Goal: Task Accomplishment & Management: Complete application form

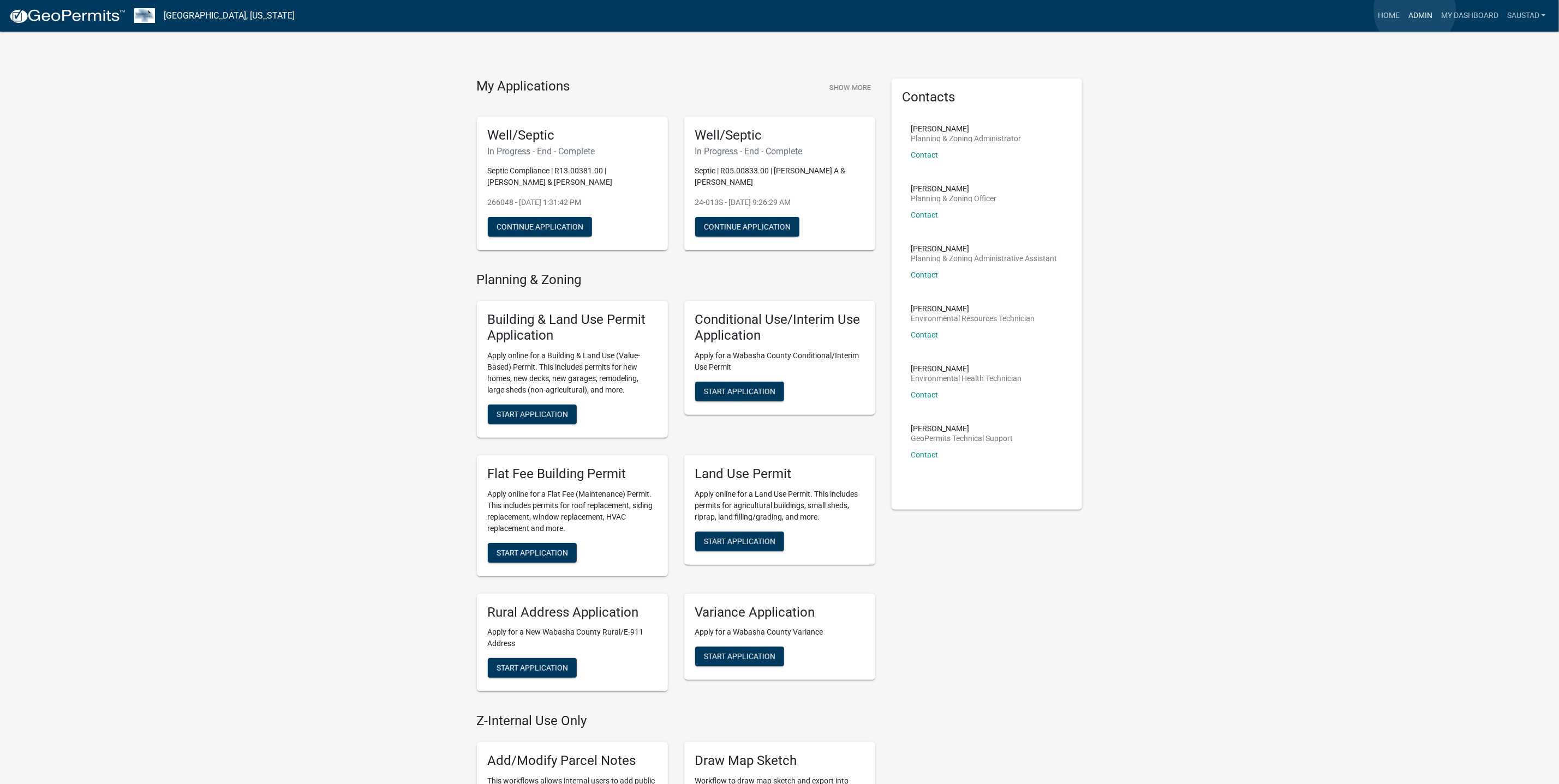
click at [1415, 11] on link "Admin" at bounding box center [1420, 15] width 33 height 20
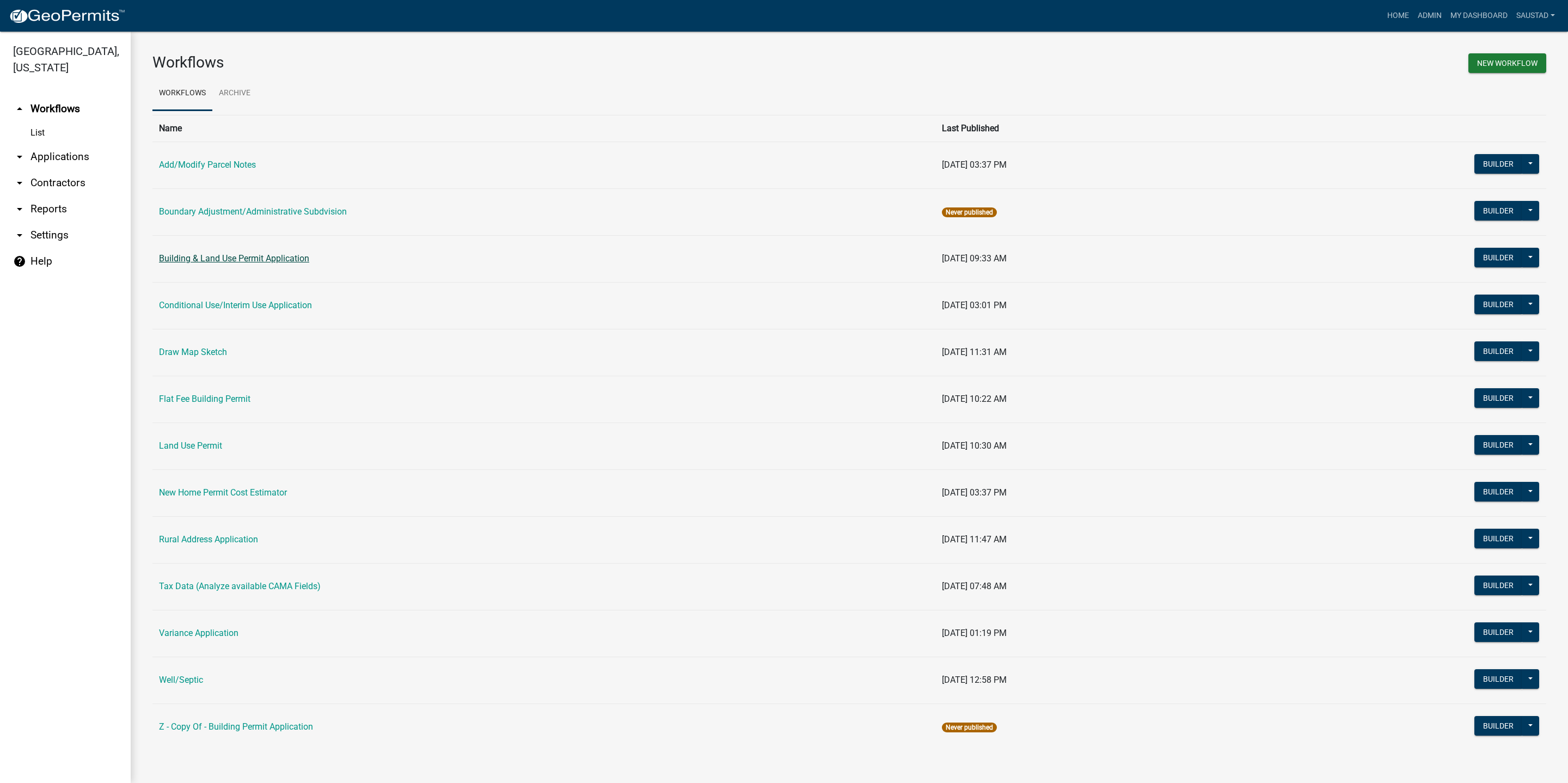
click at [216, 258] on link "Building & Land Use Permit Application" at bounding box center [234, 258] width 150 height 11
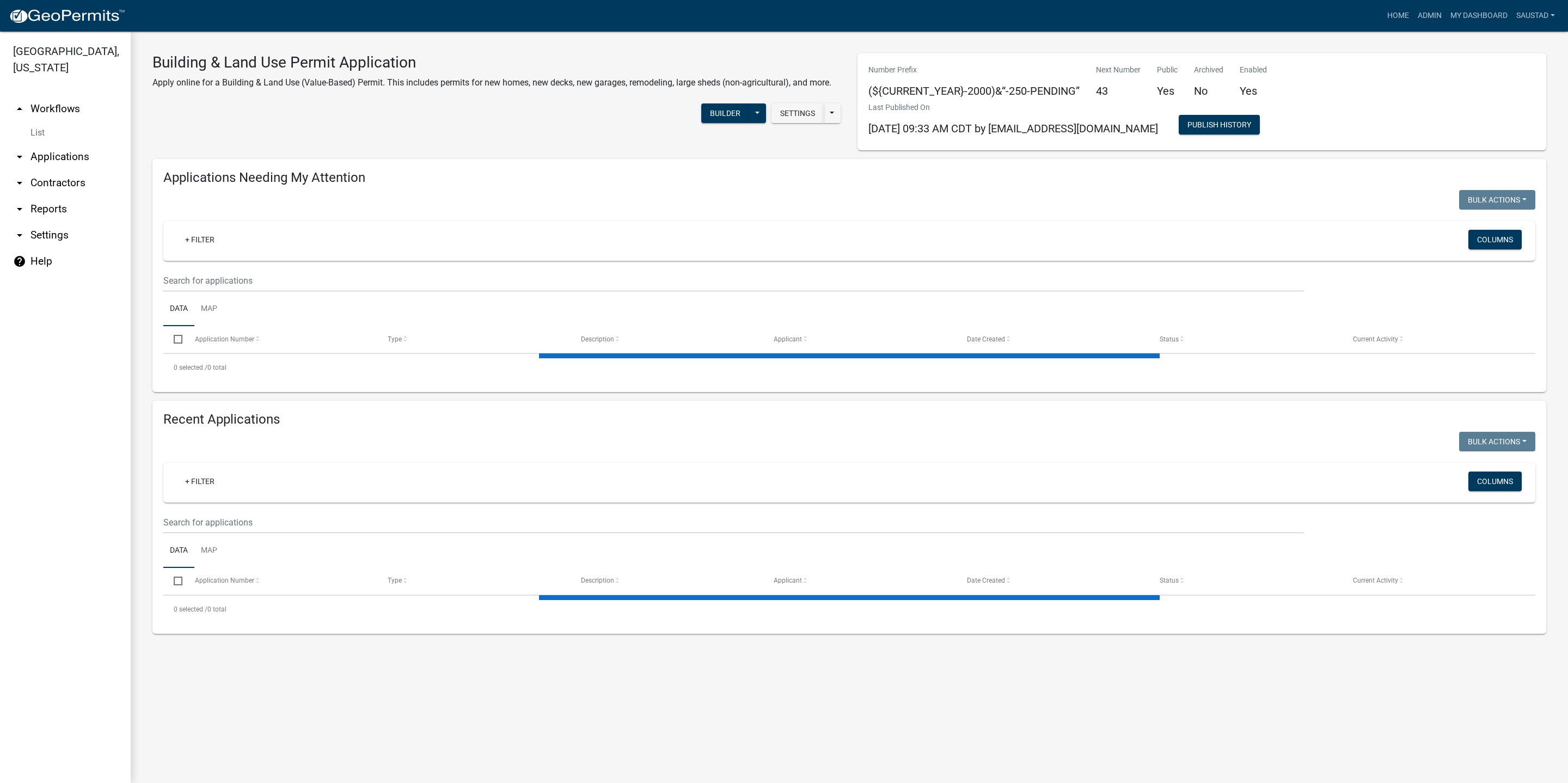
select select "3: 100"
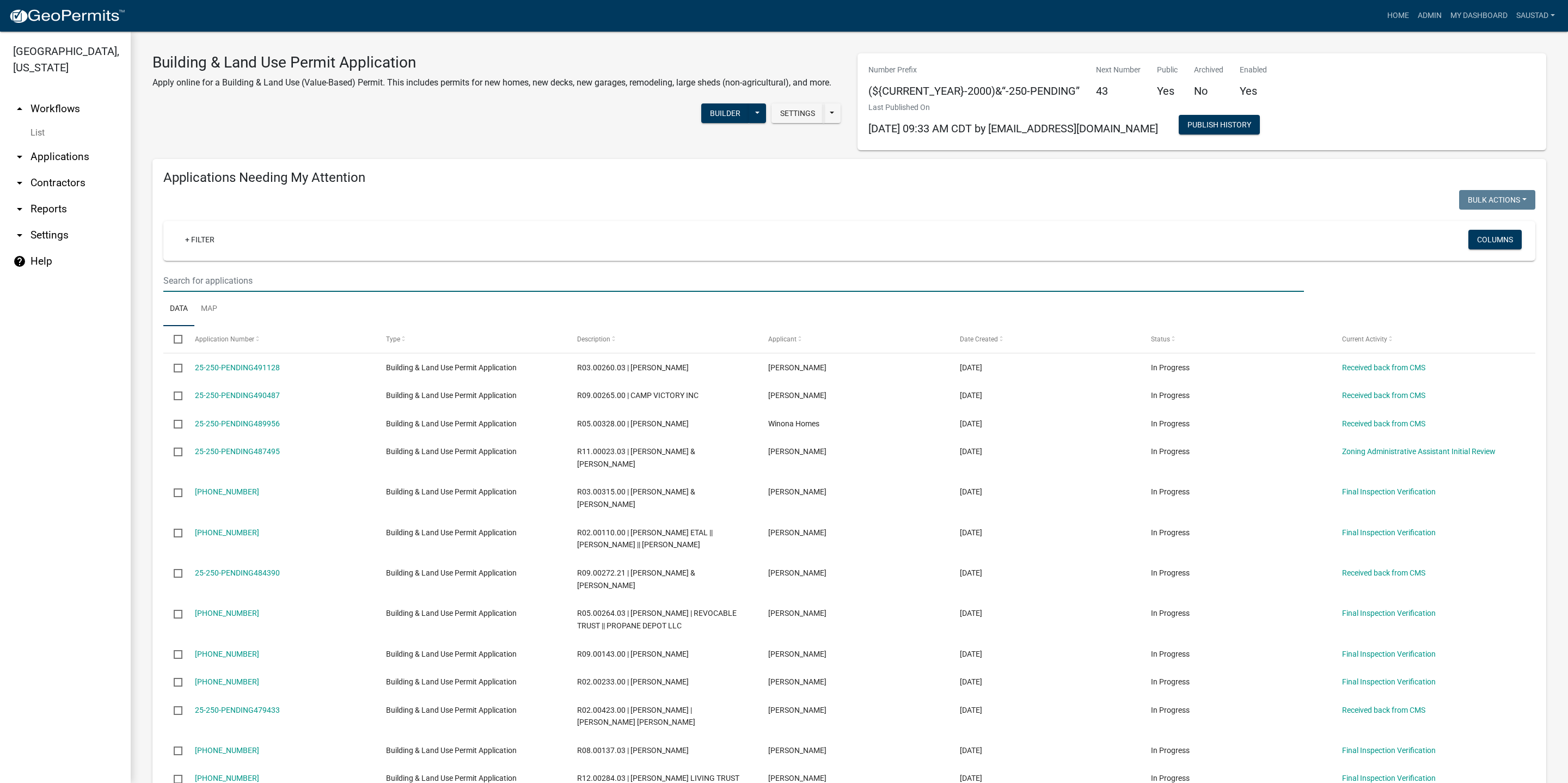
click at [278, 273] on input "text" at bounding box center [733, 281] width 1140 height 22
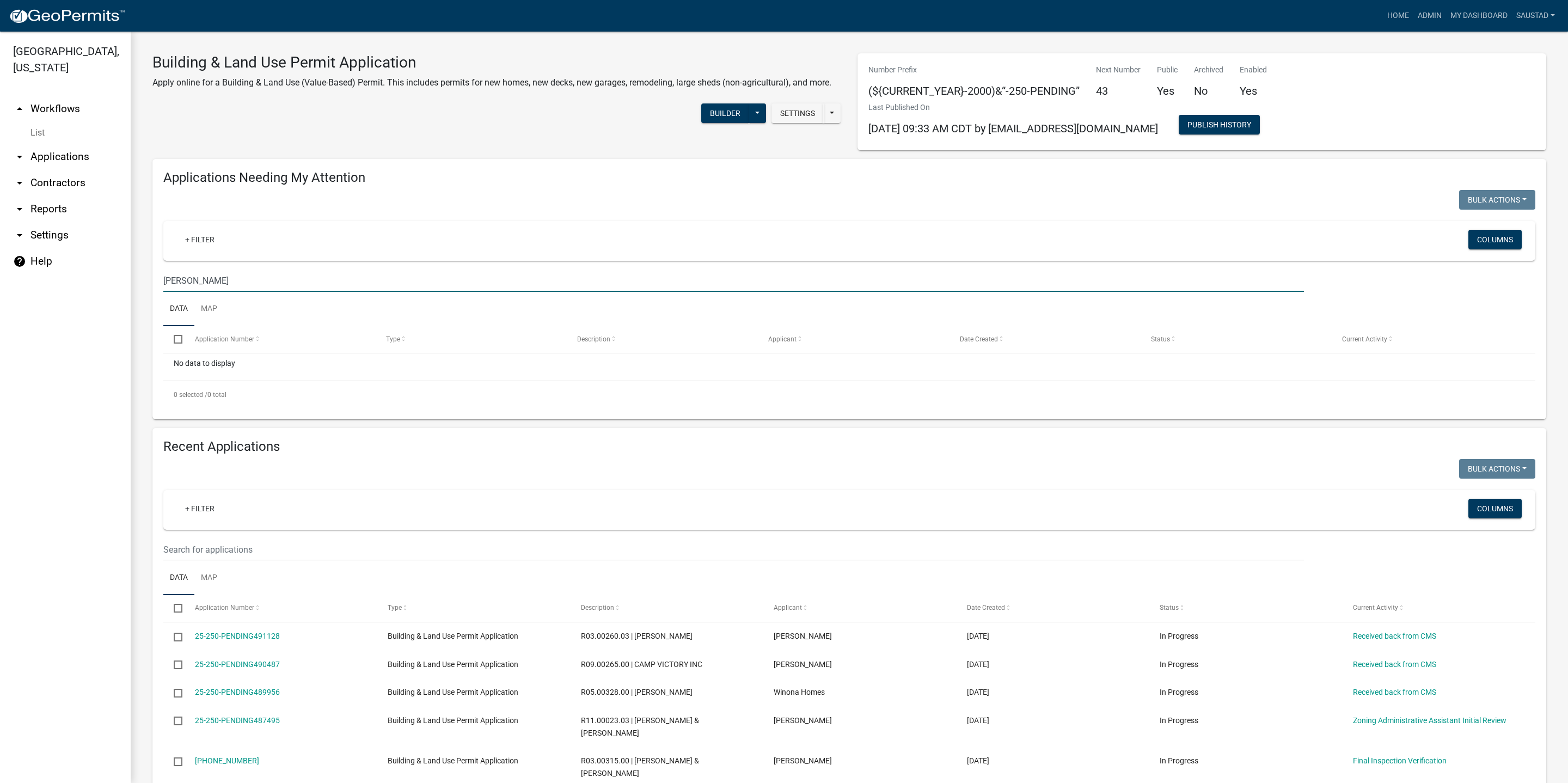
type input "[PERSON_NAME]"
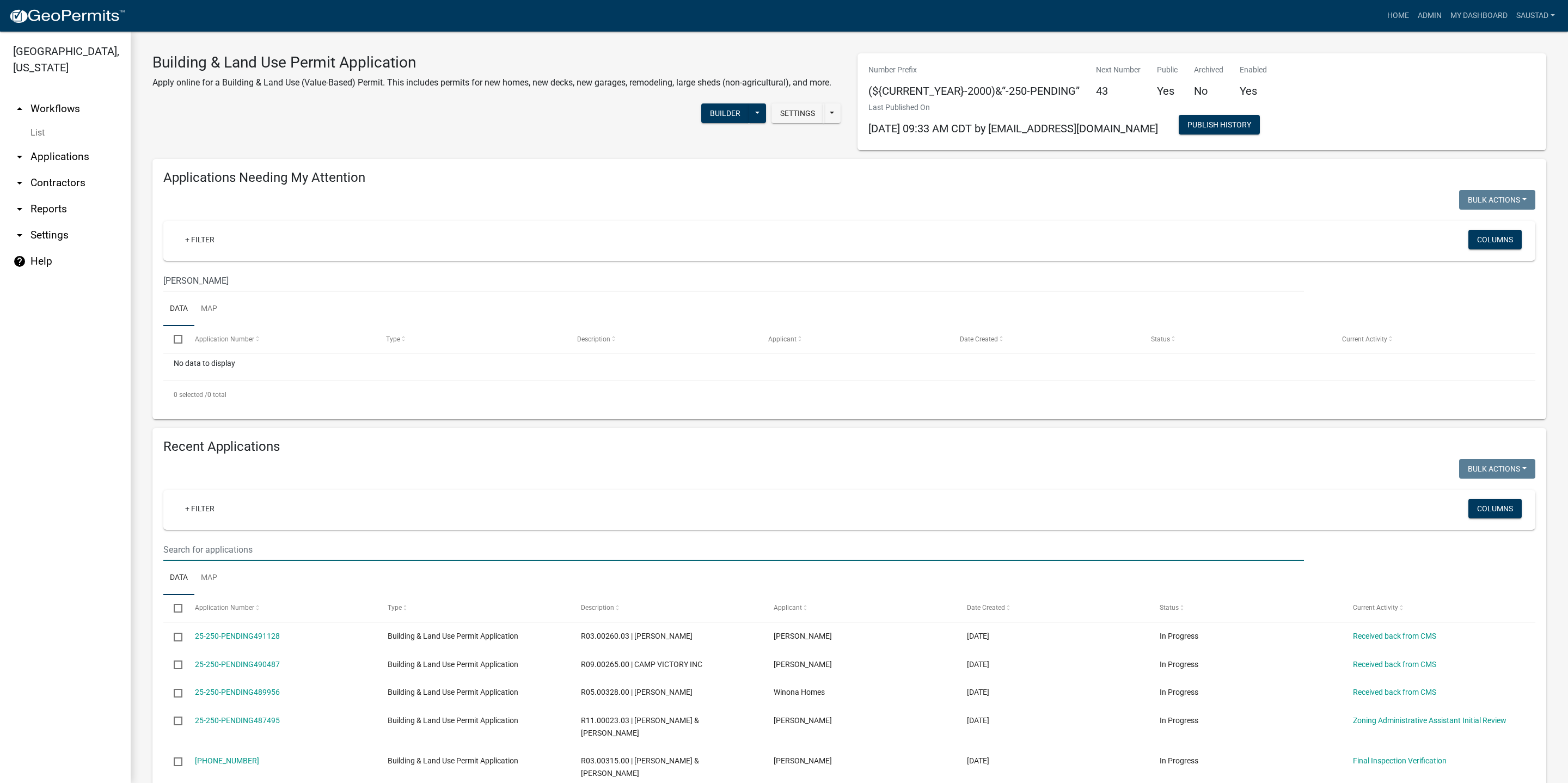
click at [225, 540] on input "text" at bounding box center [733, 549] width 1140 height 22
type input "[PERSON_NAME]"
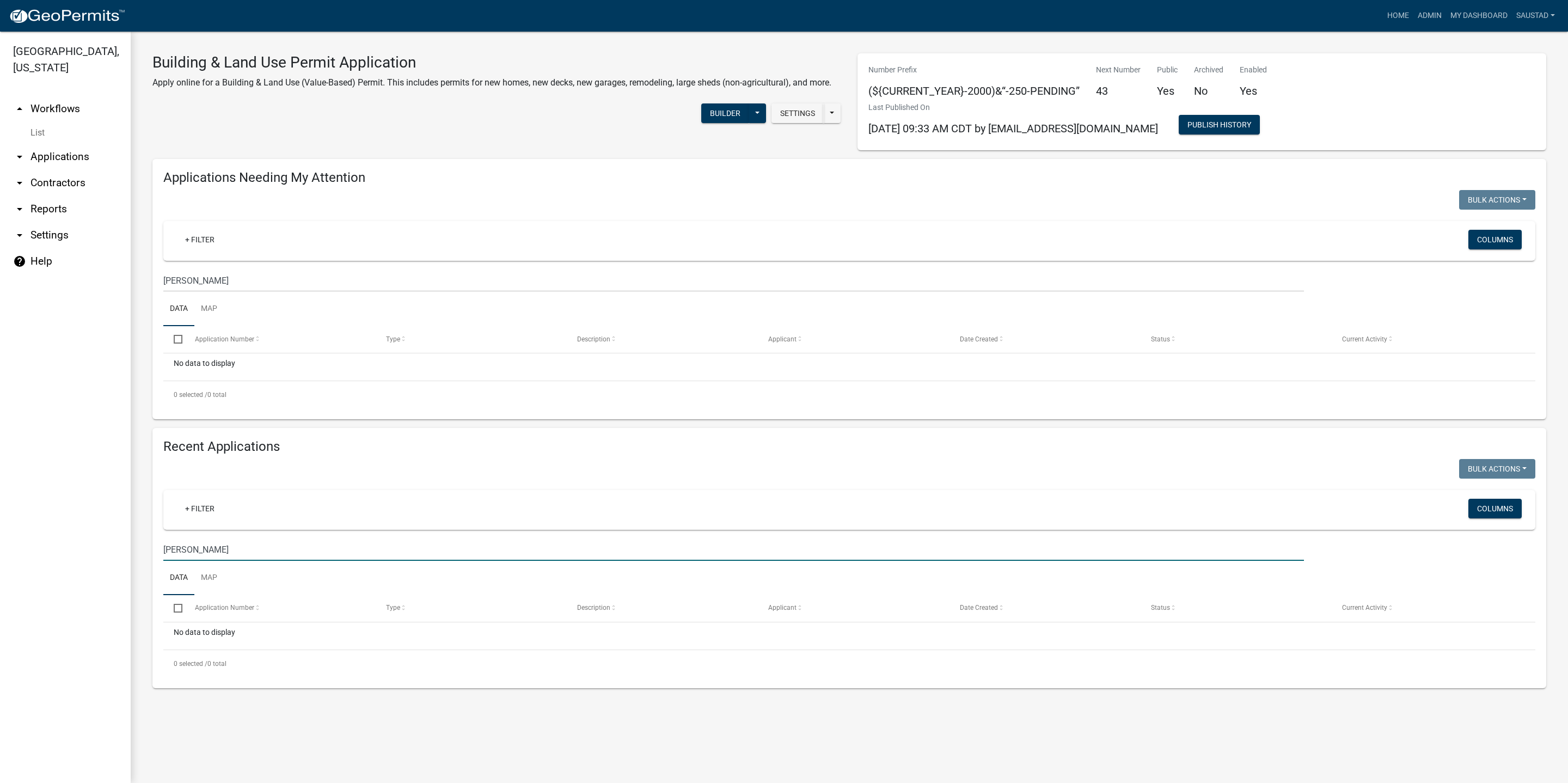
drag, startPoint x: 208, startPoint y: 548, endPoint x: 152, endPoint y: 550, distance: 56.0
click at [153, 550] on div "Recent Applications Bulk Actions Void Expire Lock Withdraw + Filter Columns [PE…" at bounding box center [849, 558] width 1394 height 260
select select "3: 100"
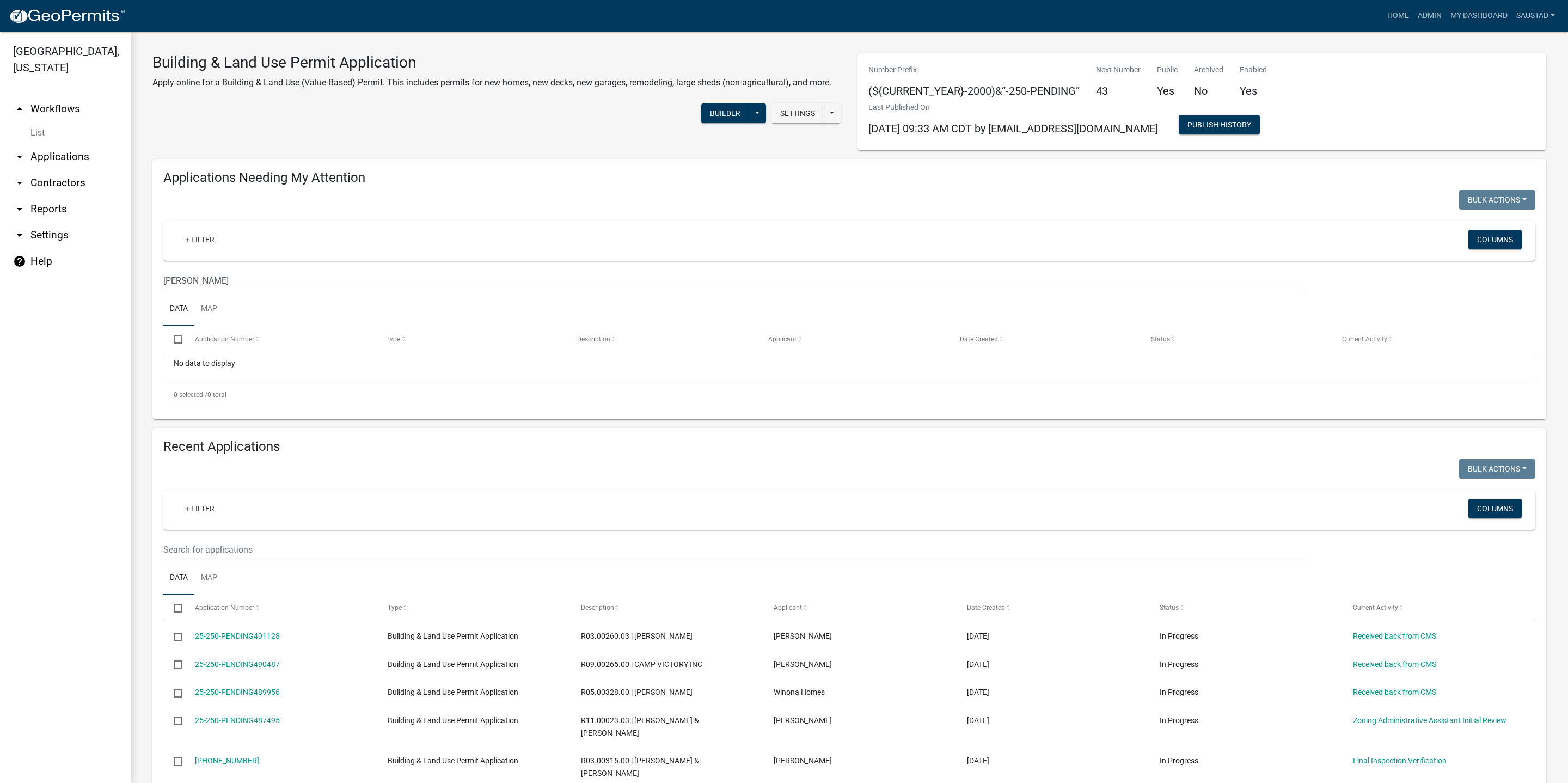
click at [40, 137] on link "List" at bounding box center [65, 133] width 131 height 22
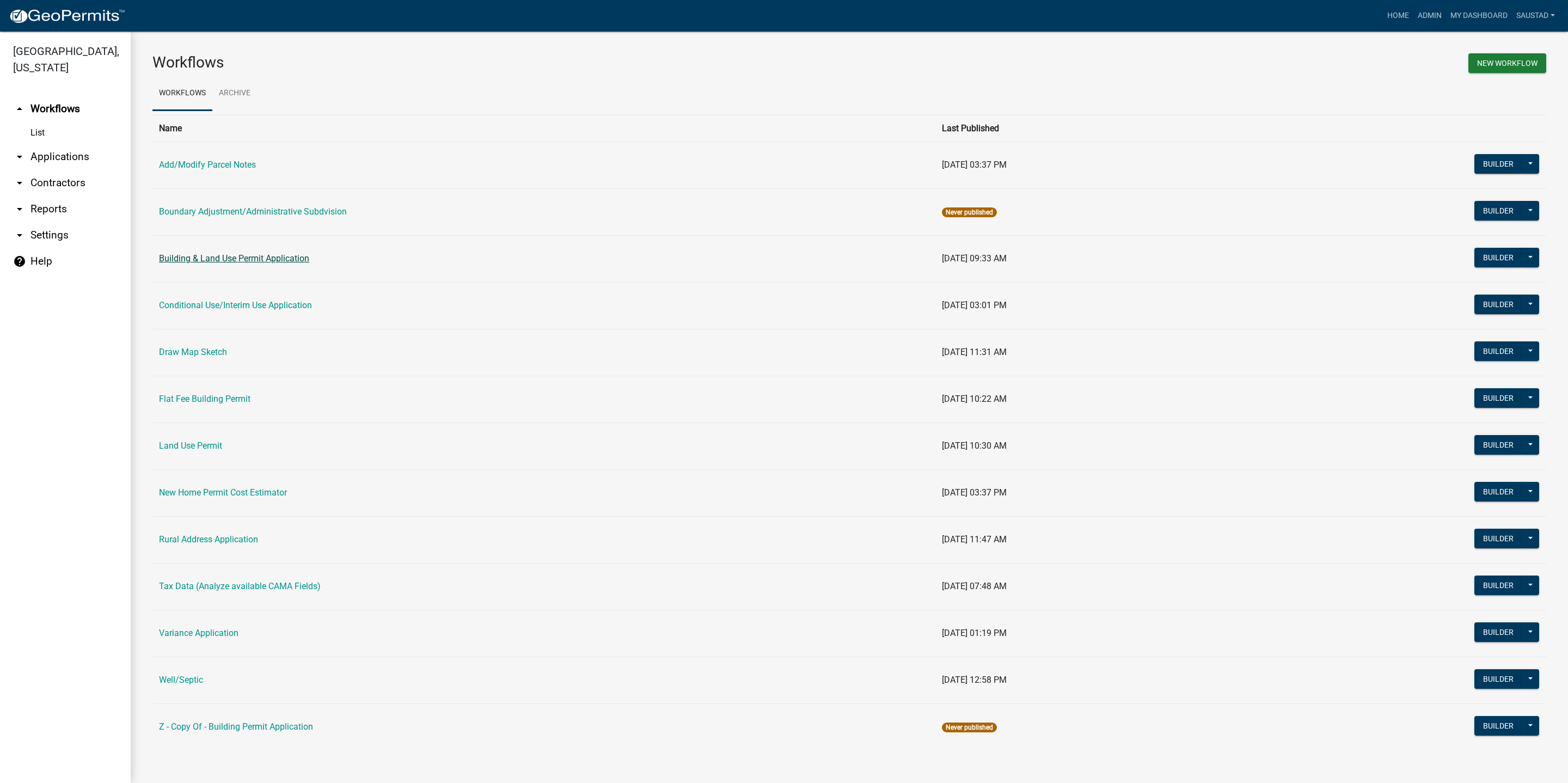
click at [220, 262] on link "Building & Land Use Permit Application" at bounding box center [234, 258] width 150 height 11
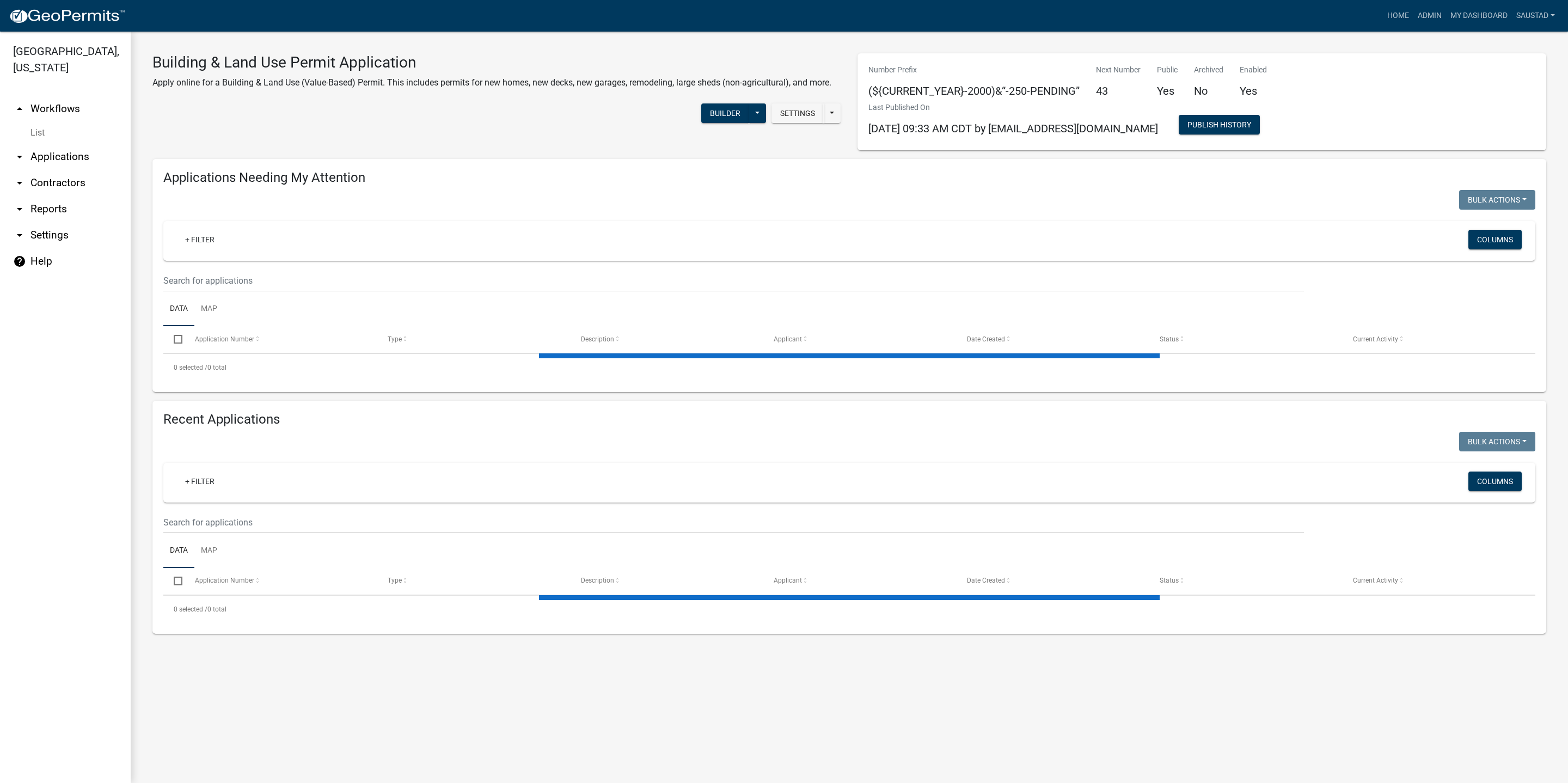
select select "3: 100"
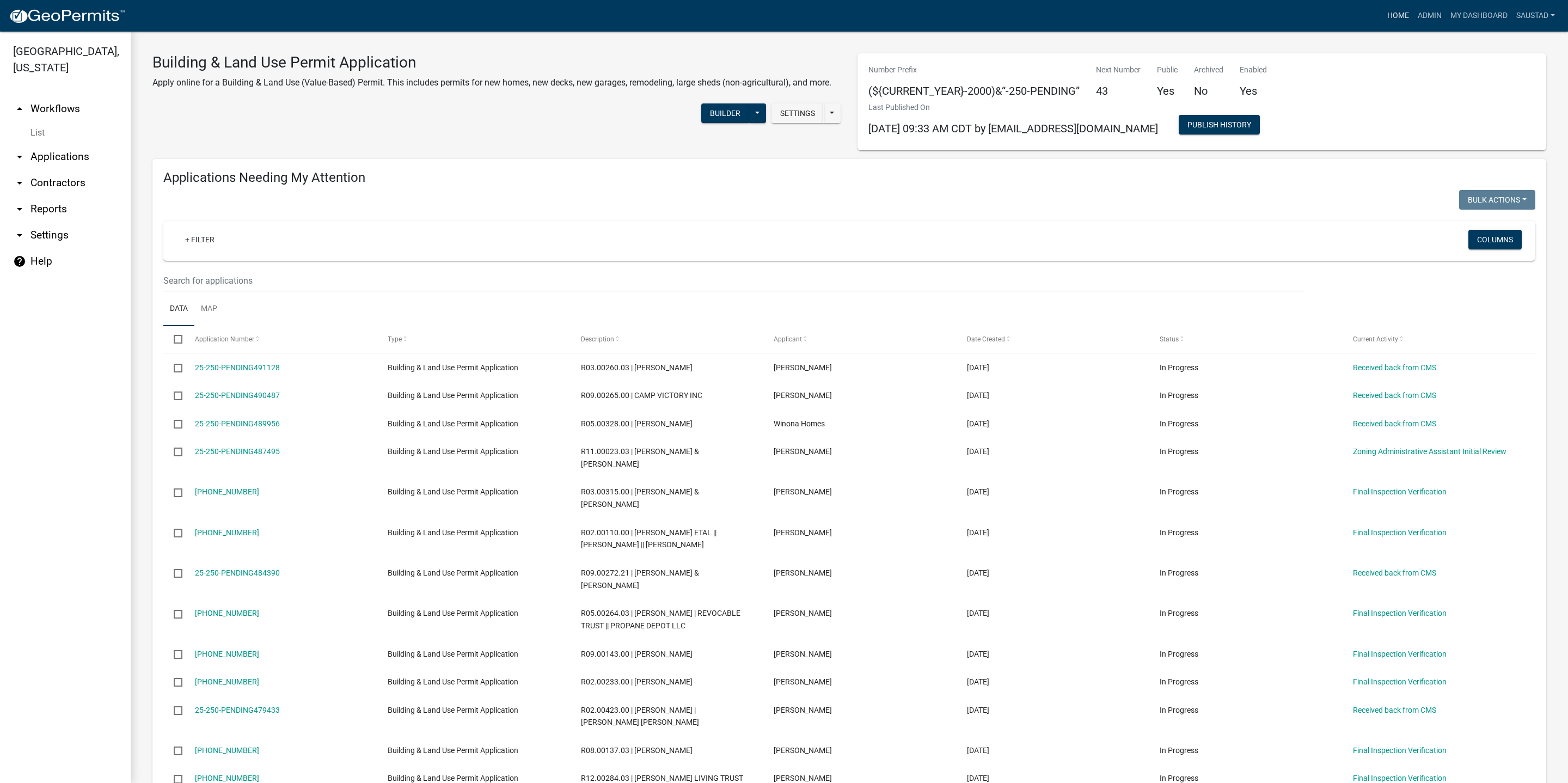
click at [1392, 20] on link "Home" at bounding box center [1398, 15] width 31 height 20
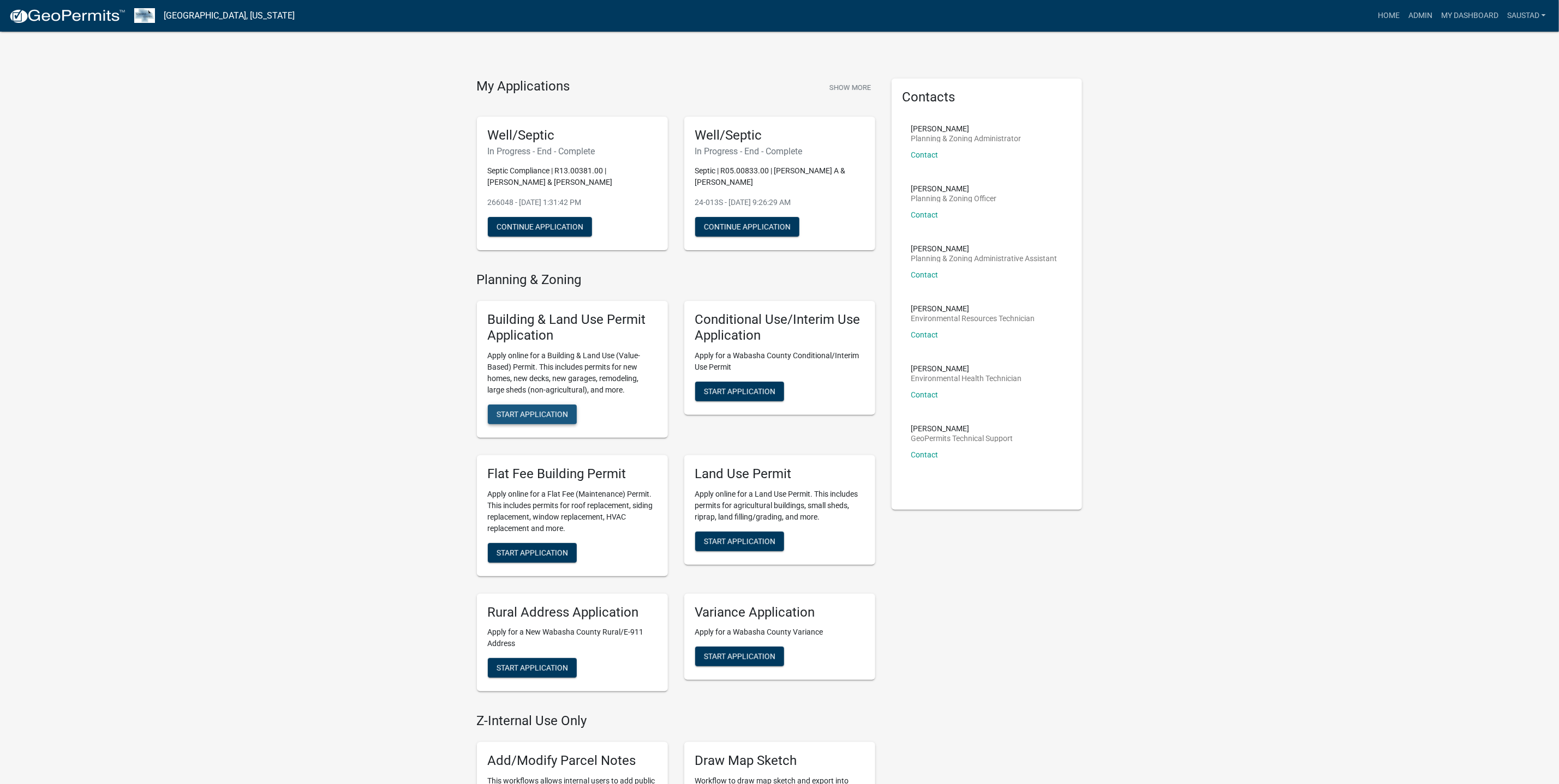
click at [556, 414] on span "Start Application" at bounding box center [533, 414] width 72 height 9
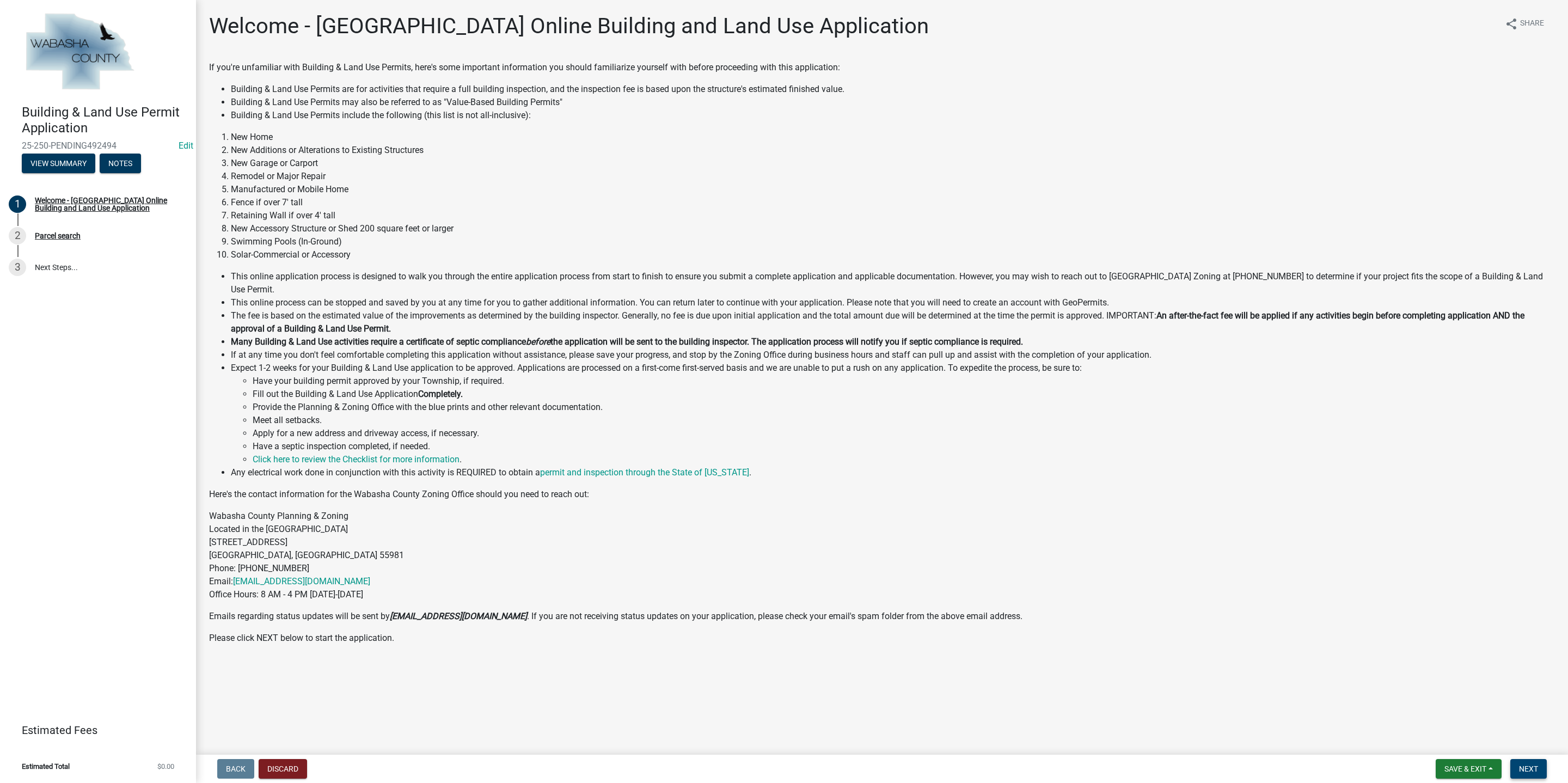
click at [1537, 776] on button "Next" at bounding box center [1528, 769] width 37 height 20
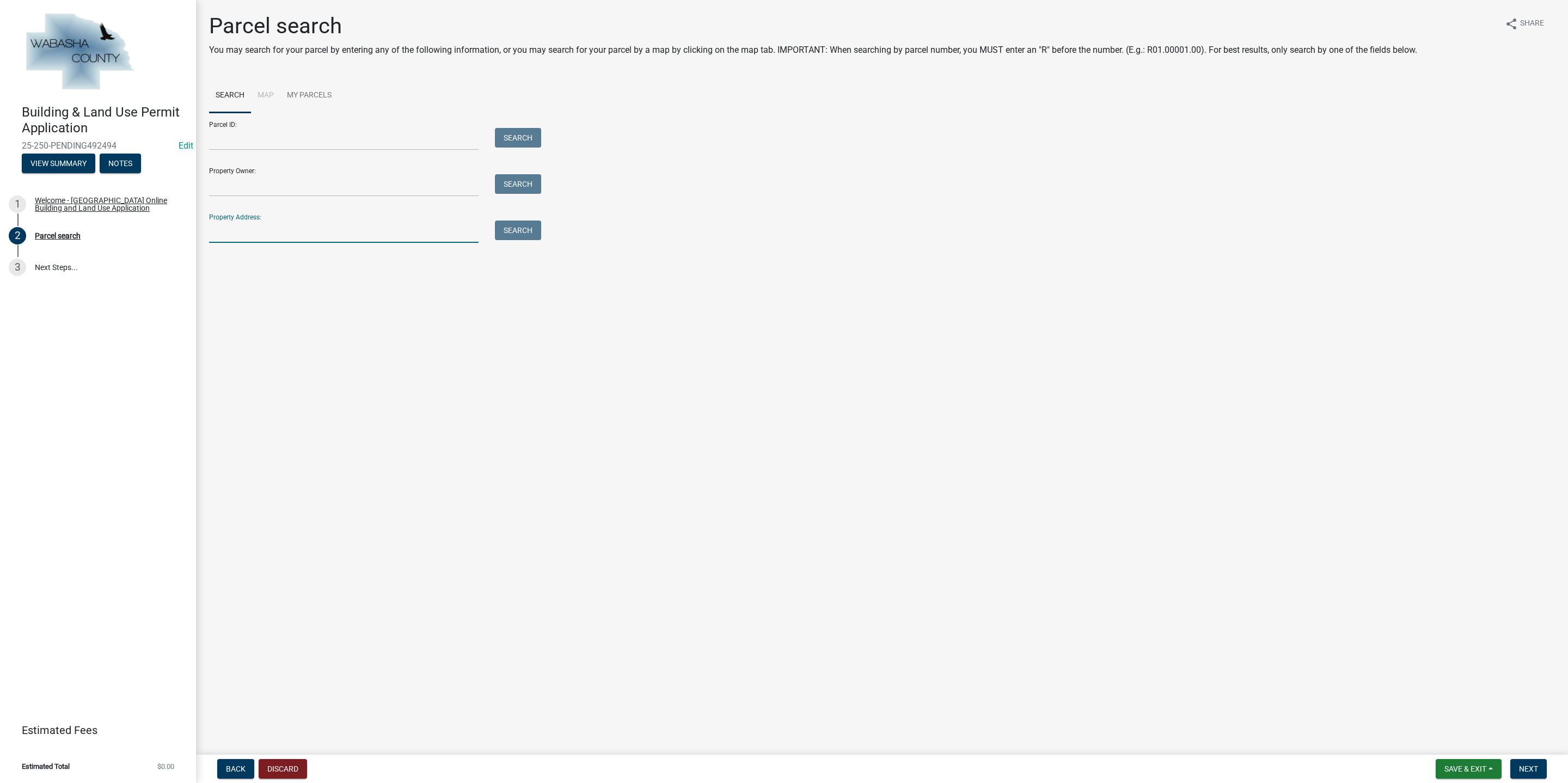
click at [249, 231] on input "Property Address:" at bounding box center [344, 231] width 270 height 22
click at [263, 363] on main "Parcel search You may search for your parcel by entering any of the following i…" at bounding box center [882, 375] width 1372 height 750
click at [231, 142] on input "Parcel ID:" at bounding box center [344, 138] width 270 height 22
type input "R05.01335.00"
click at [509, 134] on button "Search" at bounding box center [518, 137] width 46 height 20
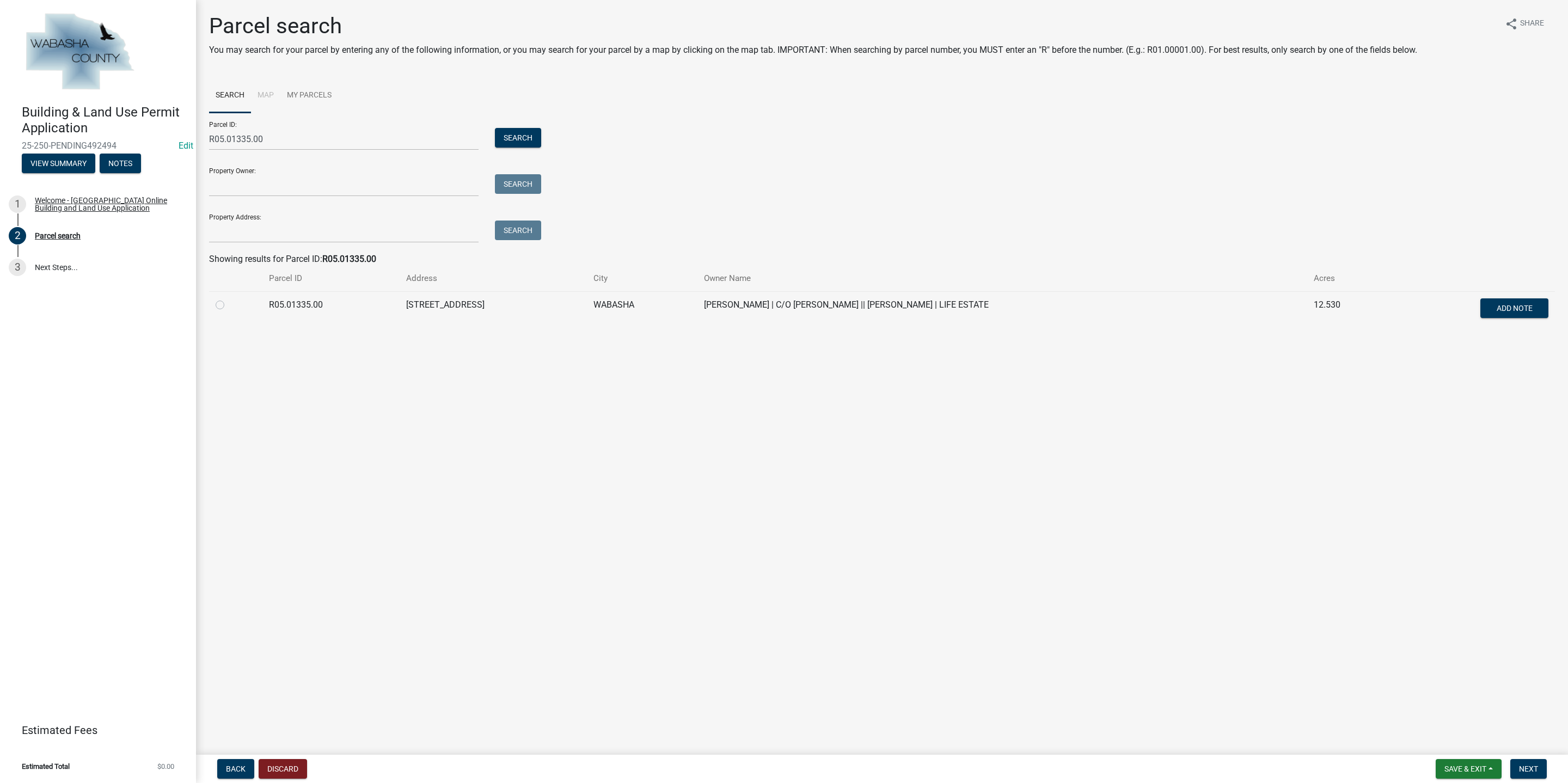
click at [228, 298] on label at bounding box center [228, 298] width 0 height 0
click at [228, 301] on input "radio" at bounding box center [232, 302] width 7 height 7
radio input "true"
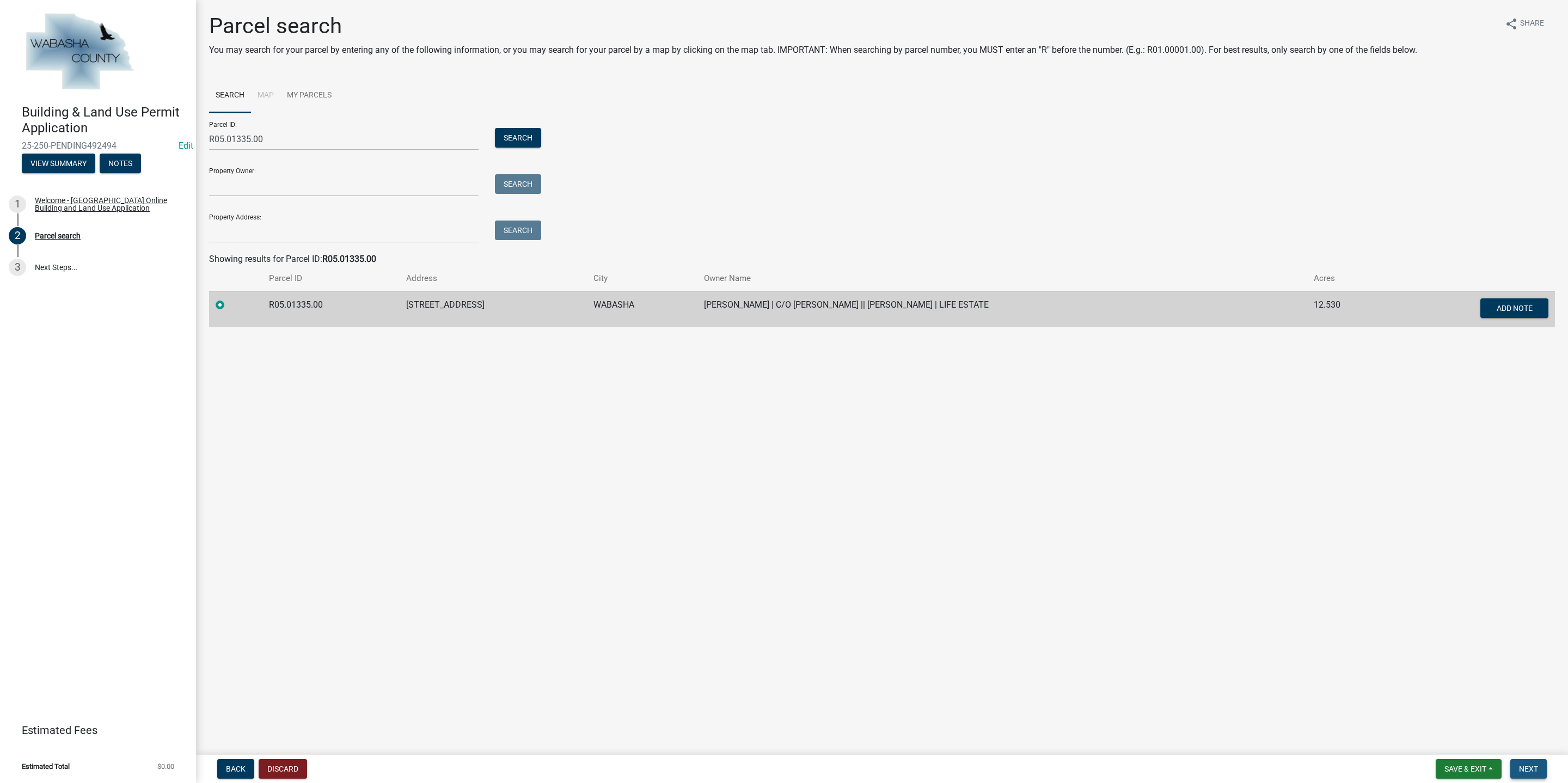
click at [1521, 776] on button "Next" at bounding box center [1528, 769] width 37 height 20
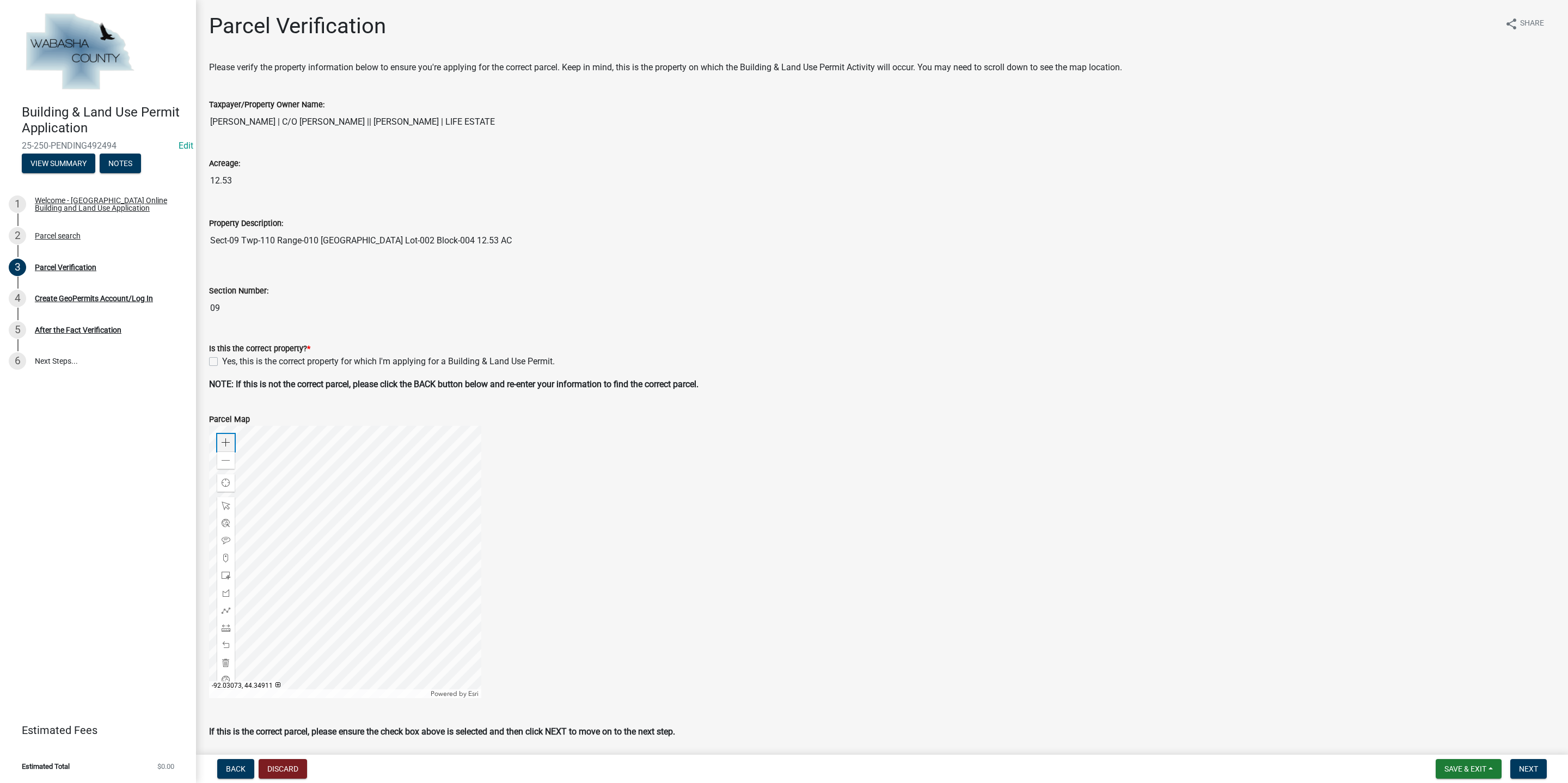
click at [230, 445] on div "Zoom in" at bounding box center [225, 442] width 17 height 17
click at [229, 445] on span at bounding box center [226, 442] width 9 height 9
click at [358, 565] on div at bounding box center [345, 562] width 272 height 272
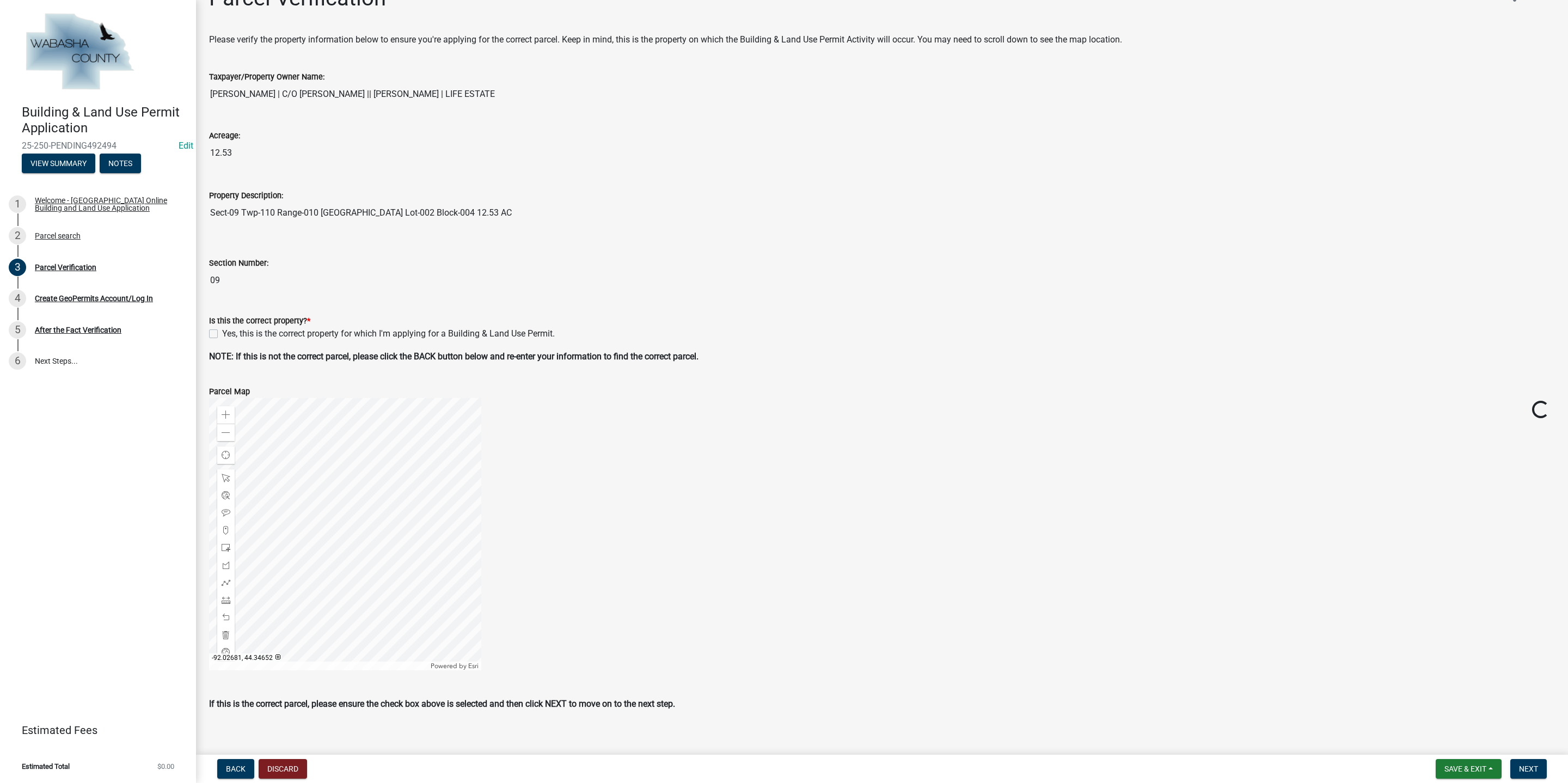
scroll to position [41, 0]
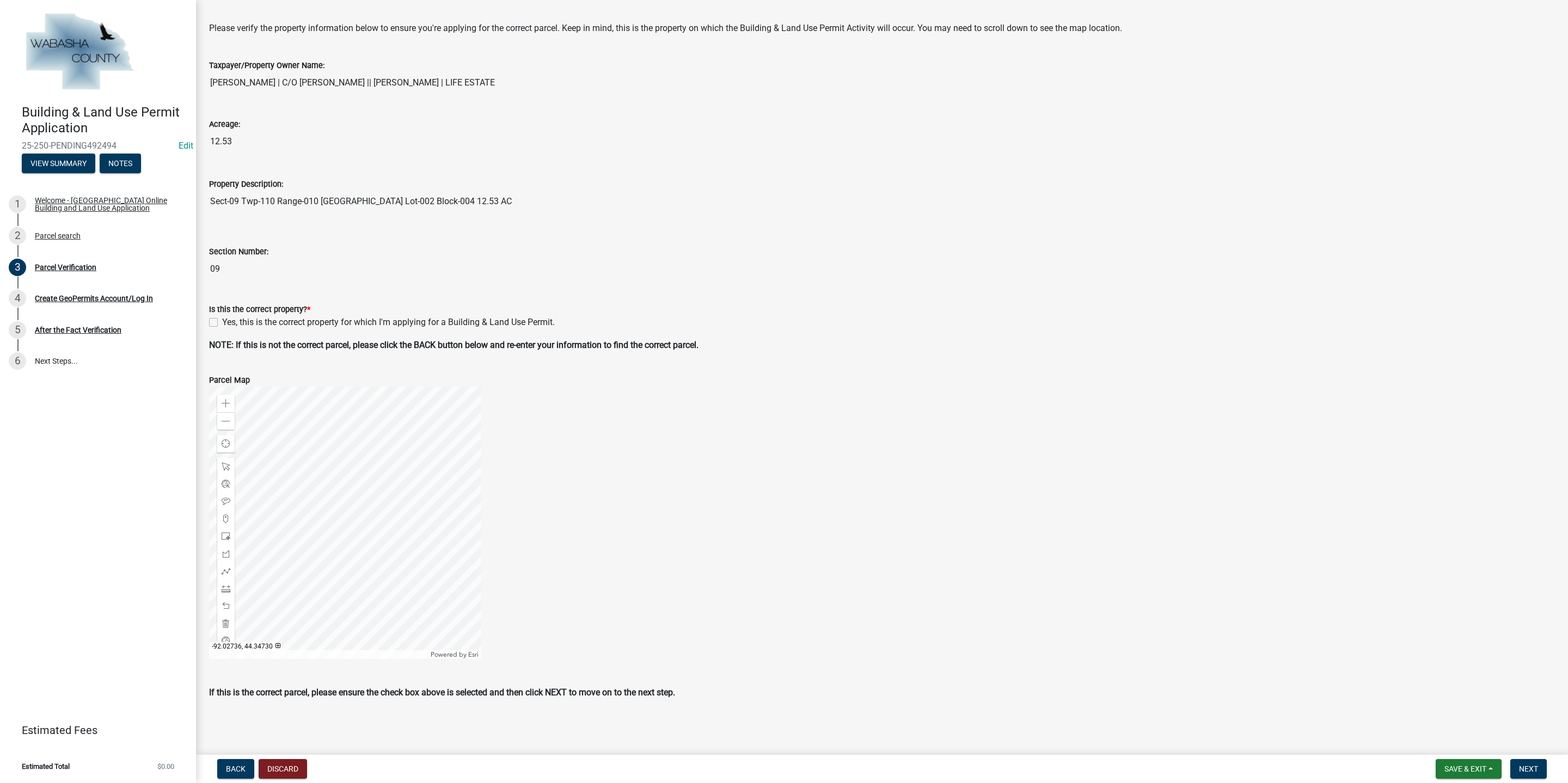
click at [222, 324] on label "Yes, this is the correct property for which I'm applying for a Building & Land …" at bounding box center [388, 322] width 332 height 13
click at [222, 323] on input "Yes, this is the correct property for which I'm applying for a Building & Land …" at bounding box center [225, 319] width 7 height 7
checkbox input "true"
click at [1522, 762] on button "Next" at bounding box center [1528, 769] width 37 height 20
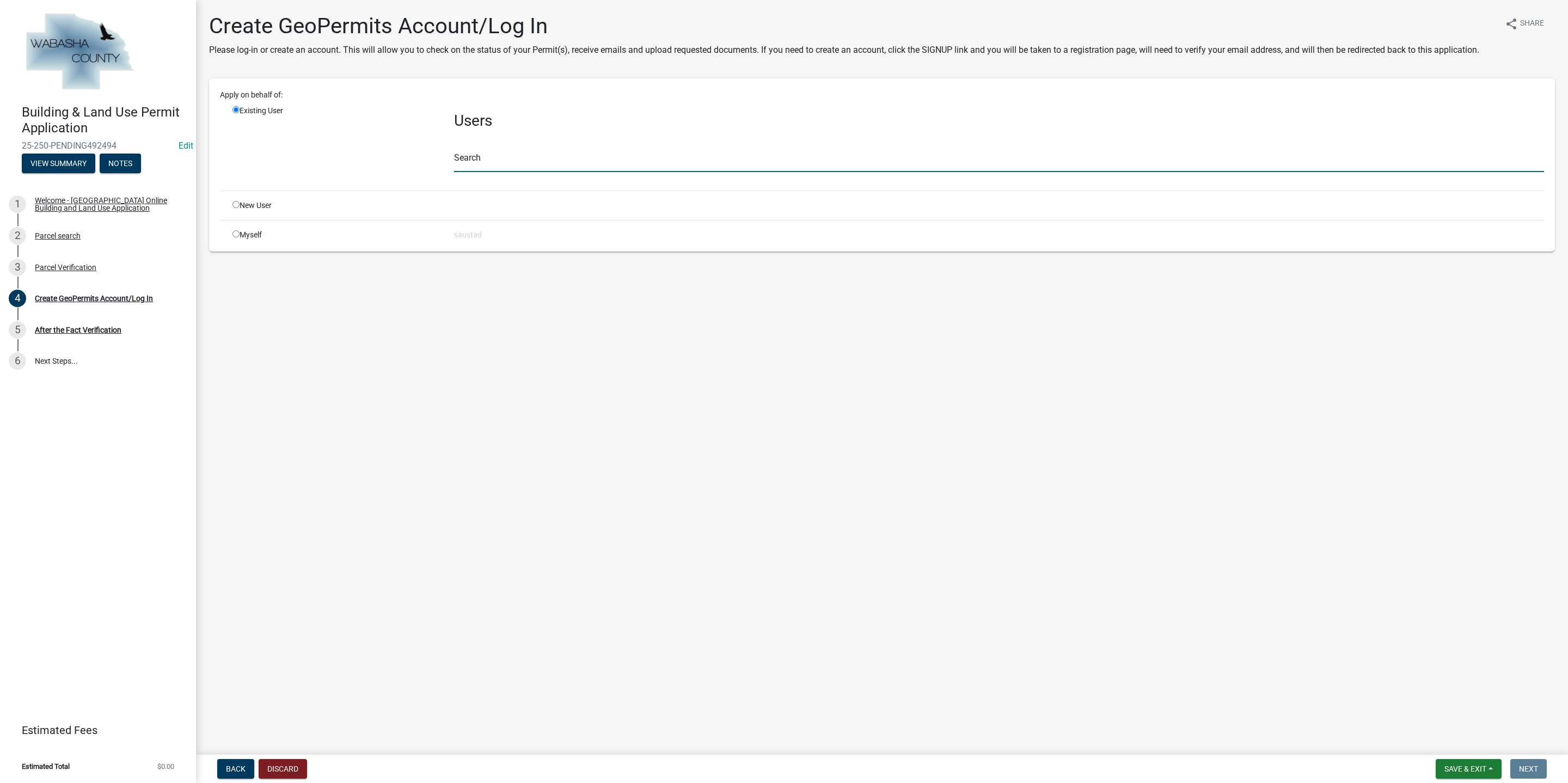
click at [585, 166] on input "text" at bounding box center [999, 160] width 1090 height 22
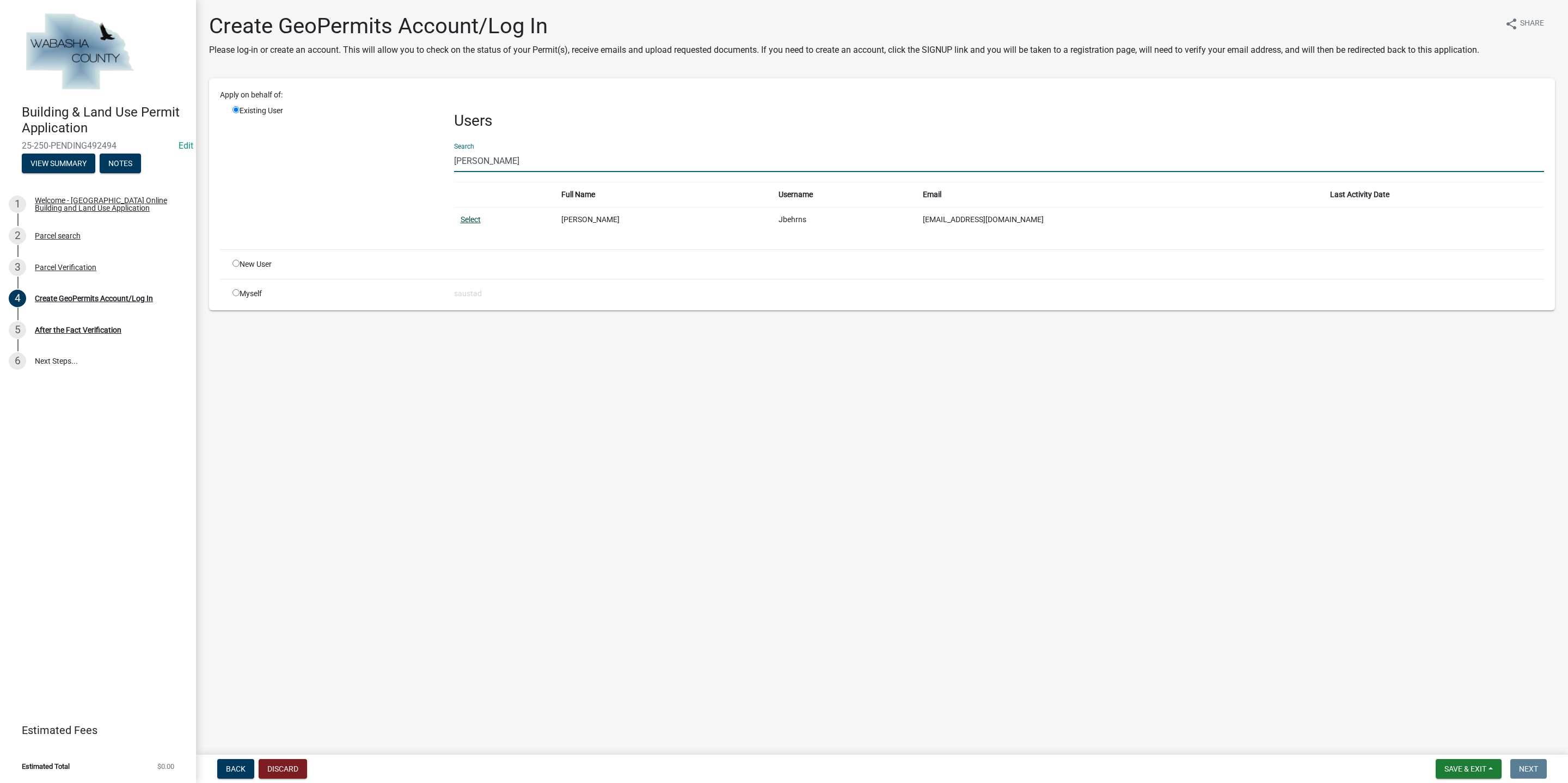
type input "[PERSON_NAME]"
click at [463, 221] on link "Select" at bounding box center [471, 220] width 20 height 9
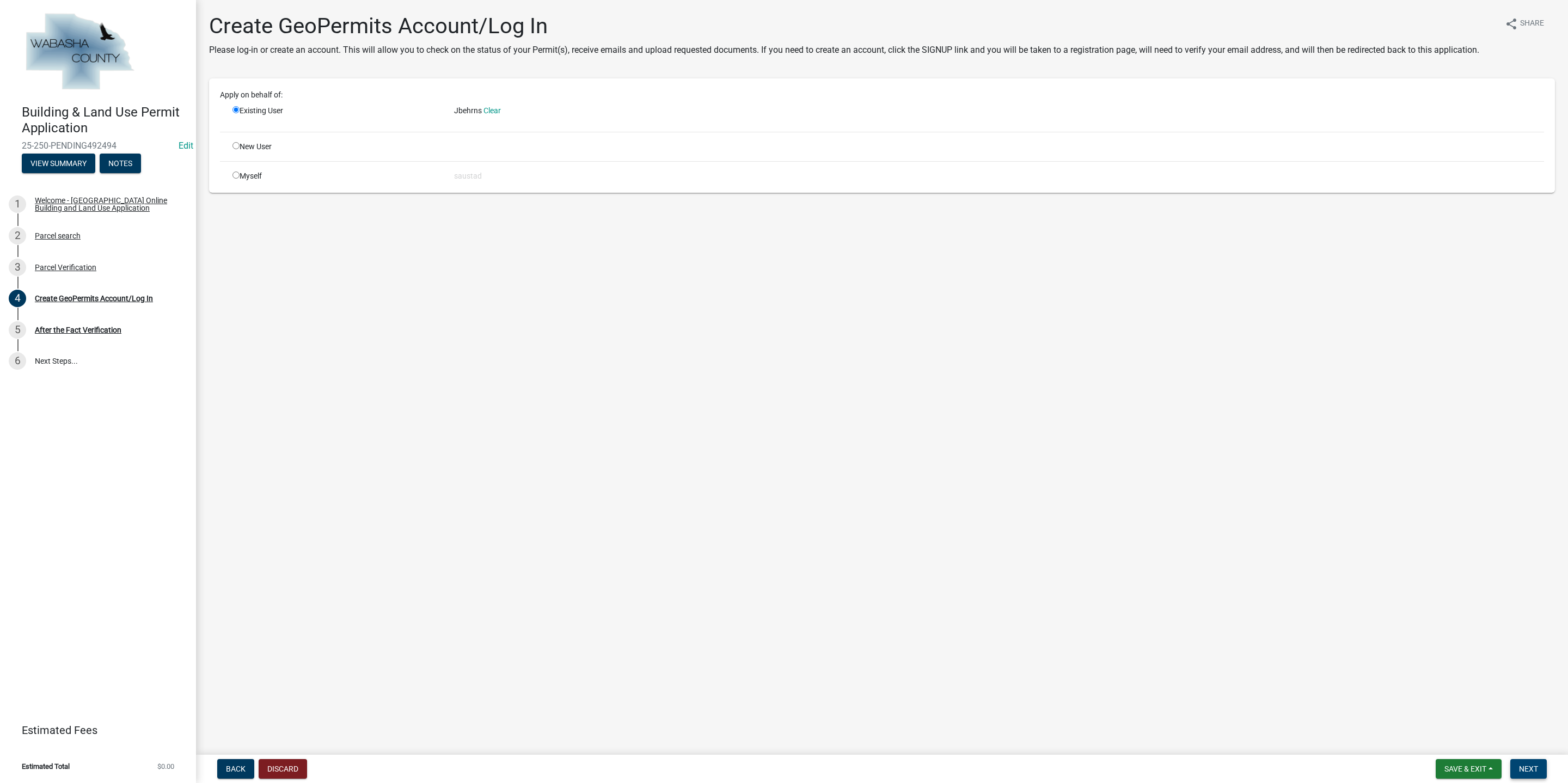
click at [1532, 767] on span "Next" at bounding box center [1528, 768] width 19 height 9
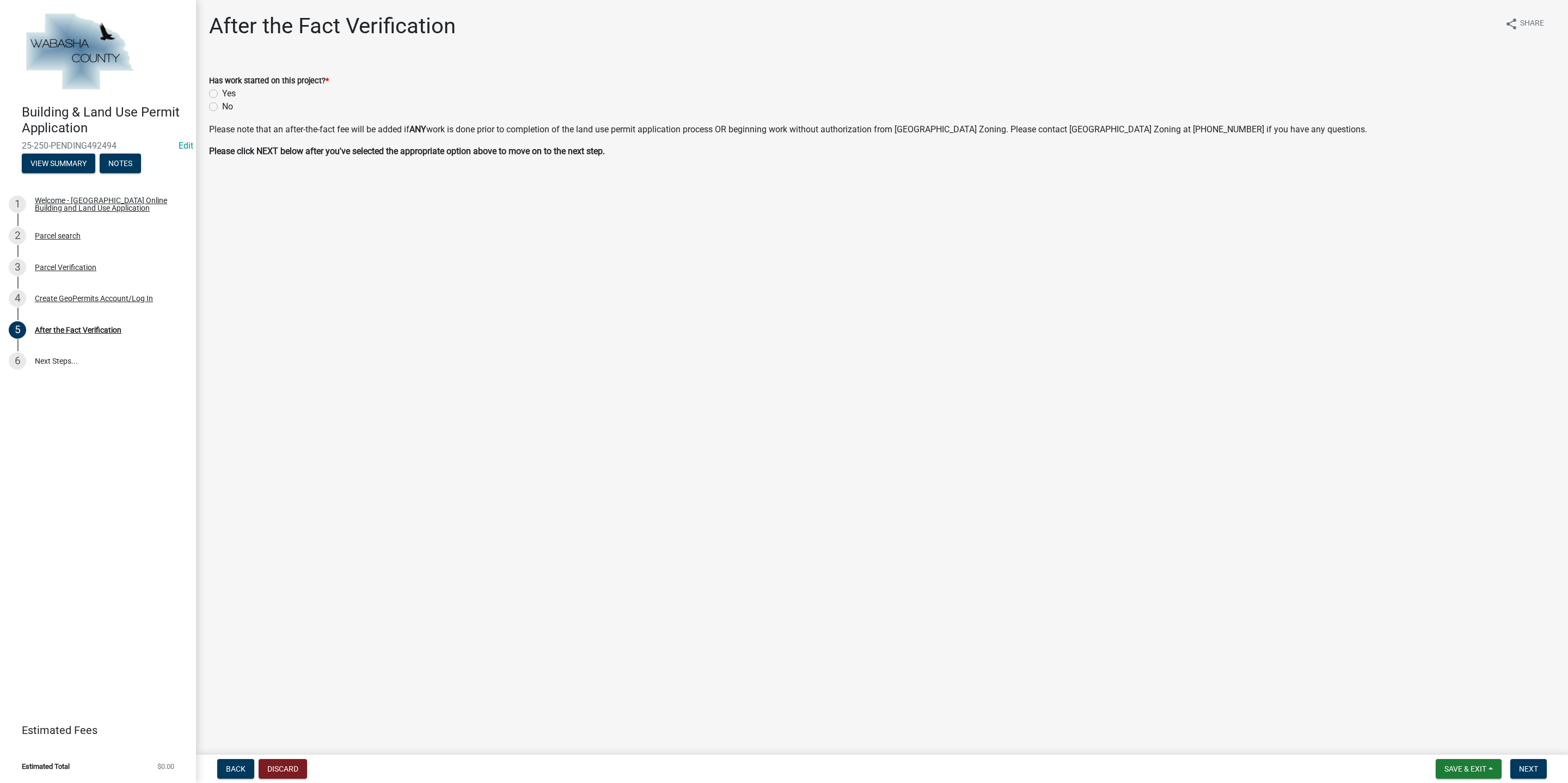
click at [222, 108] on label "No" at bounding box center [227, 107] width 11 height 13
click at [222, 107] on input "No" at bounding box center [225, 103] width 7 height 7
radio input "true"
click at [1527, 766] on span "Next" at bounding box center [1528, 768] width 19 height 9
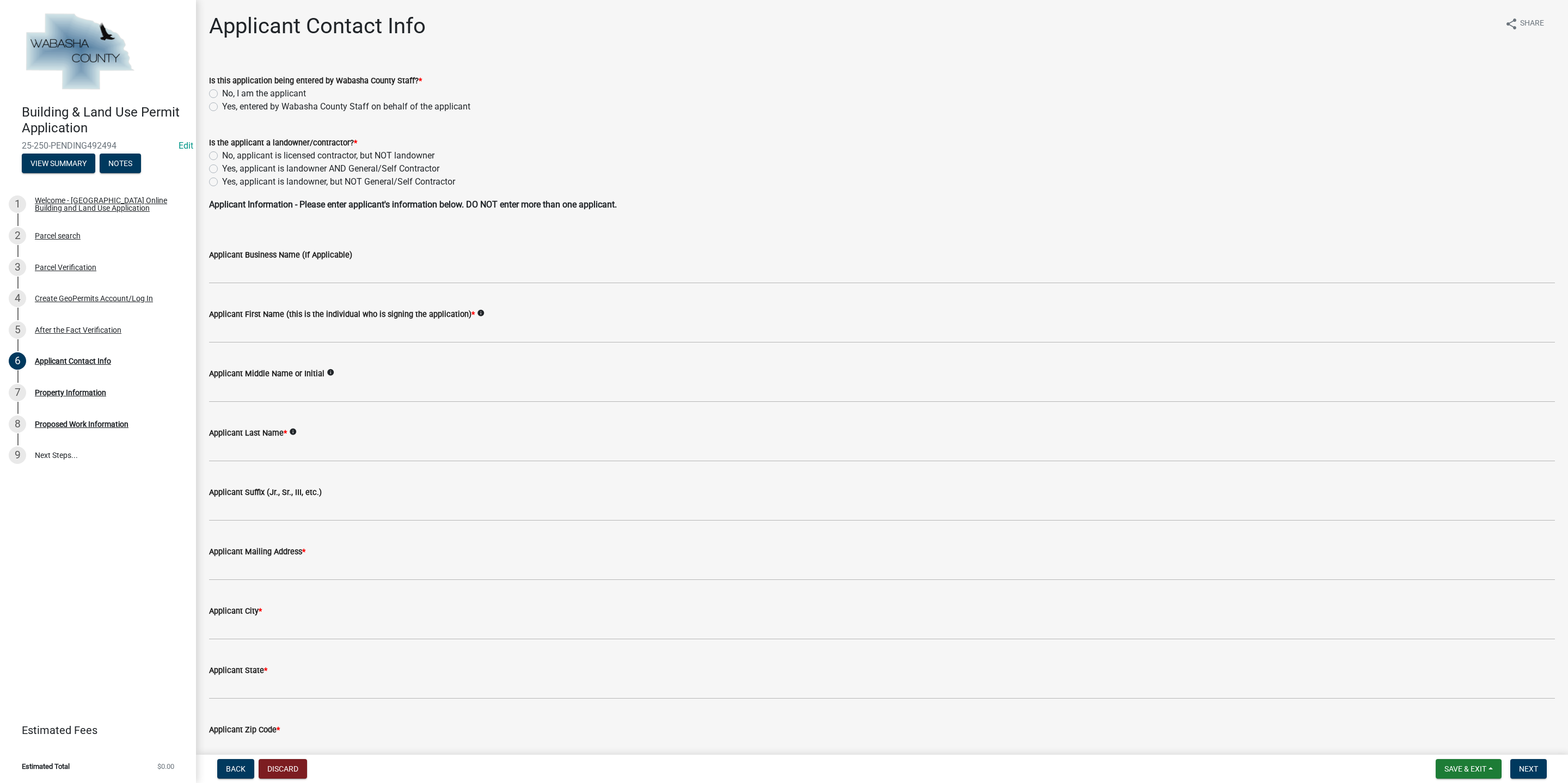
click at [222, 108] on label "Yes, entered by Wabasha County Staff on behalf of the applicant" at bounding box center [345, 107] width 248 height 13
click at [222, 107] on input "Yes, entered by Wabasha County Staff on behalf of the applicant" at bounding box center [225, 103] width 7 height 7
radio input "true"
click at [222, 168] on label "Yes, applicant is landowner AND General/Self Contractor" at bounding box center [330, 169] width 217 height 13
click at [222, 168] on input "Yes, applicant is landowner AND General/Self Contractor" at bounding box center [225, 166] width 7 height 7
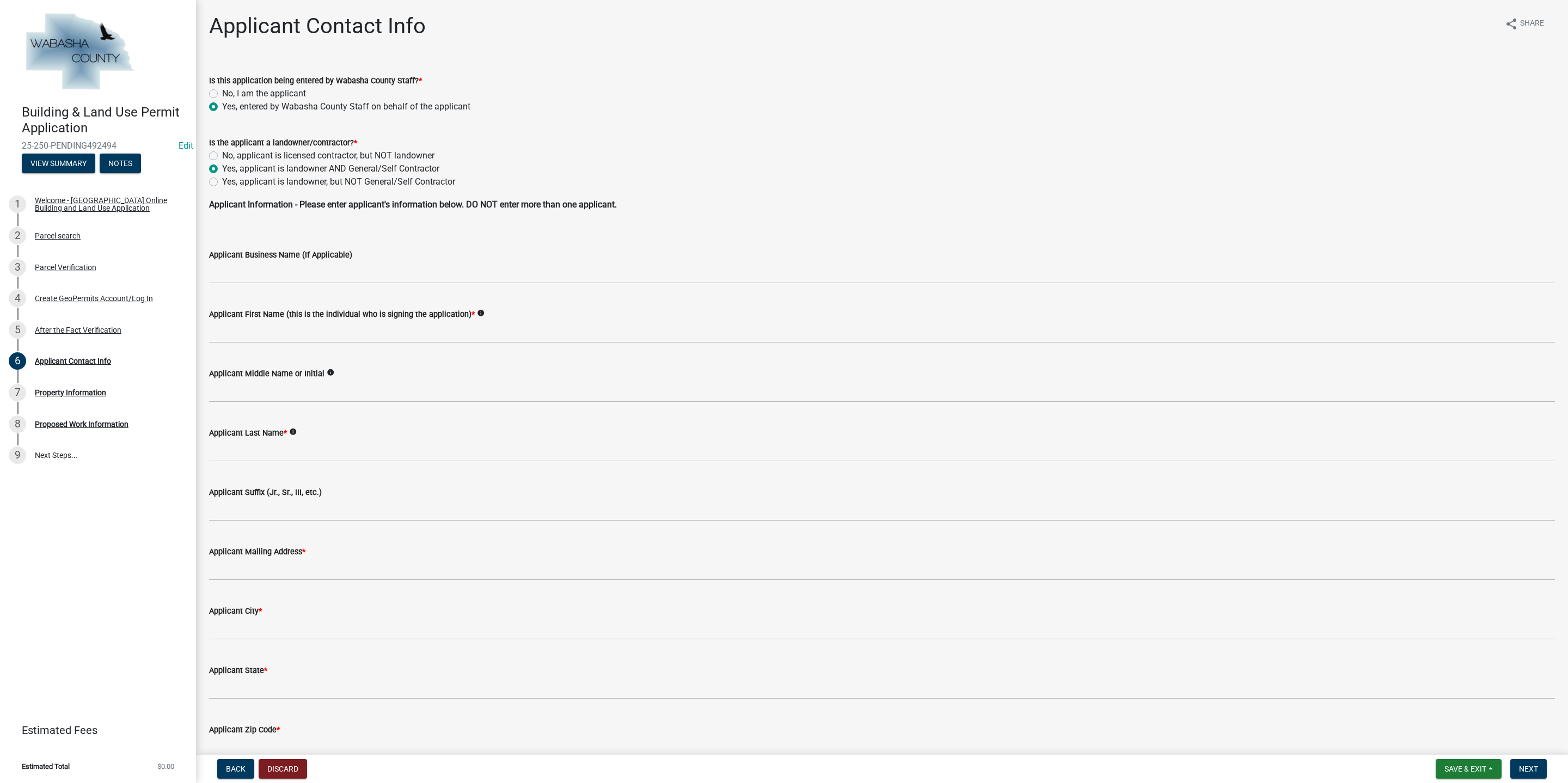
radio input "true"
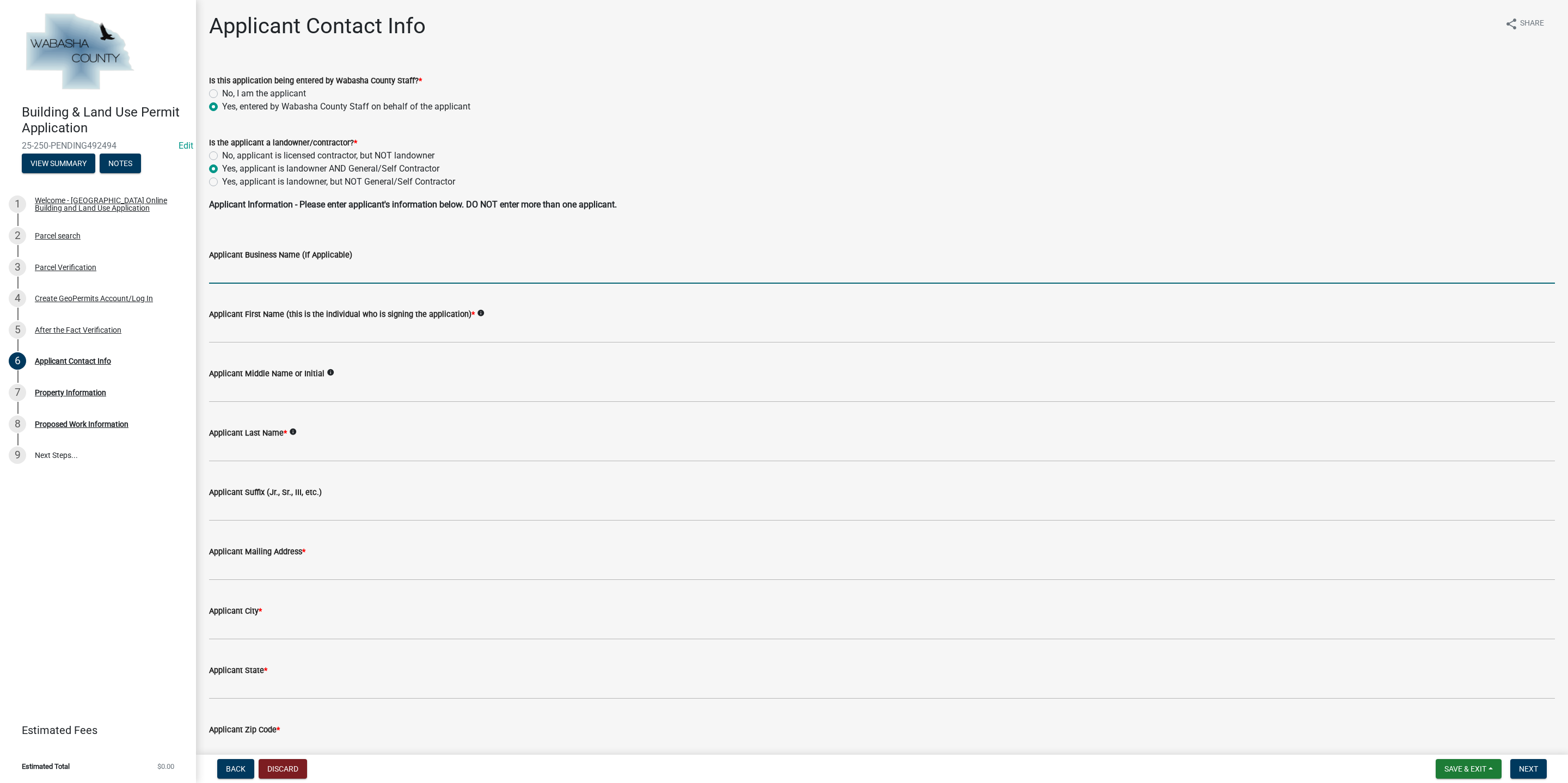
click at [263, 263] on input "Applicant Business Name (If Applicable)" at bounding box center [882, 272] width 1346 height 22
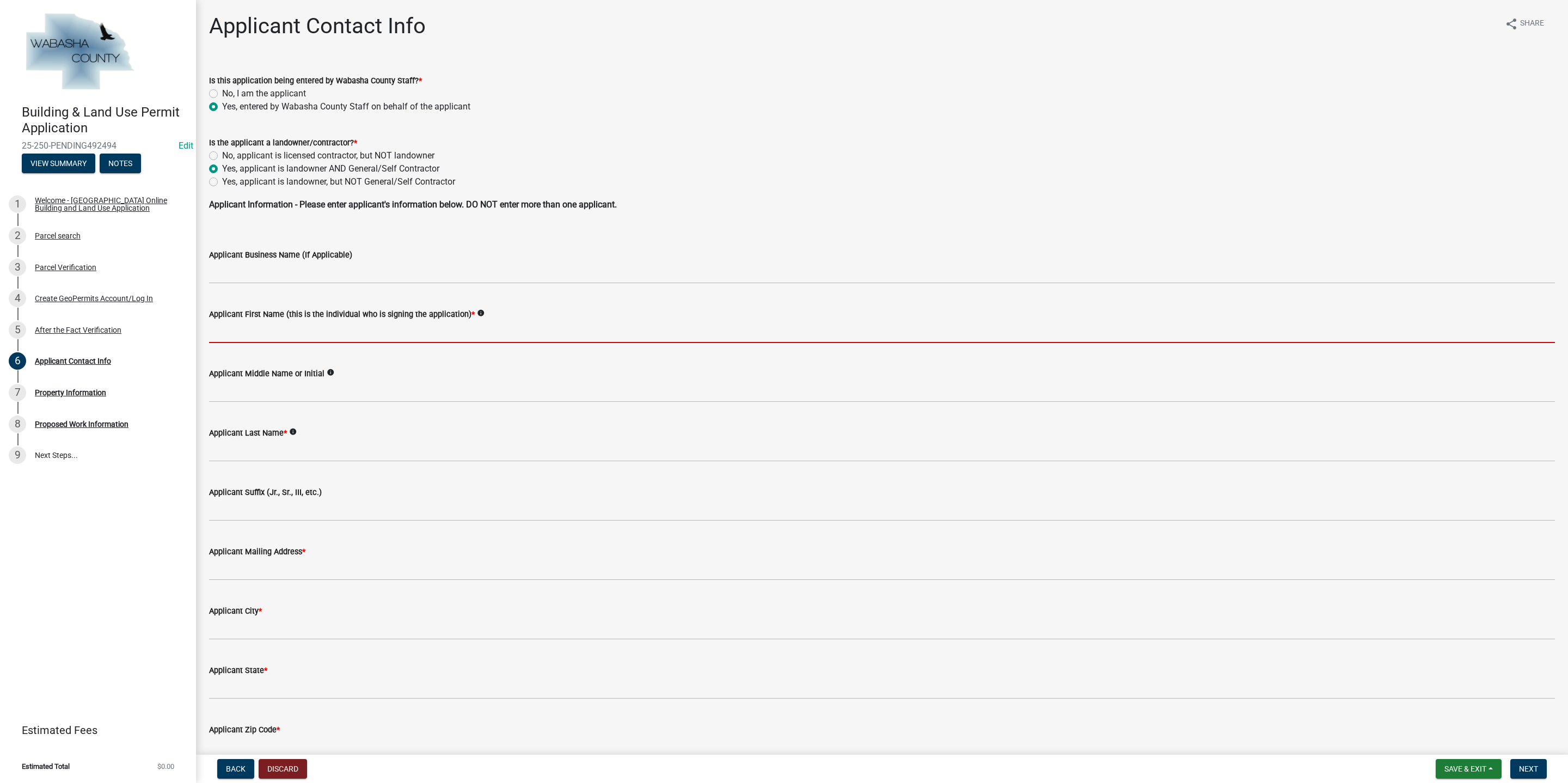
click at [231, 335] on input "Applicant First Name (this is the individual who is signing the application) *" at bounding box center [882, 332] width 1346 height 22
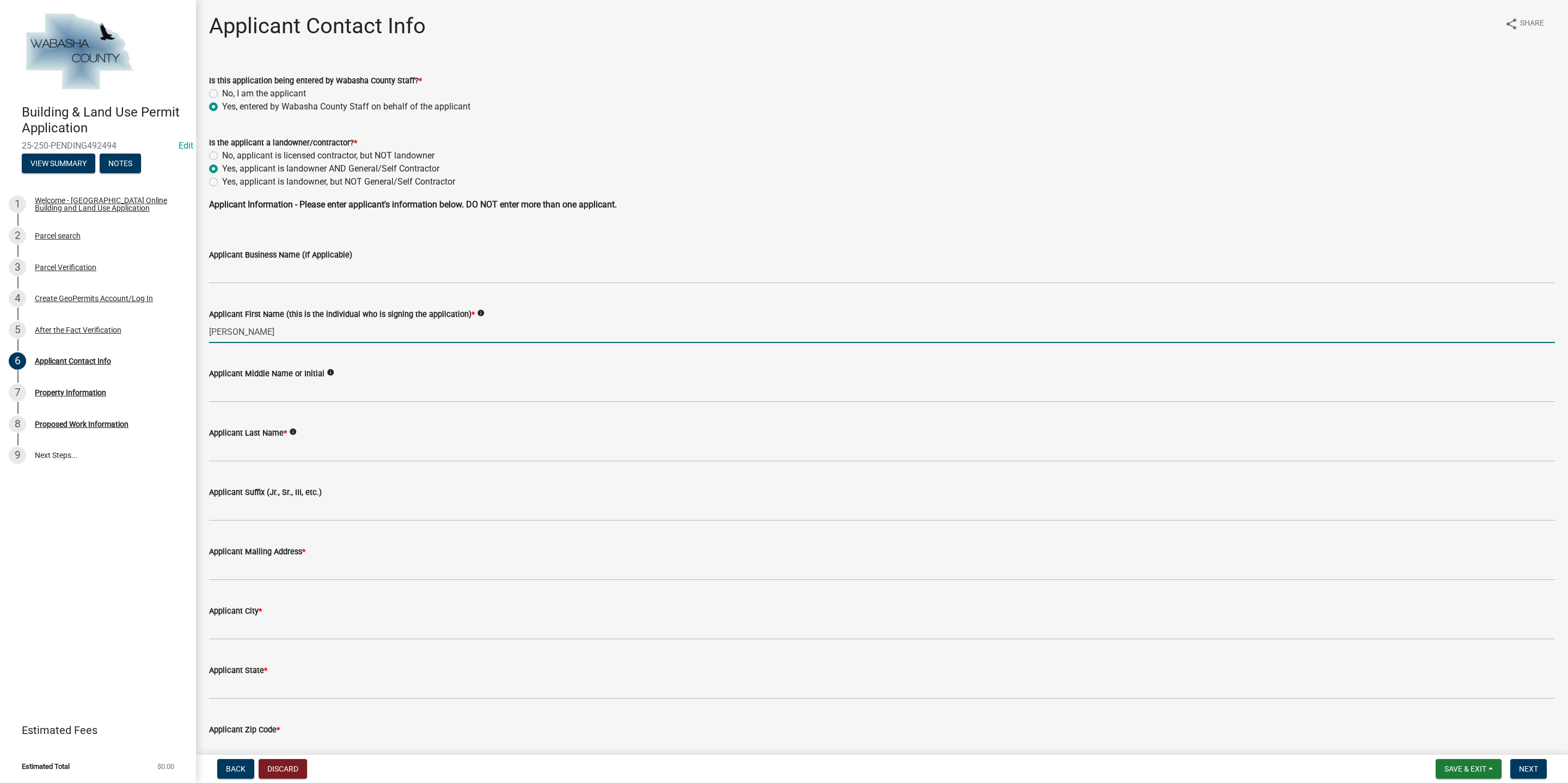
type input "[PERSON_NAME]"
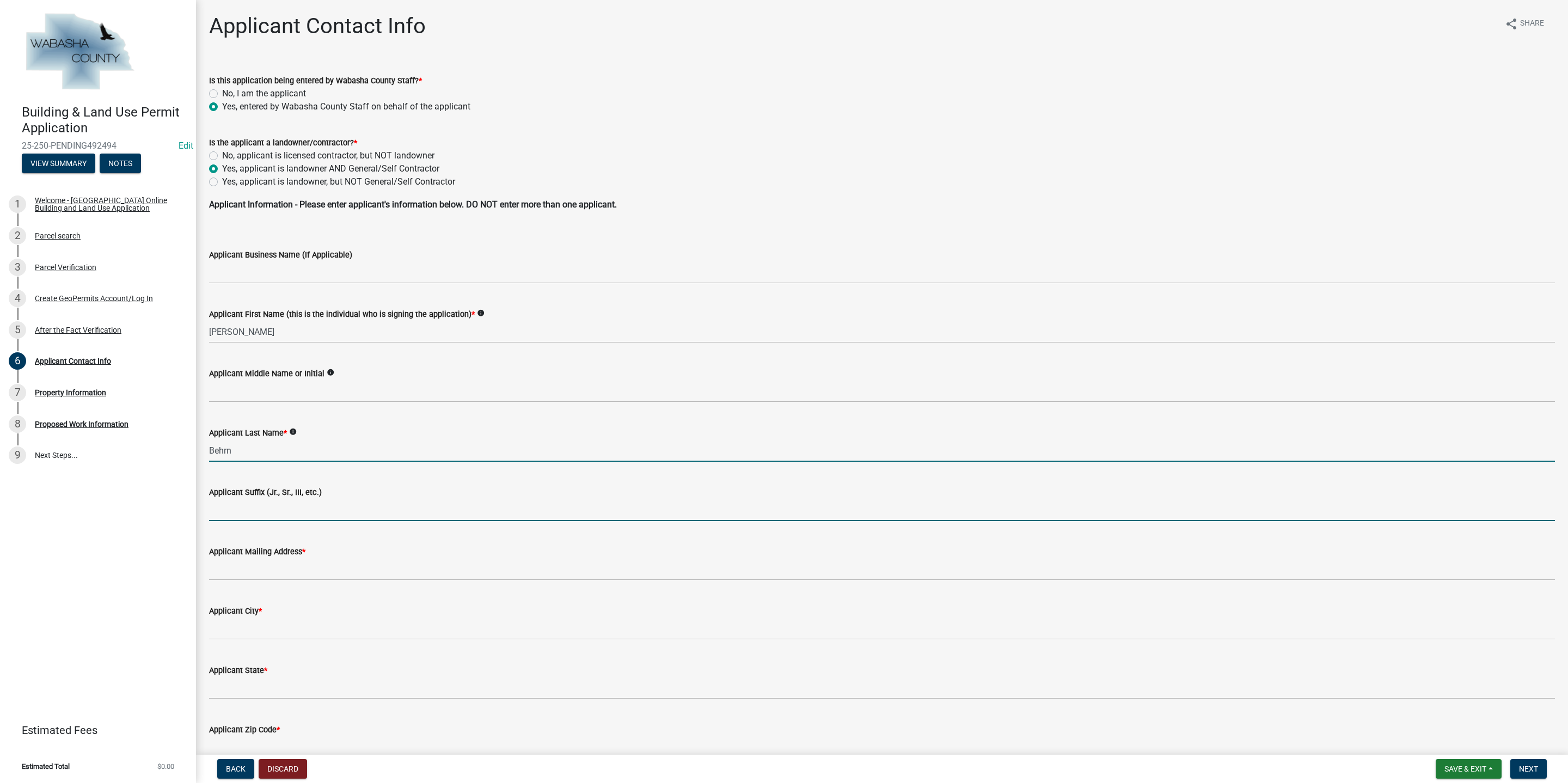
click at [248, 448] on input "Behrn" at bounding box center [882, 450] width 1346 height 22
type input "[PERSON_NAME]"
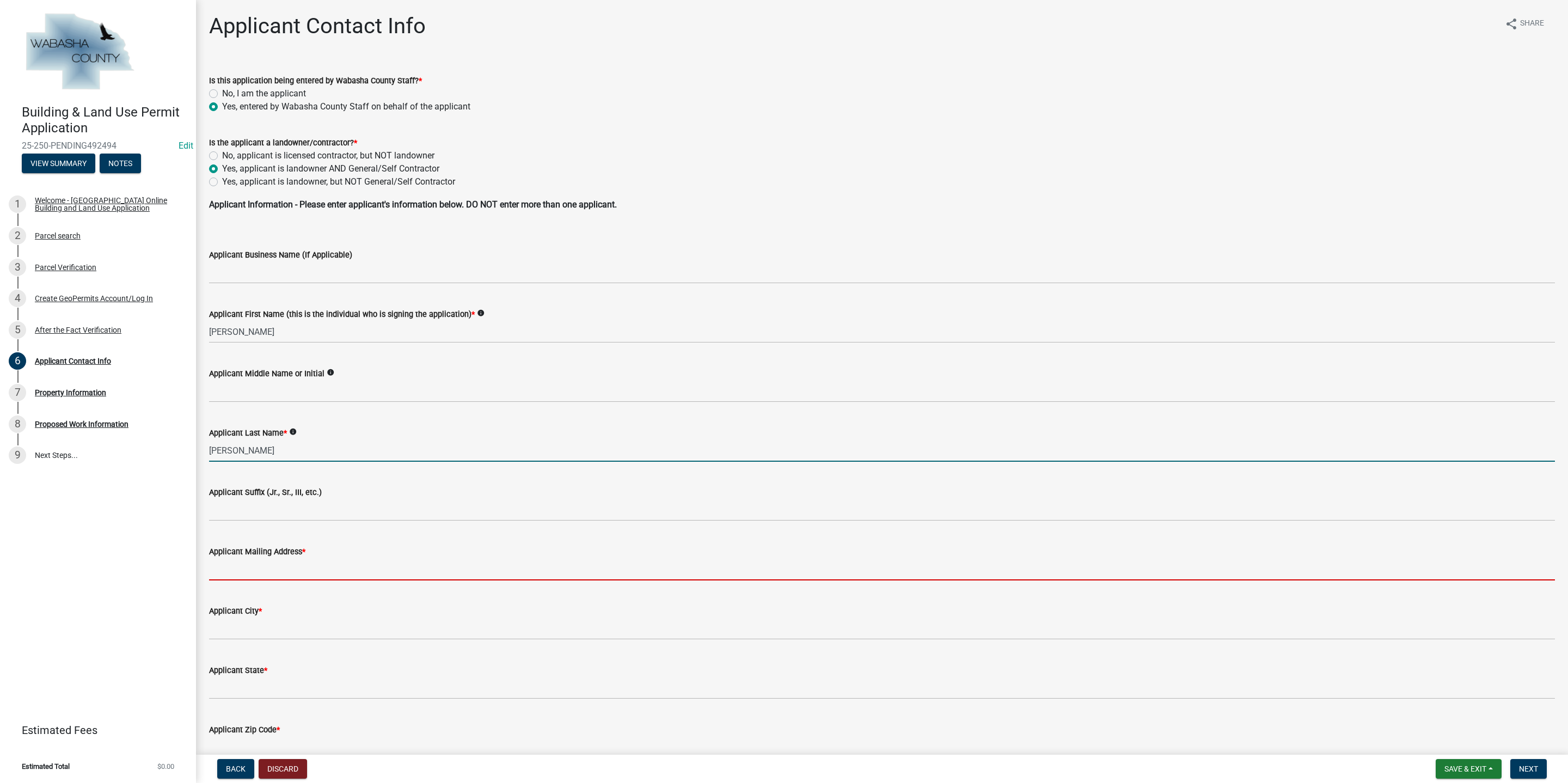
click at [245, 575] on input "Applicant Mailing Address *" at bounding box center [882, 569] width 1346 height 22
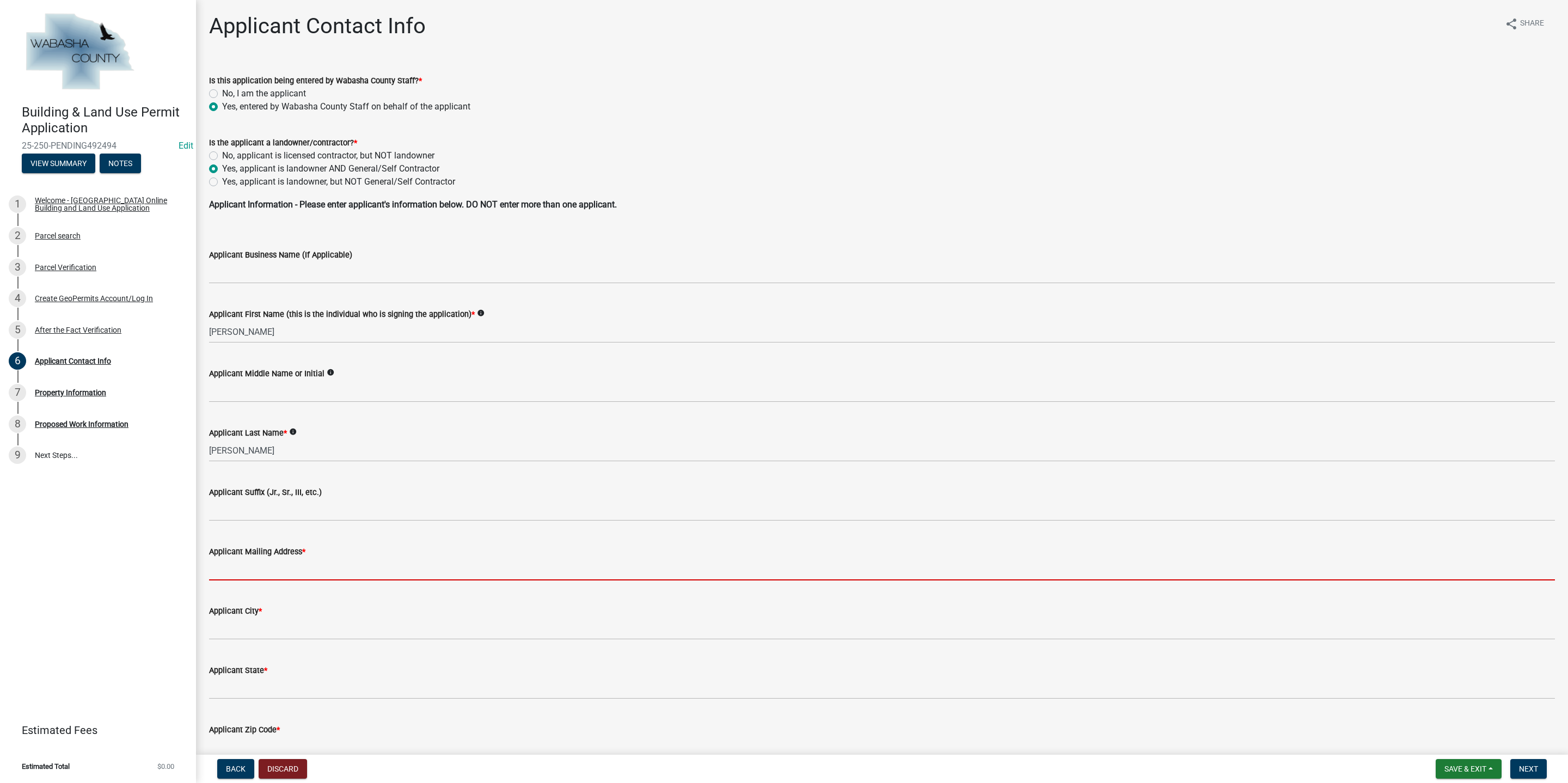
click at [258, 571] on input "Applicant Mailing Address *" at bounding box center [882, 569] width 1346 height 22
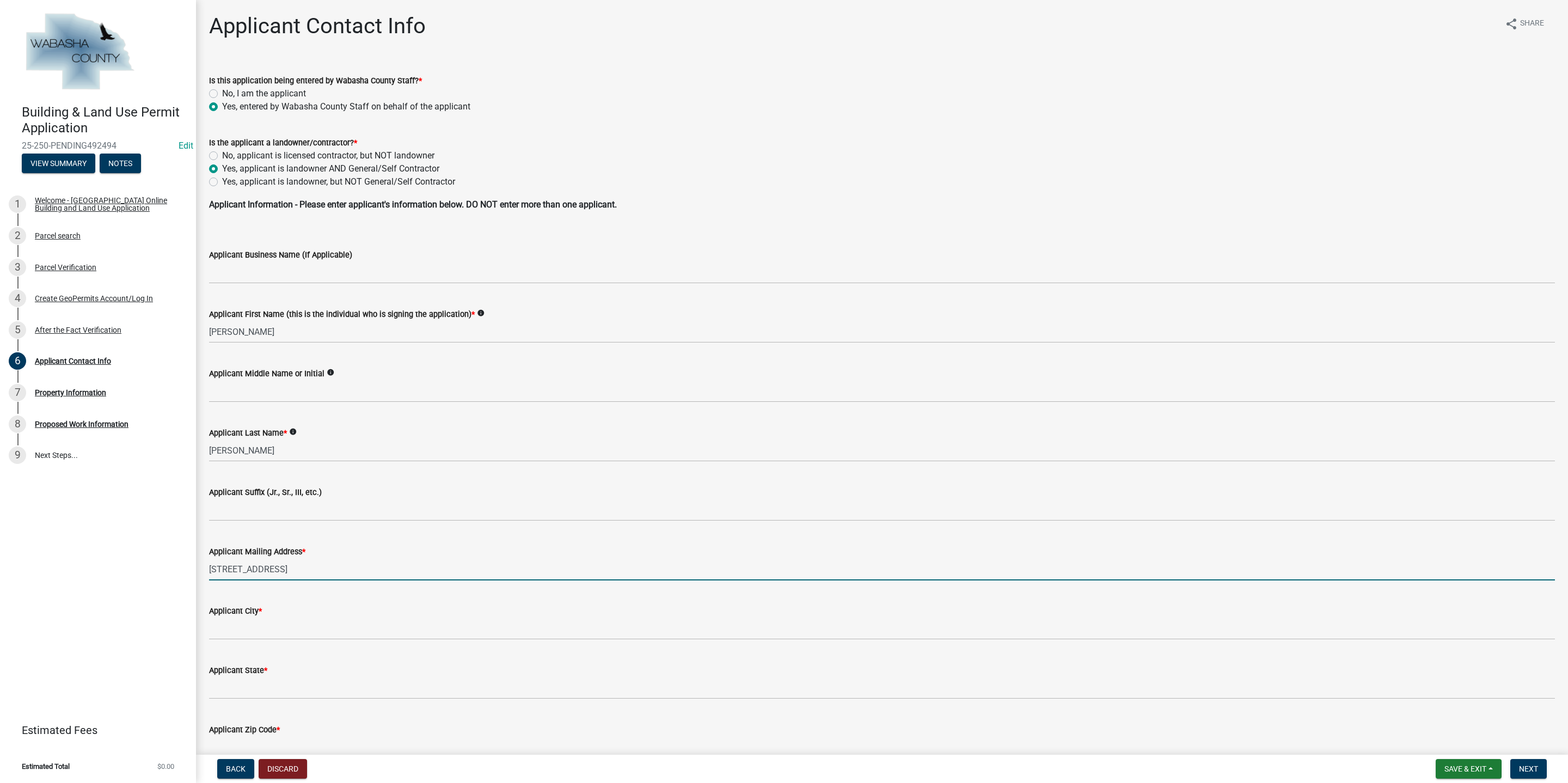
type input "[STREET_ADDRESS]"
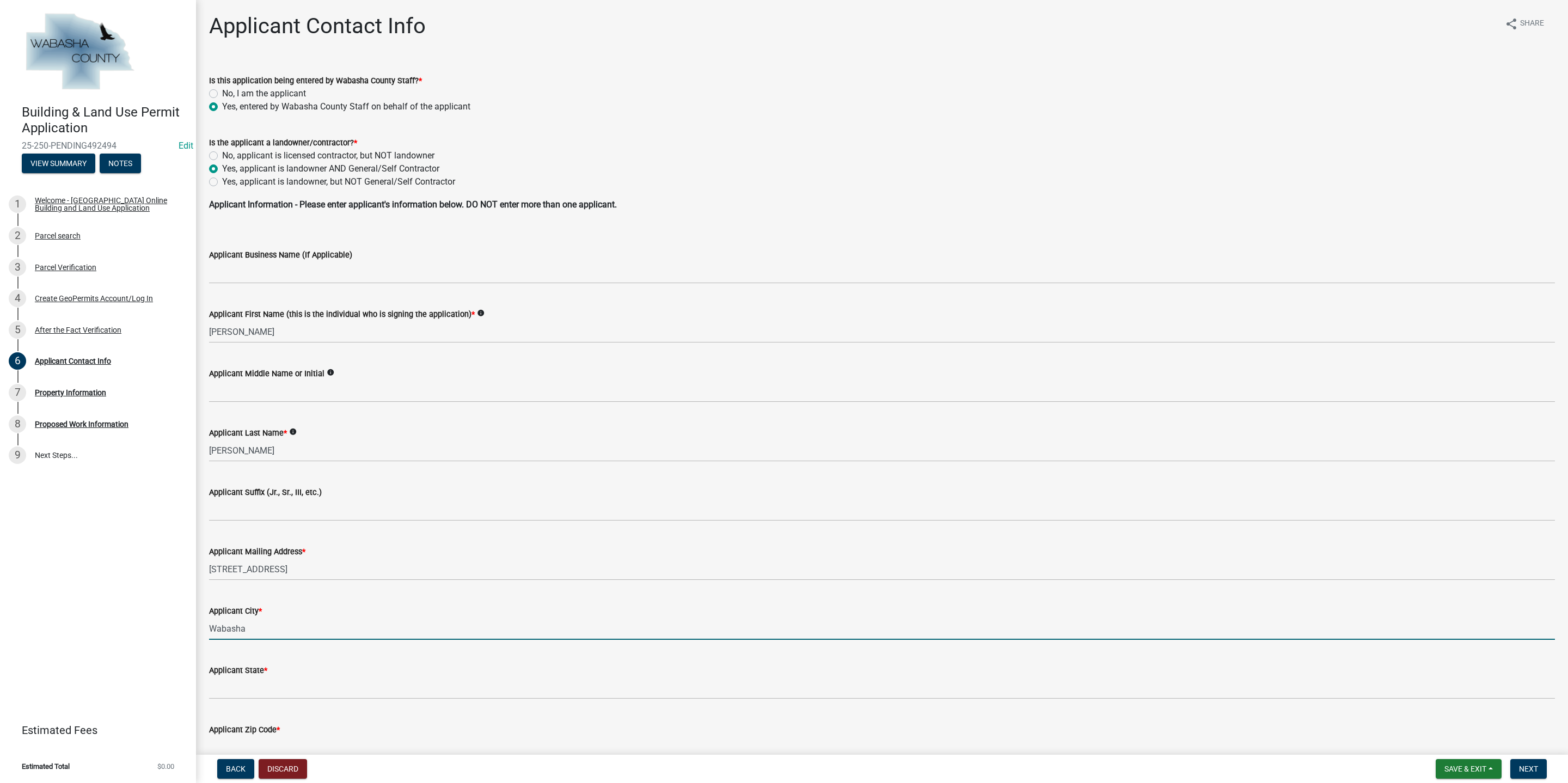
type input "Wabasha"
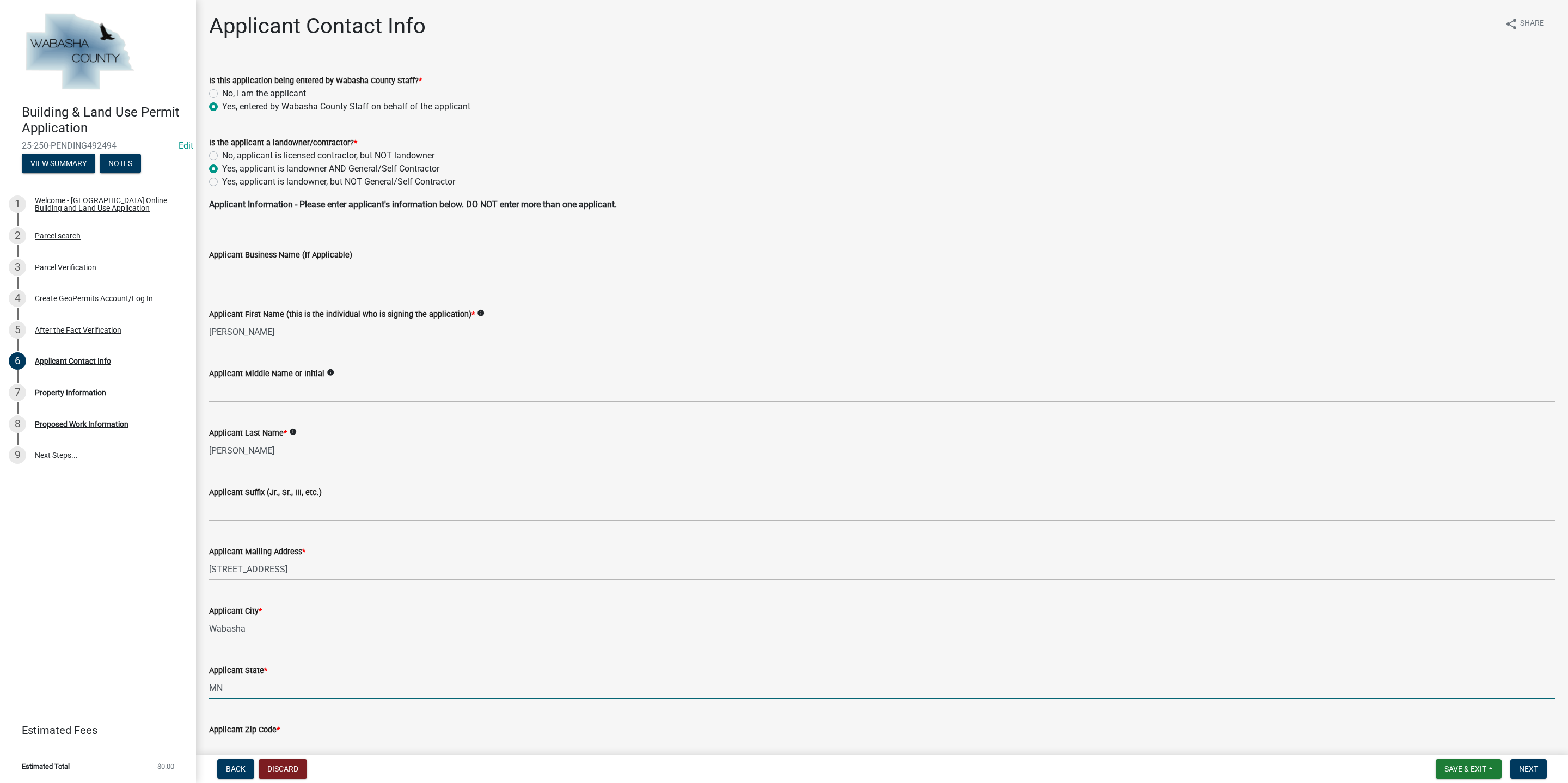
type input "MN"
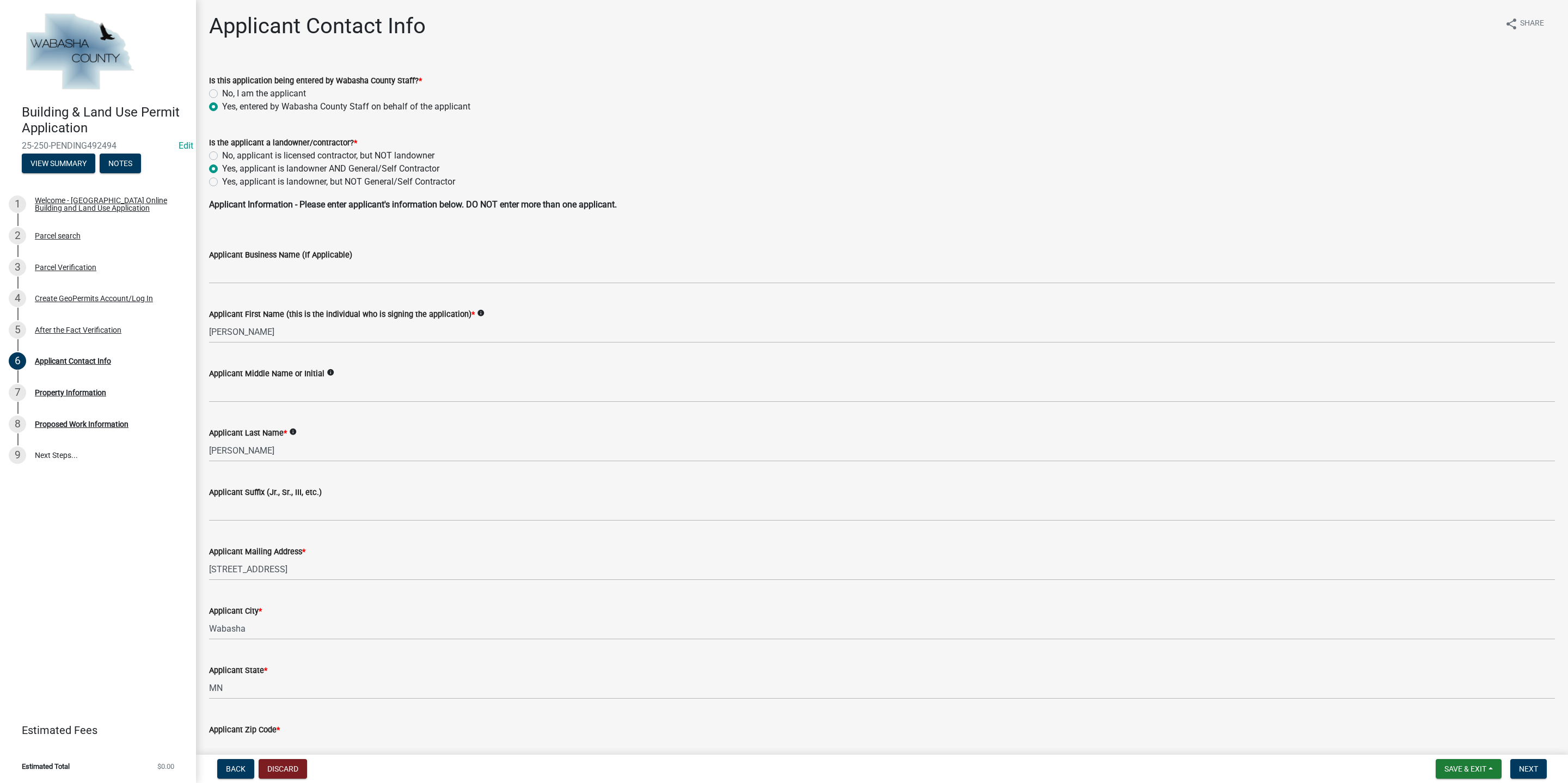
scroll to position [7, 0]
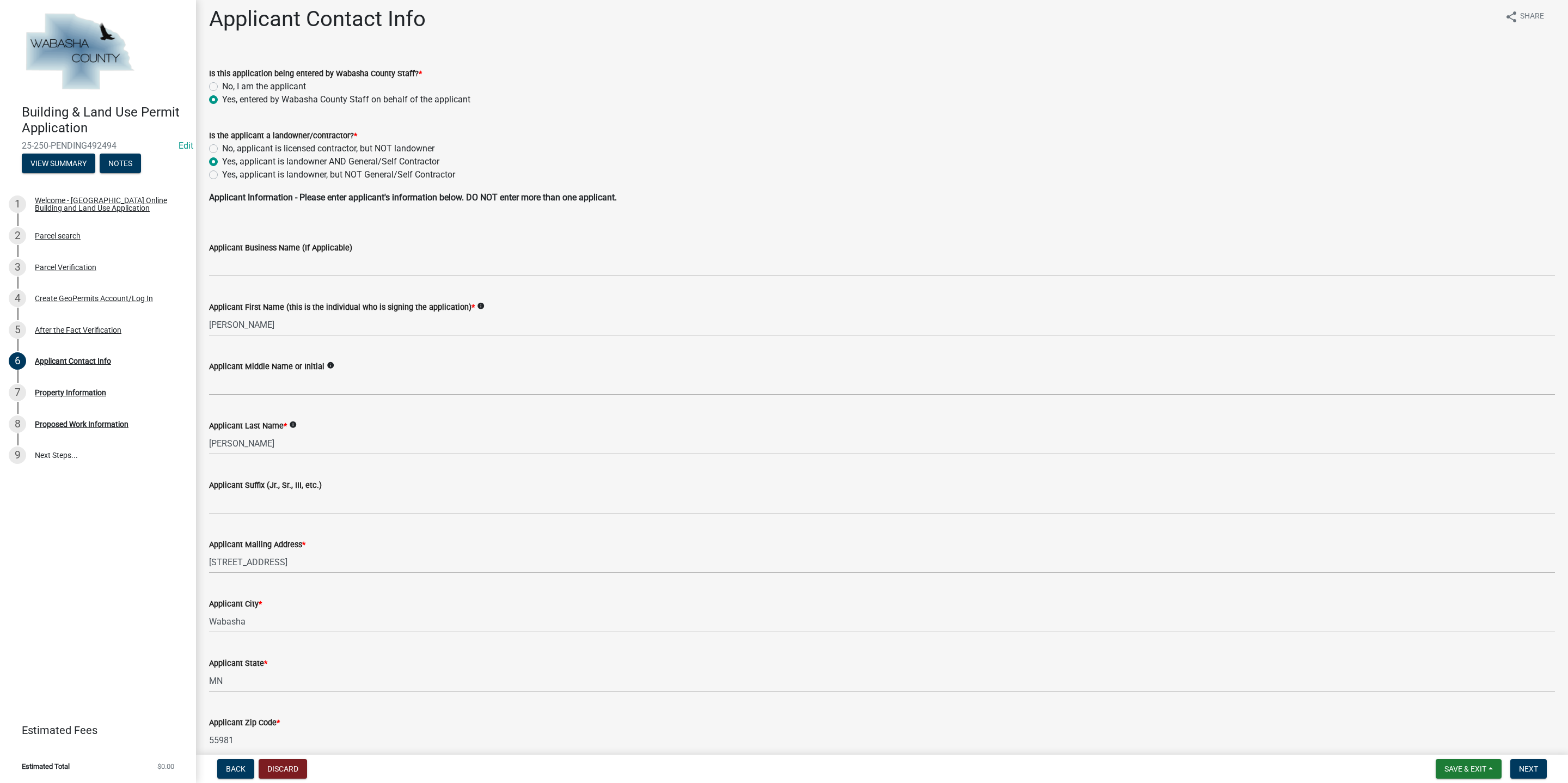
type input "55981"
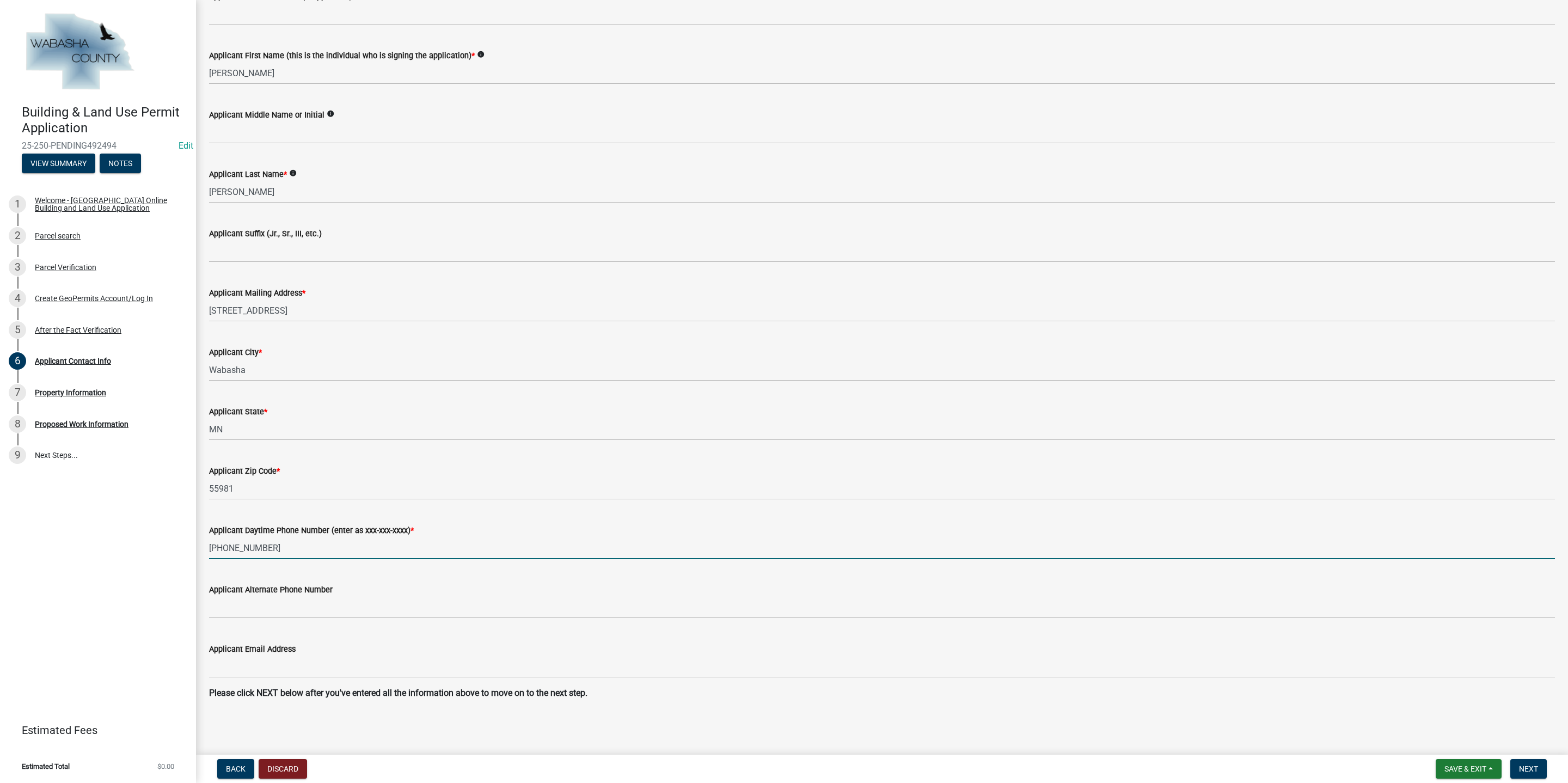
type input "[PHONE_NUMBER]"
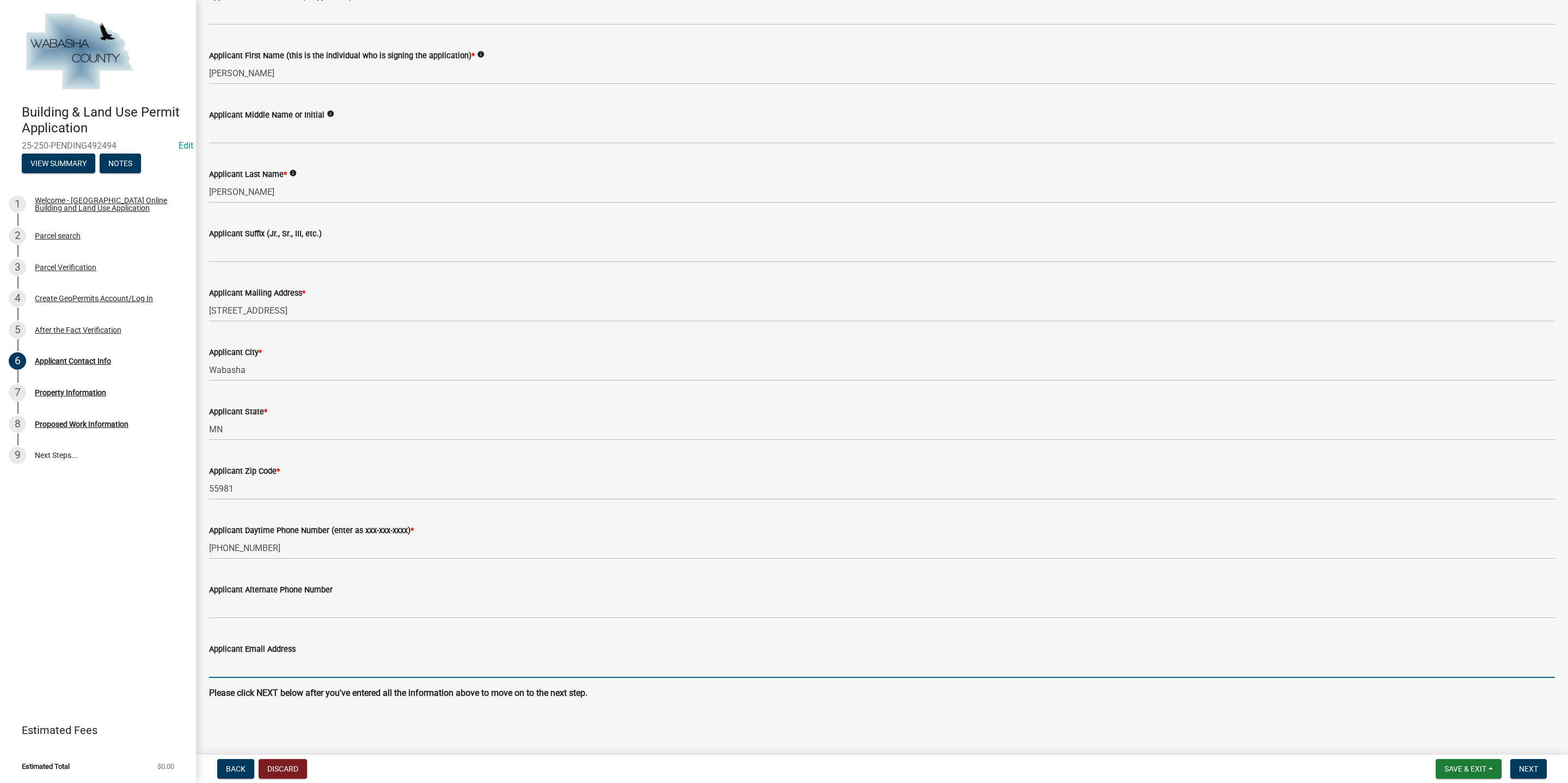
click at [273, 666] on input "Applicant Email Address" at bounding box center [882, 666] width 1346 height 22
type input "[EMAIL_ADDRESS][DOMAIN_NAME]"
click at [1524, 764] on span "Next" at bounding box center [1528, 768] width 19 height 9
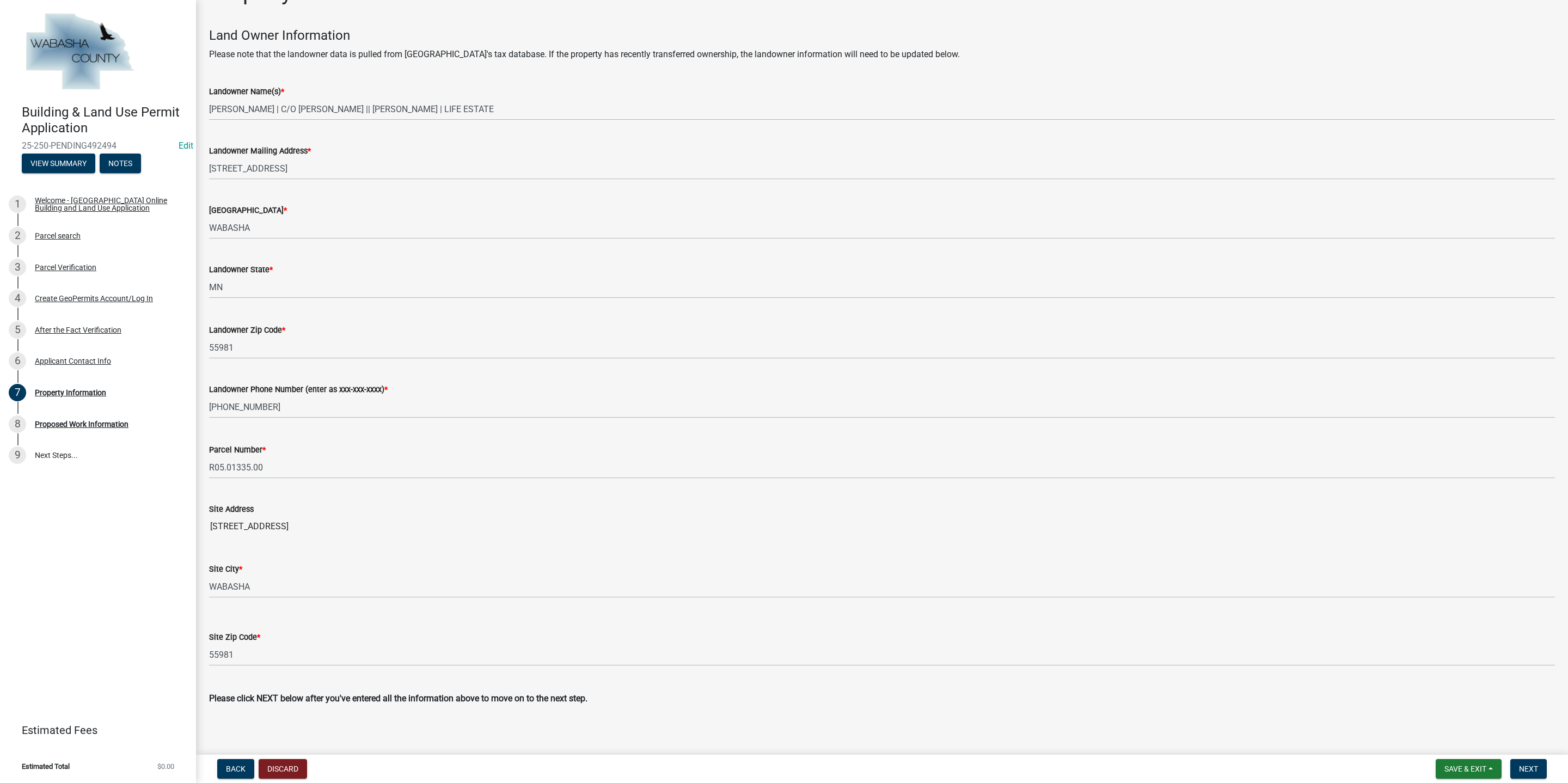
scroll to position [48, 0]
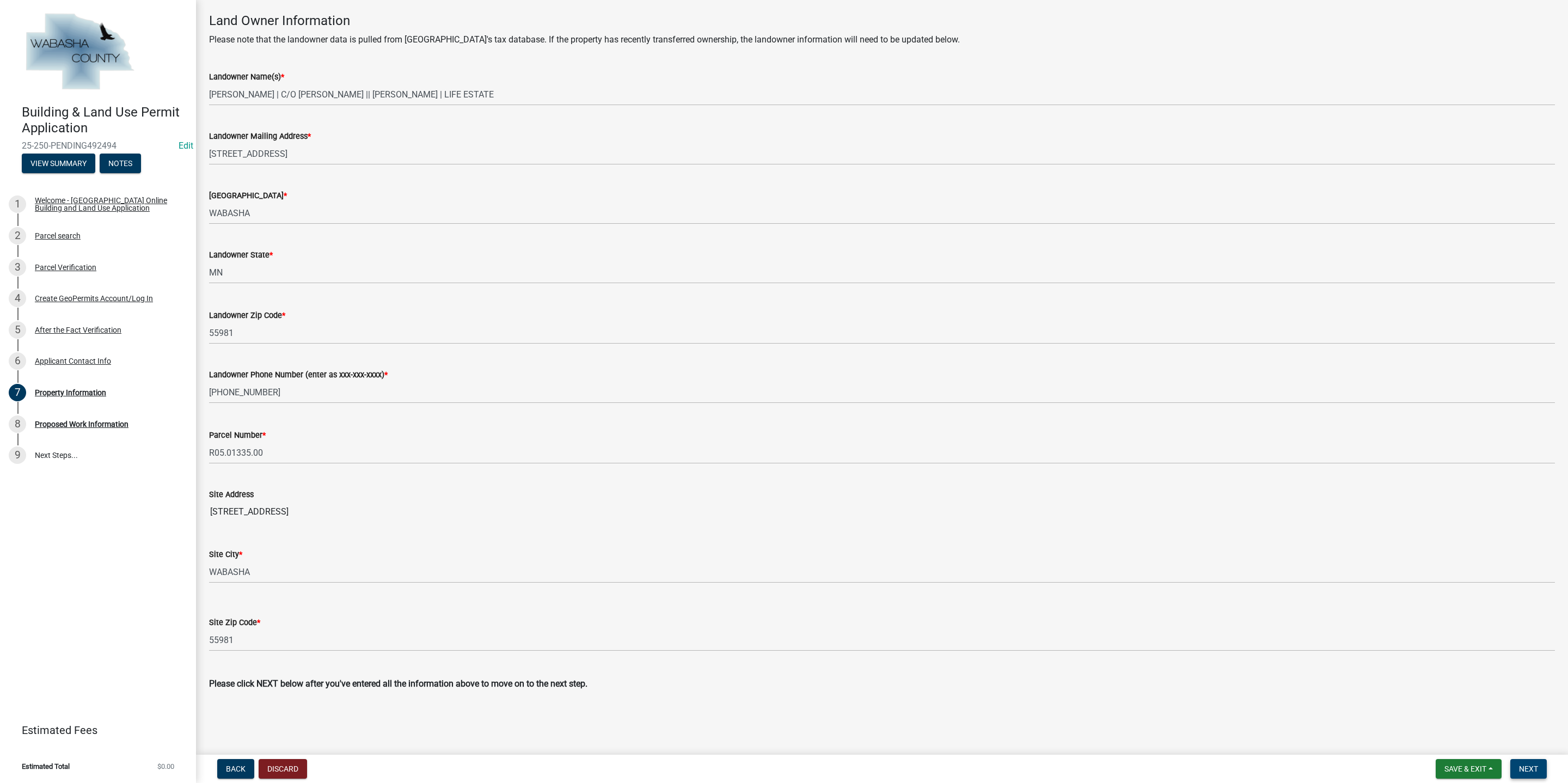
click at [1530, 773] on button "Next" at bounding box center [1528, 769] width 37 height 20
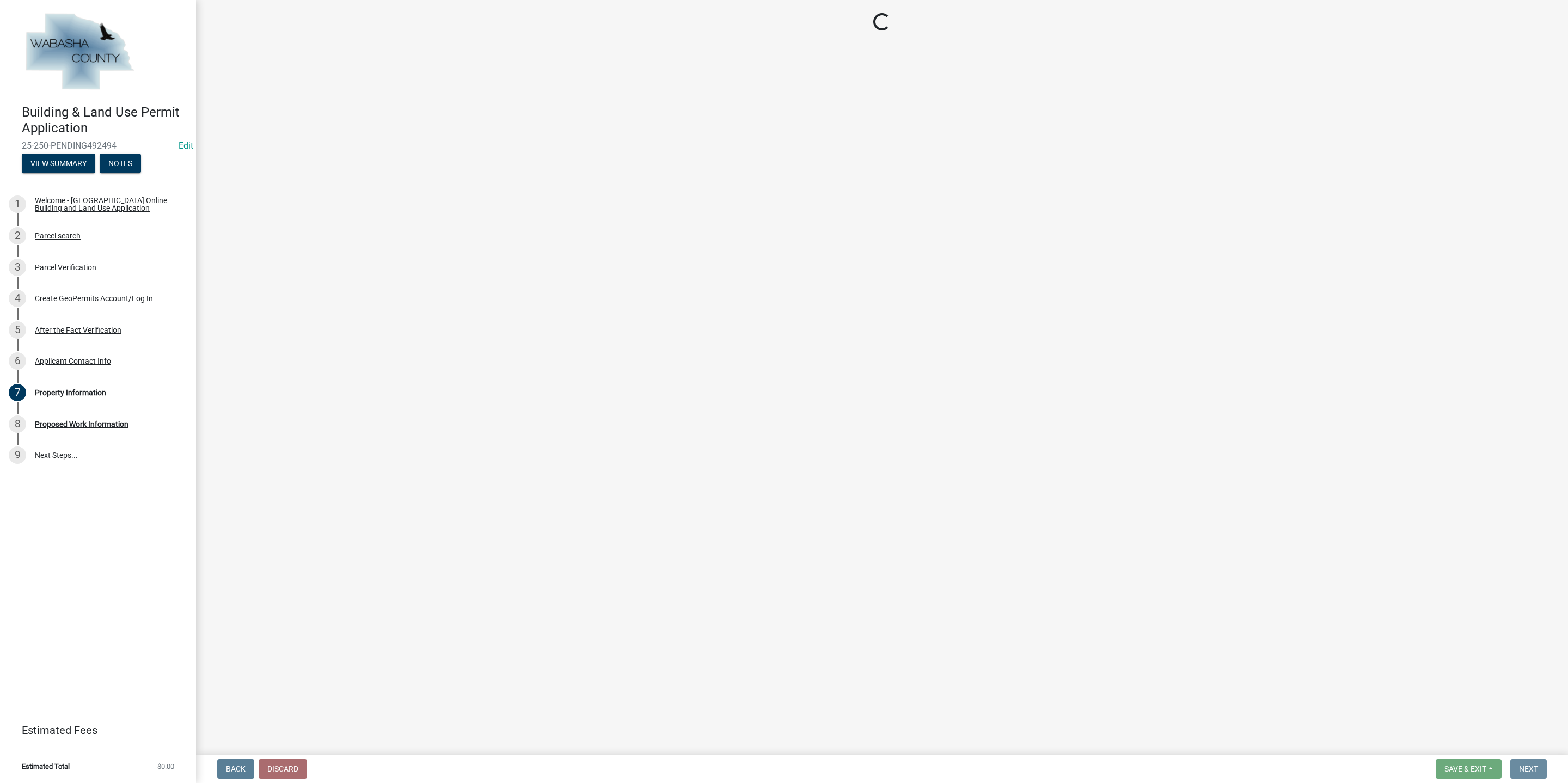
scroll to position [0, 0]
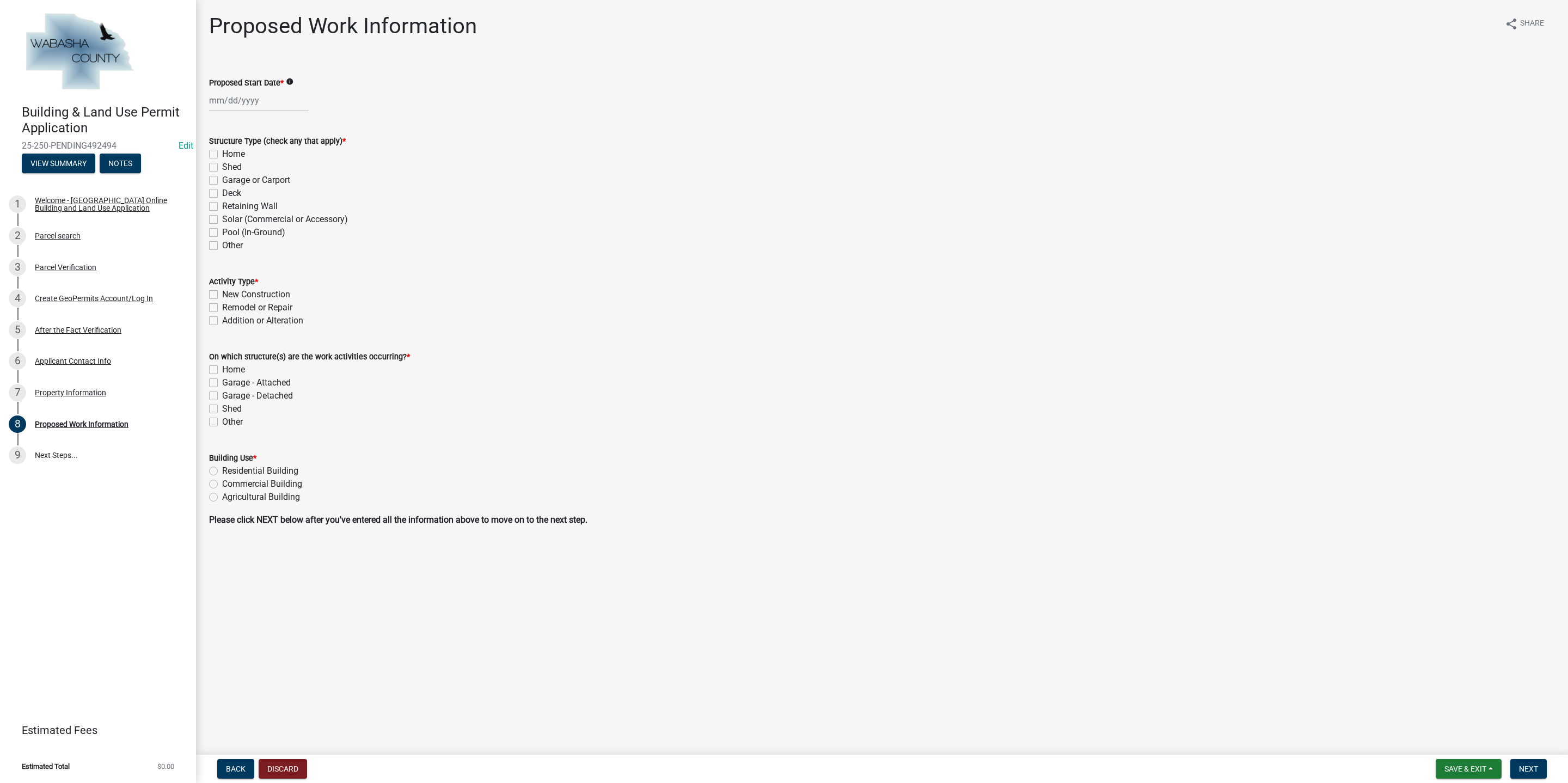
click at [222, 184] on label "Garage or Carport" at bounding box center [256, 181] width 68 height 13
click at [222, 181] on input "Garage or Carport" at bounding box center [225, 177] width 7 height 7
checkbox input "true"
checkbox input "false"
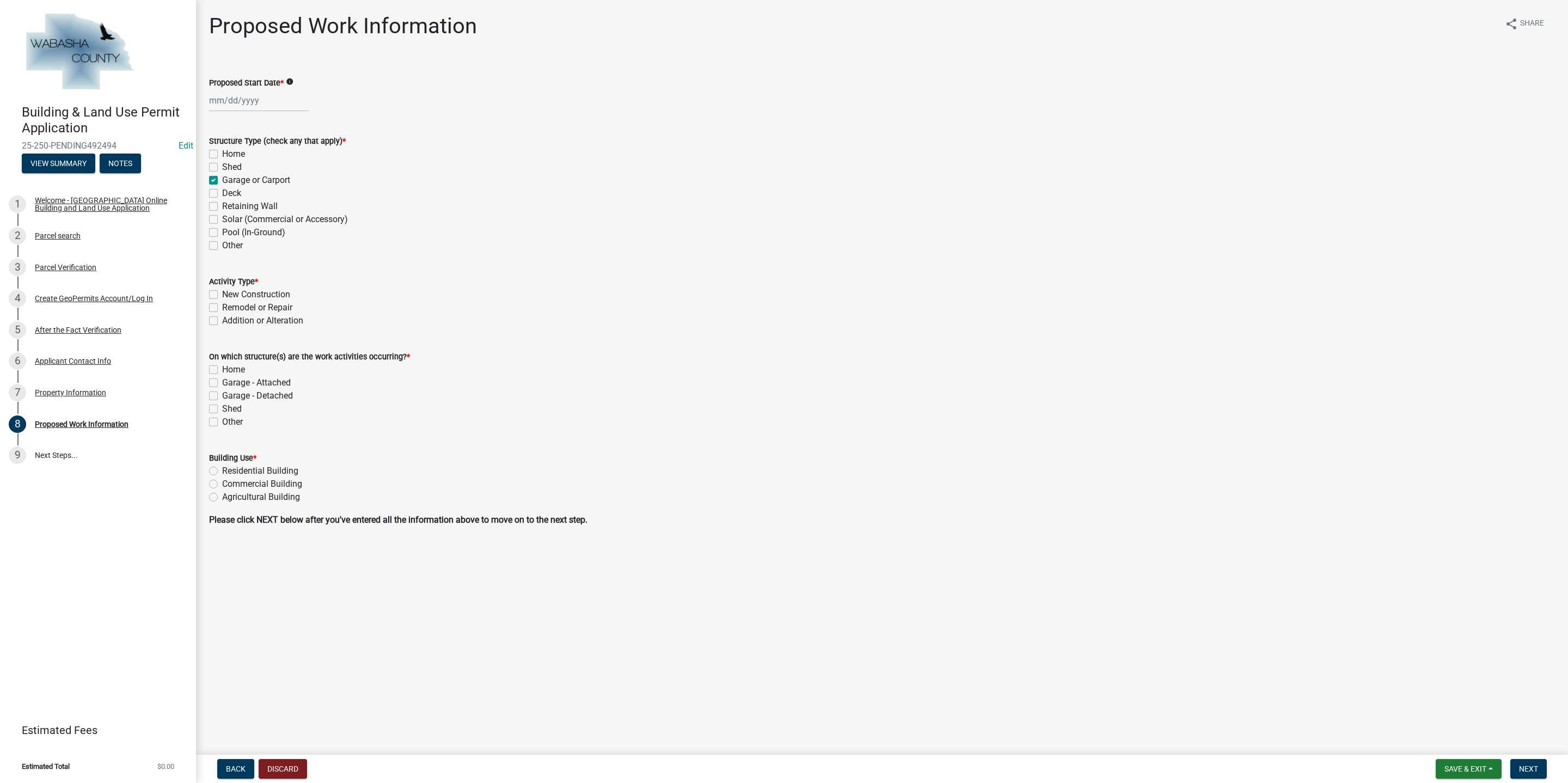
checkbox input "true"
checkbox input "false"
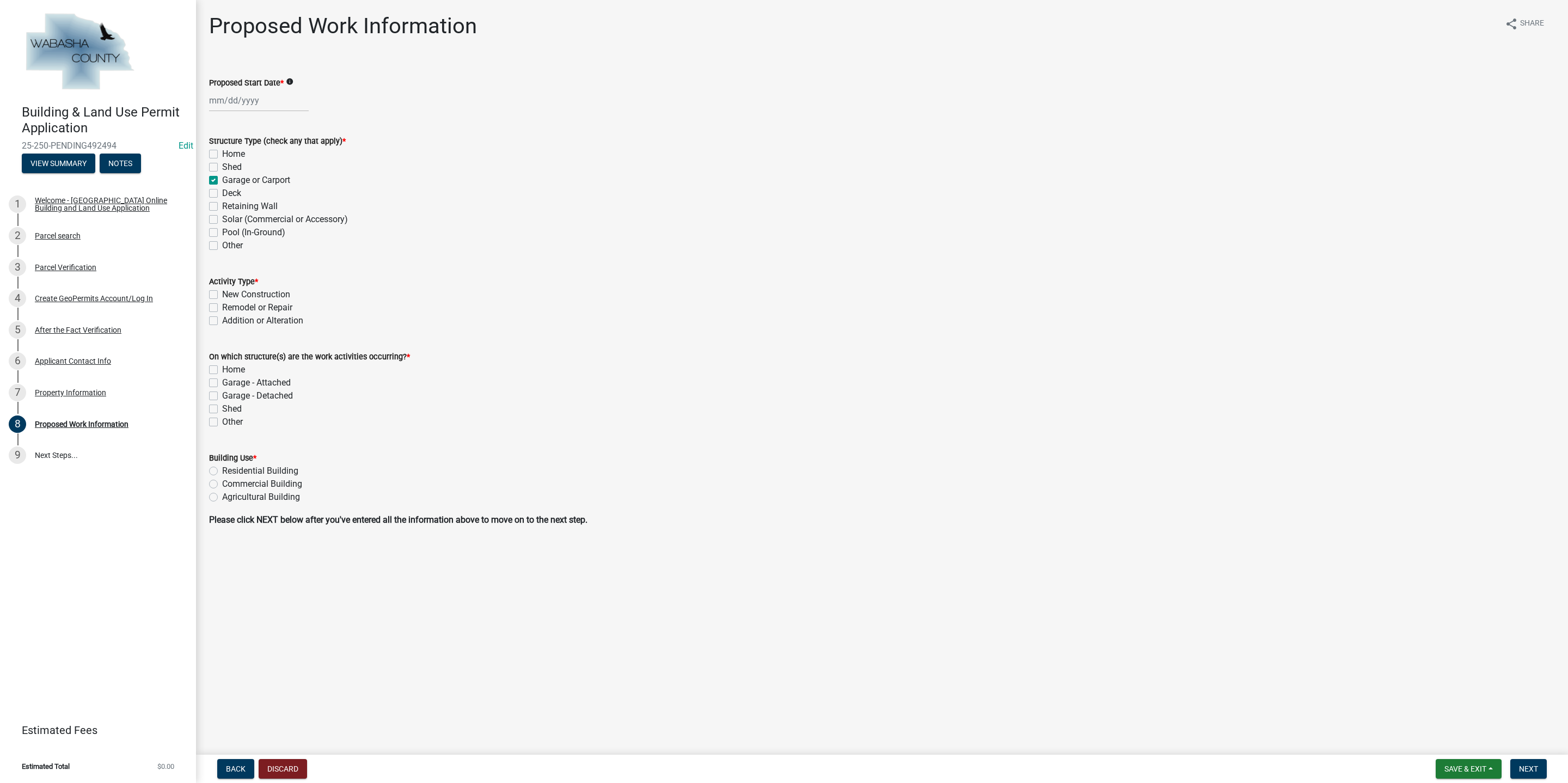
checkbox input "false"
select select "10"
select select "2025"
click at [224, 107] on div "Jan Feb Mar Apr May Jun [DATE] Aug Sep Oct Nov [DATE] 2025 2026 Mo Tu We Th Fr …" at bounding box center [258, 100] width 100 height 22
click at [234, 229] on div "28" at bounding box center [237, 228] width 17 height 17
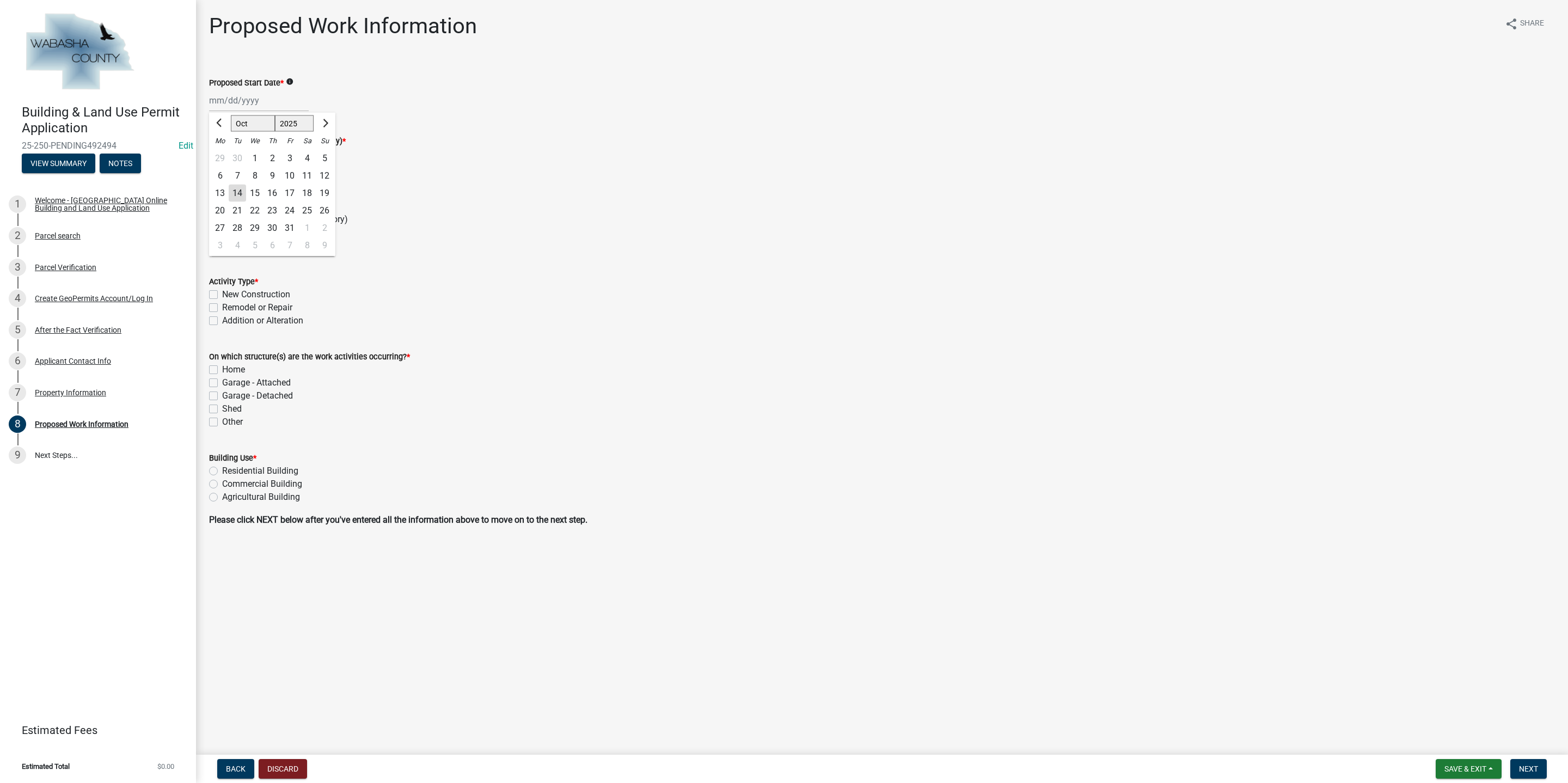
type input "[DATE]"
click at [208, 293] on div "Activity Type * New Construction Remodel or Repair Addition or Alteration" at bounding box center [882, 294] width 1362 height 65
click at [222, 291] on label "New Construction" at bounding box center [256, 294] width 68 height 13
click at [222, 291] on input "New Construction" at bounding box center [225, 291] width 7 height 7
checkbox input "true"
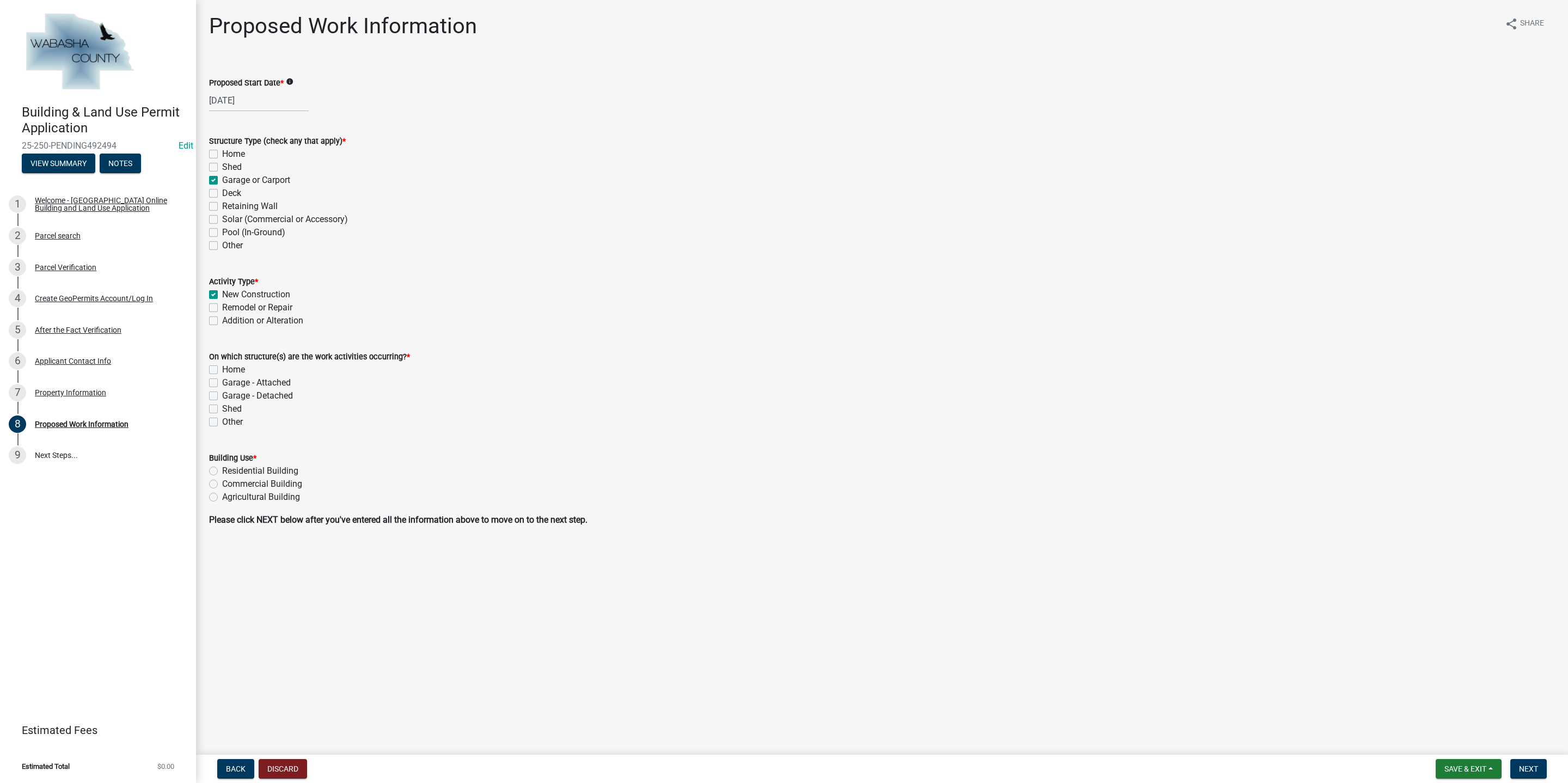
checkbox input "false"
click at [222, 410] on label "Shed" at bounding box center [232, 409] width 20 height 13
click at [222, 410] on input "Shed" at bounding box center [225, 406] width 7 height 7
checkbox input "true"
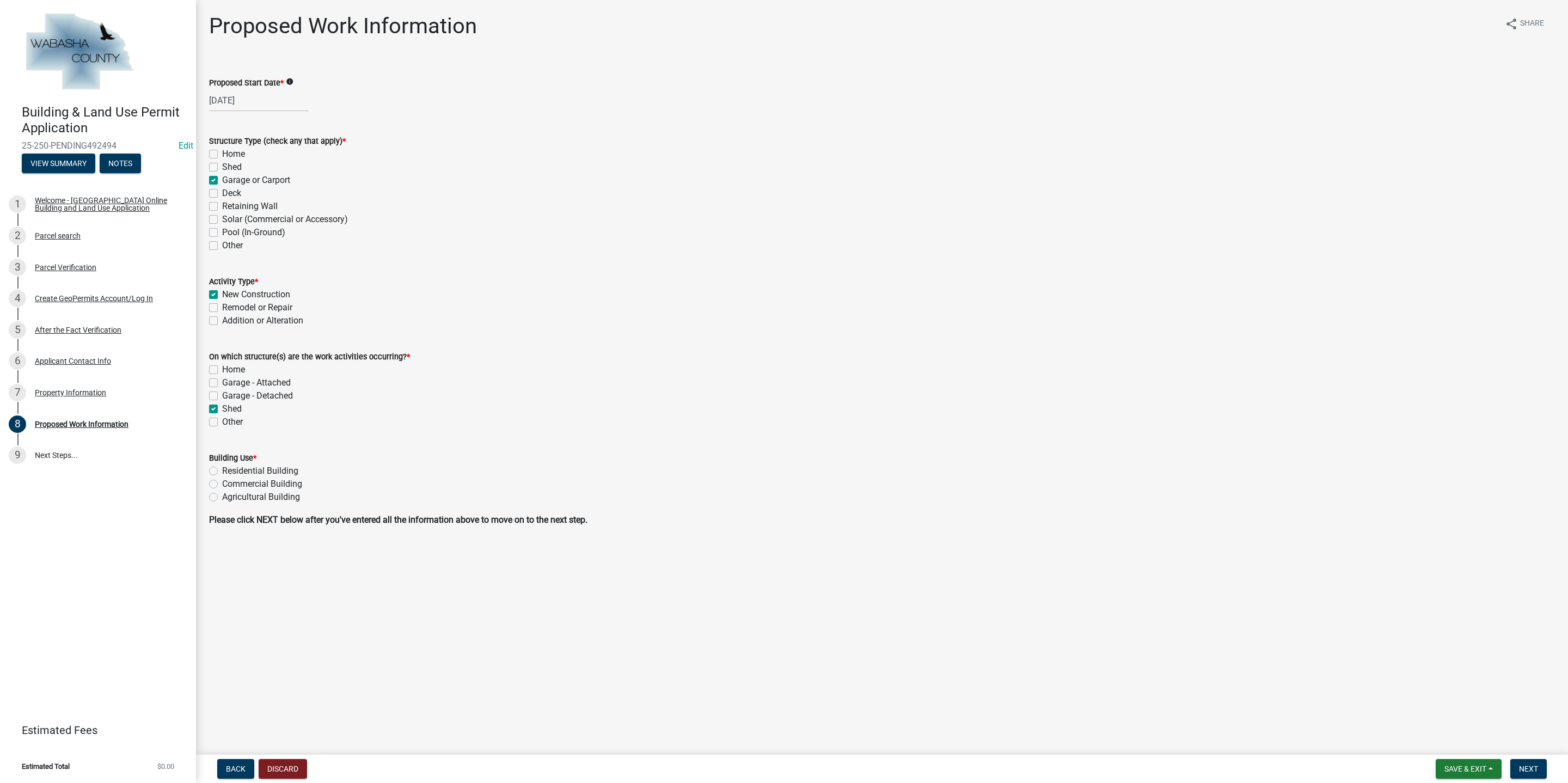
checkbox input "false"
checkbox input "true"
checkbox input "false"
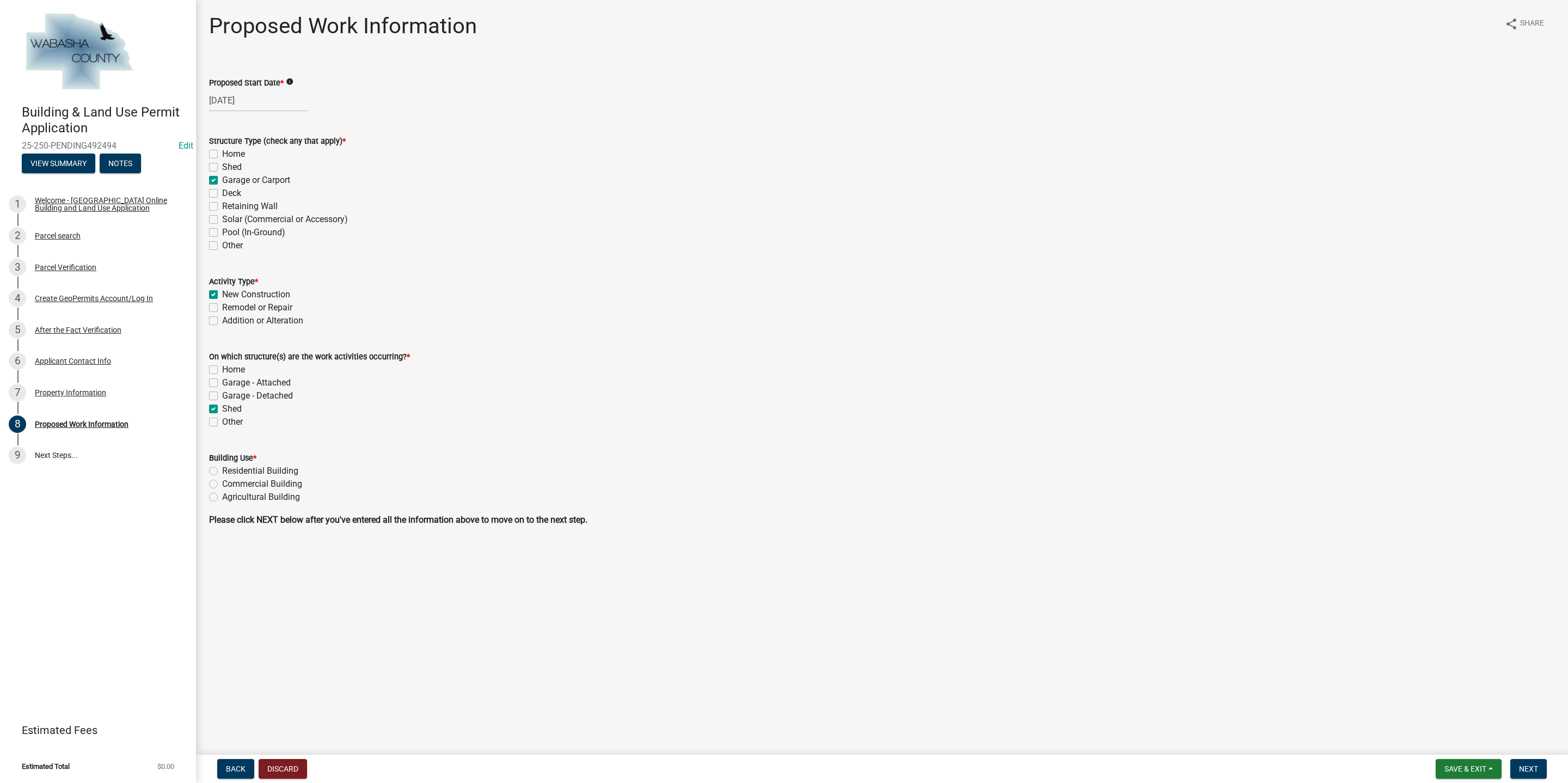
click at [222, 165] on label "Shed" at bounding box center [232, 167] width 20 height 13
click at [222, 165] on input "Shed" at bounding box center [225, 164] width 7 height 7
checkbox input "true"
checkbox input "false"
checkbox input "true"
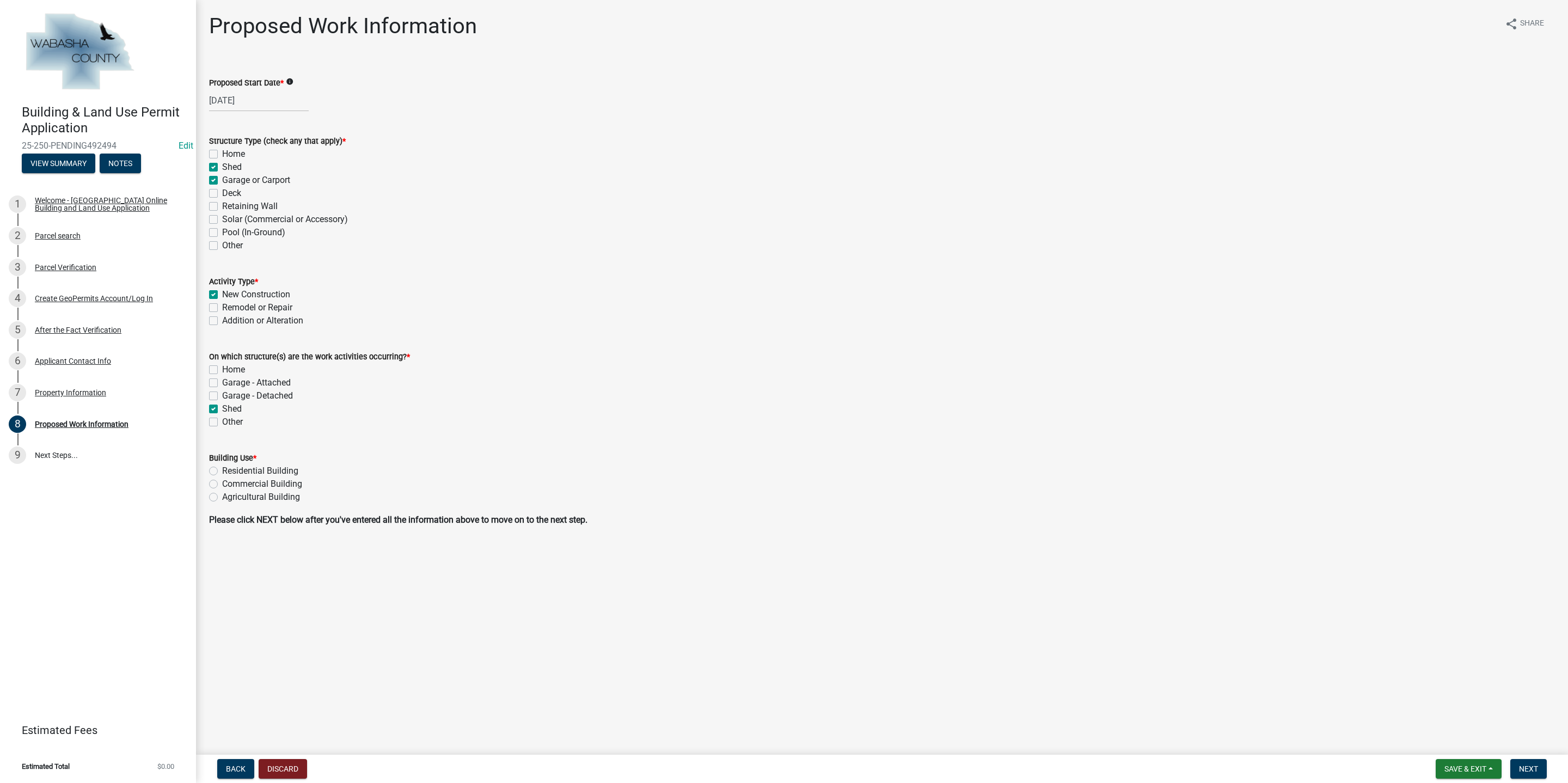
checkbox input "true"
checkbox input "false"
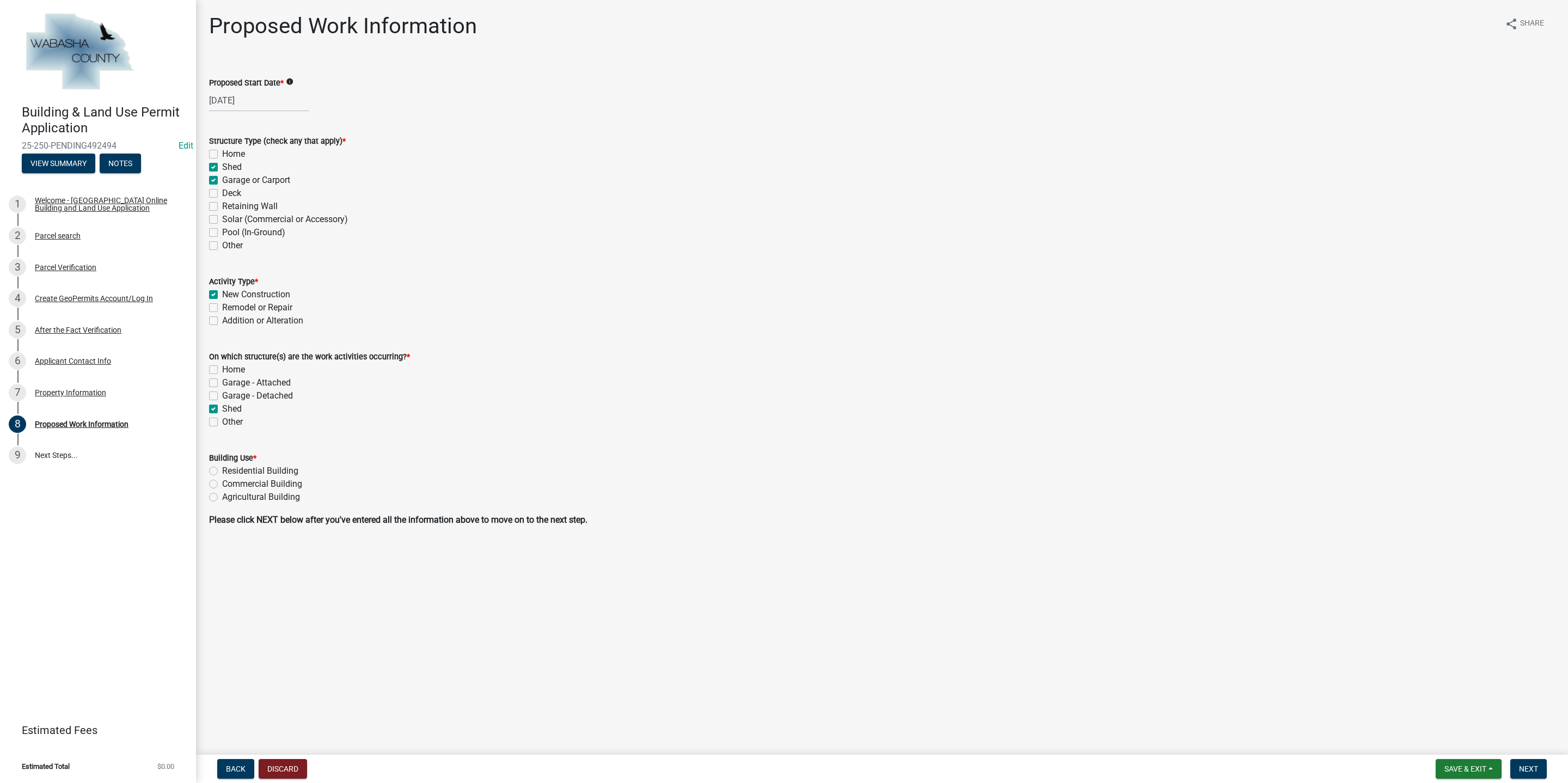
checkbox input "false"
click at [222, 181] on label "Garage or Carport" at bounding box center [256, 181] width 68 height 13
click at [222, 181] on input "Garage or Carport" at bounding box center [225, 177] width 7 height 7
checkbox input "false"
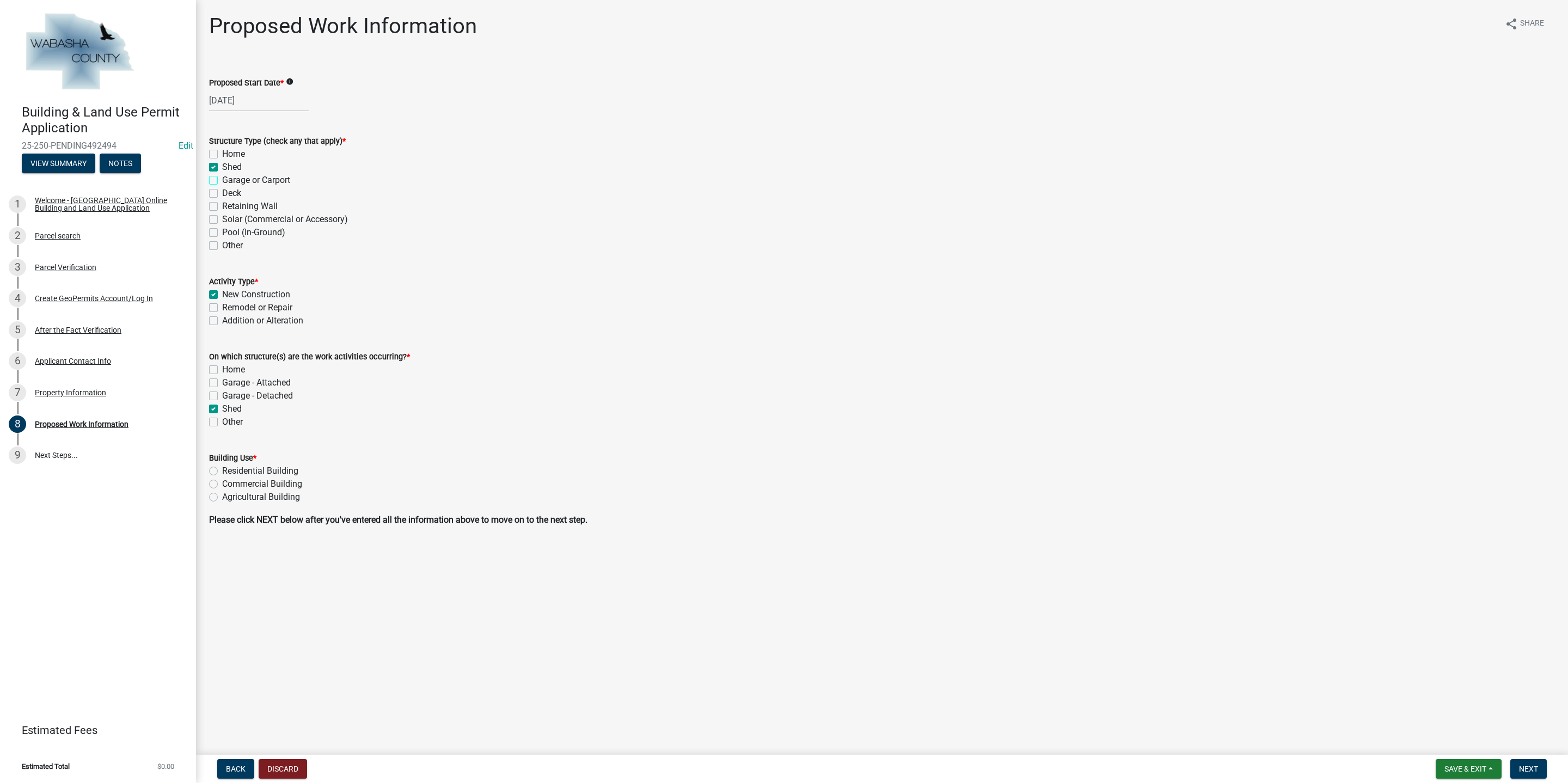
checkbox input "true"
checkbox input "false"
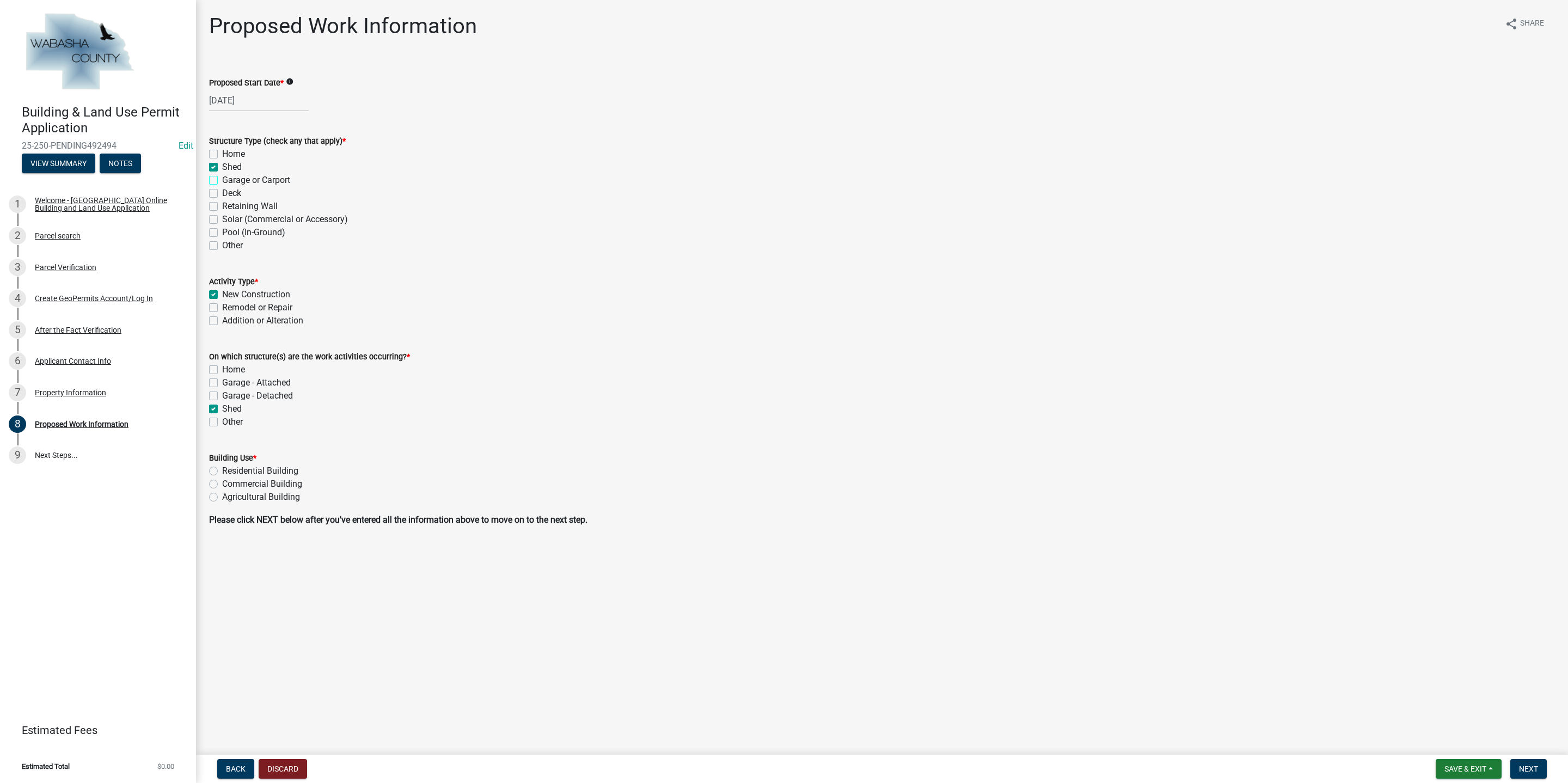
checkbox input "false"
click at [222, 471] on label "Residential Building" at bounding box center [260, 471] width 76 height 13
click at [222, 471] on input "Residential Building" at bounding box center [225, 468] width 7 height 7
radio input "true"
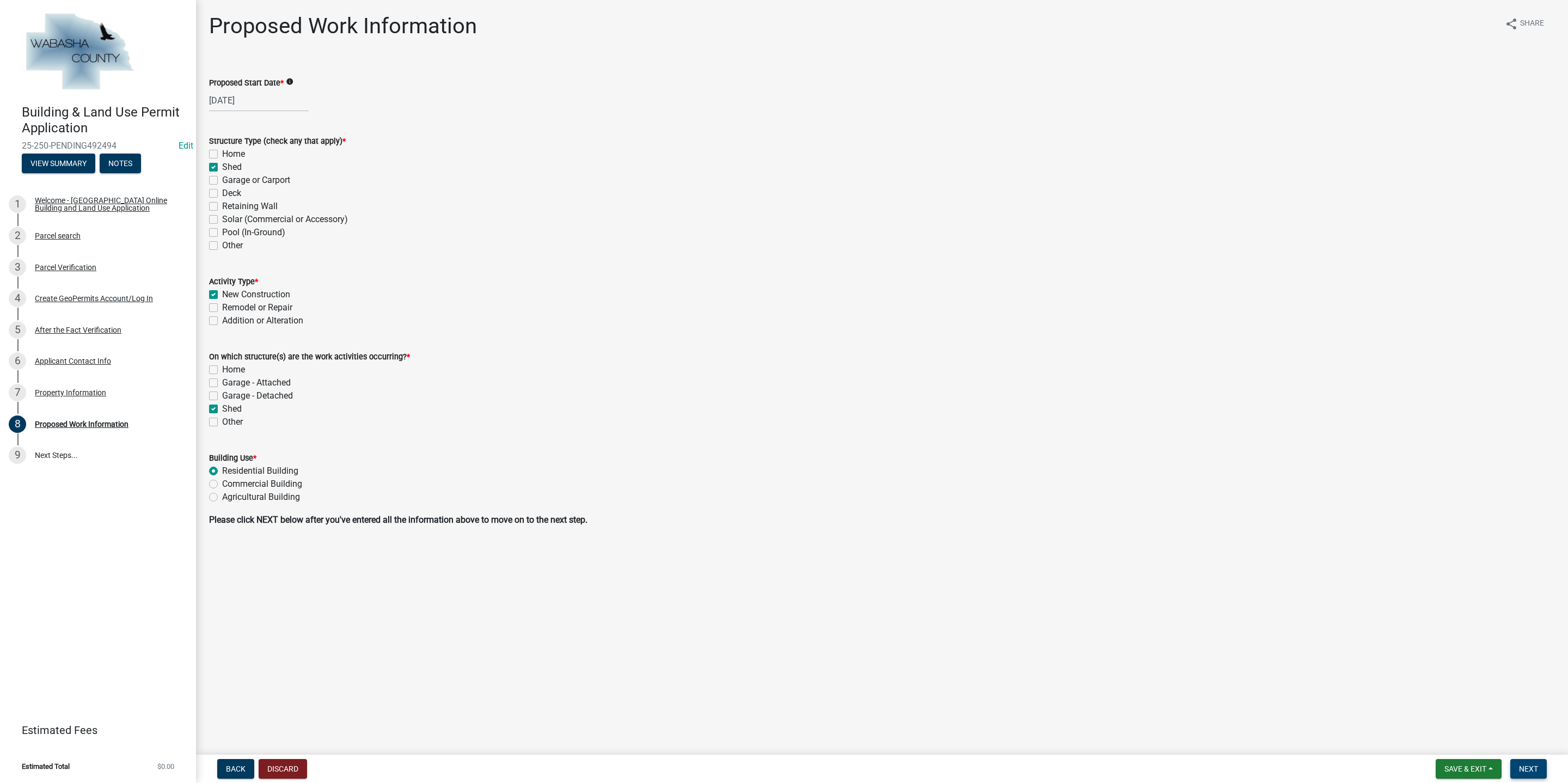
click at [1534, 767] on span "Next" at bounding box center [1528, 768] width 19 height 9
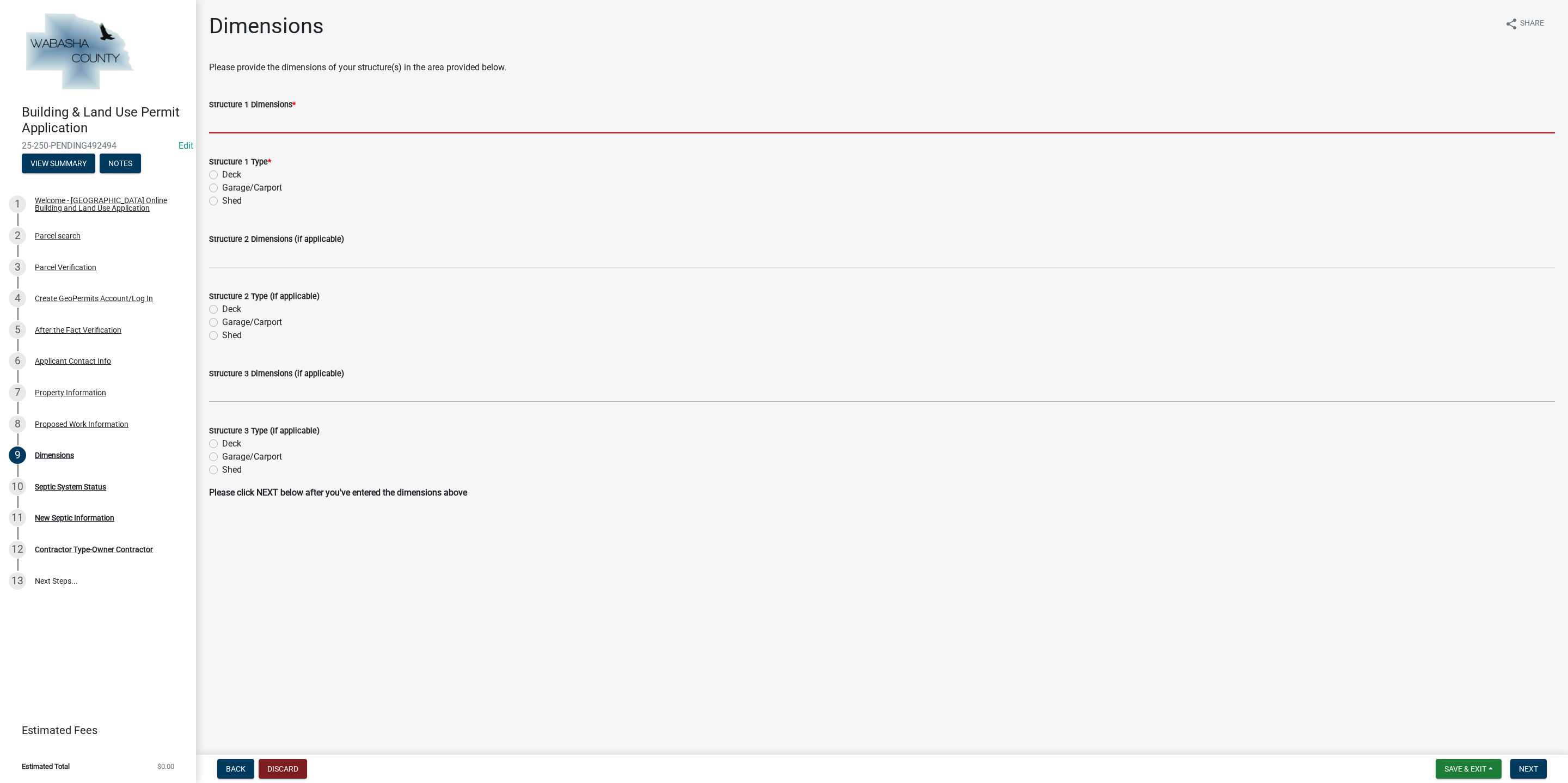
click at [278, 126] on input "Structure 1 Dimensions *" at bounding box center [882, 122] width 1346 height 22
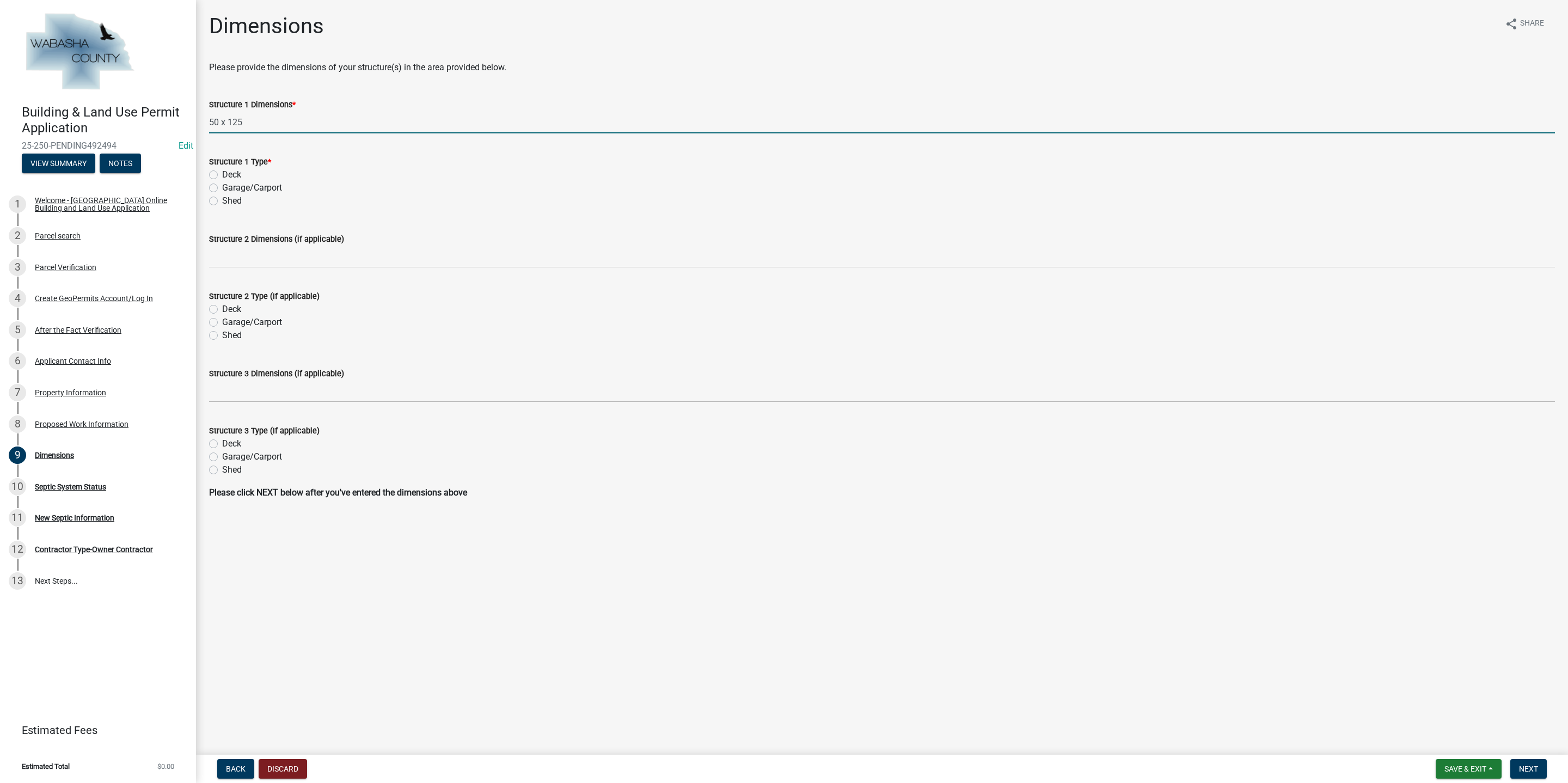
type input "50 x 125"
click at [222, 205] on label "Shed" at bounding box center [232, 201] width 20 height 13
click at [222, 202] on input "Shed" at bounding box center [225, 198] width 7 height 7
radio input "true"
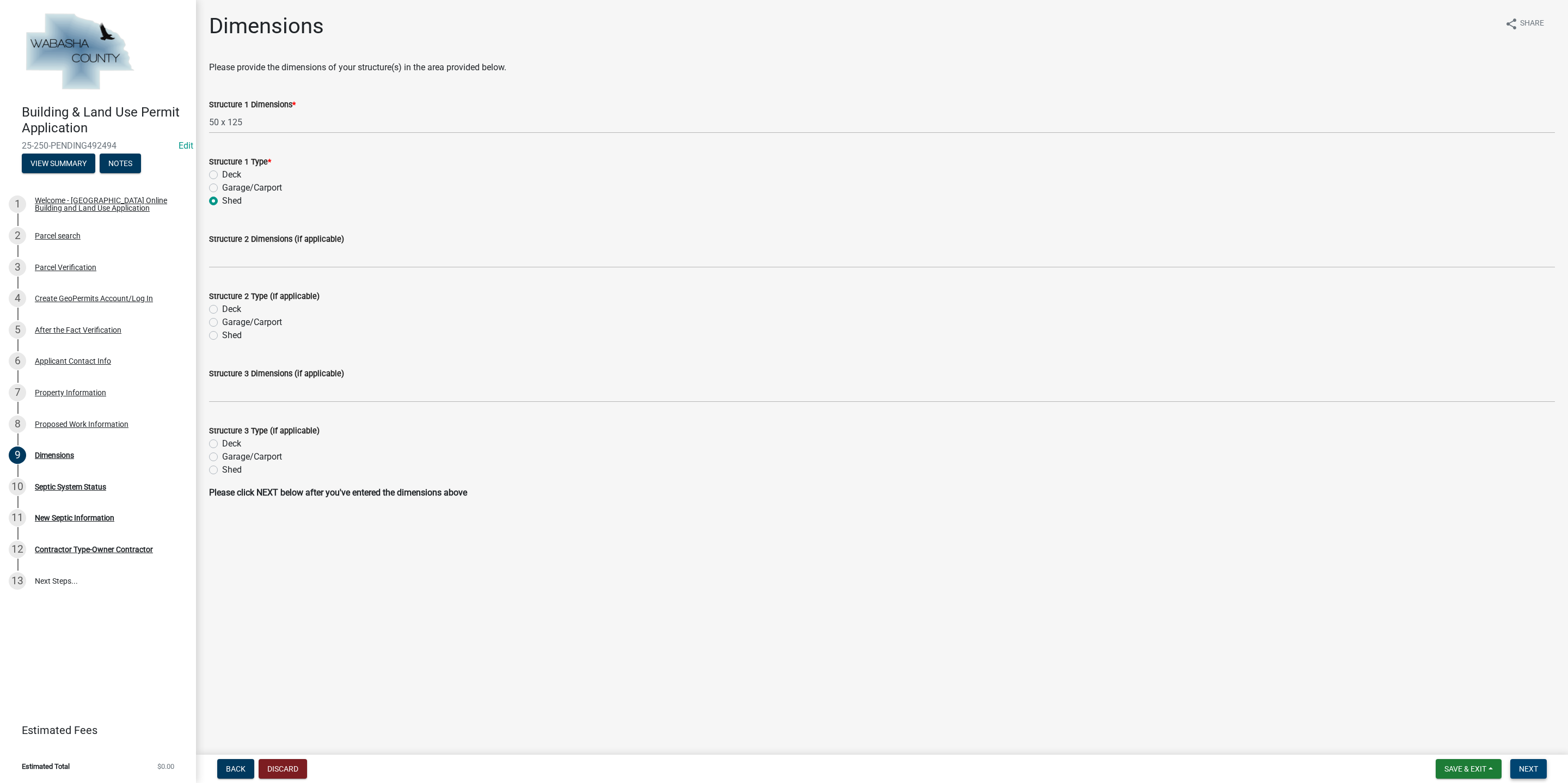
click at [1524, 763] on button "Next" at bounding box center [1528, 769] width 37 height 20
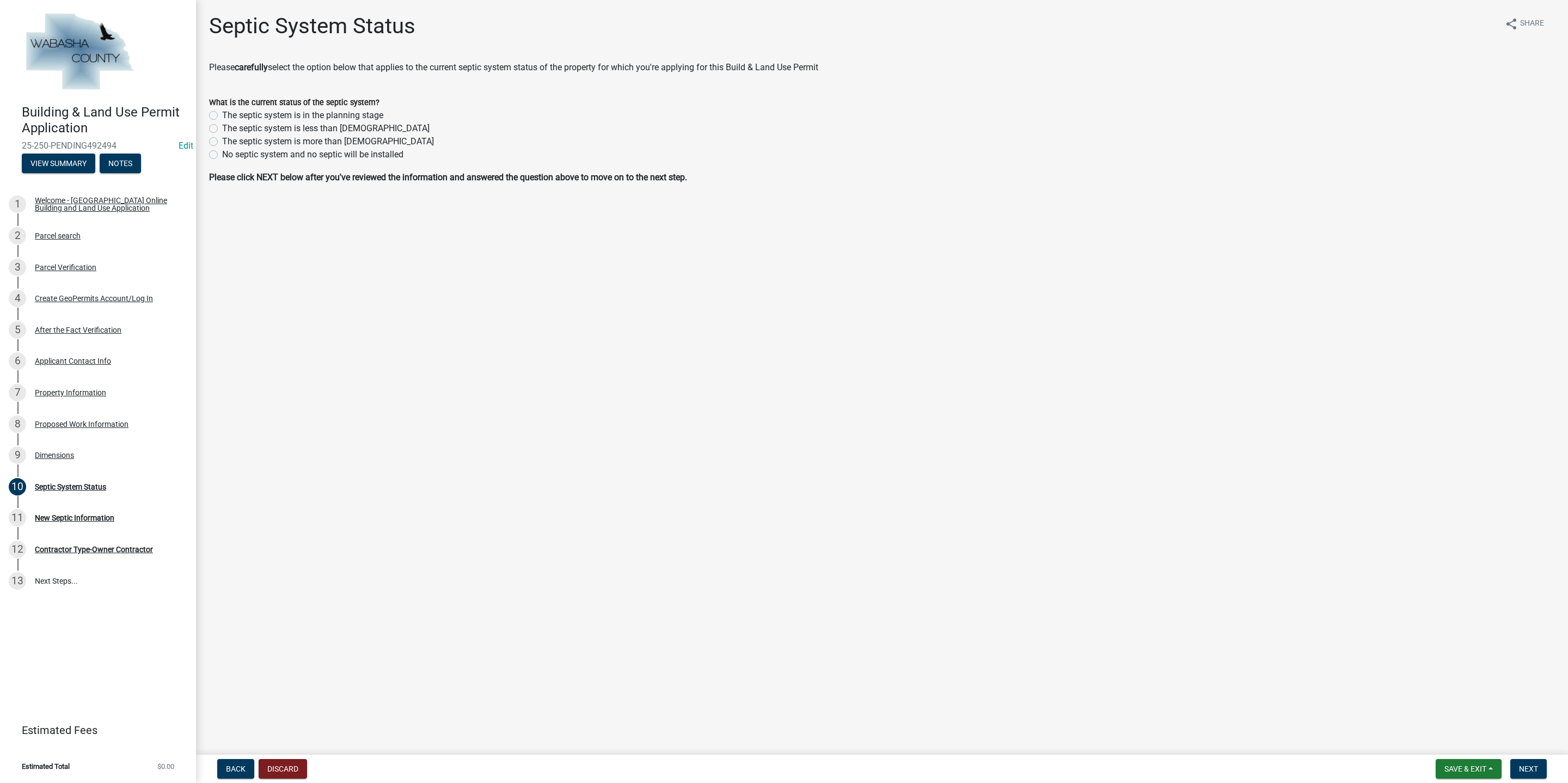
click at [222, 159] on label "No septic system and no septic will be installed" at bounding box center [312, 154] width 181 height 13
click at [222, 155] on input "No septic system and no septic will be installed" at bounding box center [225, 151] width 7 height 7
radio input "true"
click at [1524, 770] on span "Next" at bounding box center [1528, 768] width 19 height 9
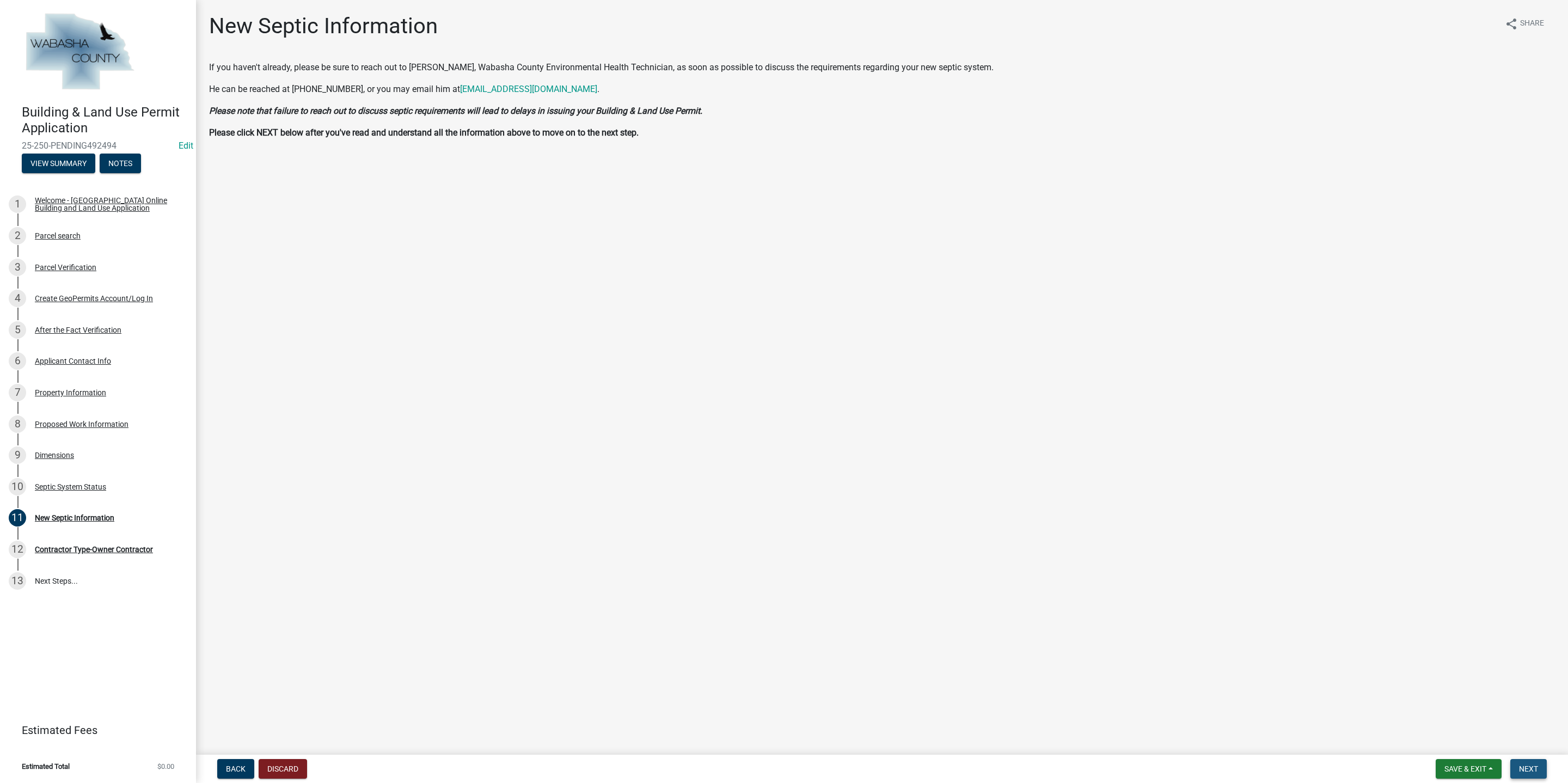
click at [1531, 766] on span "Next" at bounding box center [1528, 768] width 19 height 9
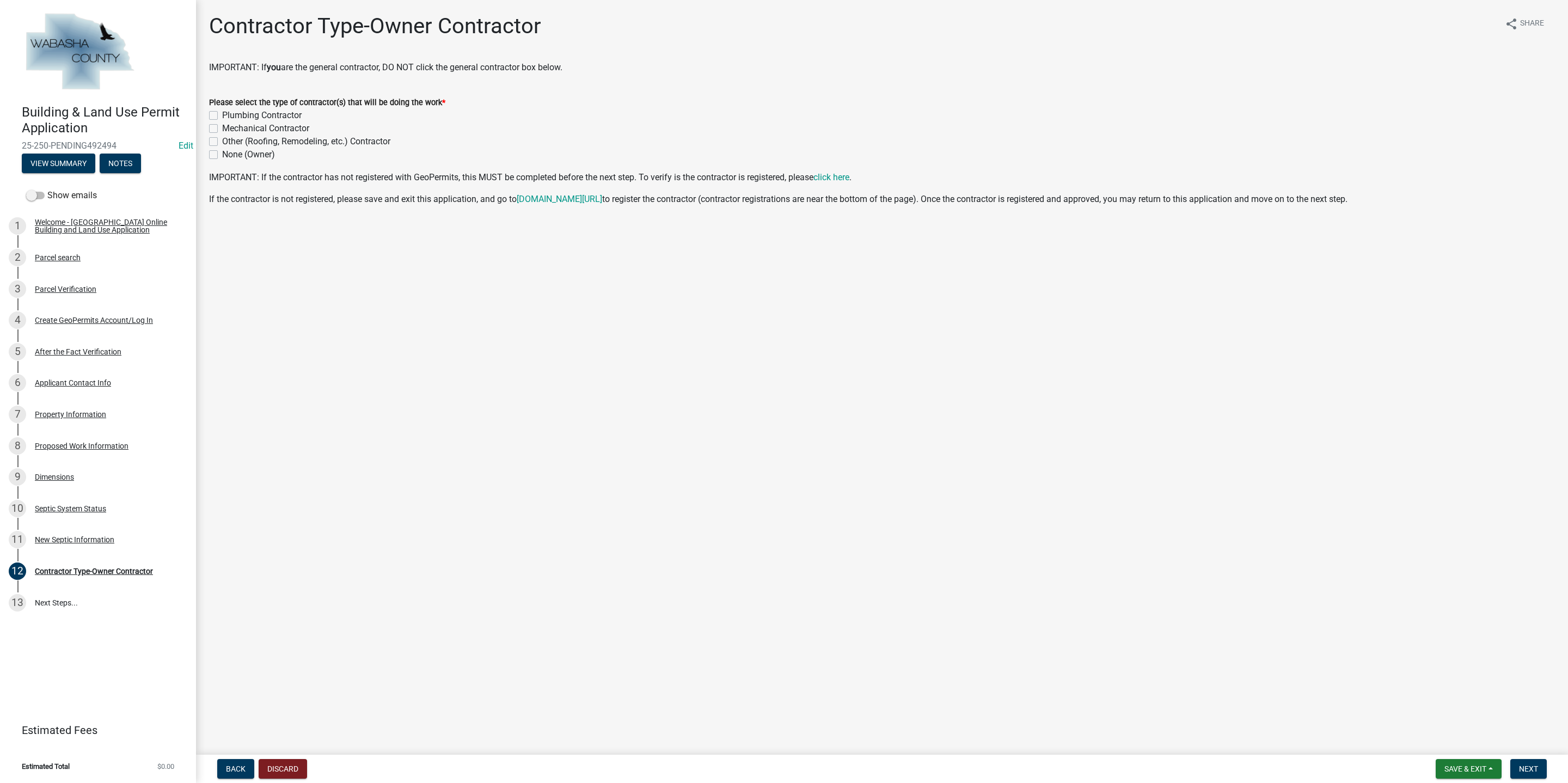
click at [214, 772] on form "Back Discard" at bounding box center [260, 769] width 94 height 20
click at [220, 767] on button "Back" at bounding box center [236, 769] width 37 height 20
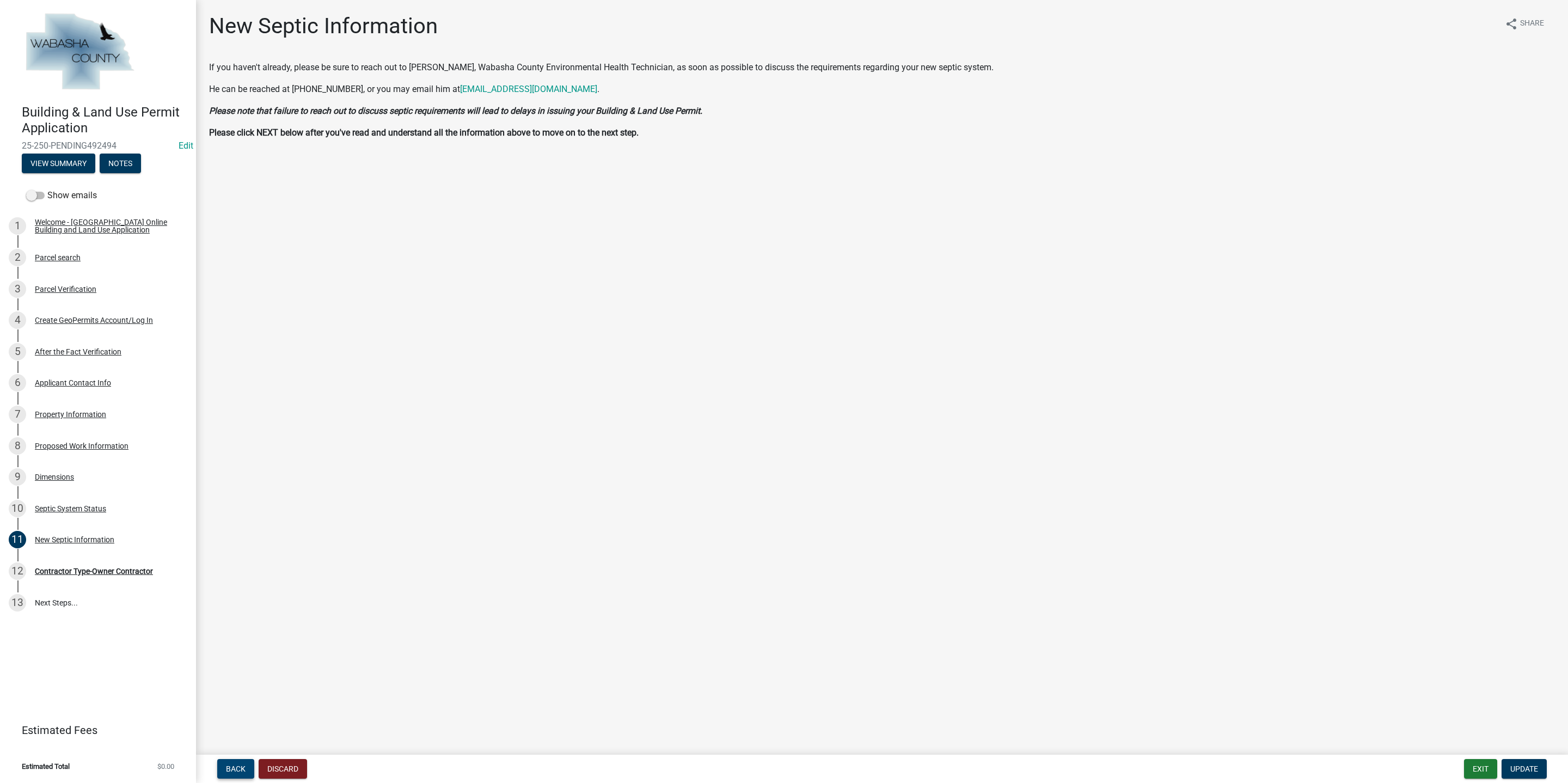
click at [240, 772] on span "Back" at bounding box center [236, 768] width 20 height 9
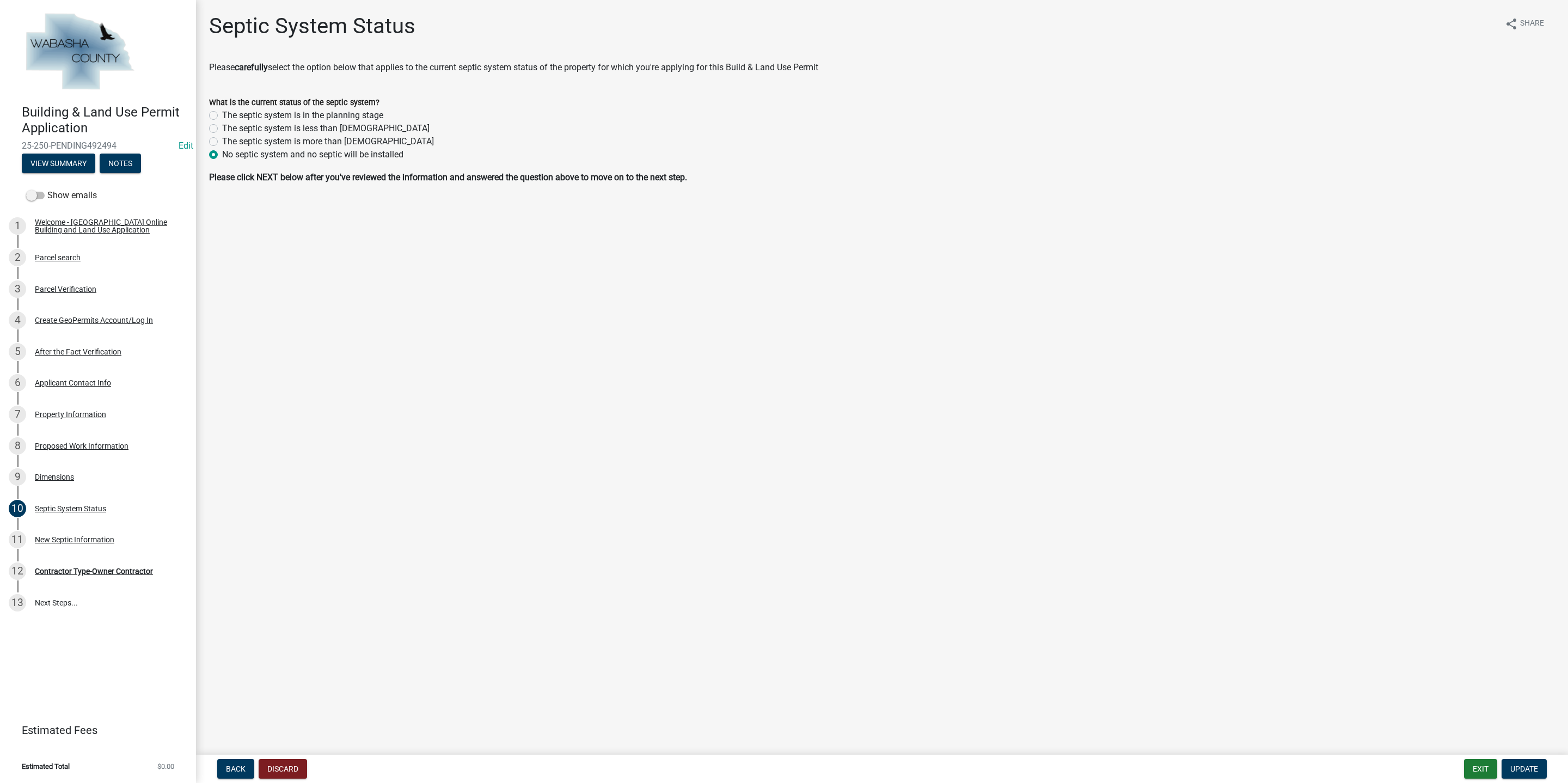
click at [222, 113] on label "The septic system is in the planning stage" at bounding box center [302, 115] width 161 height 13
click at [222, 113] on input "The septic system is in the planning stage" at bounding box center [225, 112] width 7 height 7
radio input "true"
click at [233, 766] on span "Back" at bounding box center [236, 768] width 20 height 9
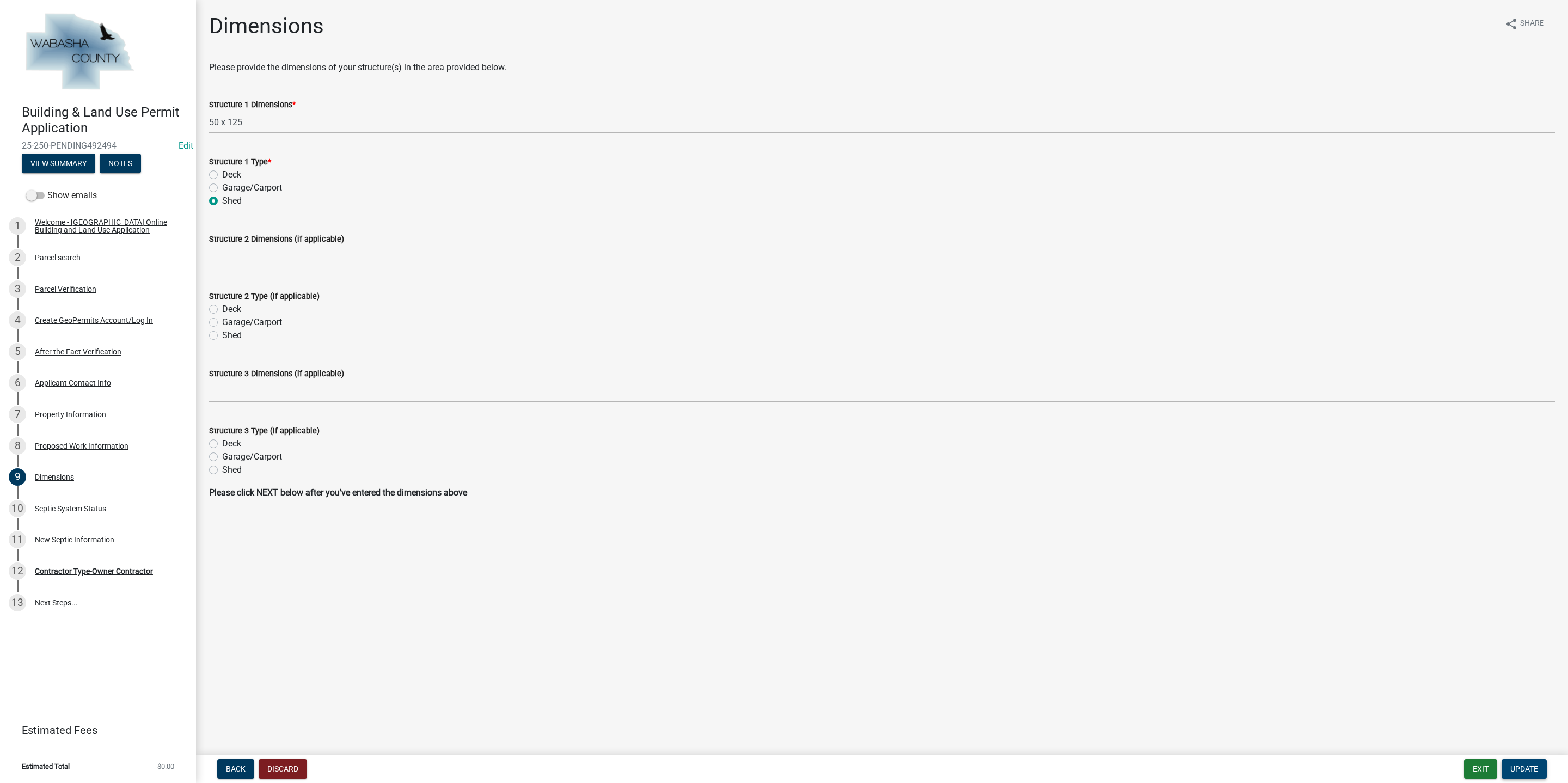
click at [1526, 770] on span "Update" at bounding box center [1524, 768] width 28 height 9
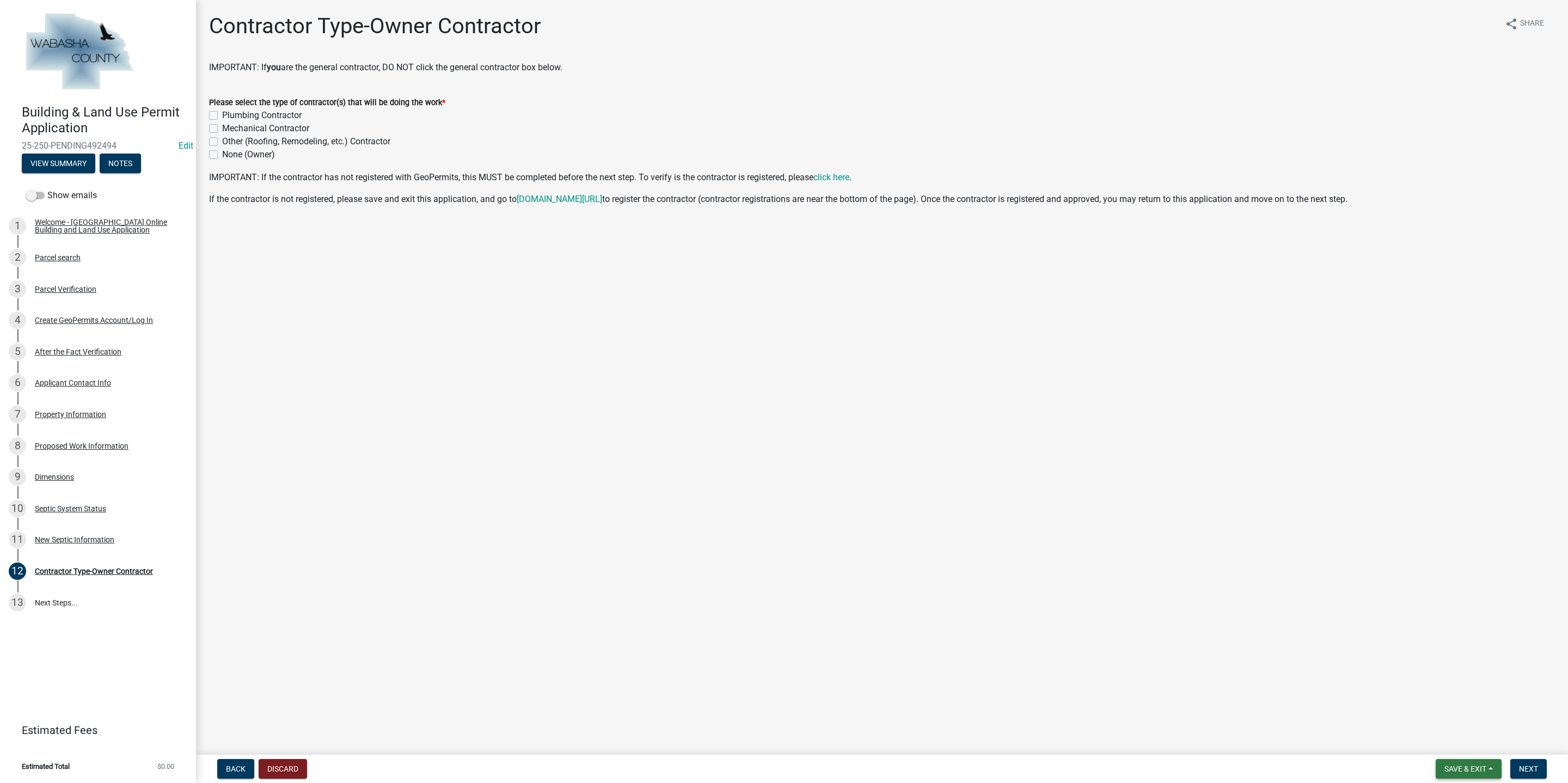
click at [1479, 768] on span "Save & Exit" at bounding box center [1466, 768] width 42 height 9
click at [222, 113] on label "Plumbing Contractor" at bounding box center [262, 115] width 80 height 13
click at [222, 113] on input "Plumbing Contractor" at bounding box center [225, 112] width 7 height 7
checkbox input "true"
checkbox input "false"
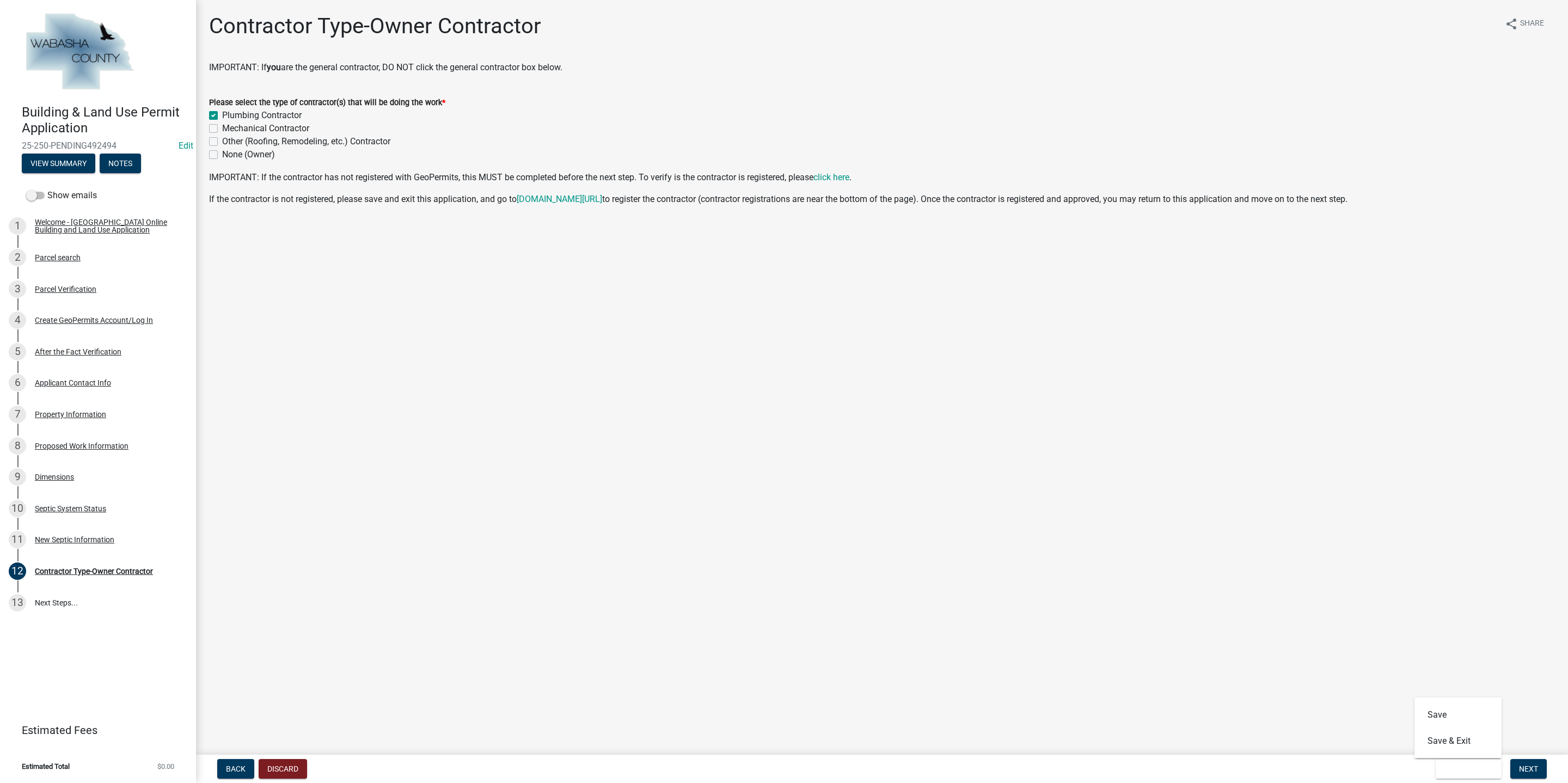
checkbox input "false"
click at [222, 129] on label "Mechanical Contractor" at bounding box center [265, 128] width 87 height 13
click at [222, 129] on input "Mechanical Contractor" at bounding box center [225, 125] width 7 height 7
checkbox input "true"
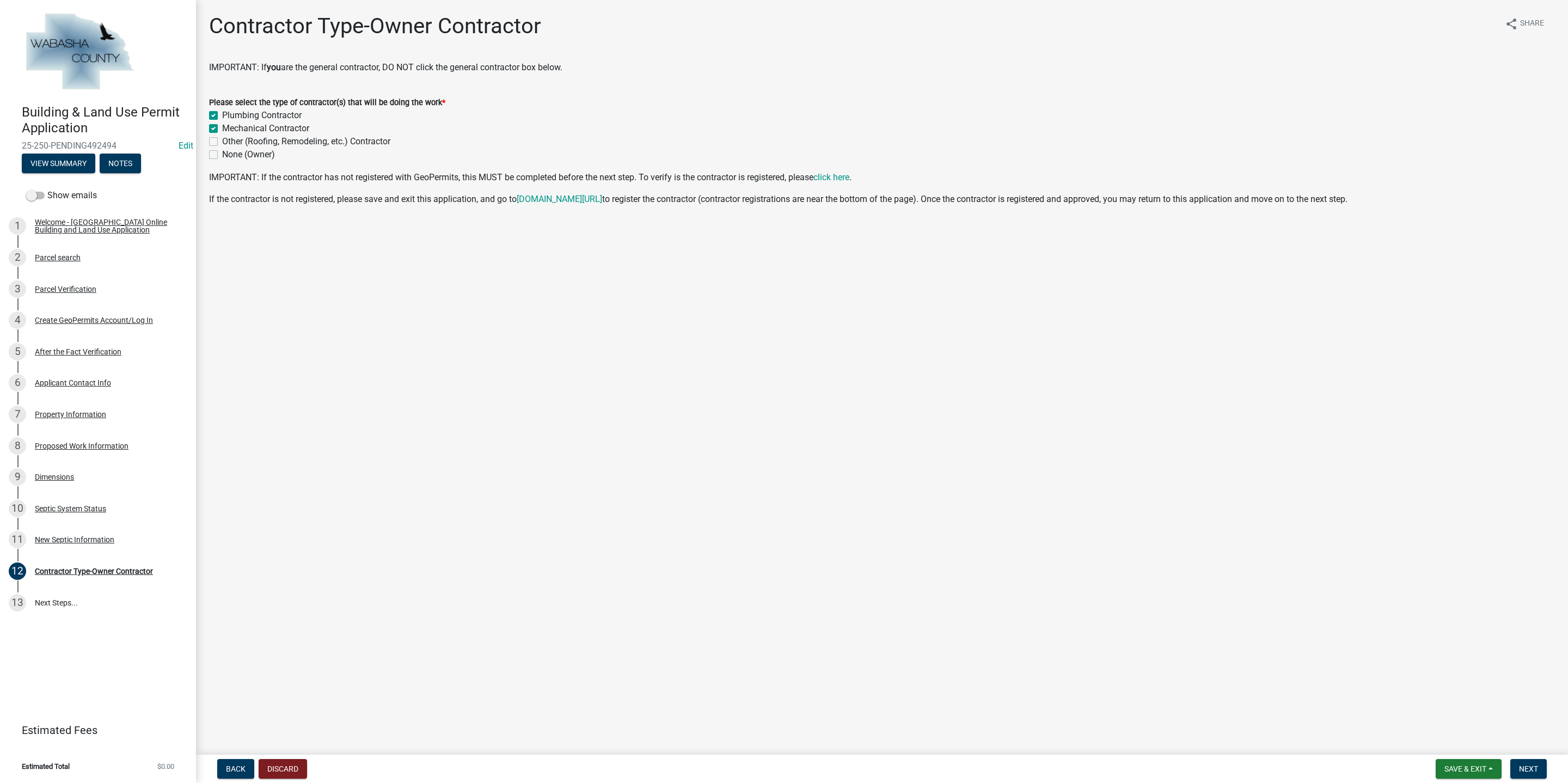
checkbox input "true"
checkbox input "false"
click at [1524, 770] on span "Next" at bounding box center [1528, 768] width 19 height 9
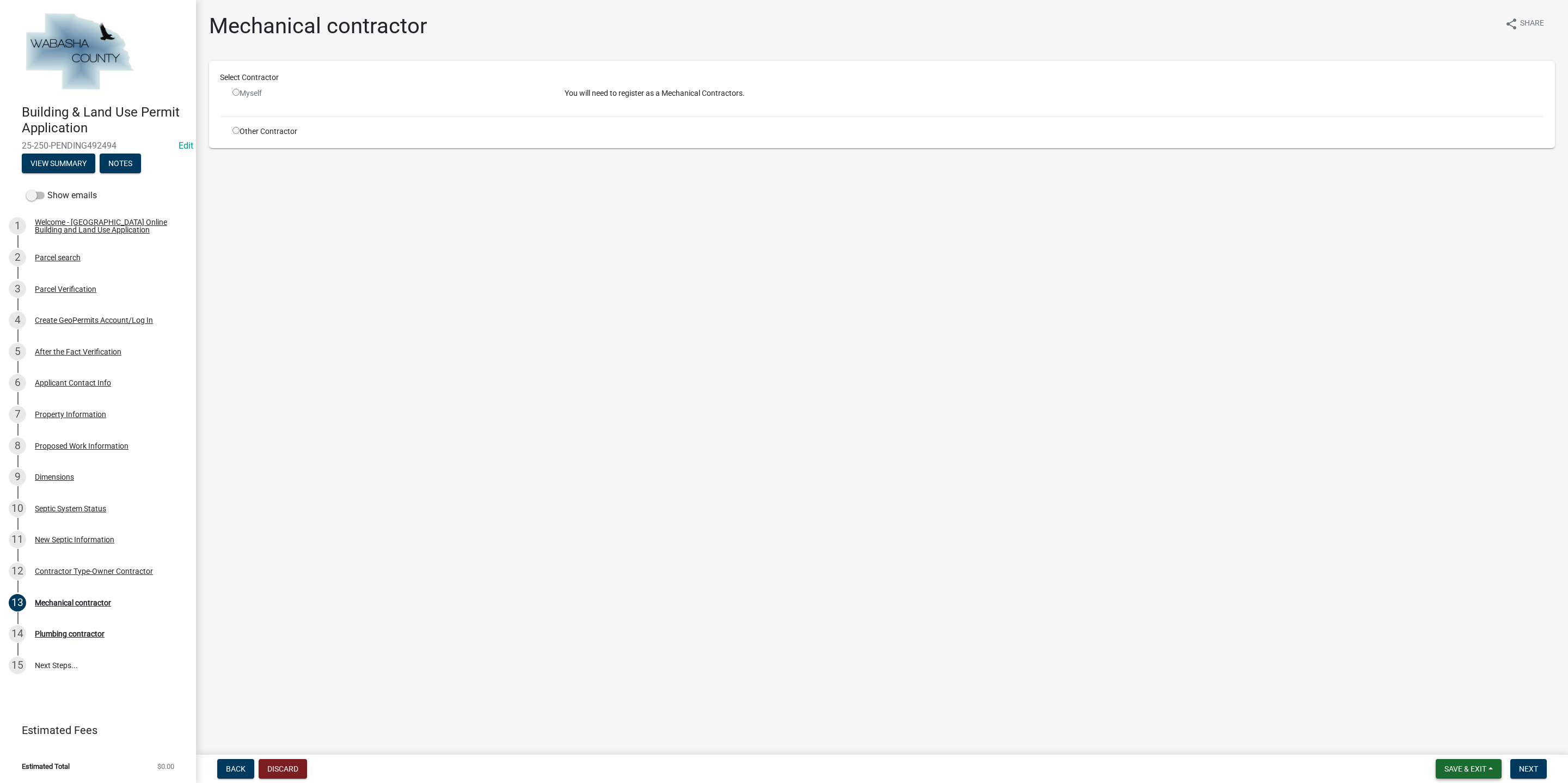
click at [1462, 769] on span "Save & Exit" at bounding box center [1466, 768] width 42 height 9
click at [1463, 734] on button "Save & Exit" at bounding box center [1457, 742] width 87 height 26
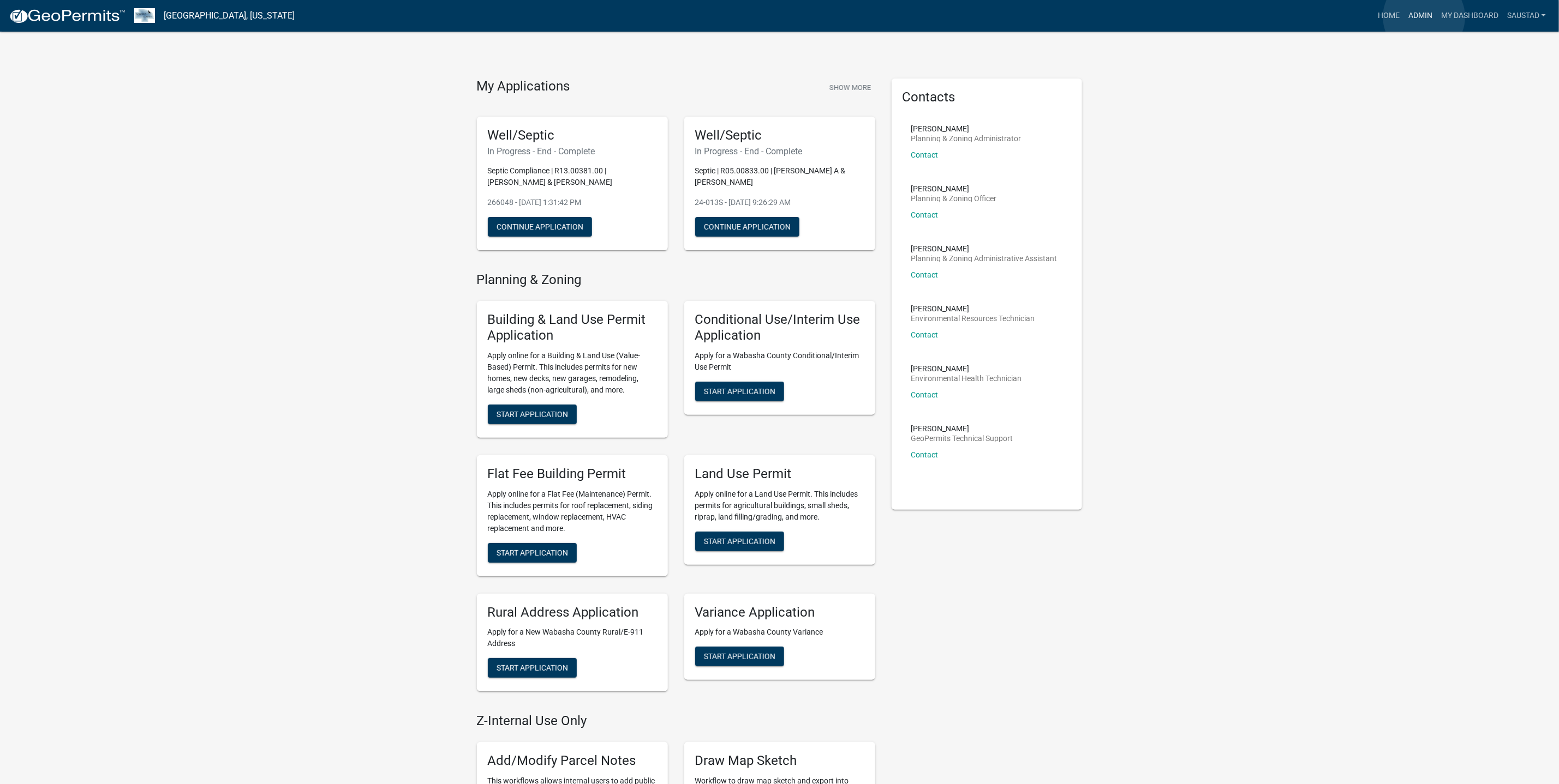
click at [1424, 17] on link "Admin" at bounding box center [1420, 15] width 33 height 20
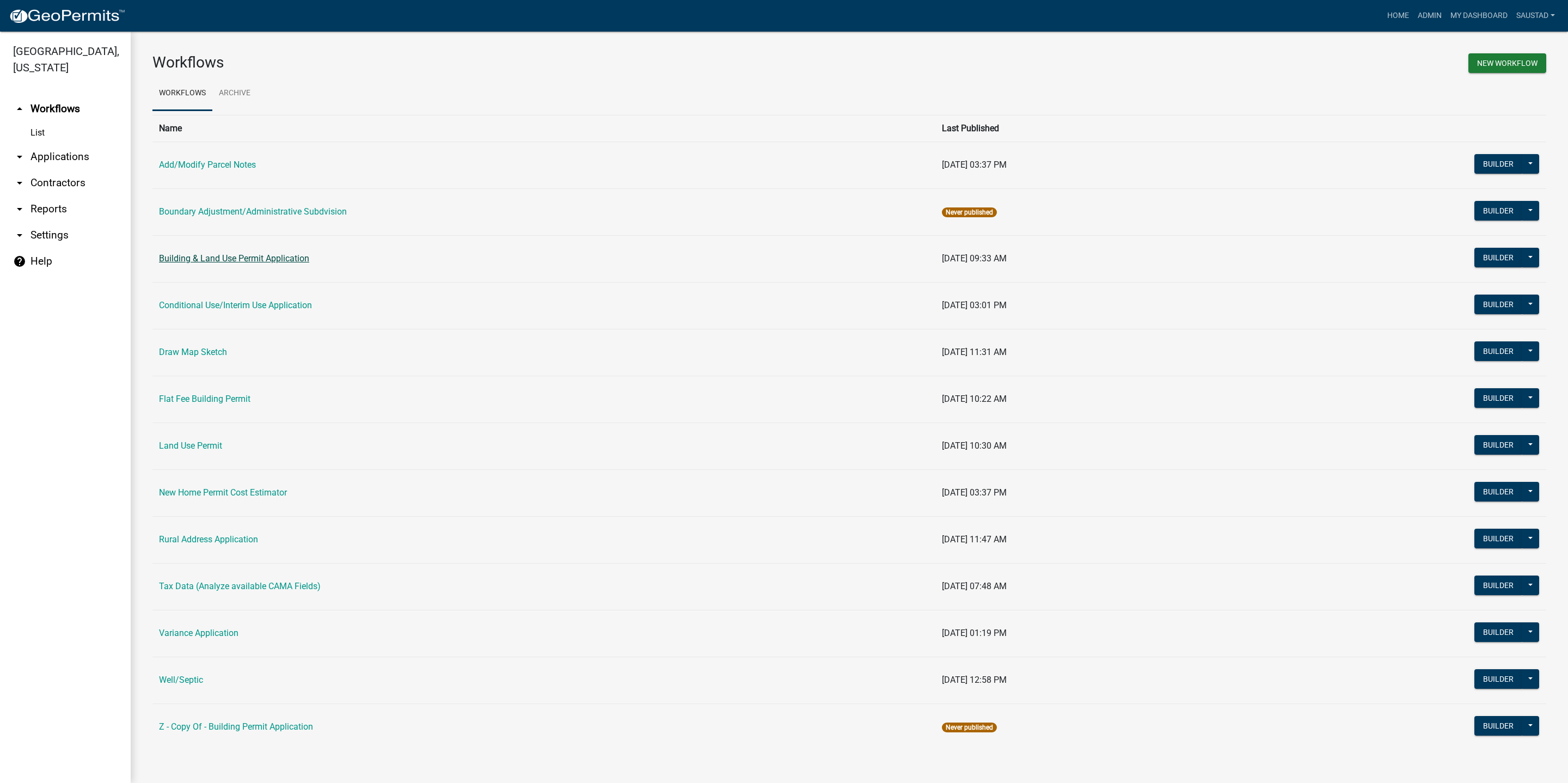
click at [205, 263] on link "Building & Land Use Permit Application" at bounding box center [234, 258] width 150 height 11
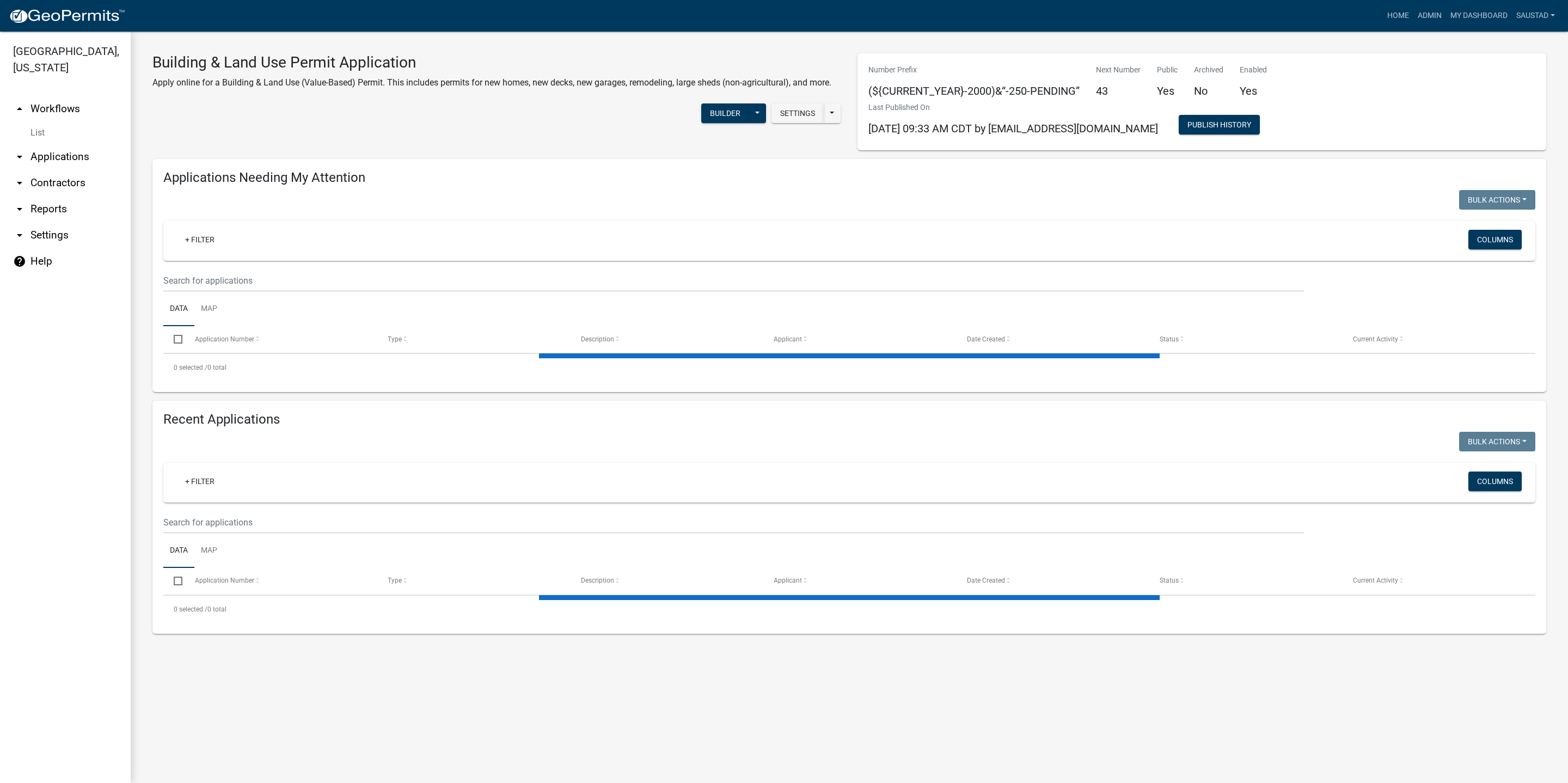
select select "3: 100"
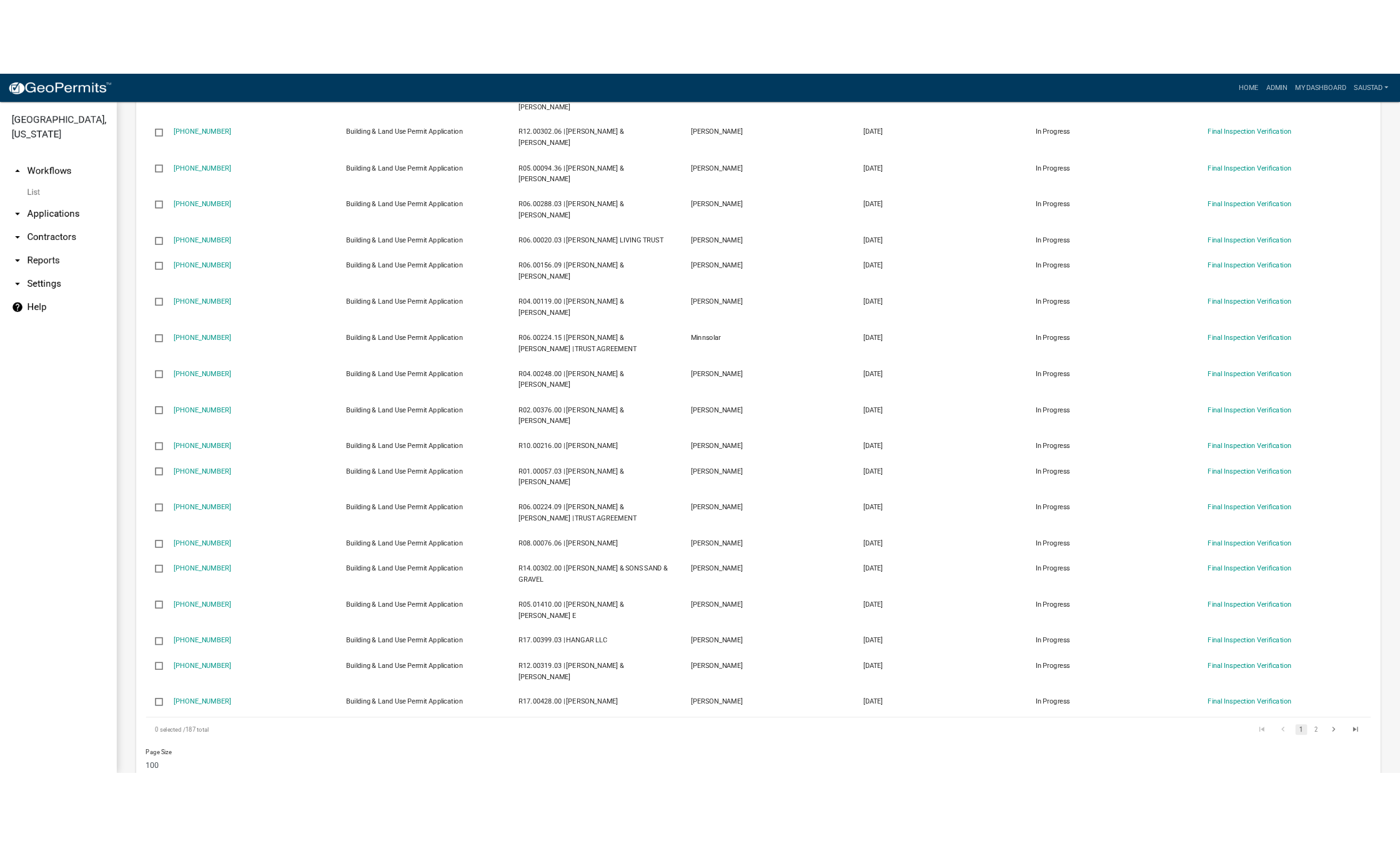
scroll to position [3842, 0]
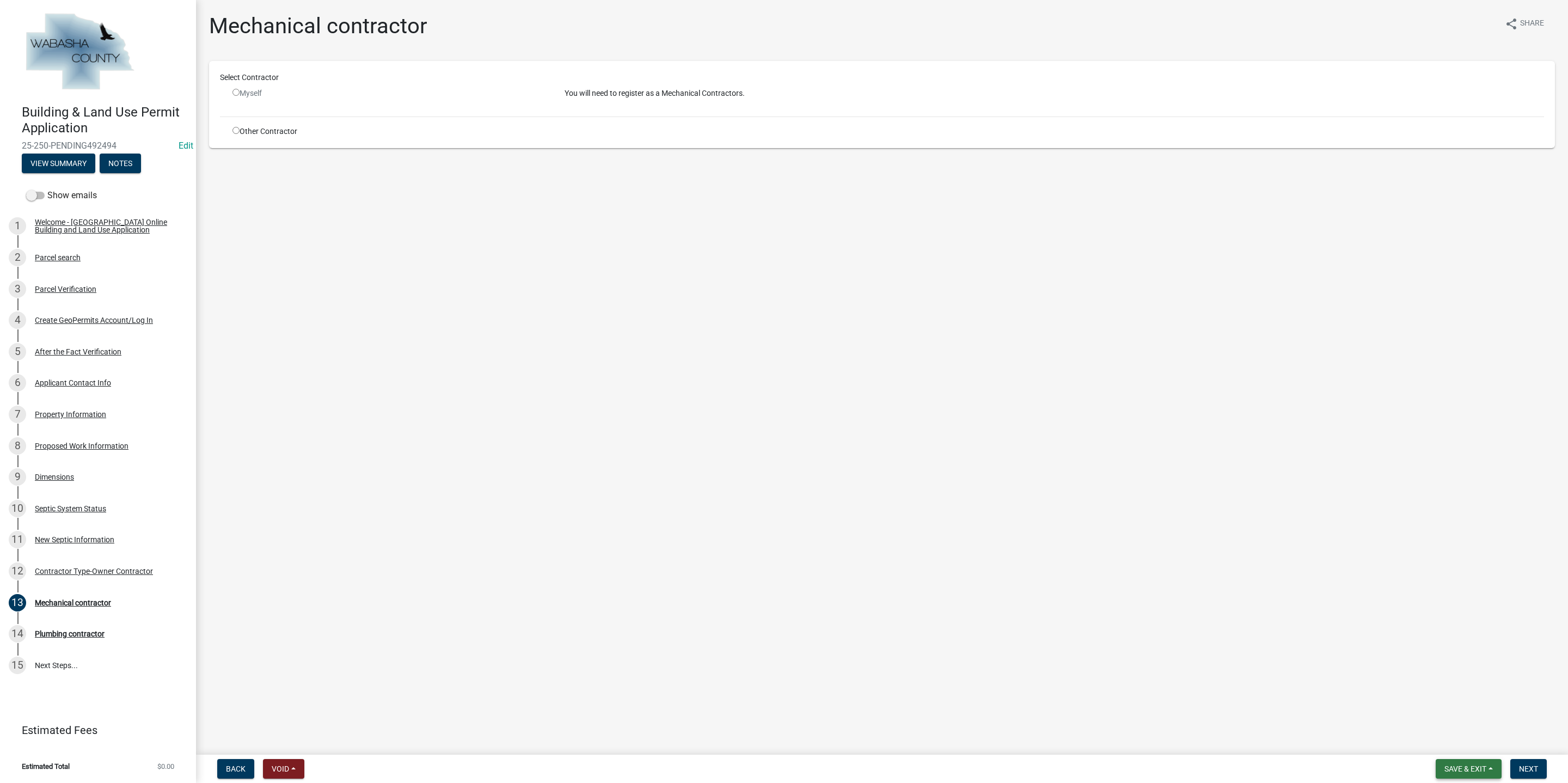
click at [1477, 768] on span "Save & Exit" at bounding box center [1466, 768] width 42 height 9
click at [1466, 742] on button "Save & Exit" at bounding box center [1457, 742] width 87 height 26
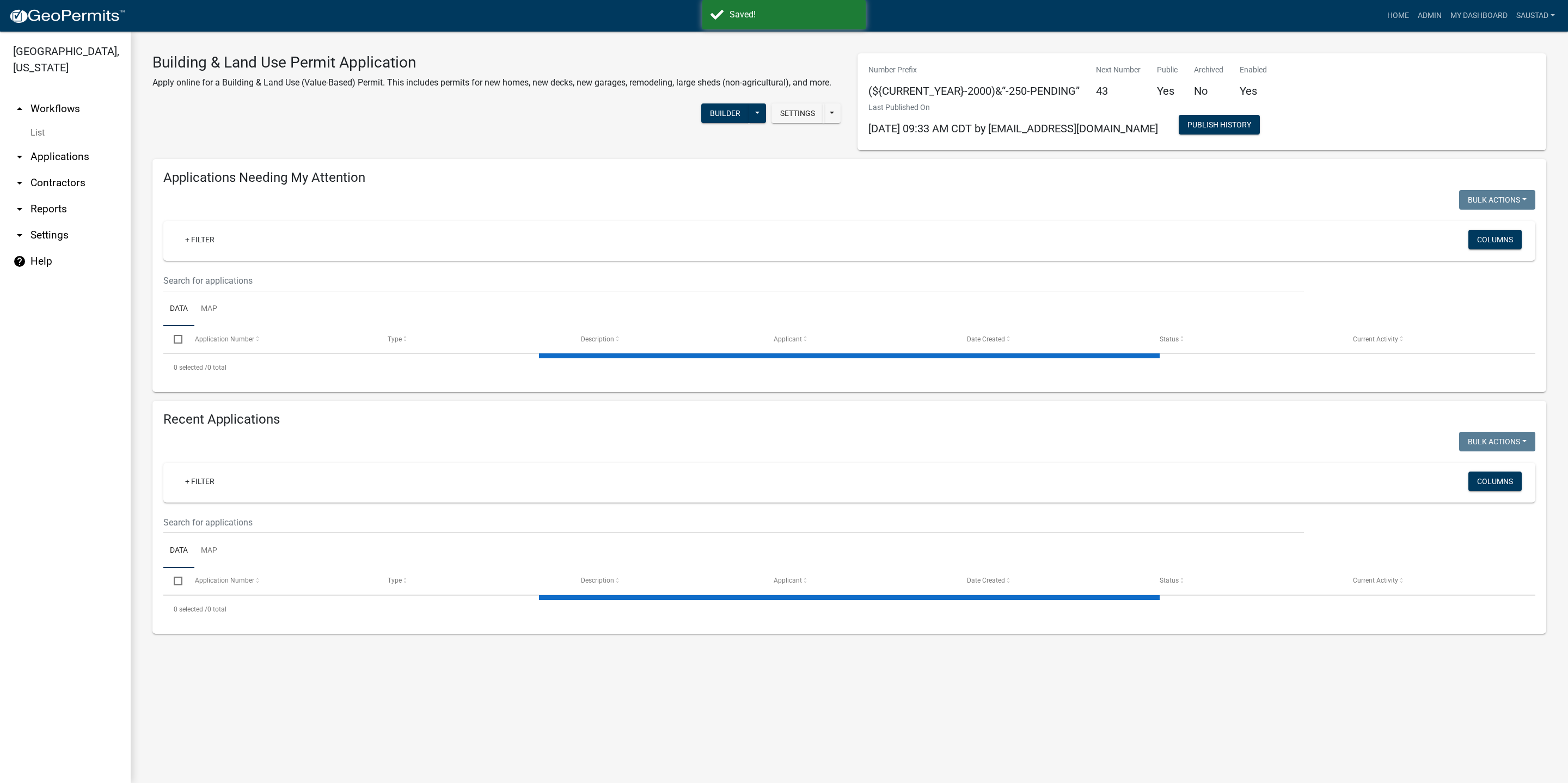
select select "3: 100"
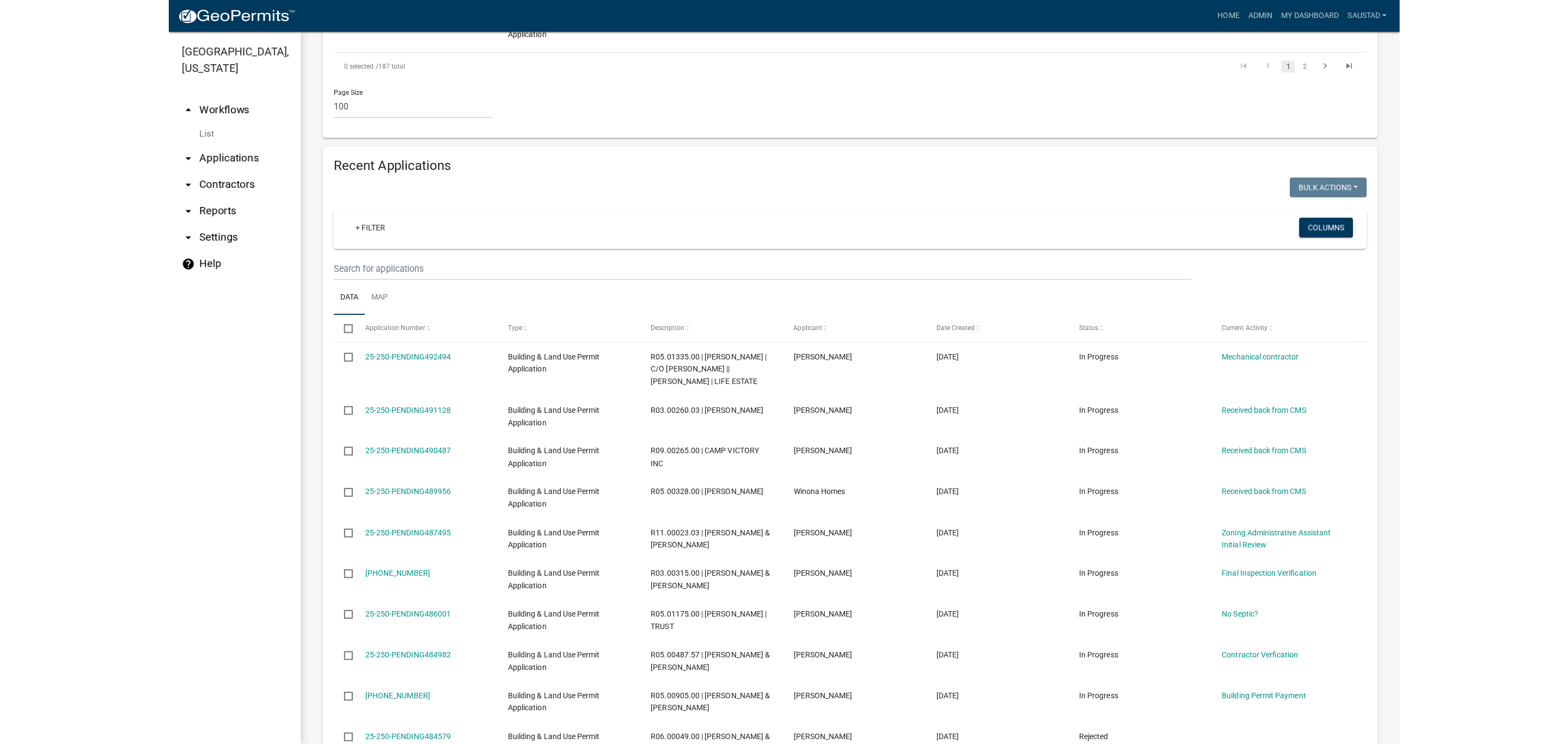
scroll to position [4575, 0]
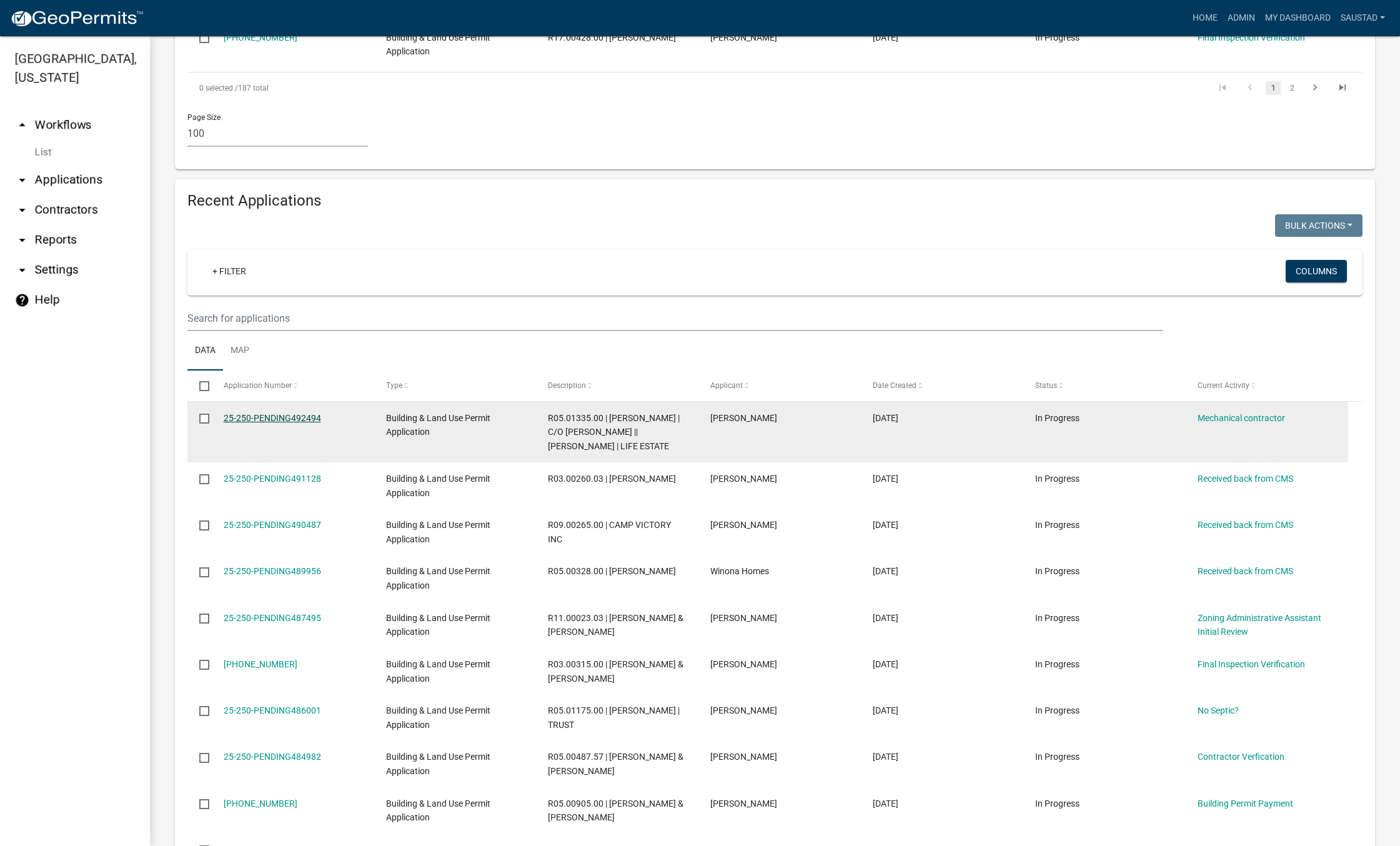
click at [300, 413] on link "25-250-PENDING492494" at bounding box center [272, 418] width 97 height 10
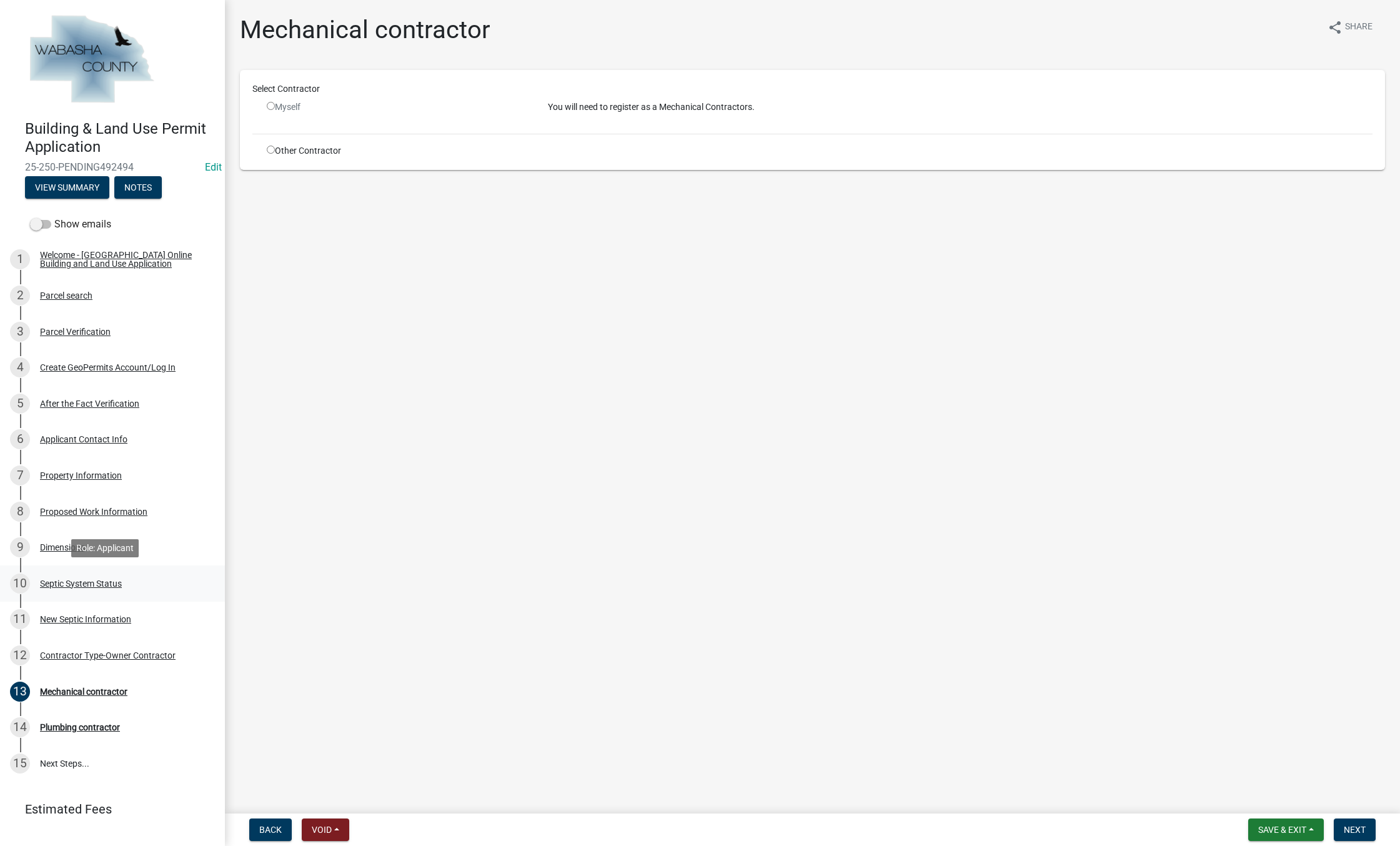
click at [98, 590] on div "10 Septic System Status" at bounding box center [107, 583] width 195 height 20
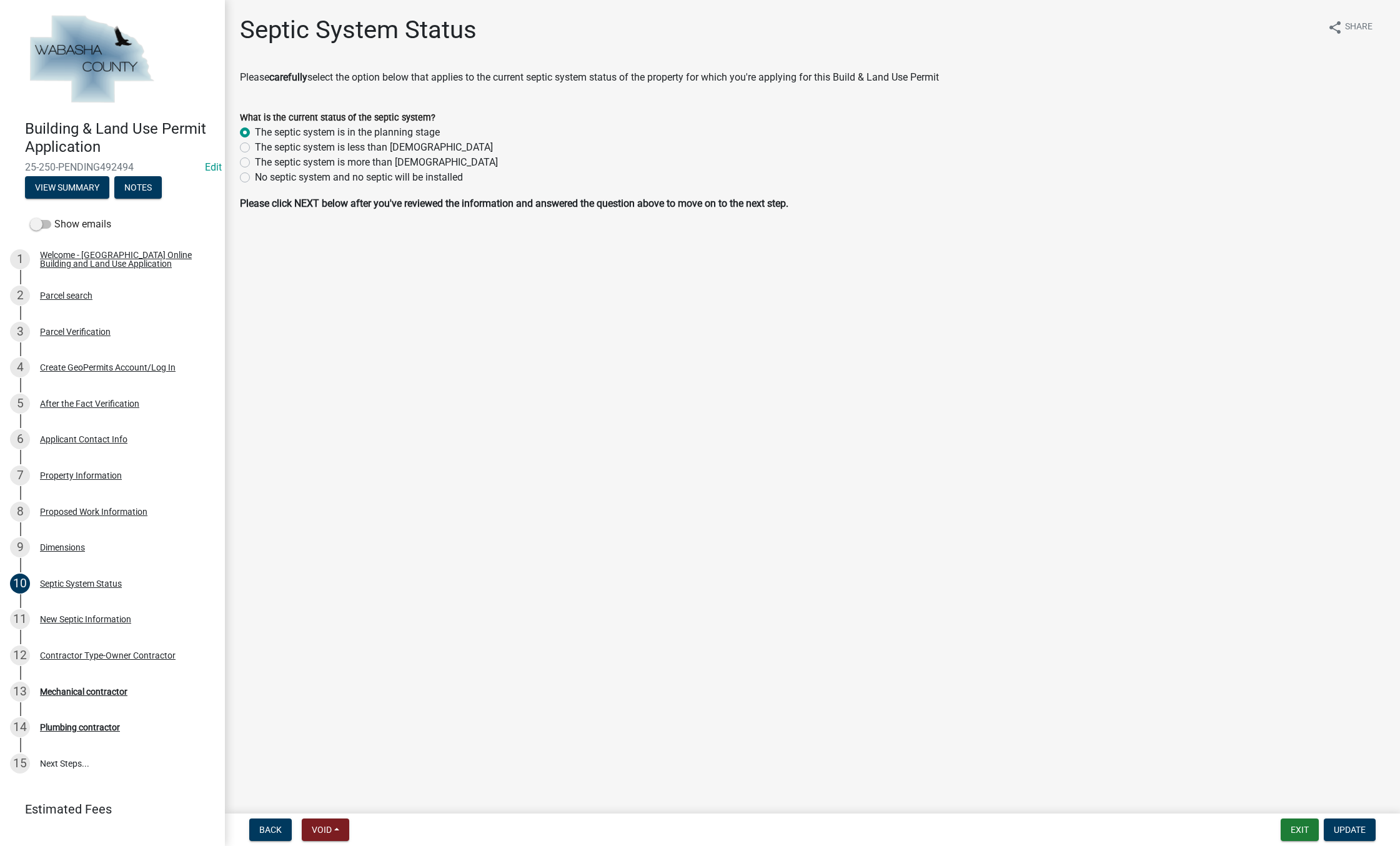
click at [255, 179] on label "No septic system and no septic will be installed" at bounding box center [358, 177] width 208 height 15
click at [255, 178] on input "No septic system and no septic will be installed" at bounding box center [258, 173] width 8 height 8
radio input "true"
click at [1358, 827] on span "Update" at bounding box center [1350, 829] width 32 height 10
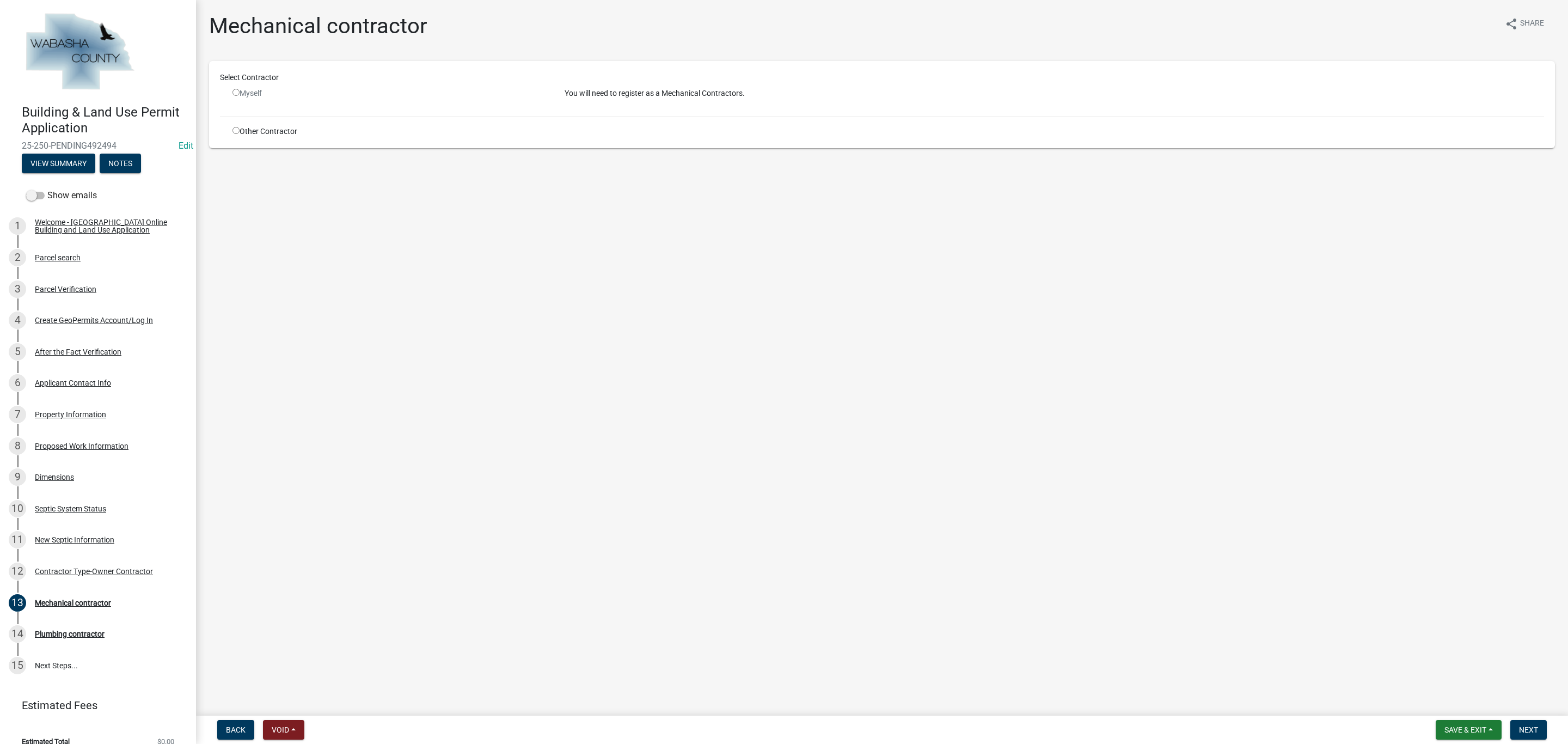
click at [239, 85] on div "Select Contractor" at bounding box center [882, 79] width 1340 height 15
click at [232, 90] on input "radio" at bounding box center [236, 92] width 7 height 7
radio input "false"
click at [647, 90] on p "You will need to register as a Mechanical Contractors." at bounding box center [1054, 94] width 979 height 11
click at [67, 448] on div "Proposed Work Information" at bounding box center [81, 446] width 93 height 7
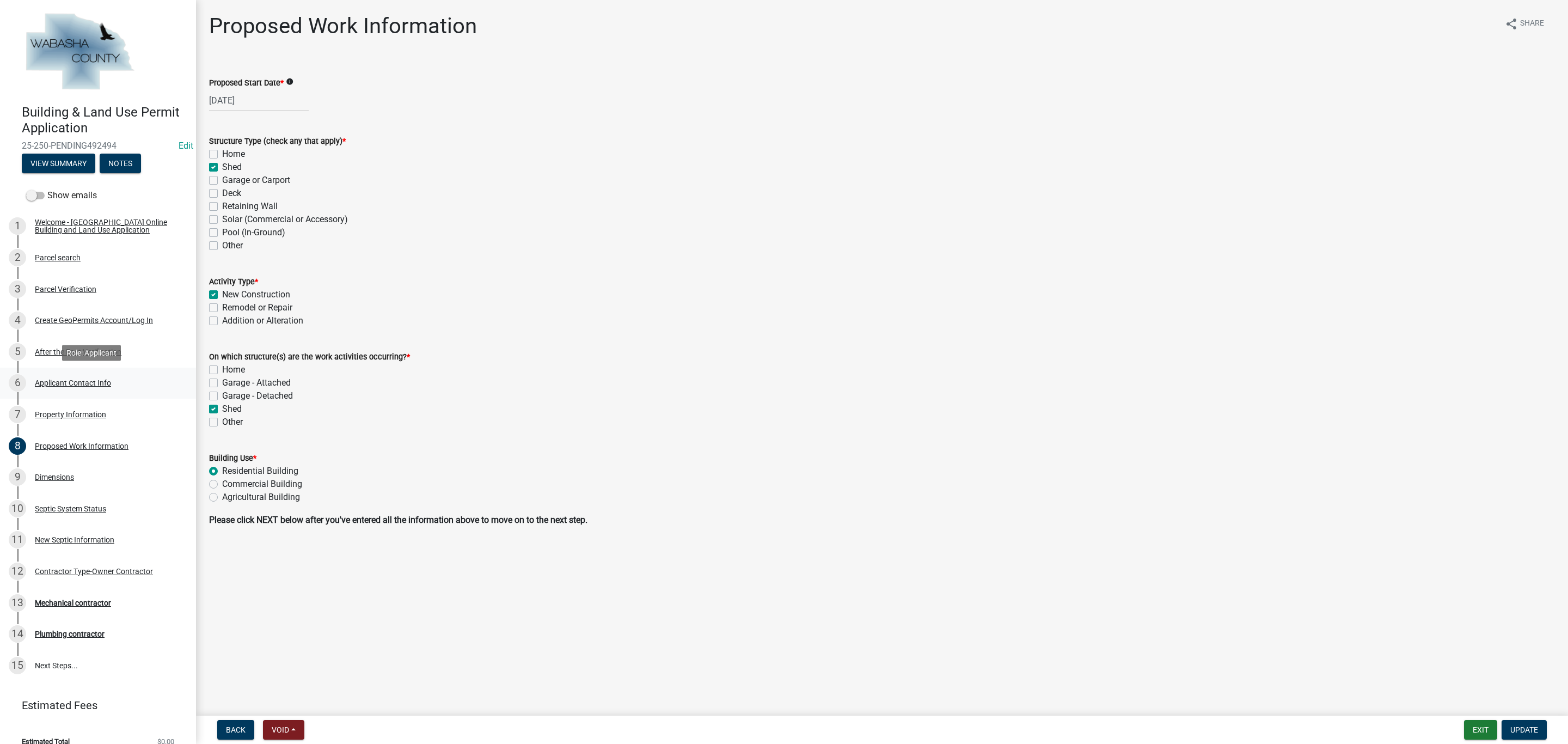
click at [64, 382] on div "Applicant Contact Info" at bounding box center [73, 382] width 76 height 7
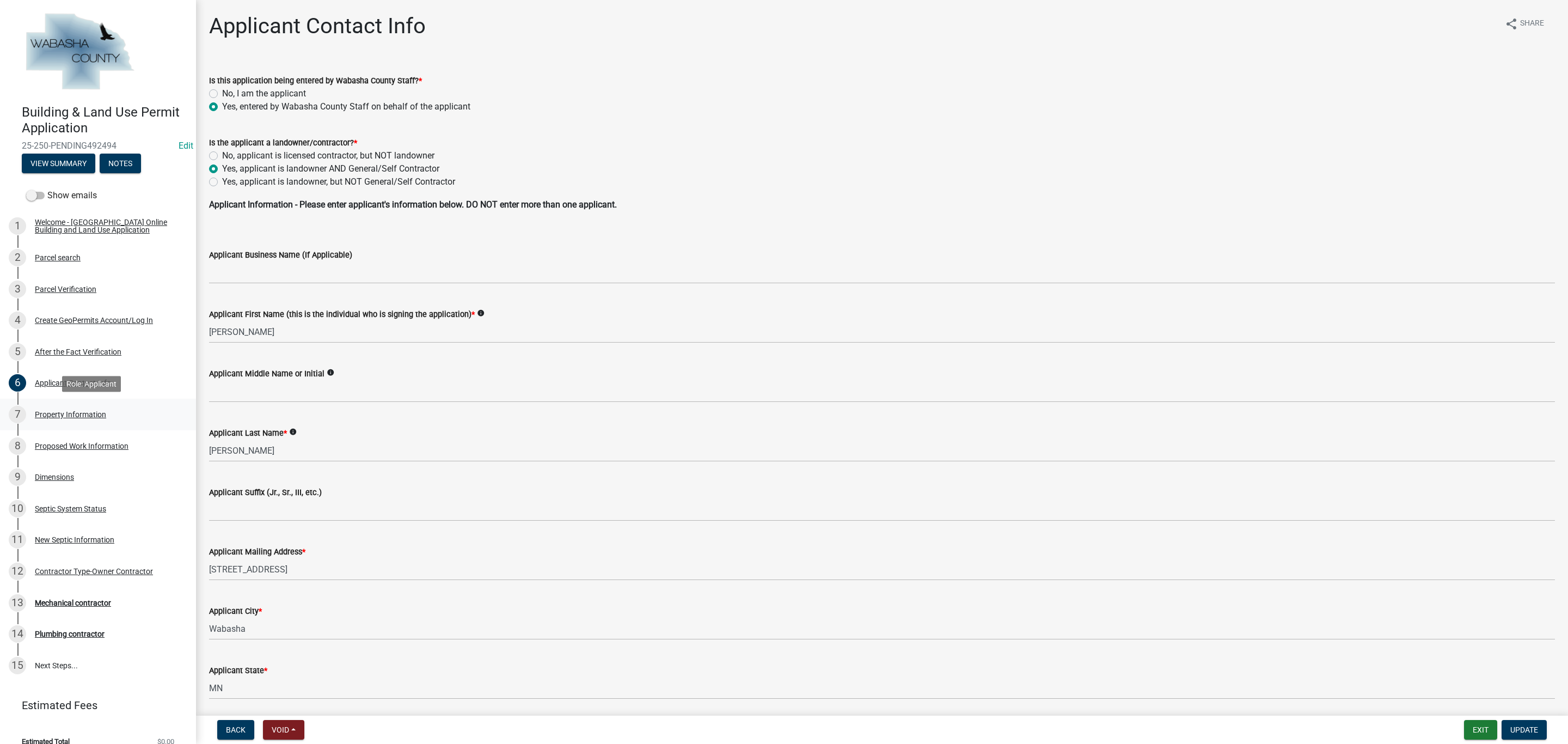
click at [59, 411] on div "Property Information" at bounding box center [71, 414] width 72 height 7
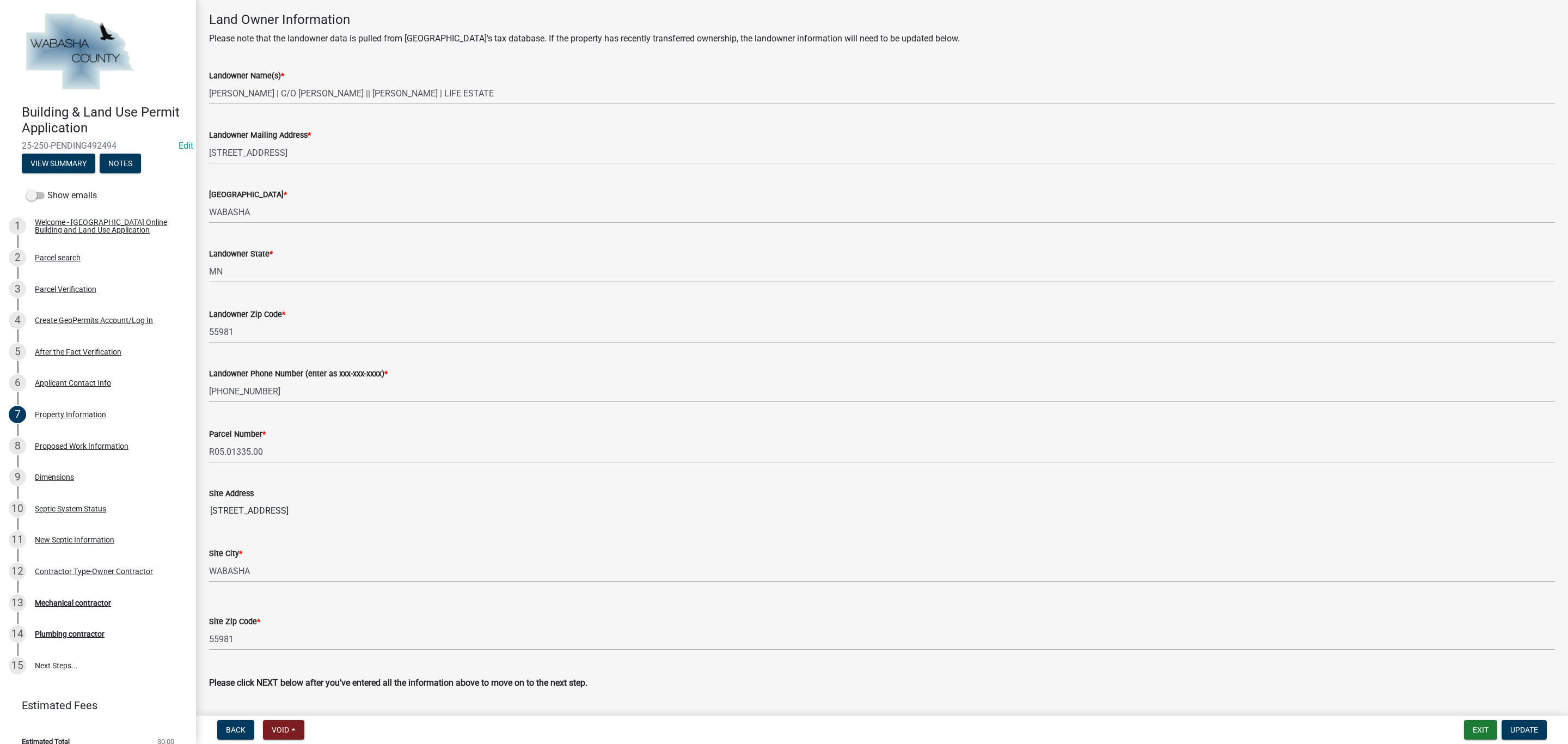
scroll to position [87, 0]
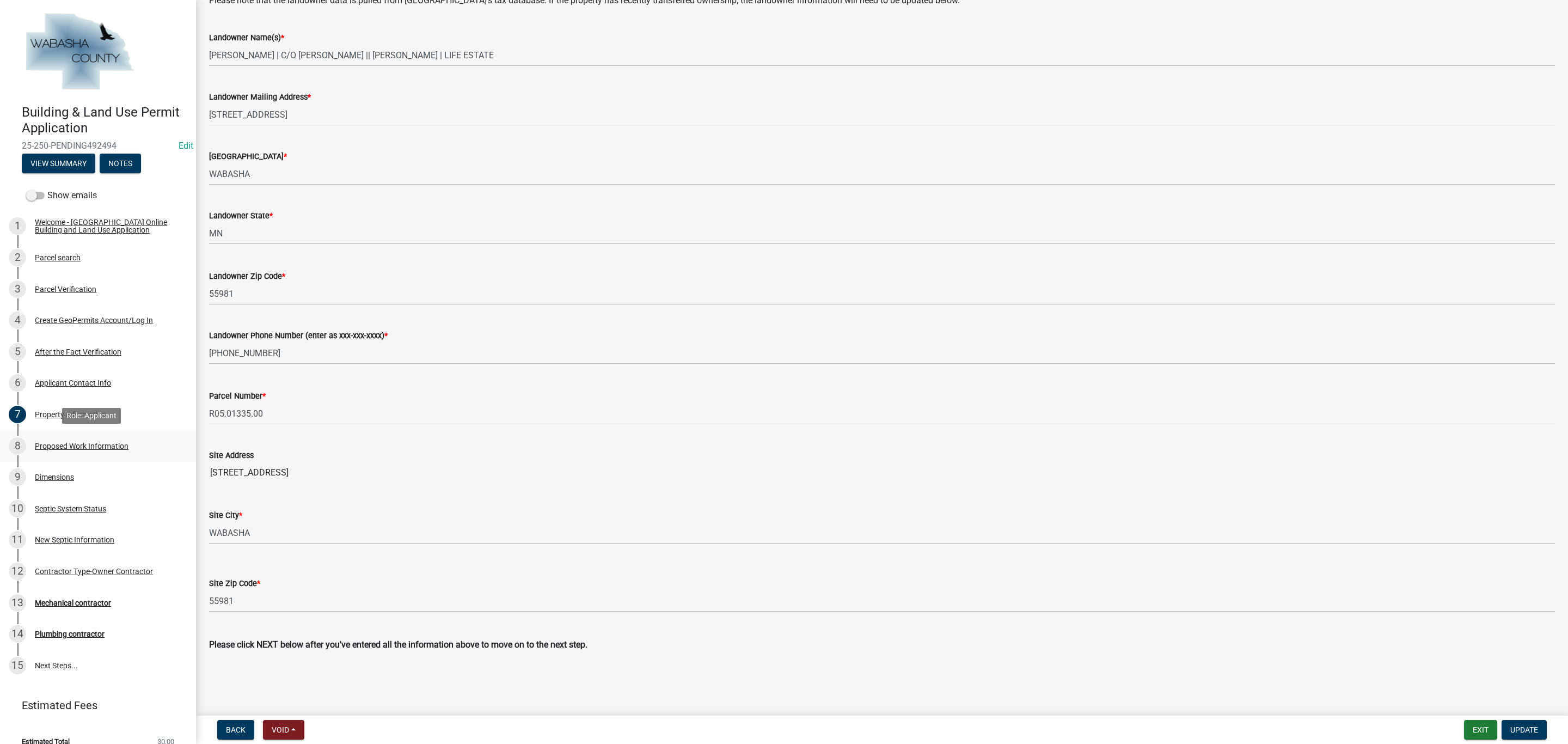
click at [65, 446] on div "Proposed Work Information" at bounding box center [81, 446] width 93 height 7
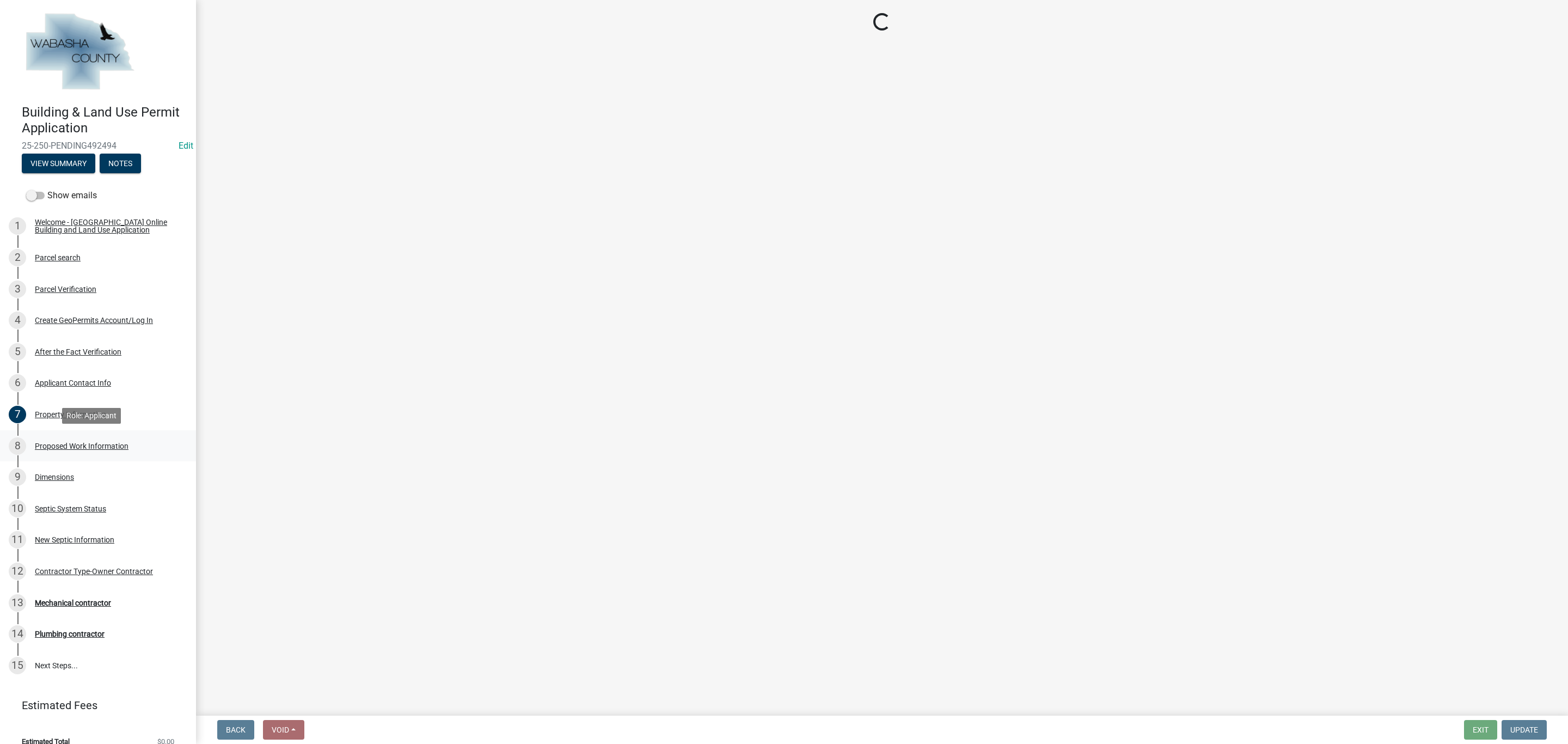
scroll to position [0, 0]
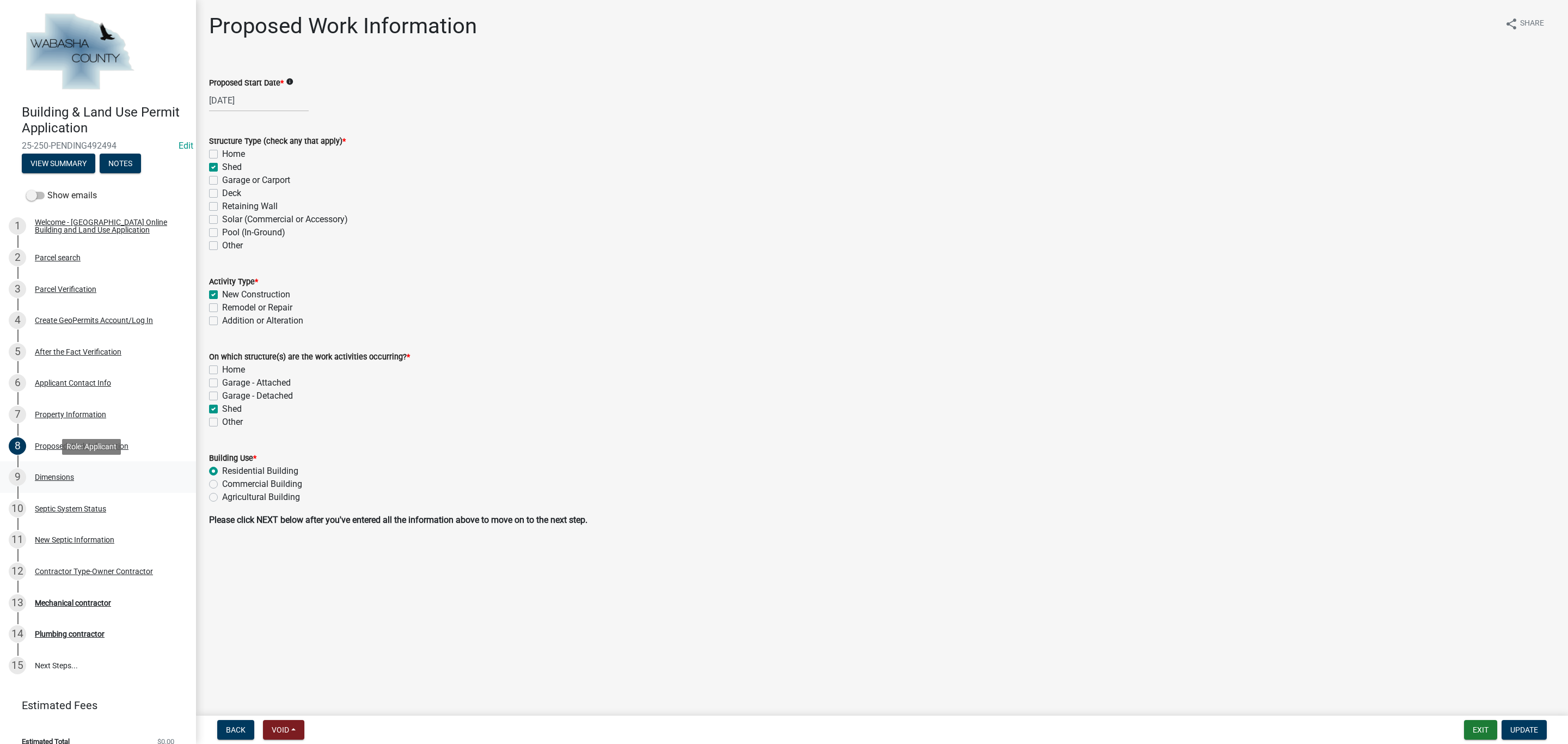
click at [59, 476] on div "Dimensions" at bounding box center [54, 476] width 39 height 7
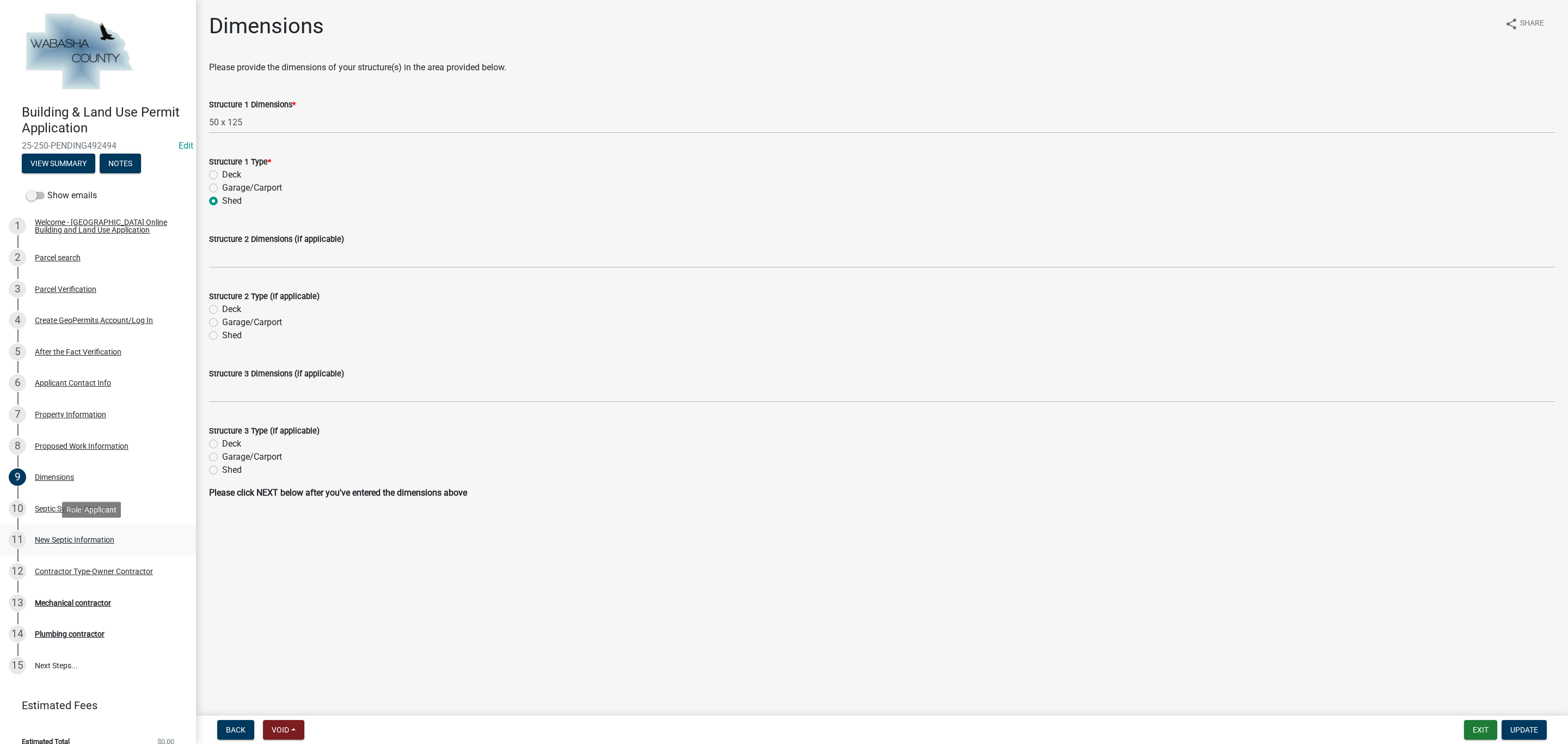
click at [71, 536] on div "New Septic Information" at bounding box center [75, 539] width 80 height 7
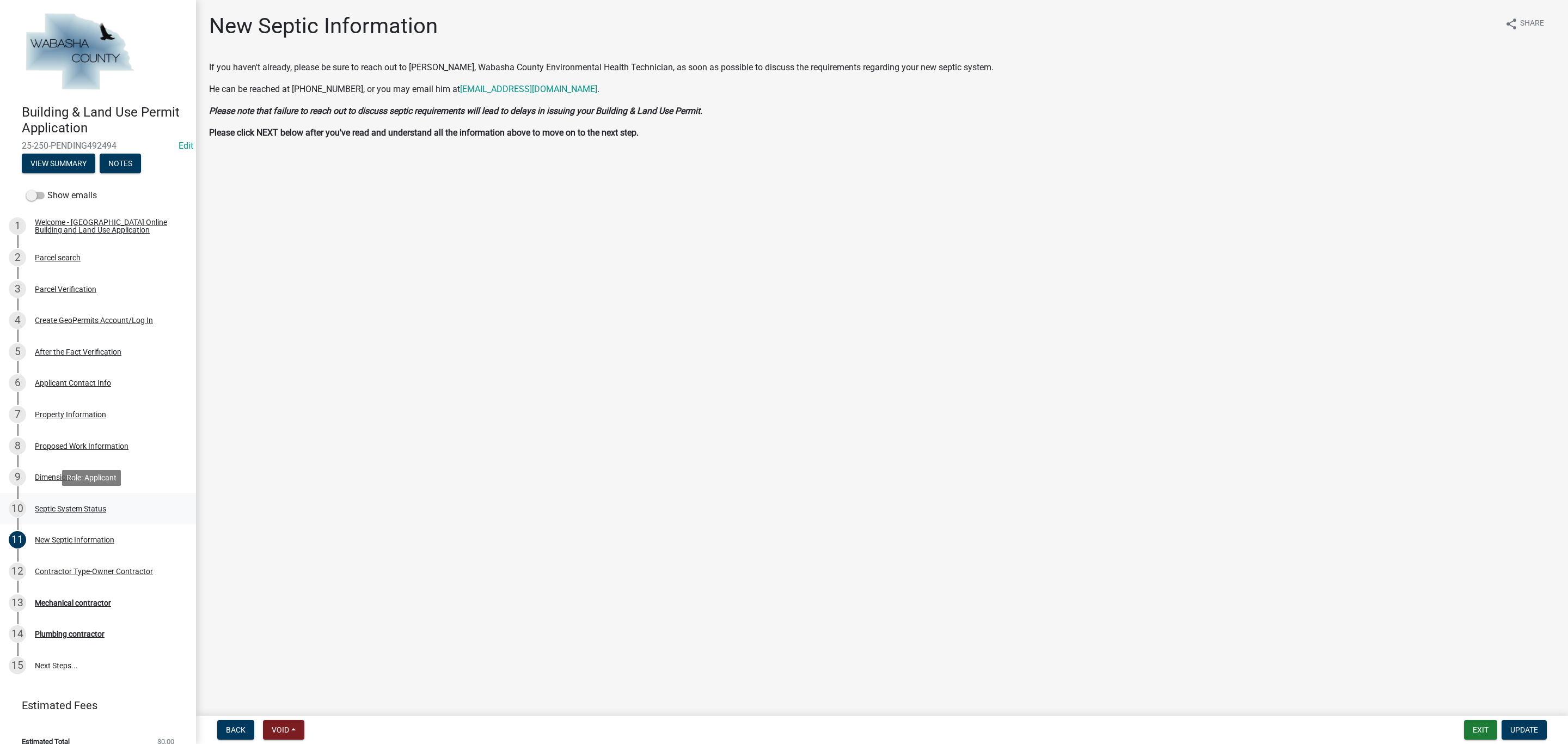
click at [53, 505] on div "Septic System Status" at bounding box center [71, 508] width 72 height 7
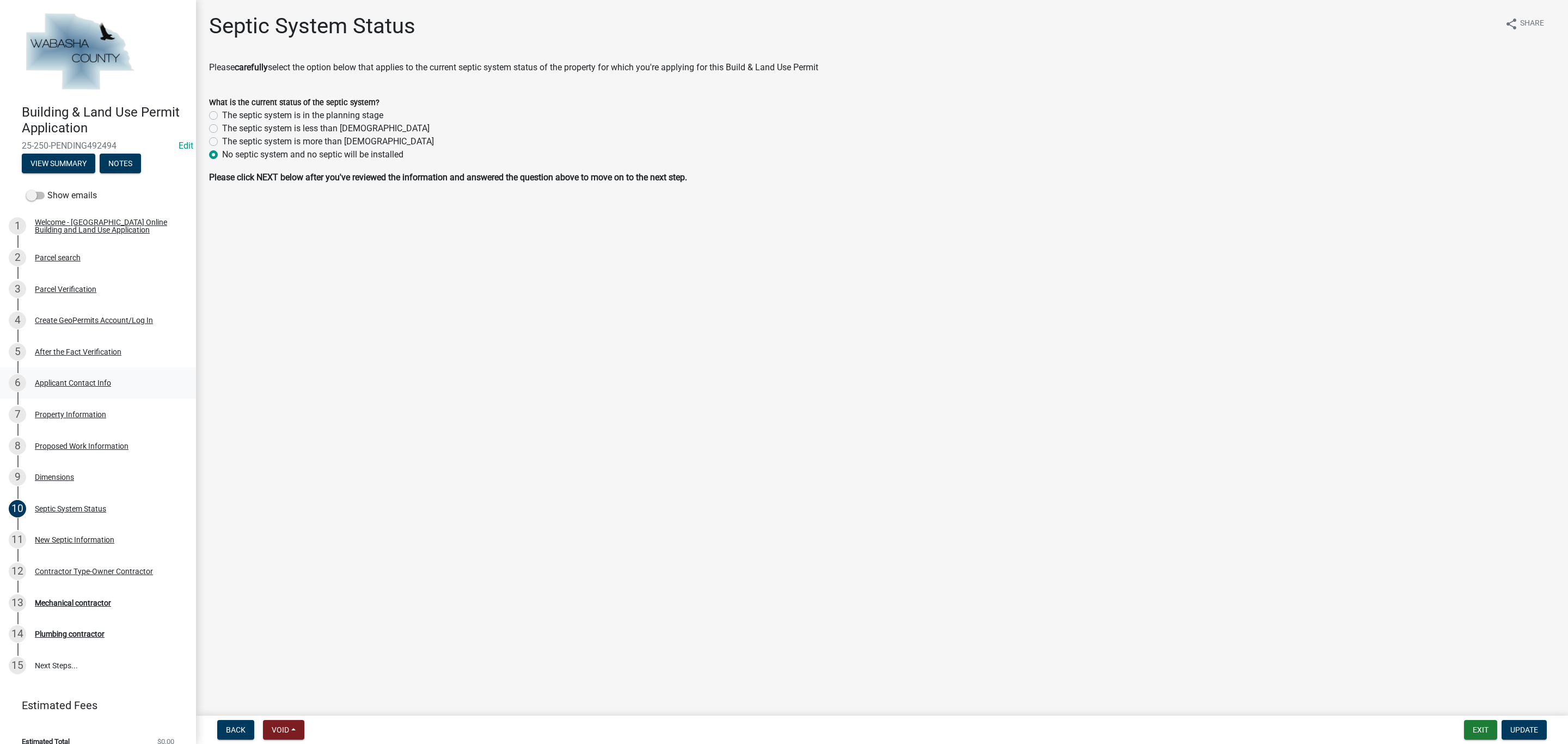
click at [67, 382] on div "Applicant Contact Info" at bounding box center [73, 382] width 76 height 7
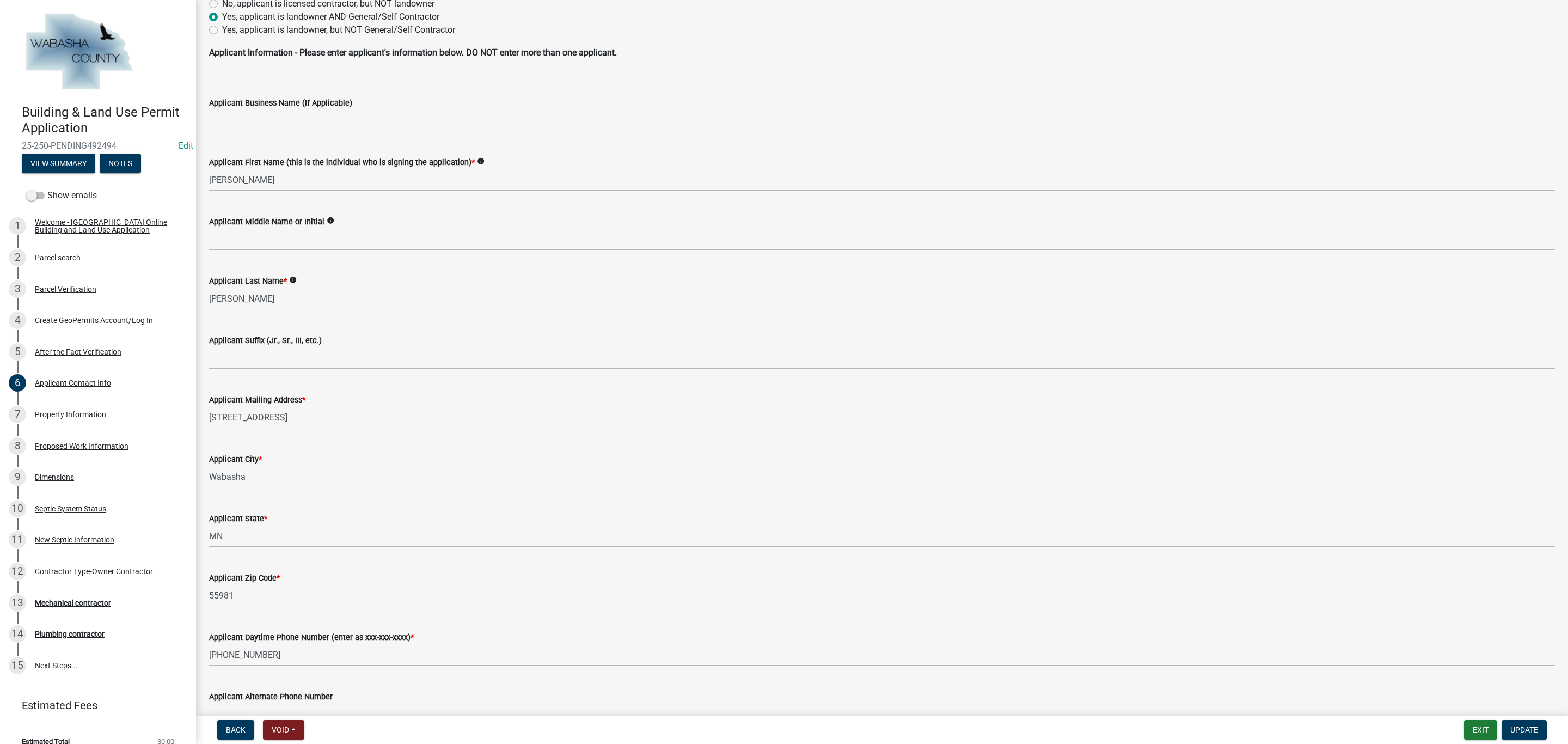
scroll to position [298, 0]
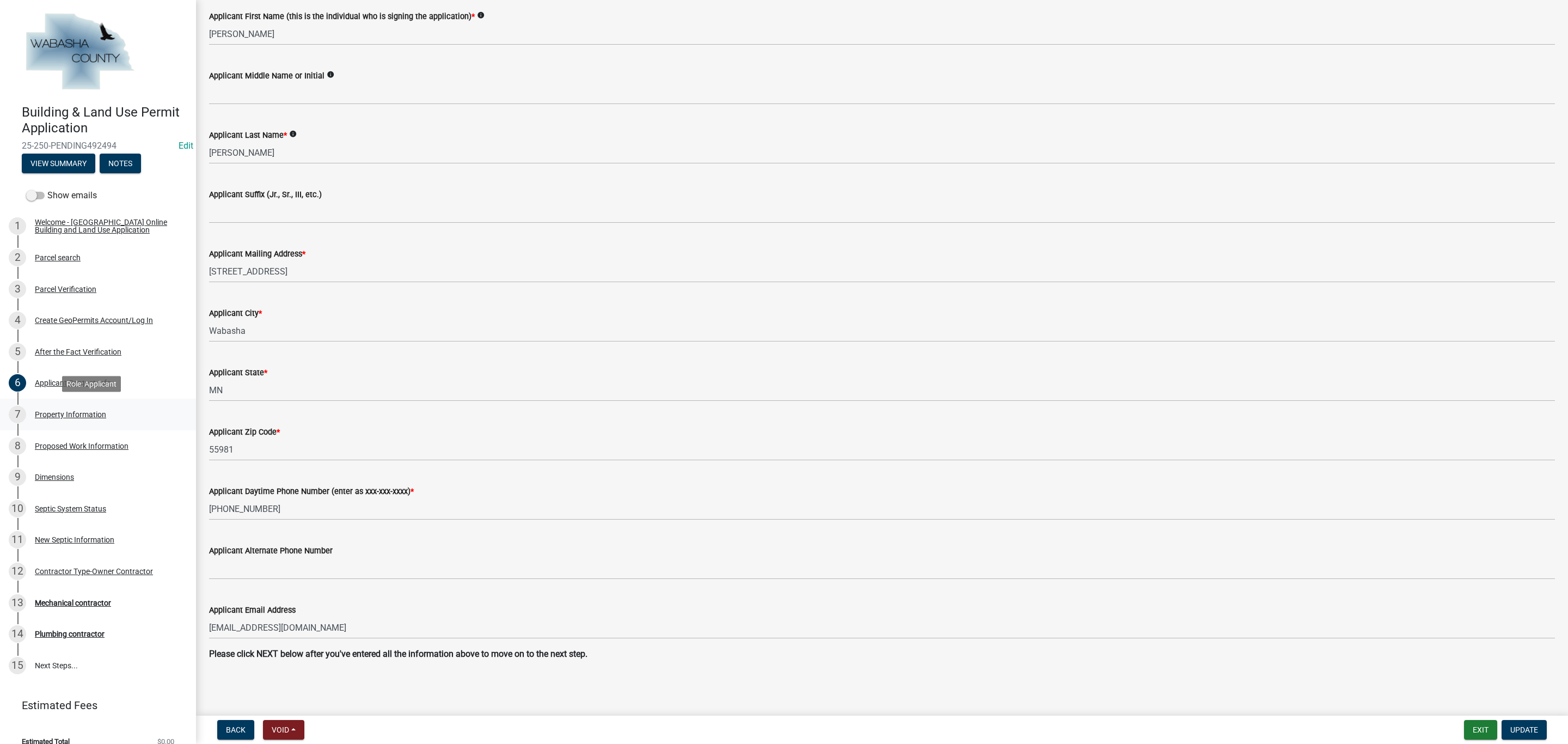
click at [76, 413] on div "Property Information" at bounding box center [71, 414] width 72 height 7
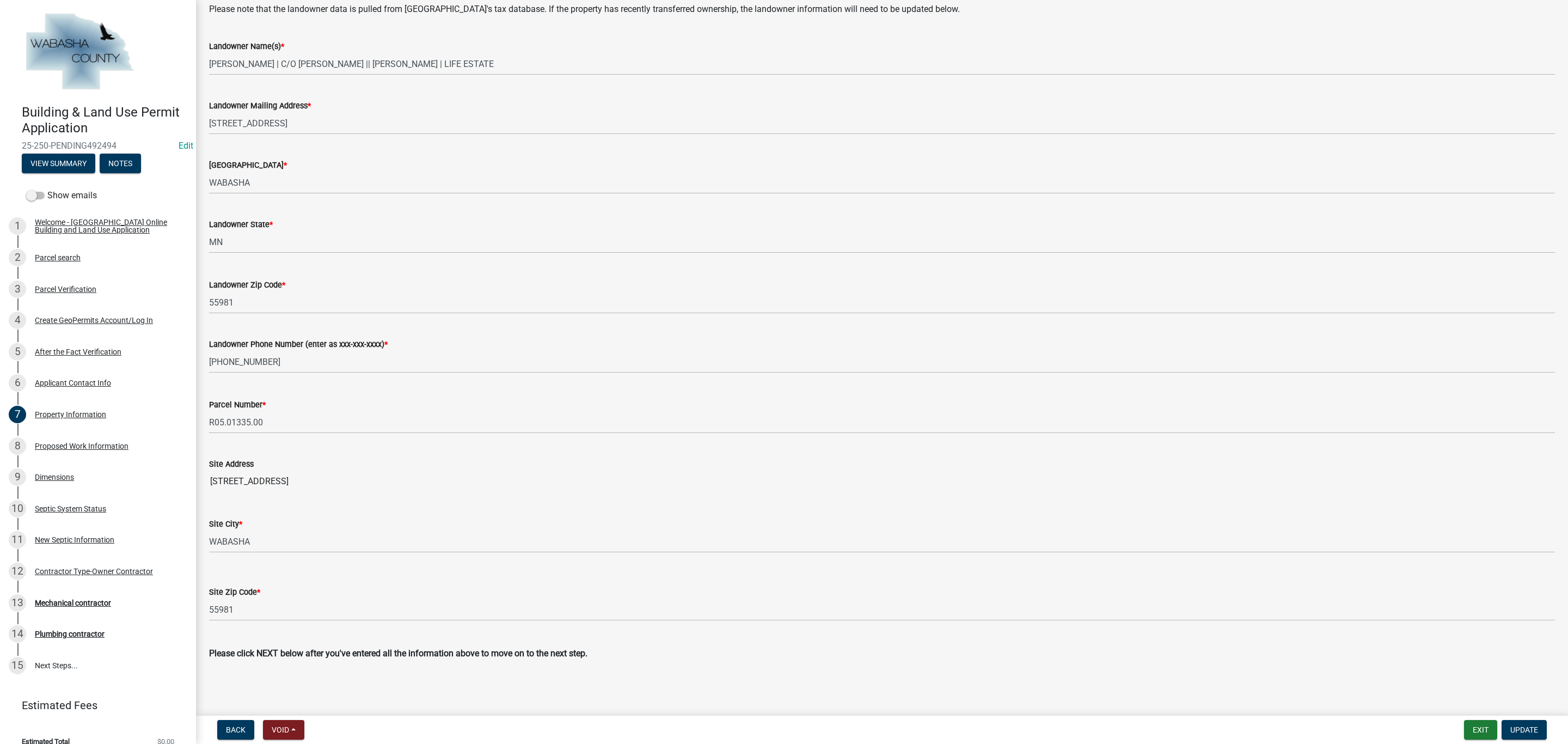
scroll to position [87, 0]
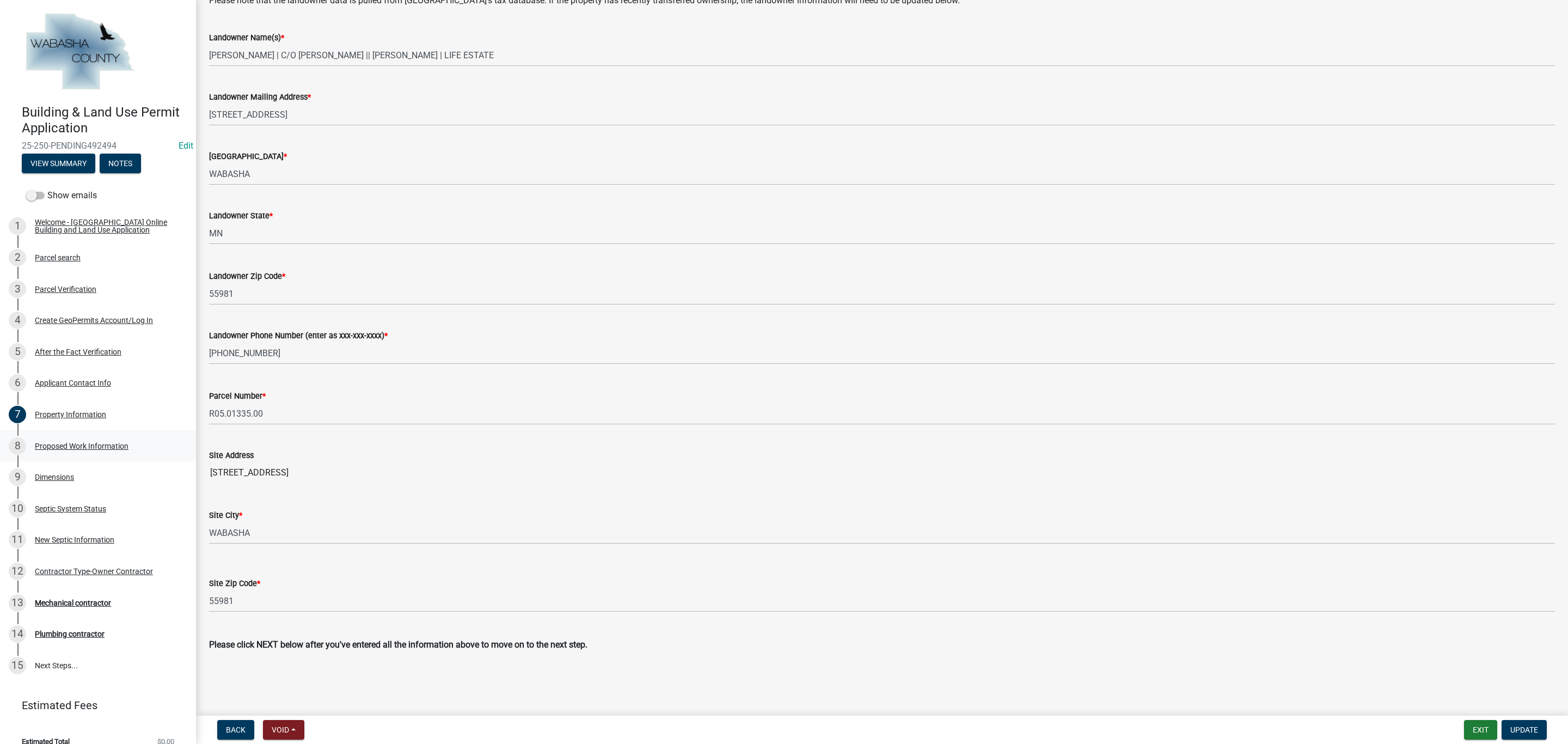
click at [68, 443] on div "Proposed Work Information" at bounding box center [81, 446] width 93 height 7
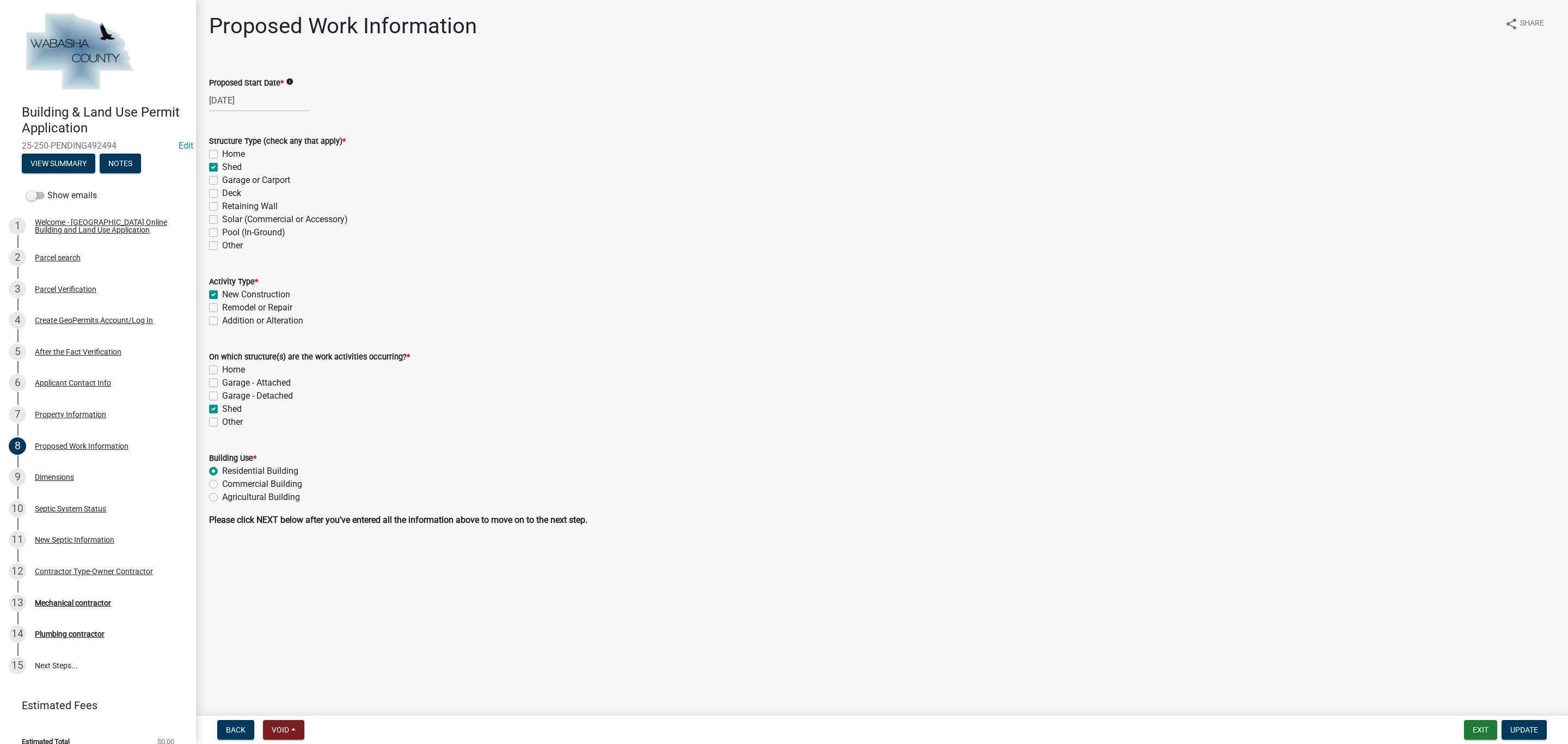
click at [222, 324] on label "Addition or Alteration" at bounding box center [263, 320] width 81 height 13
click at [222, 321] on input "Addition or Alteration" at bounding box center [225, 317] width 7 height 7
checkbox input "true"
checkbox input "false"
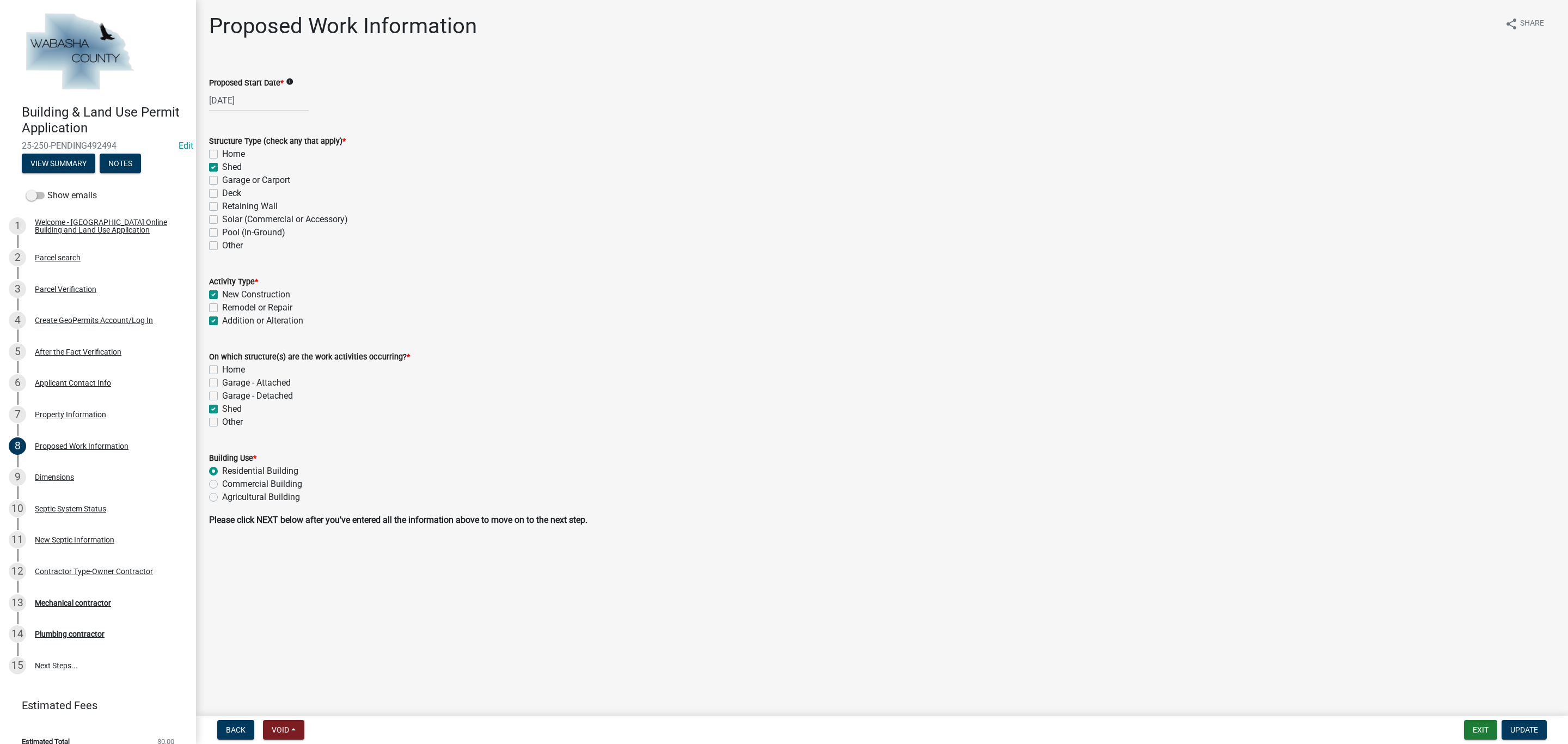
checkbox input "true"
click at [222, 293] on label "New Construction" at bounding box center [256, 294] width 68 height 13
click at [222, 293] on input "New Construction" at bounding box center [225, 291] width 7 height 7
checkbox input "false"
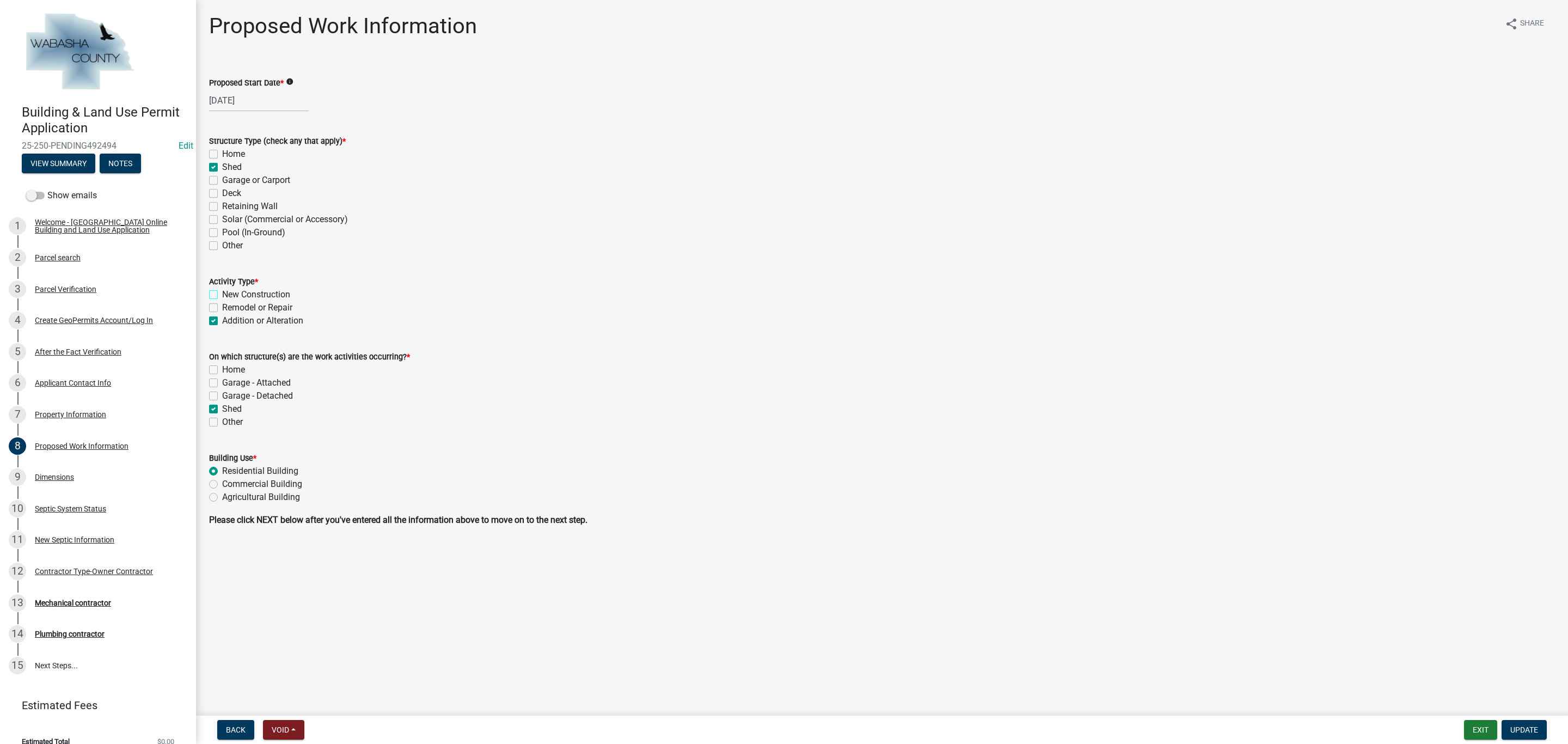
checkbox input "true"
click at [1516, 727] on span "Update" at bounding box center [1524, 729] width 28 height 9
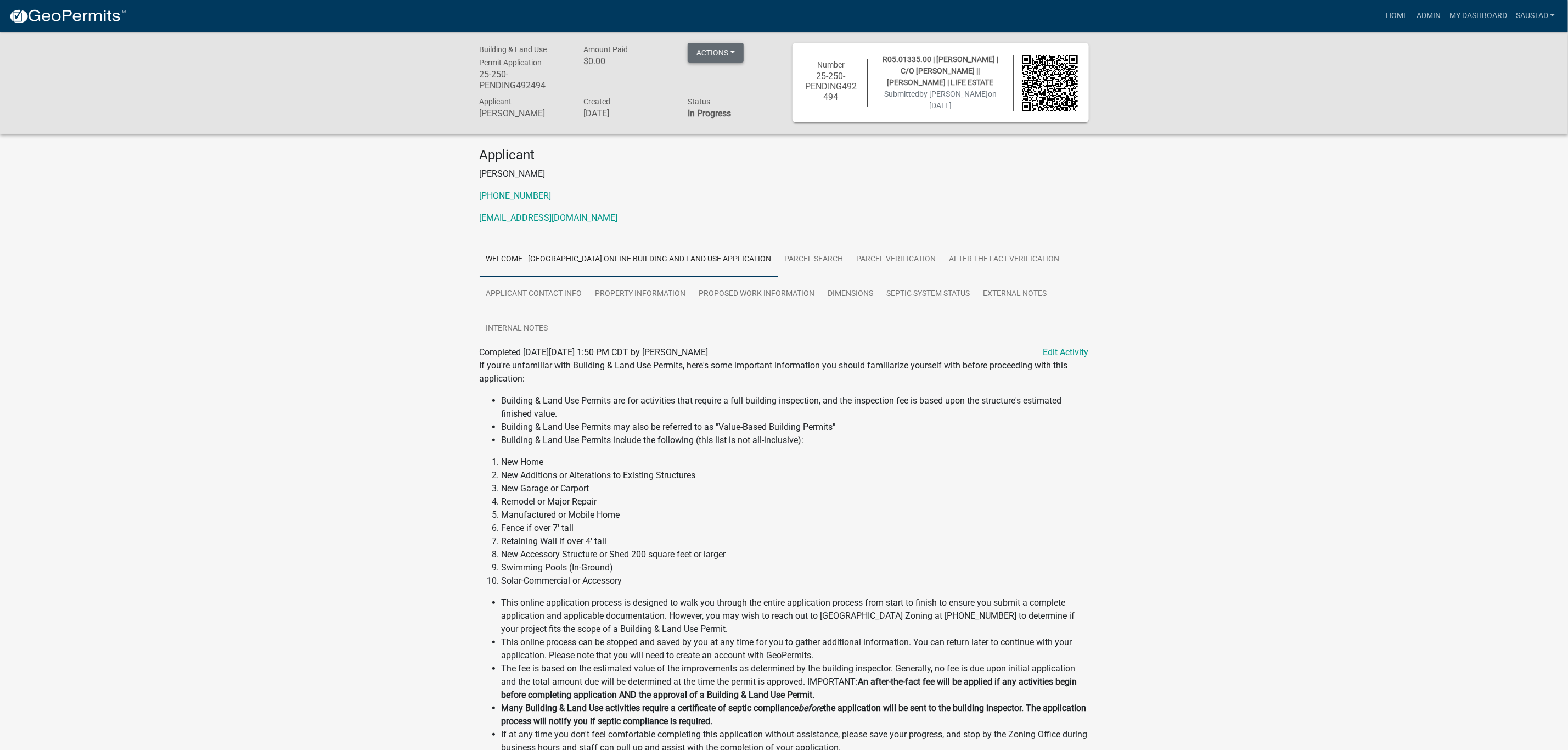
click at [715, 48] on button "Actions" at bounding box center [715, 52] width 56 height 20
click at [1425, 14] on link "Admin" at bounding box center [1428, 16] width 33 height 20
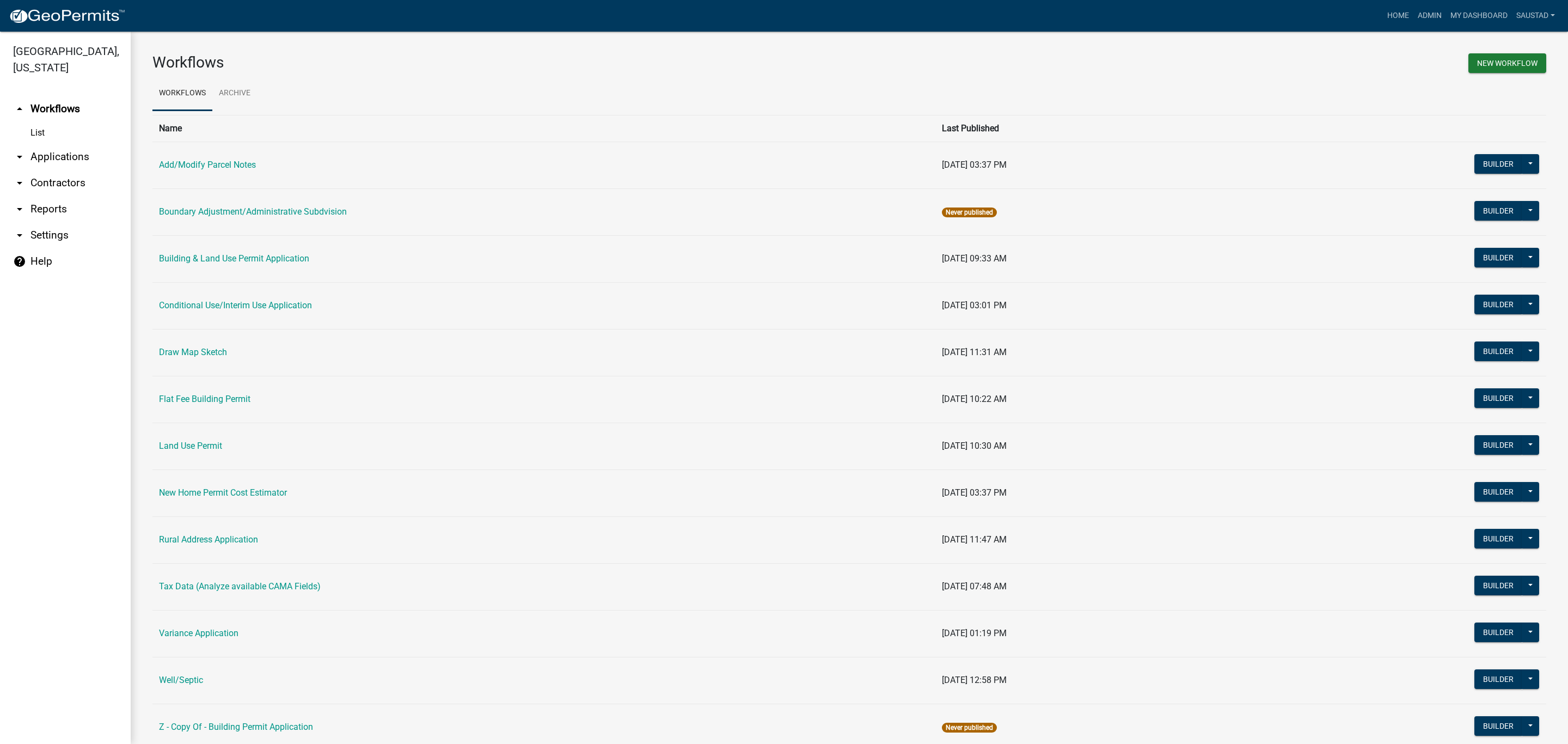
click at [222, 257] on link "Building & Land Use Permit Application" at bounding box center [234, 258] width 150 height 11
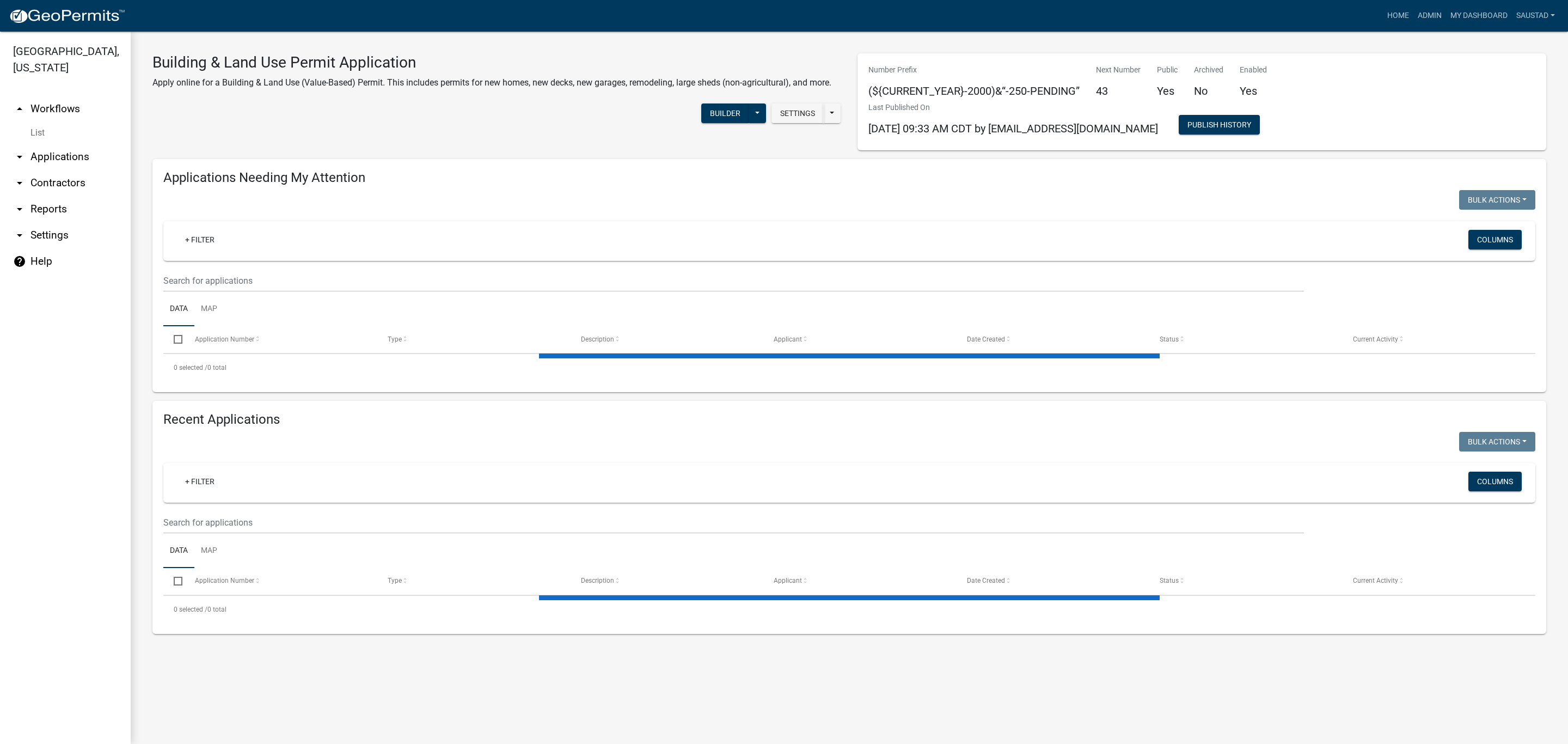
select select "3: 100"
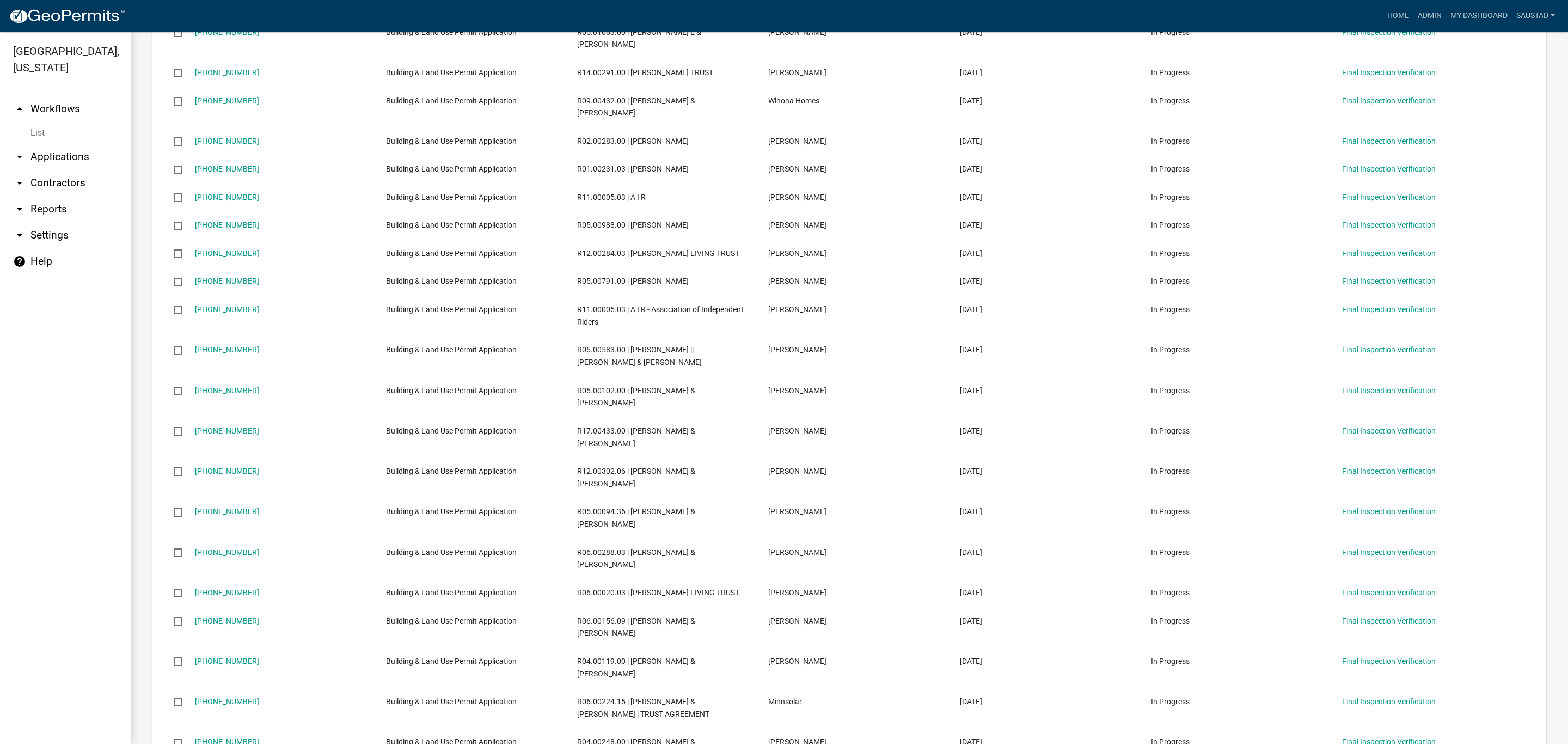
scroll to position [3431, 0]
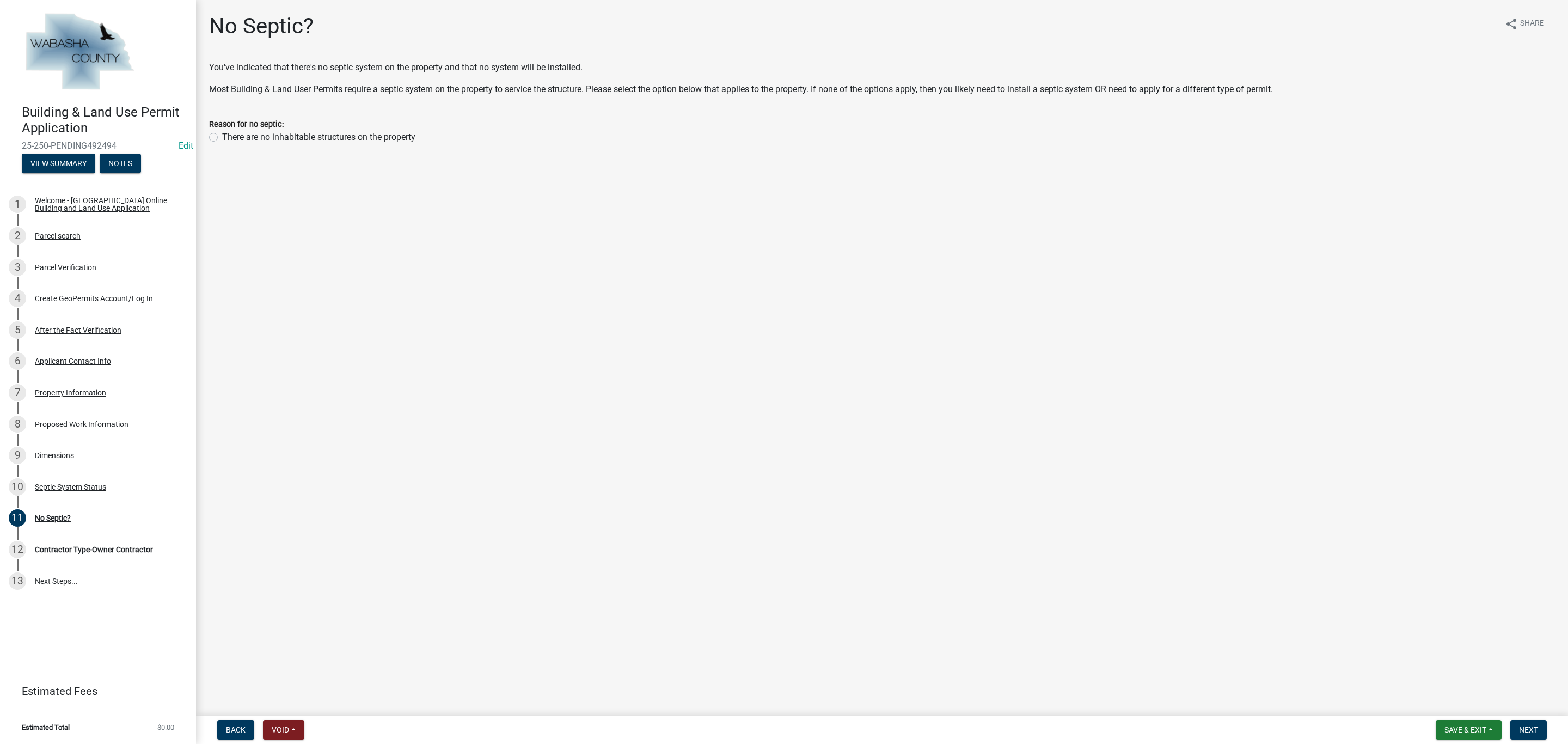
click at [222, 137] on label "There are no inhabitable structures on the property" at bounding box center [319, 137] width 193 height 13
click at [222, 137] on input "There are no inhabitable structures on the property" at bounding box center [225, 134] width 7 height 7
radio input "true"
click at [55, 490] on div "Septic System Status" at bounding box center [71, 486] width 72 height 7
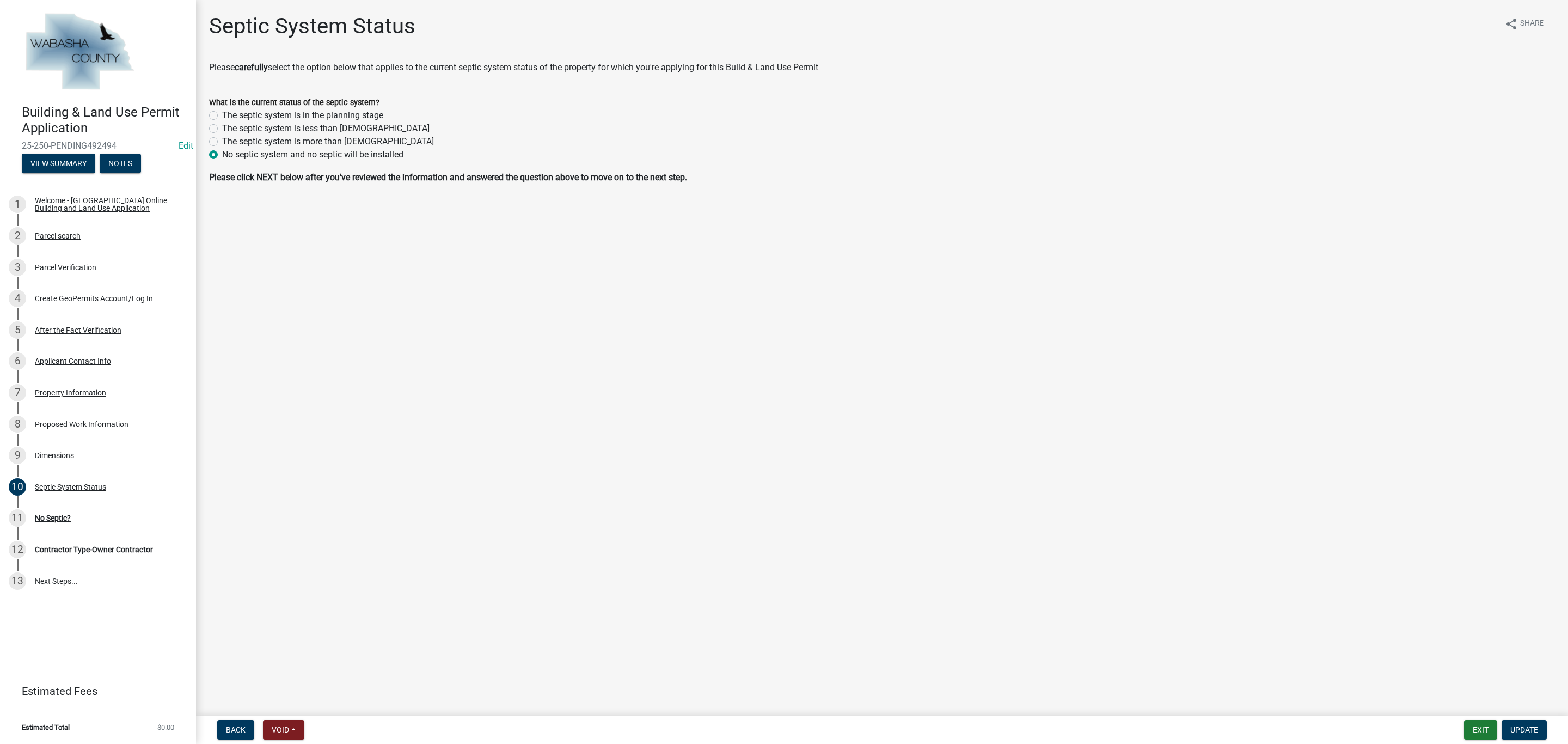
click at [222, 145] on label "The septic system is more than [DEMOGRAPHIC_DATA]" at bounding box center [328, 141] width 212 height 13
click at [222, 142] on input "The septic system is more than [DEMOGRAPHIC_DATA]" at bounding box center [225, 138] width 7 height 7
radio input "true"
click at [1522, 724] on button "Update" at bounding box center [1524, 729] width 46 height 20
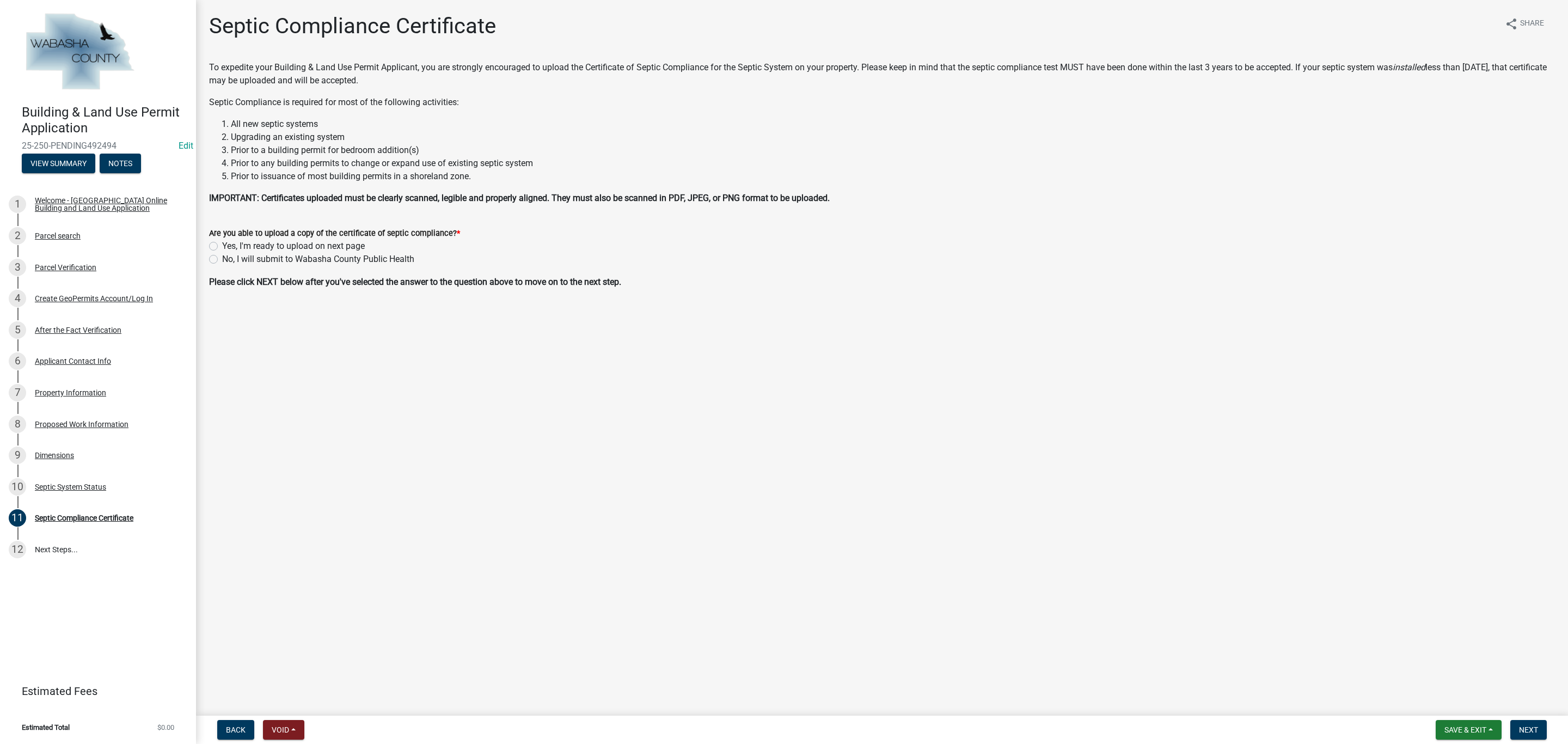
click at [222, 260] on label "No, I will submit to Wabasha County Public Health" at bounding box center [318, 259] width 192 height 13
click at [222, 260] on input "No, I will submit to Wabasha County Public Health" at bounding box center [225, 256] width 7 height 7
radio input "true"
click at [1524, 729] on span "Next" at bounding box center [1528, 729] width 19 height 9
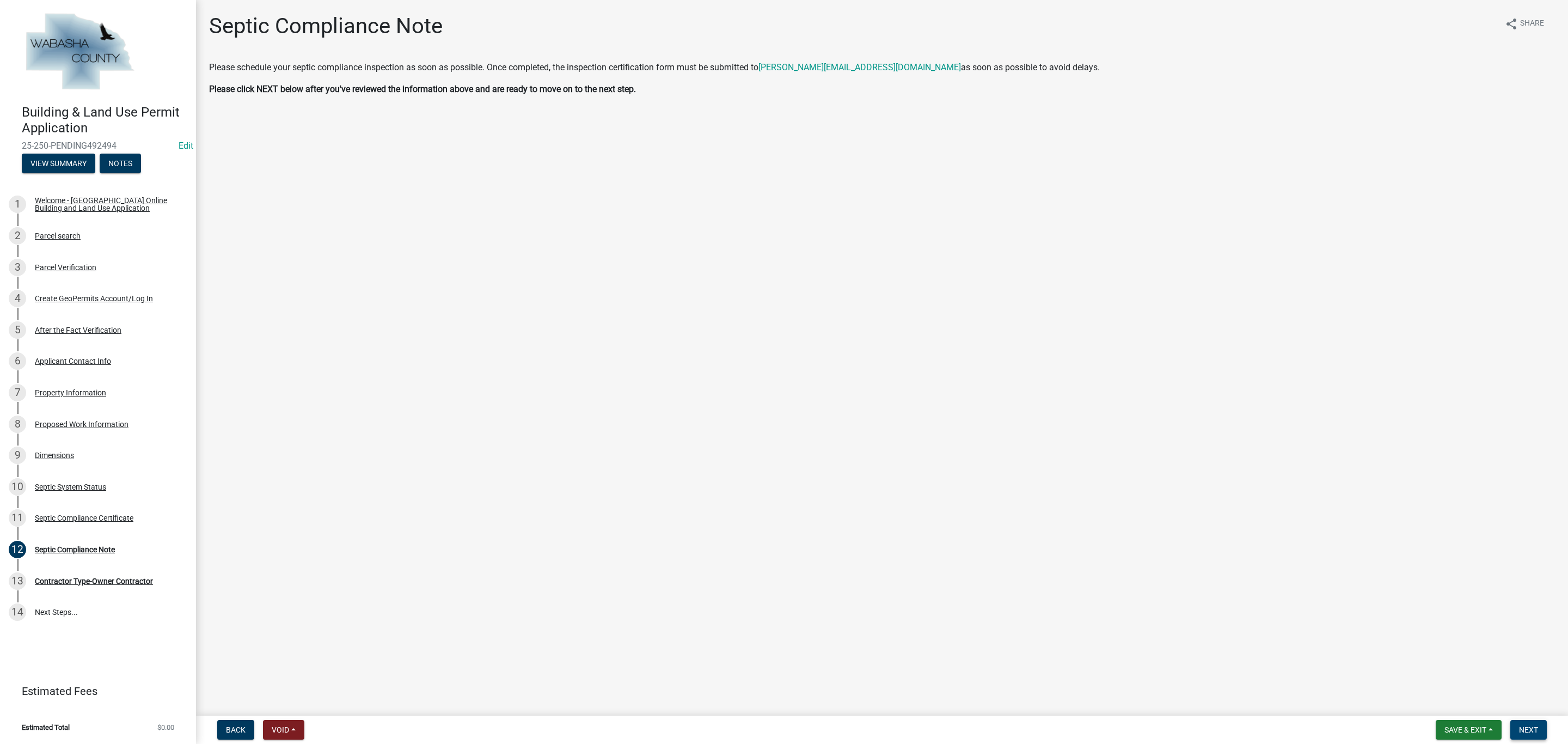
click at [1532, 729] on span "Next" at bounding box center [1528, 729] width 19 height 9
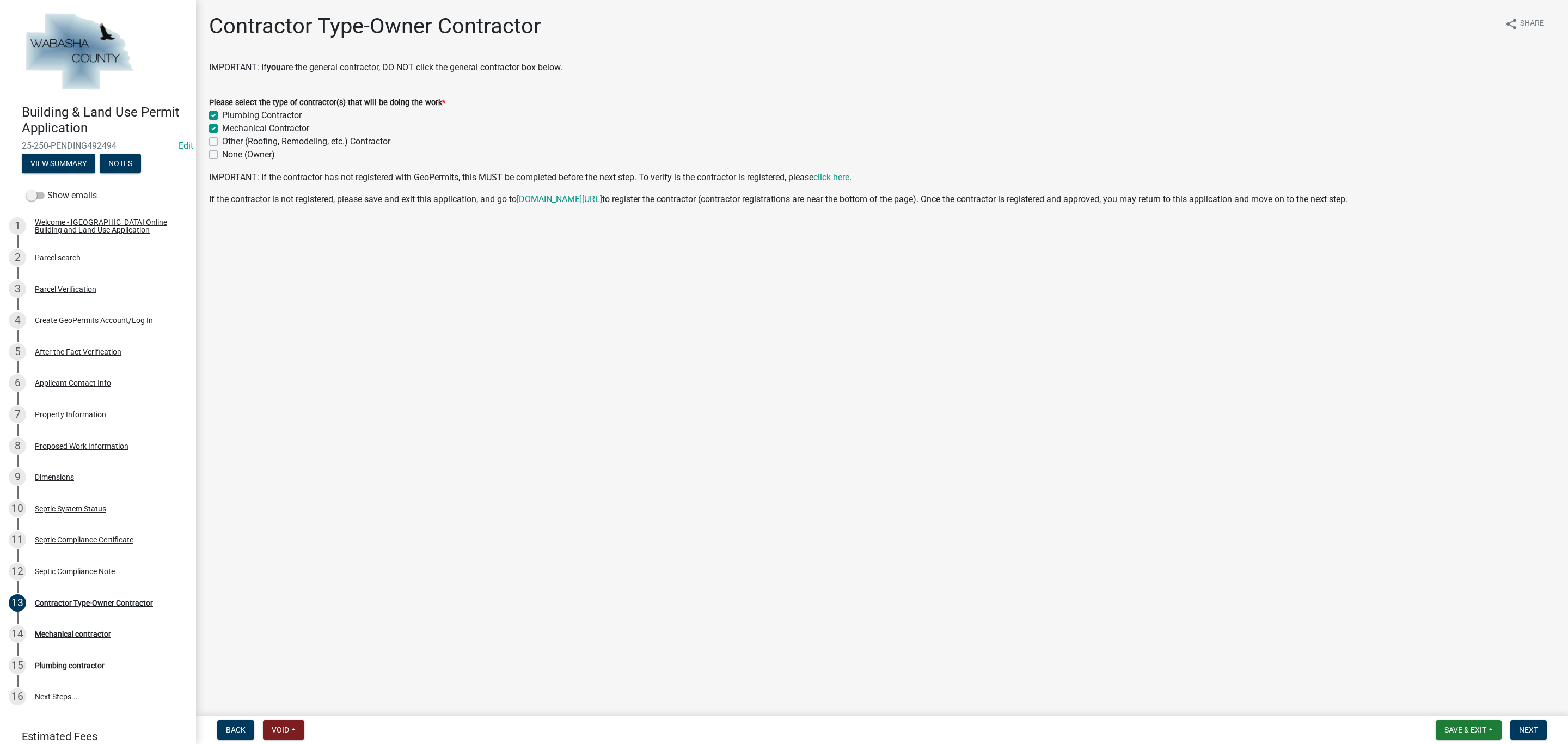
click at [222, 113] on label "Plumbing Contractor" at bounding box center [262, 115] width 80 height 13
click at [222, 113] on input "Plumbing Contractor" at bounding box center [225, 112] width 7 height 7
checkbox input "false"
checkbox input "true"
checkbox input "false"
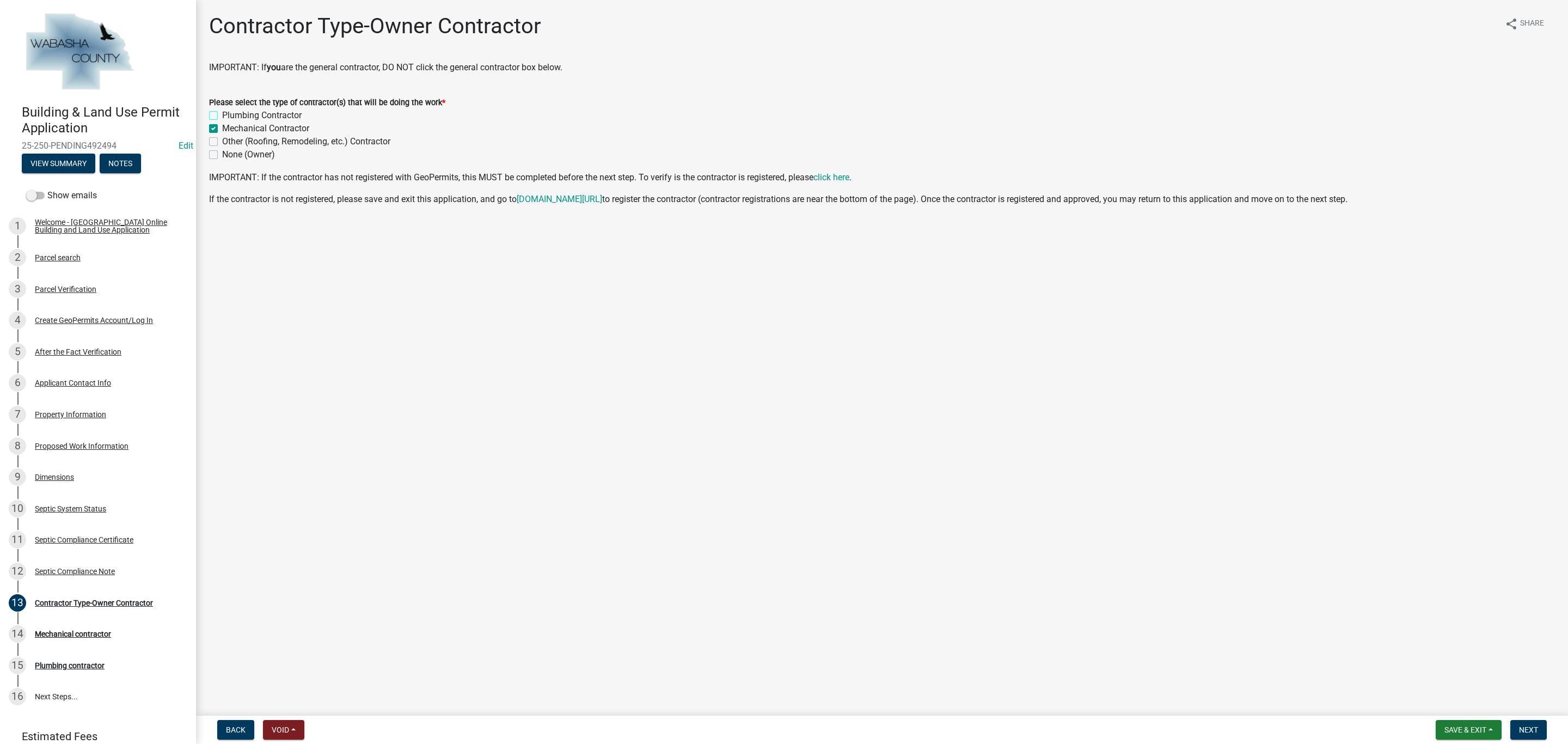
checkbox input "false"
click at [222, 126] on label "Mechanical Contractor" at bounding box center [265, 128] width 87 height 13
click at [222, 126] on input "Mechanical Contractor" at bounding box center [225, 125] width 7 height 7
checkbox input "false"
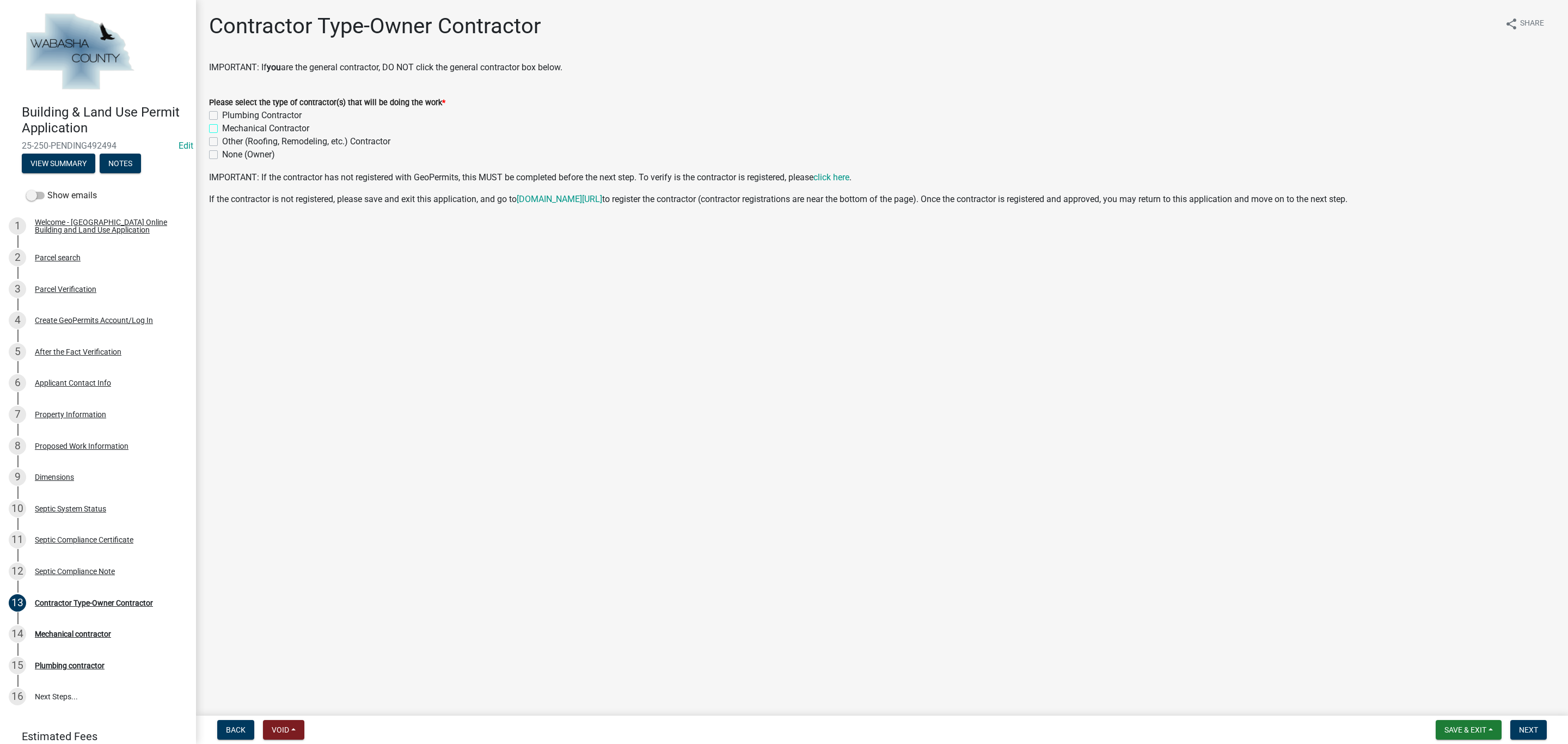
checkbox input "false"
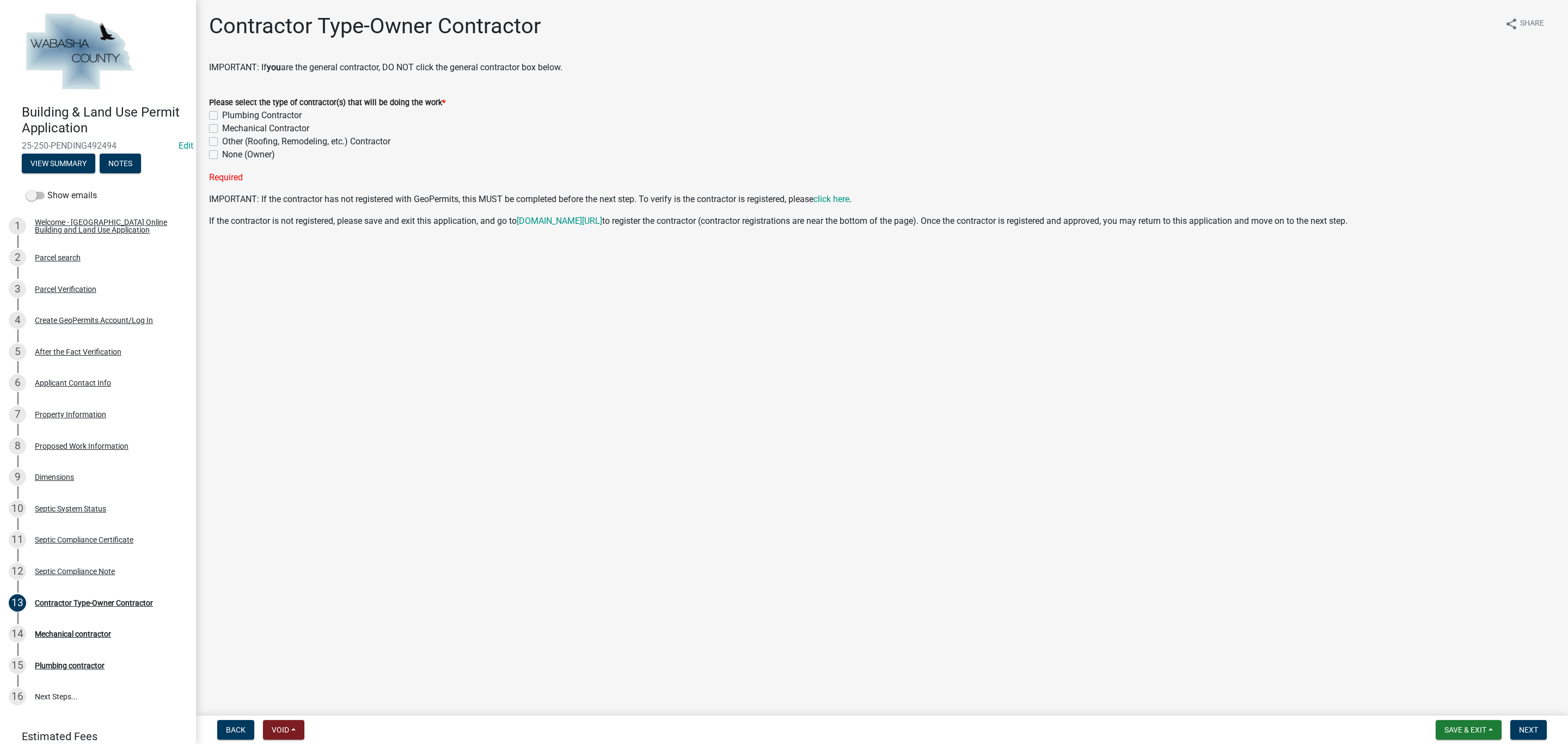
click at [222, 154] on label "None (Owner)" at bounding box center [248, 154] width 53 height 13
click at [222, 154] on input "None (Owner)" at bounding box center [225, 151] width 7 height 7
checkbox input "true"
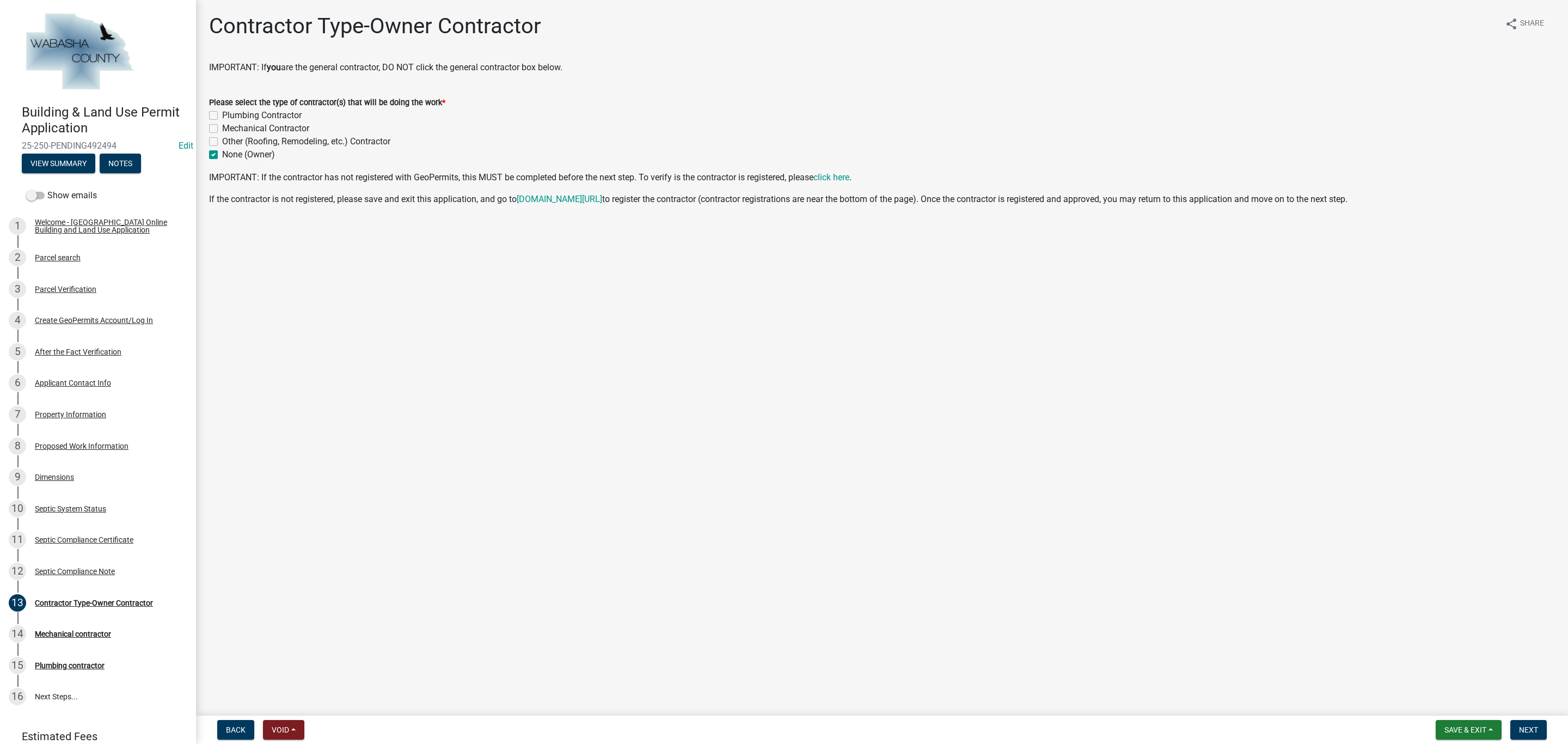
checkbox input "false"
checkbox input "true"
click at [1522, 733] on span "Next" at bounding box center [1528, 729] width 19 height 9
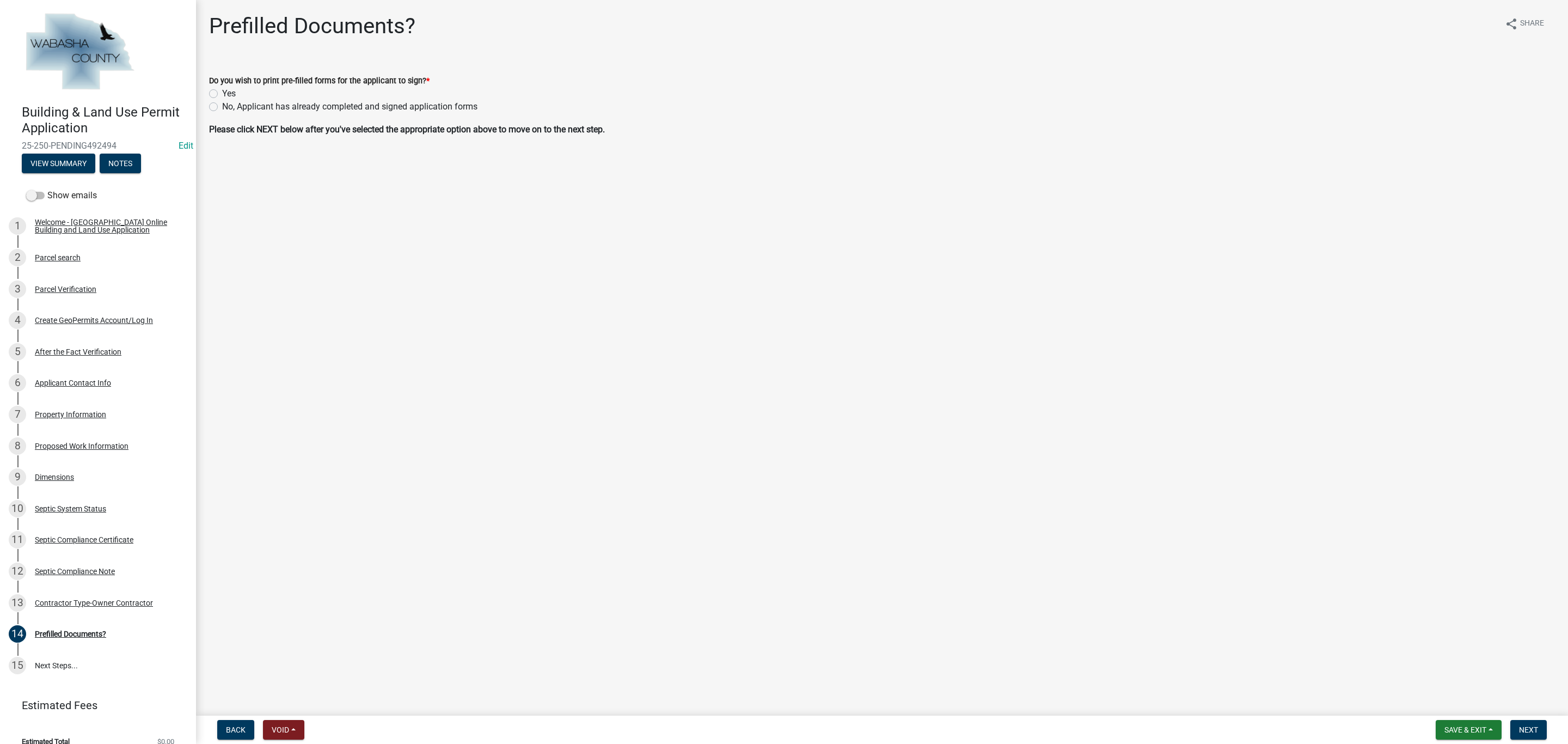
click at [222, 108] on label "No, Applicant has already completed and signed application forms" at bounding box center [350, 107] width 255 height 13
click at [222, 107] on input "No, Applicant has already completed and signed application forms" at bounding box center [225, 103] width 7 height 7
radio input "true"
click at [1532, 727] on span "Next" at bounding box center [1528, 729] width 19 height 9
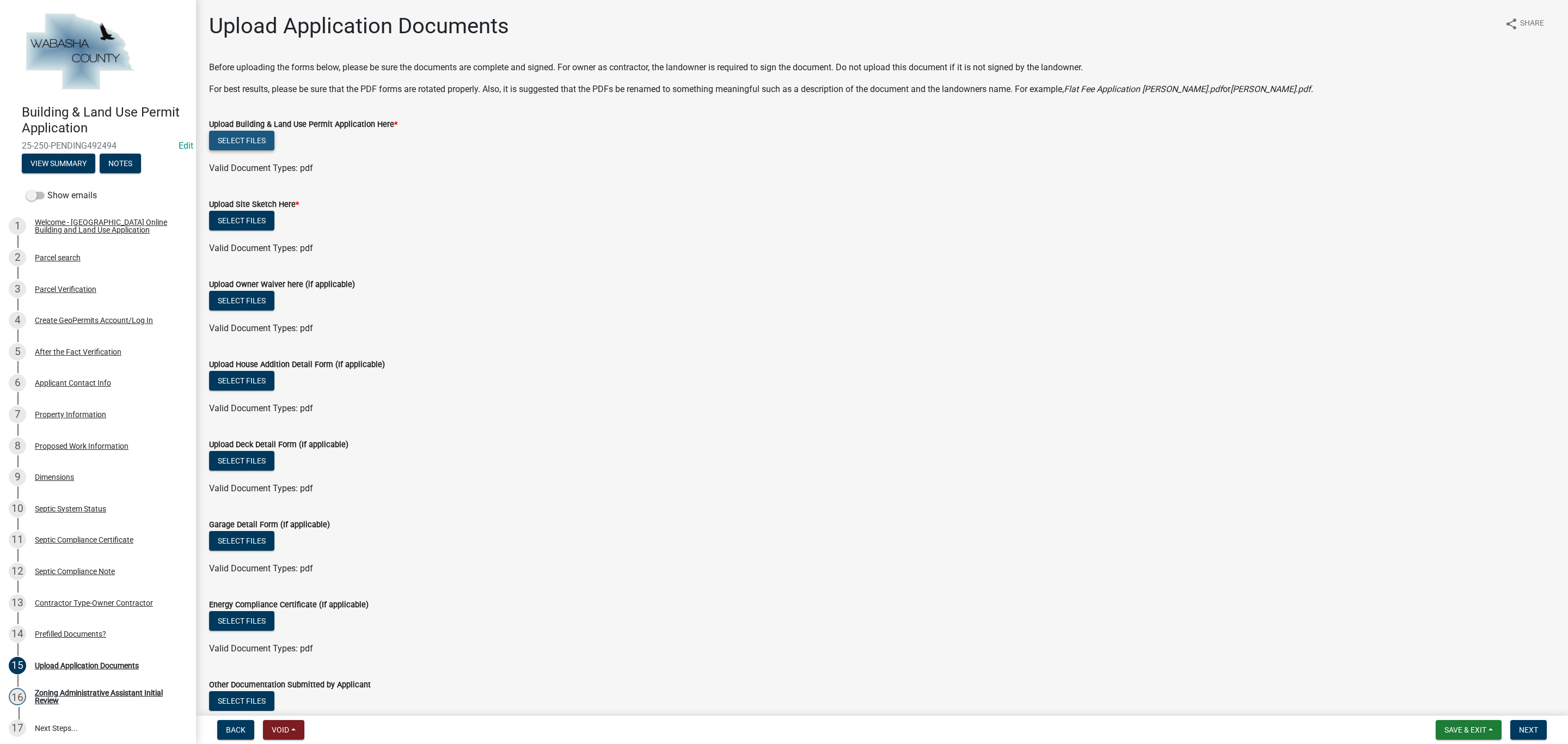
click at [258, 136] on button "Select files" at bounding box center [241, 141] width 65 height 20
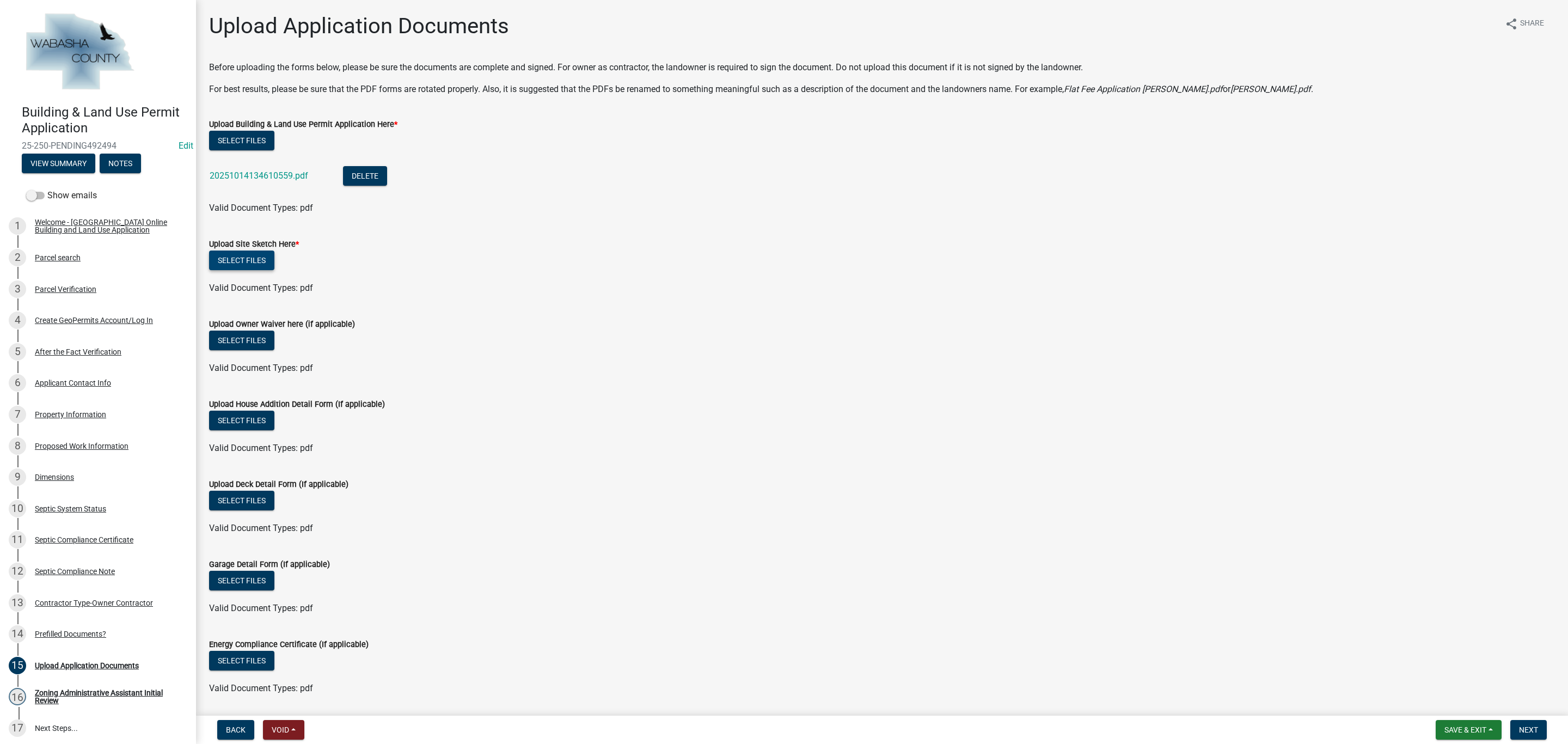
click at [244, 263] on button "Select files" at bounding box center [241, 260] width 65 height 20
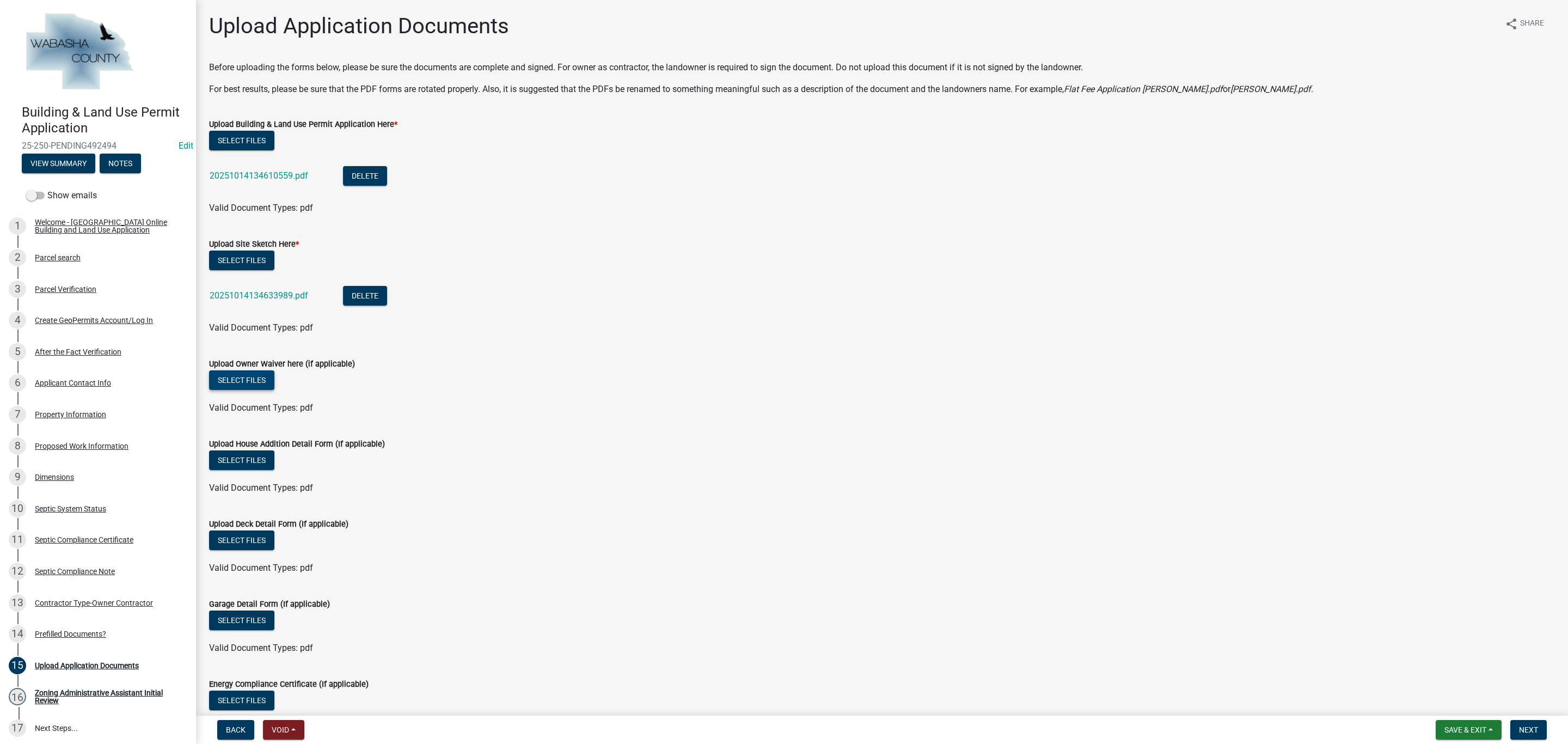
click at [248, 378] on button "Select files" at bounding box center [241, 380] width 65 height 20
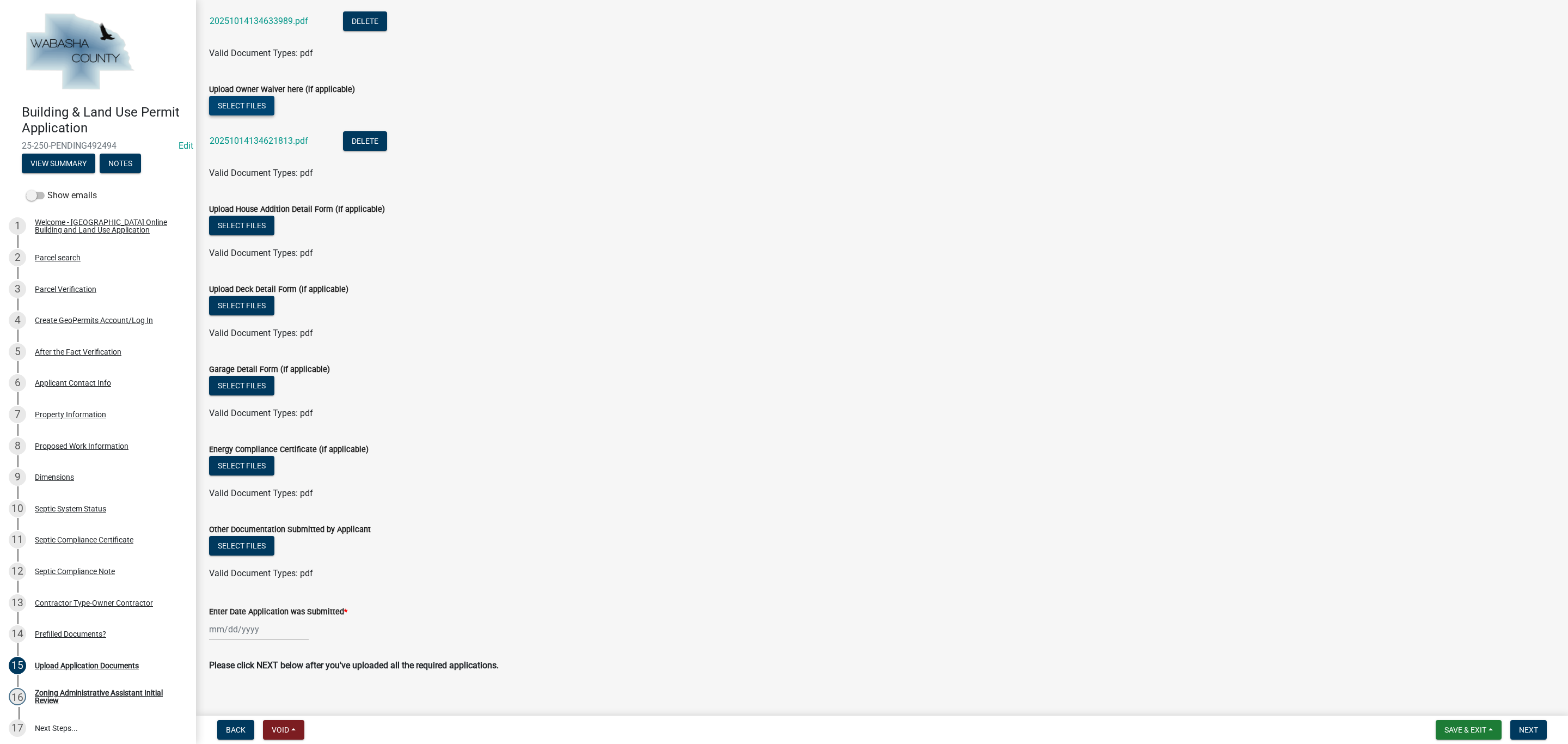
scroll to position [286, 0]
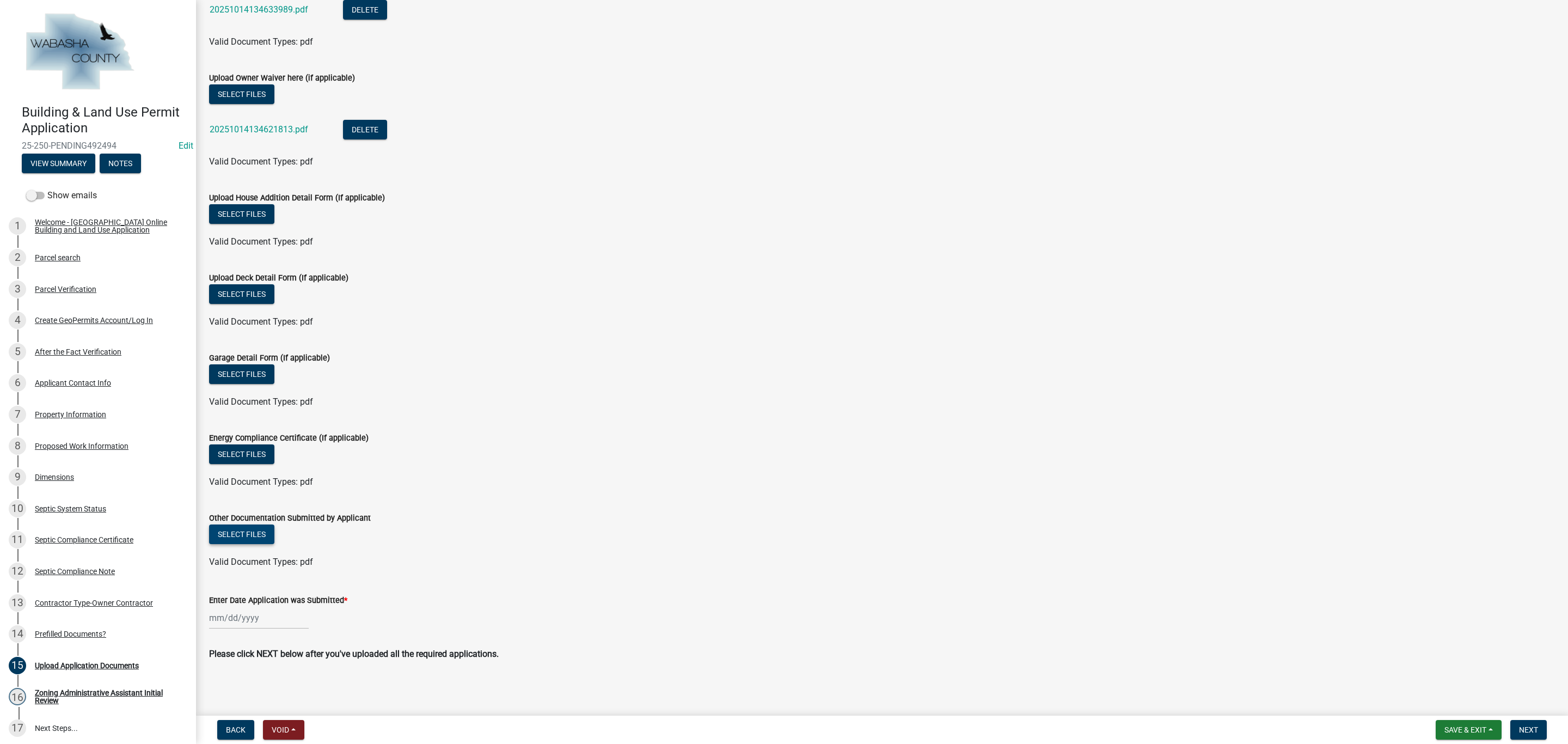
click at [251, 530] on button "Select files" at bounding box center [241, 534] width 65 height 20
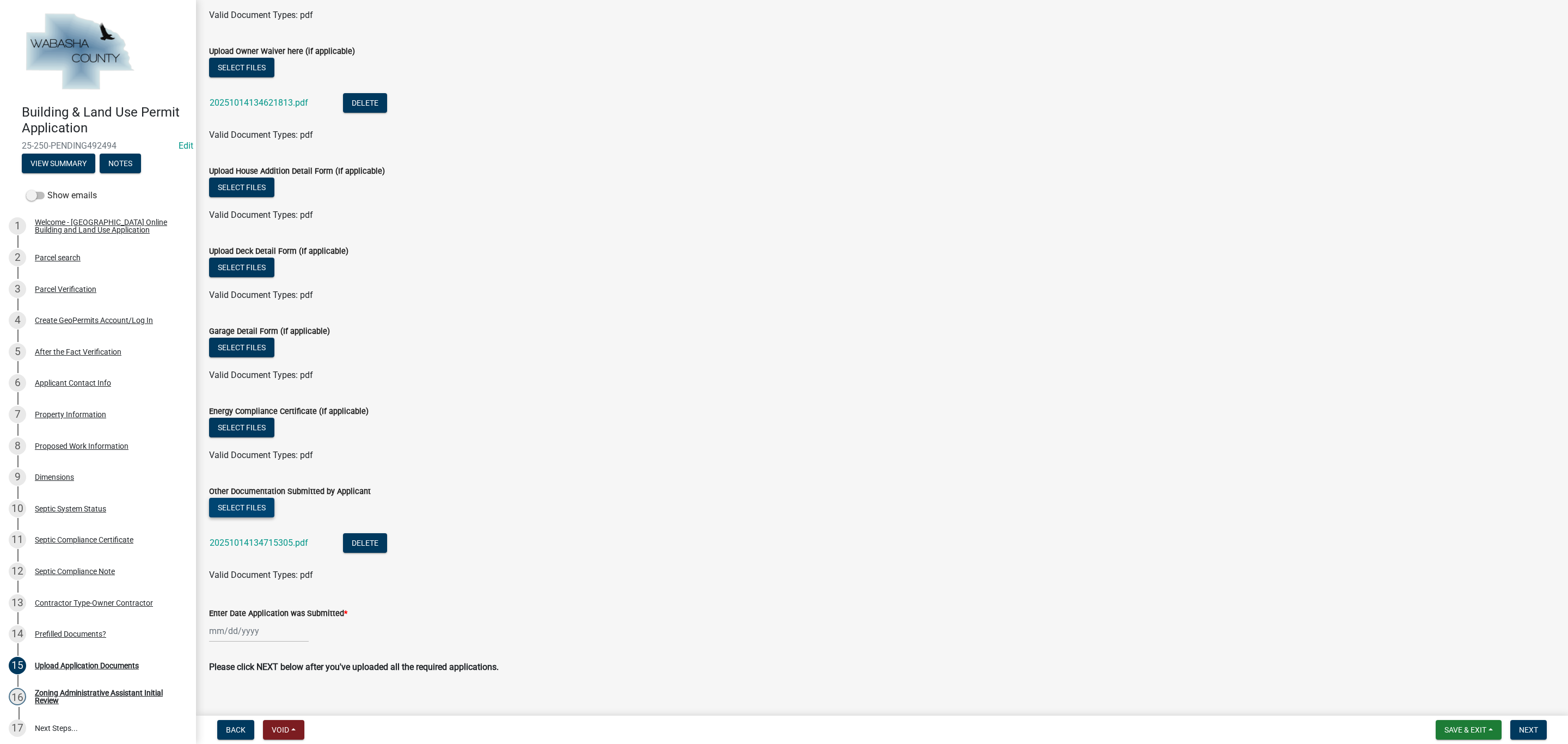
scroll to position [326, 0]
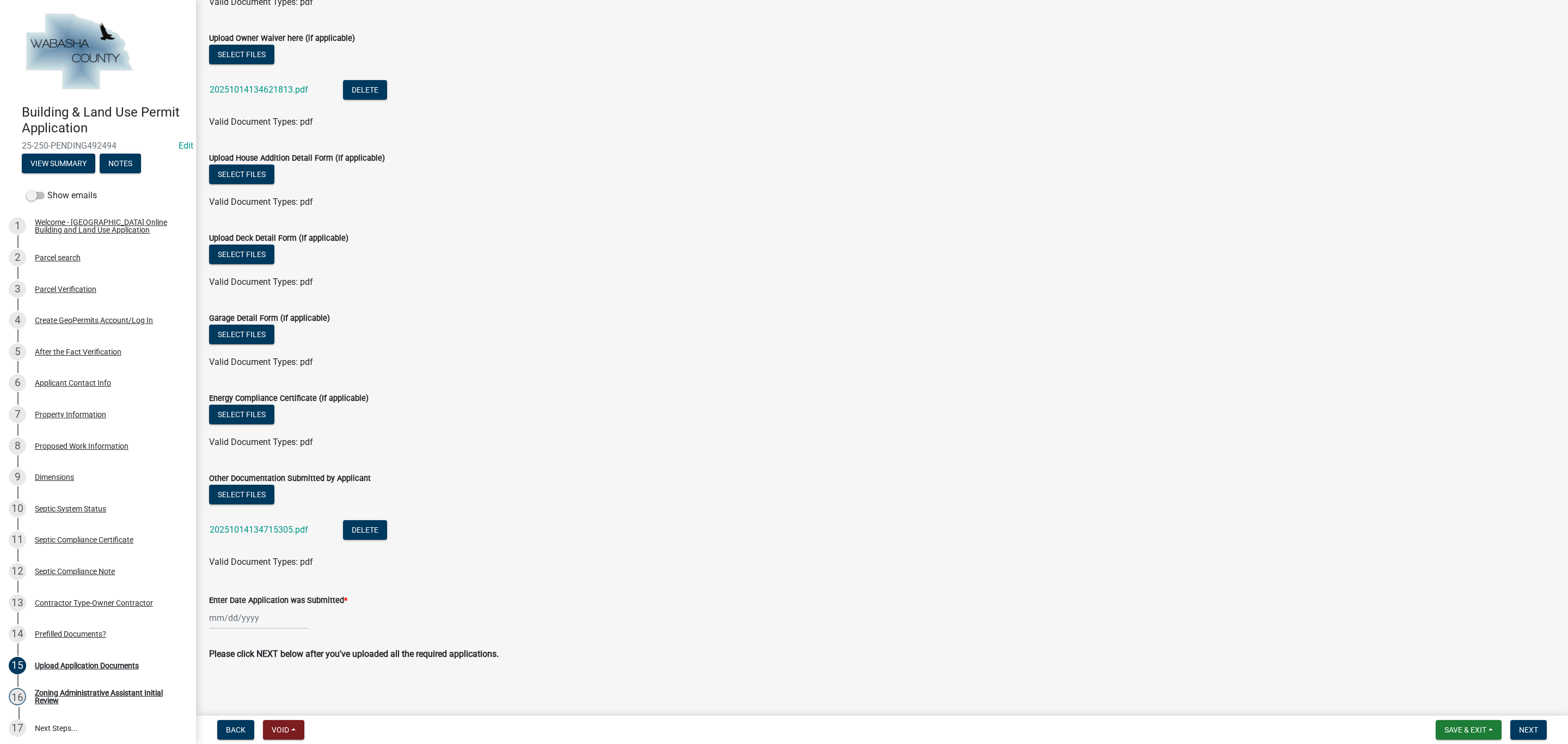
select select "10"
click at [262, 608] on div "[DATE] Aug Sep [DATE] Mo Tu We Th Fr Sa Su 29 30 1 2 3 4 5 6 7 8 9 10 11 12 13 …" at bounding box center [258, 617] width 100 height 22
click at [236, 542] on div "14" at bounding box center [237, 542] width 17 height 17
type input "[DATE]"
click at [1519, 724] on button "Next" at bounding box center [1528, 729] width 37 height 20
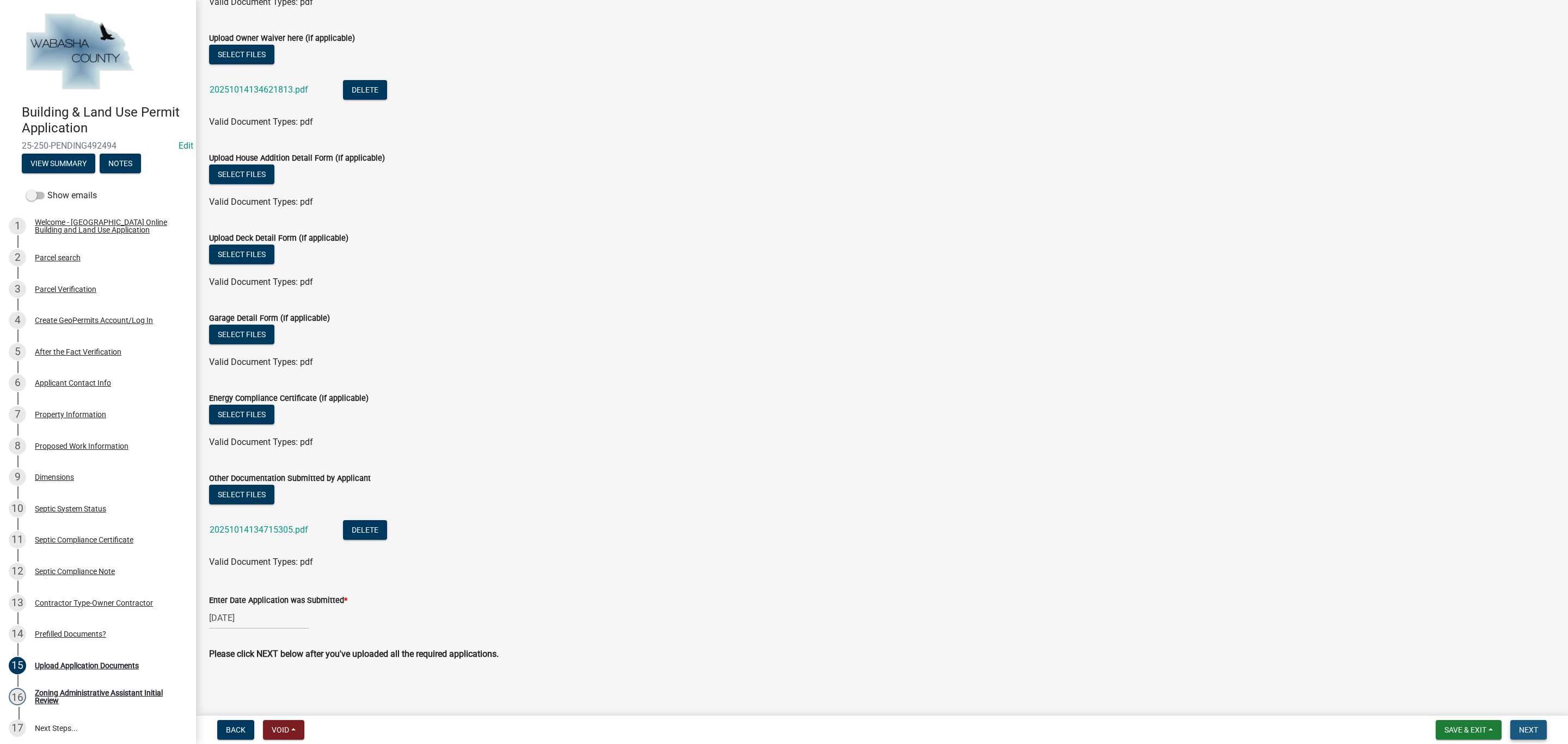
scroll to position [0, 0]
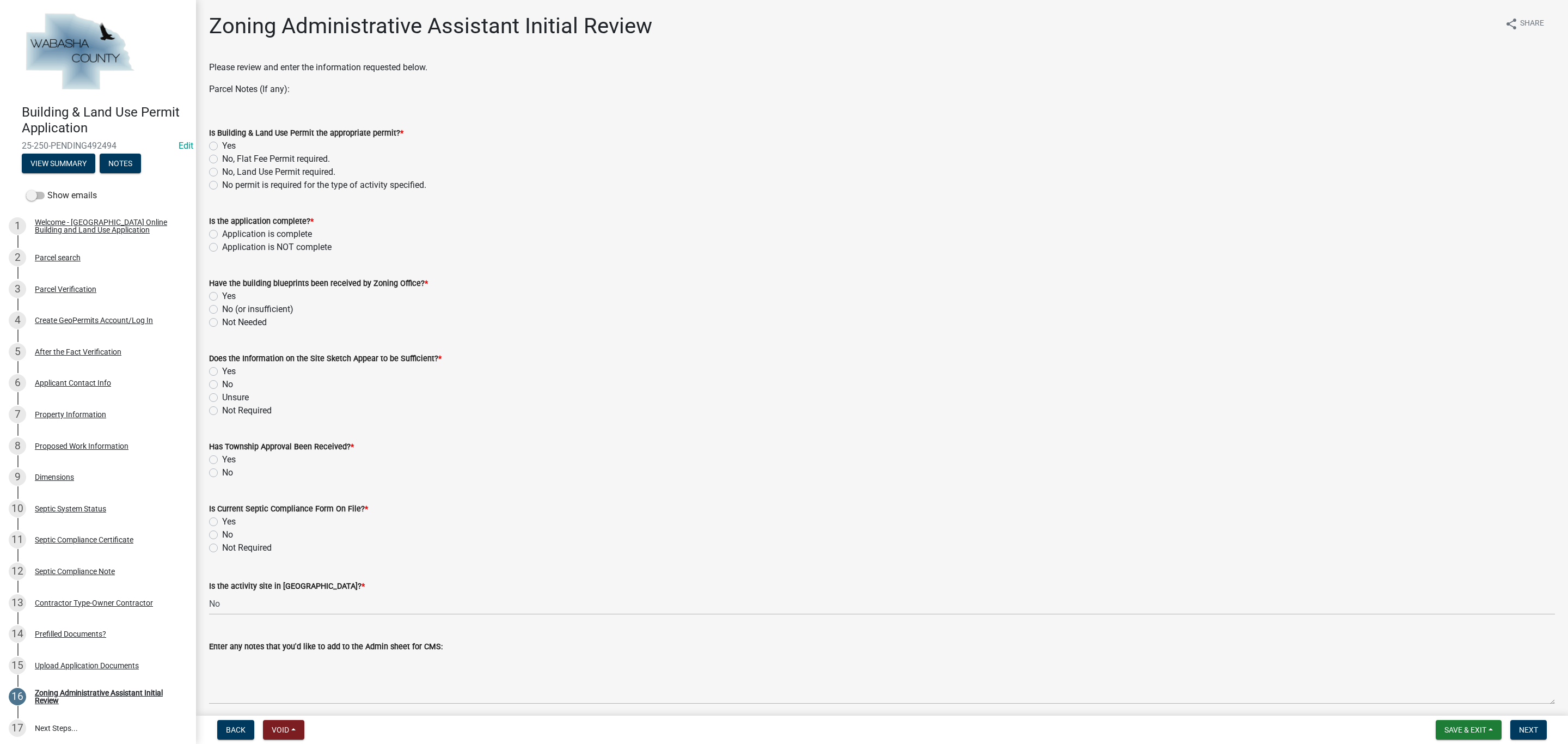
click at [222, 149] on label "Yes" at bounding box center [228, 146] width 14 height 13
click at [222, 146] on input "Yes" at bounding box center [225, 142] width 7 height 7
radio input "true"
click at [219, 233] on div "Application is complete" at bounding box center [882, 234] width 1346 height 13
click at [222, 235] on label "Application is complete" at bounding box center [267, 234] width 90 height 13
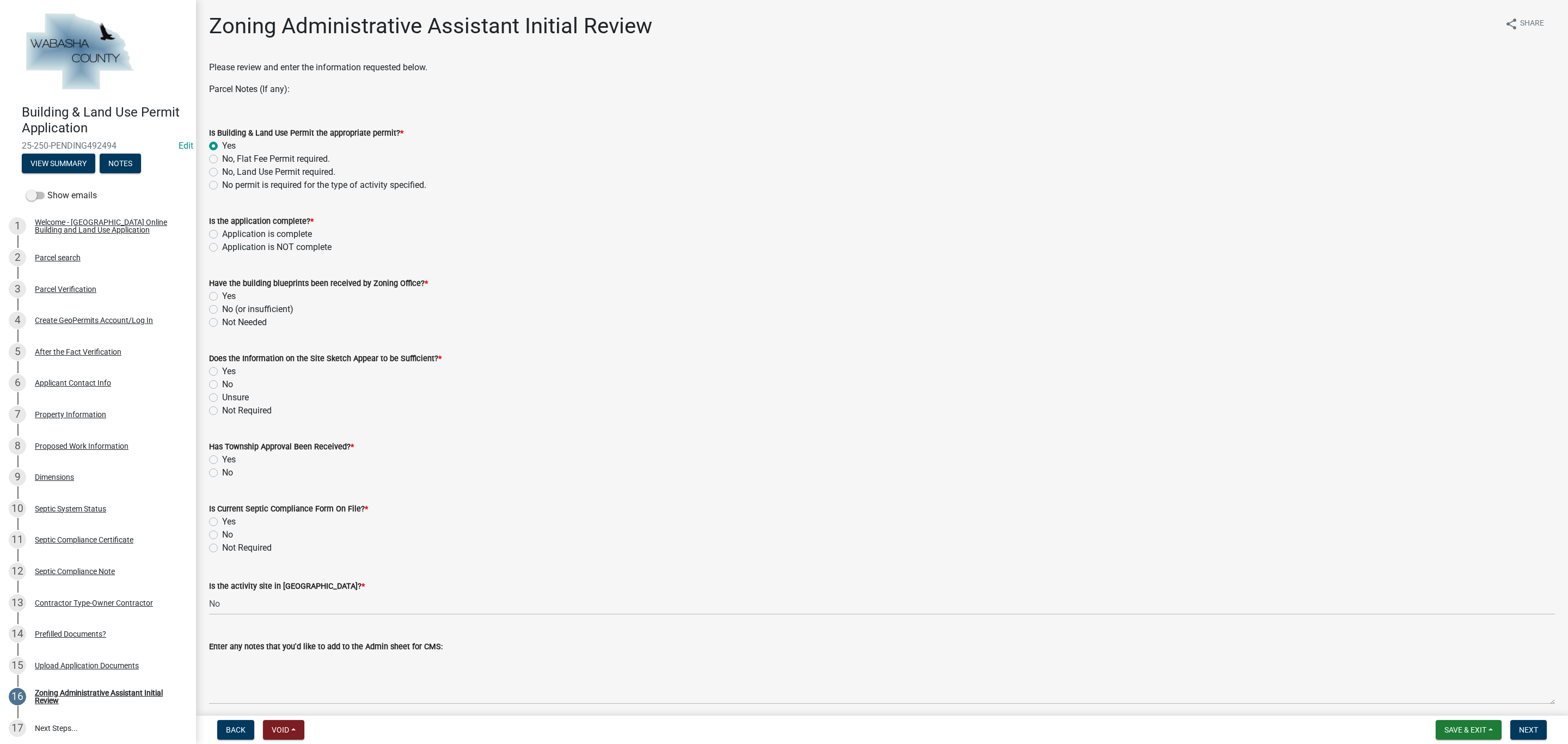
click at [222, 235] on input "Application is complete" at bounding box center [225, 231] width 7 height 7
radio input "true"
click at [222, 249] on label "Application is NOT complete" at bounding box center [276, 247] width 110 height 13
click at [222, 248] on input "Application is NOT complete" at bounding box center [225, 244] width 7 height 7
radio input "true"
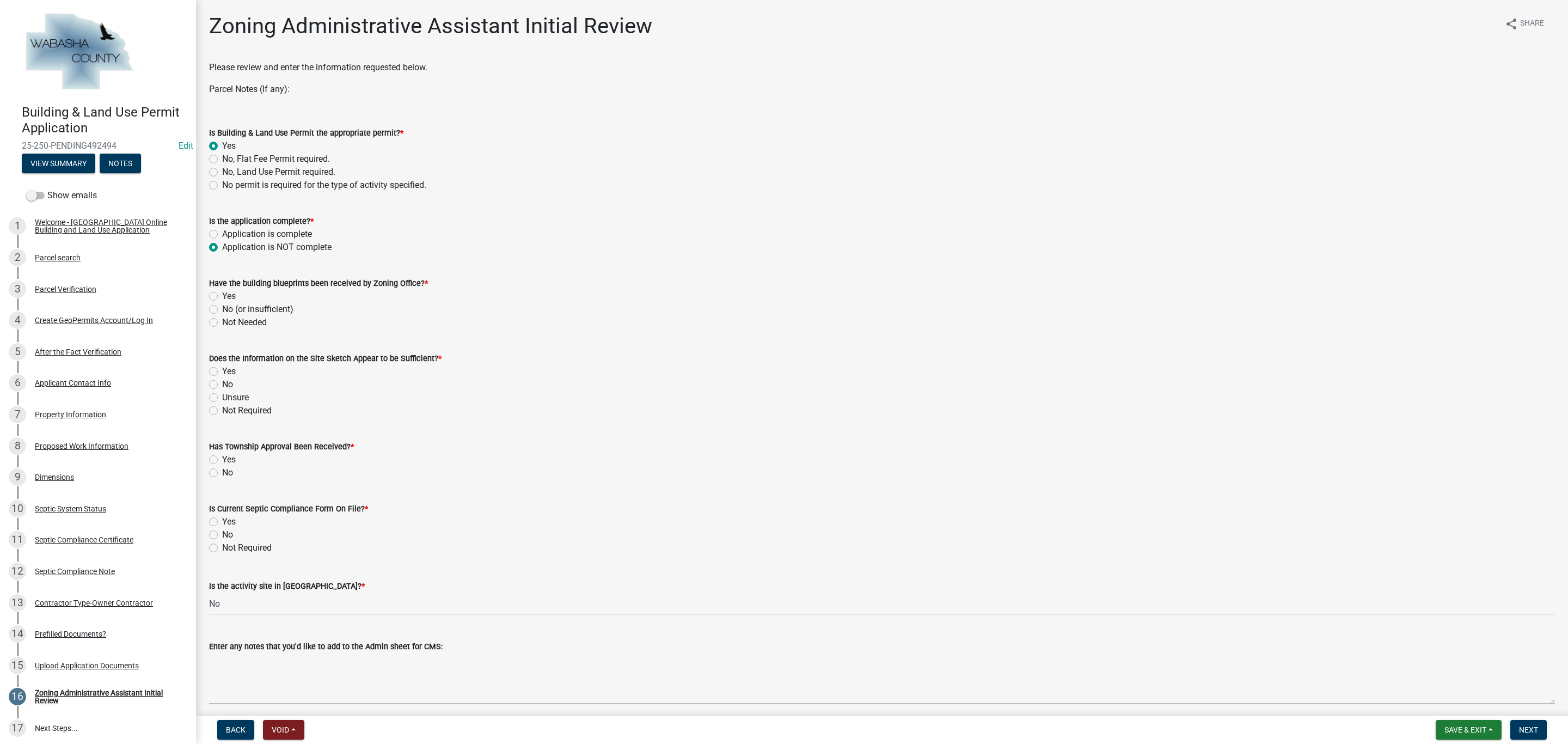
click at [222, 311] on label "No (or insufficient)" at bounding box center [258, 309] width 72 height 13
click at [222, 310] on input "No (or insufficient)" at bounding box center [225, 306] width 7 height 7
radio input "true"
click at [222, 369] on label "Yes" at bounding box center [228, 372] width 14 height 13
click at [222, 369] on input "Yes" at bounding box center [225, 368] width 7 height 7
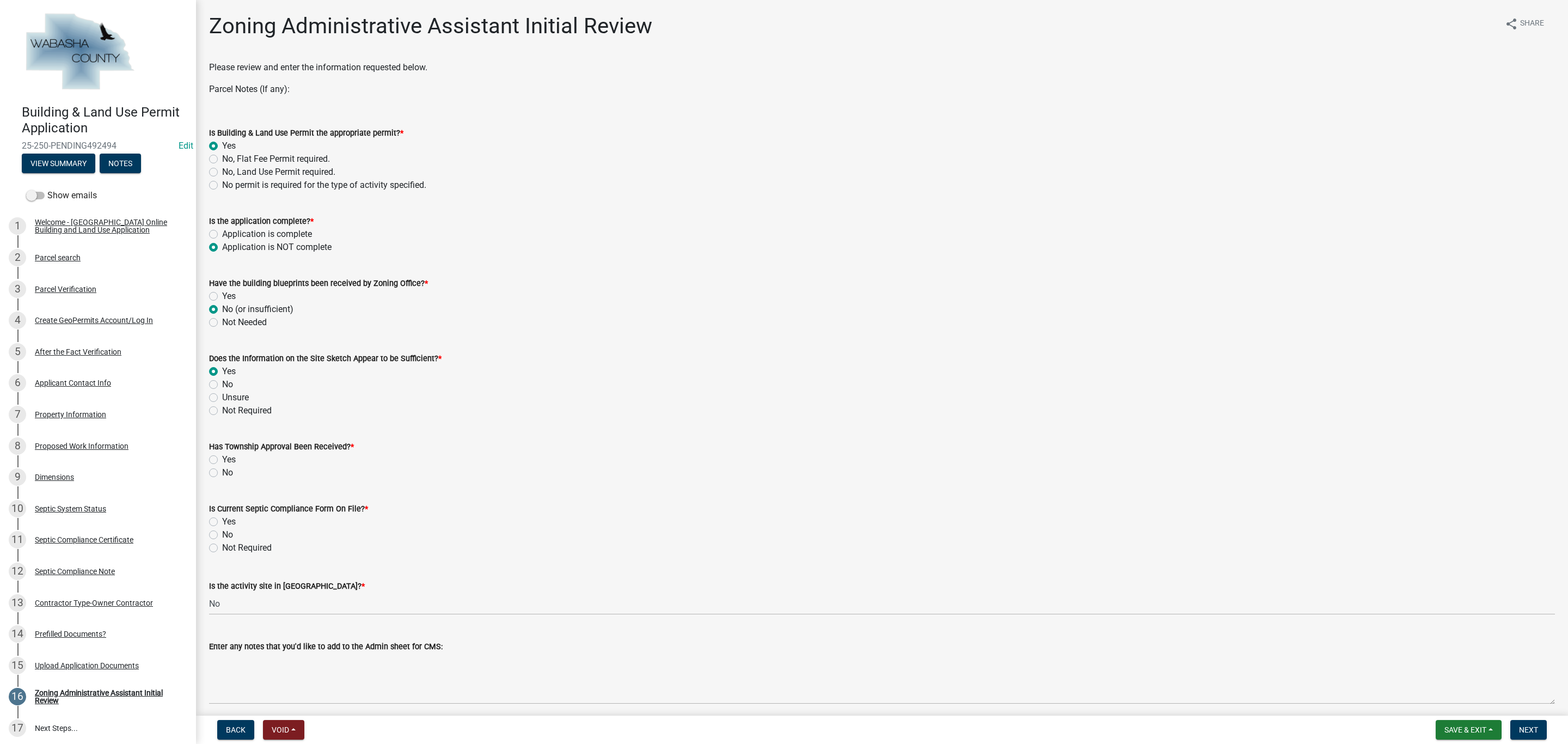
radio input "true"
click at [222, 474] on label "No" at bounding box center [227, 472] width 11 height 13
click at [222, 473] on input "No" at bounding box center [225, 469] width 7 height 7
radio input "true"
click at [222, 549] on label "Not Required" at bounding box center [246, 548] width 50 height 13
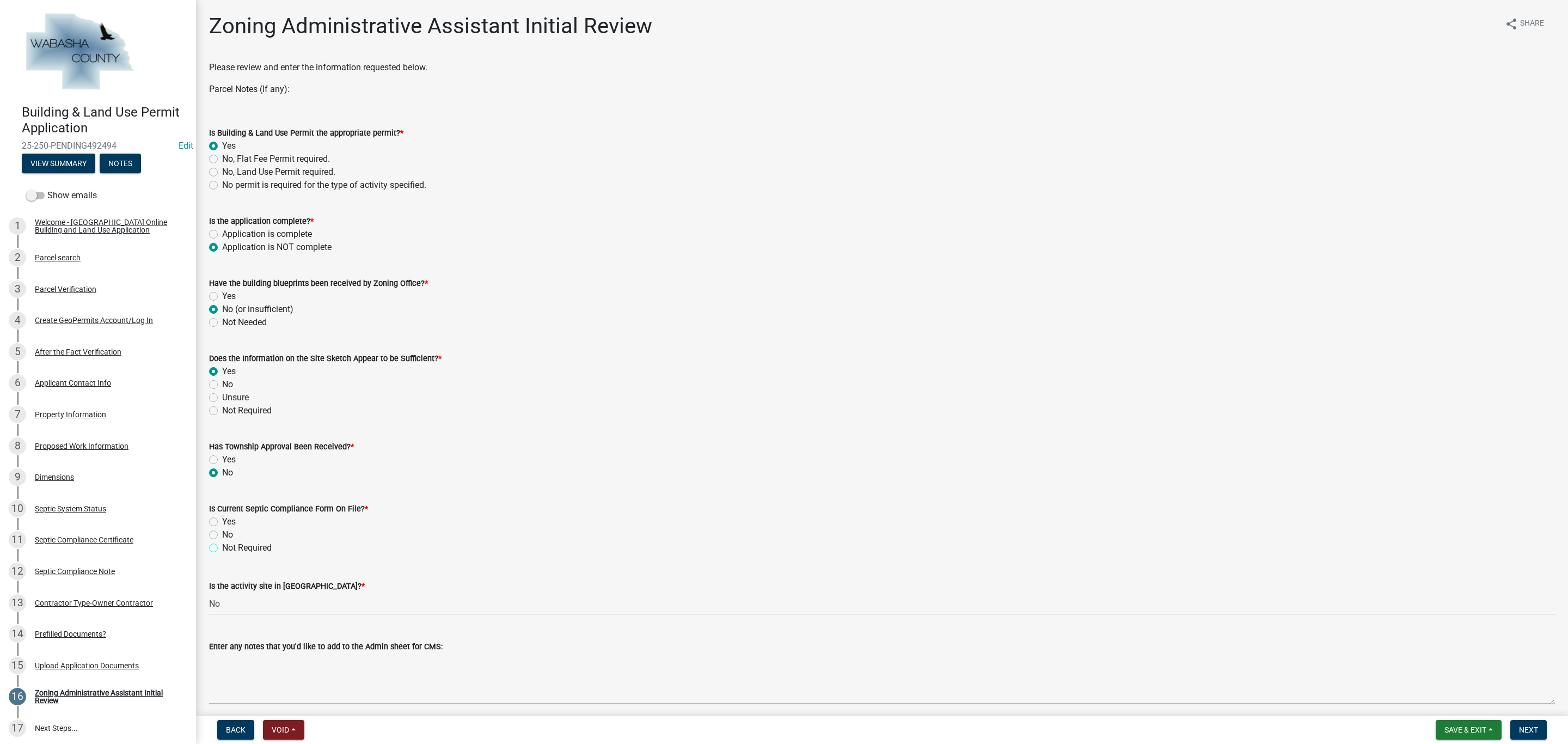
click at [222, 549] on input "Not Required" at bounding box center [225, 545] width 7 height 7
radio input "true"
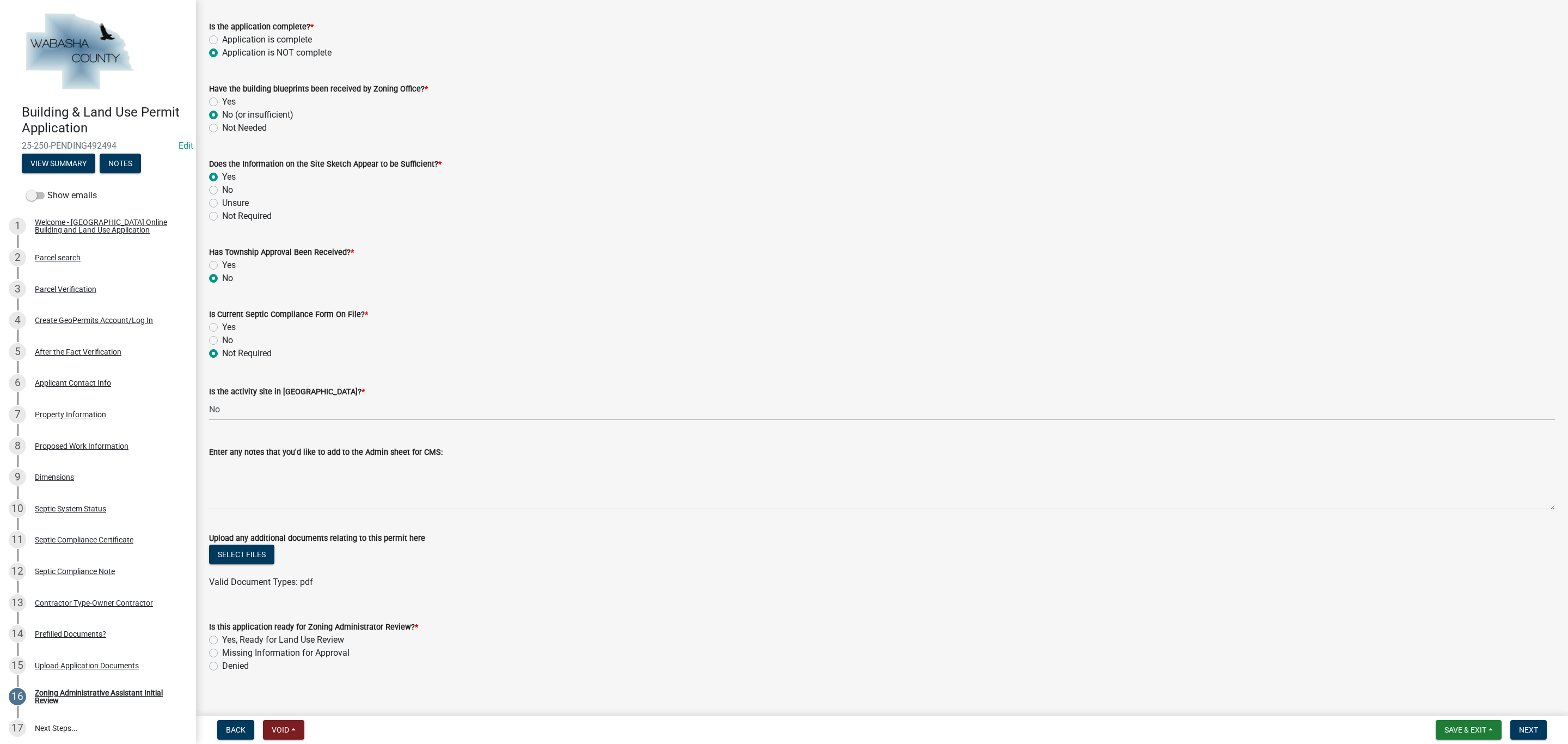
scroll to position [245, 0]
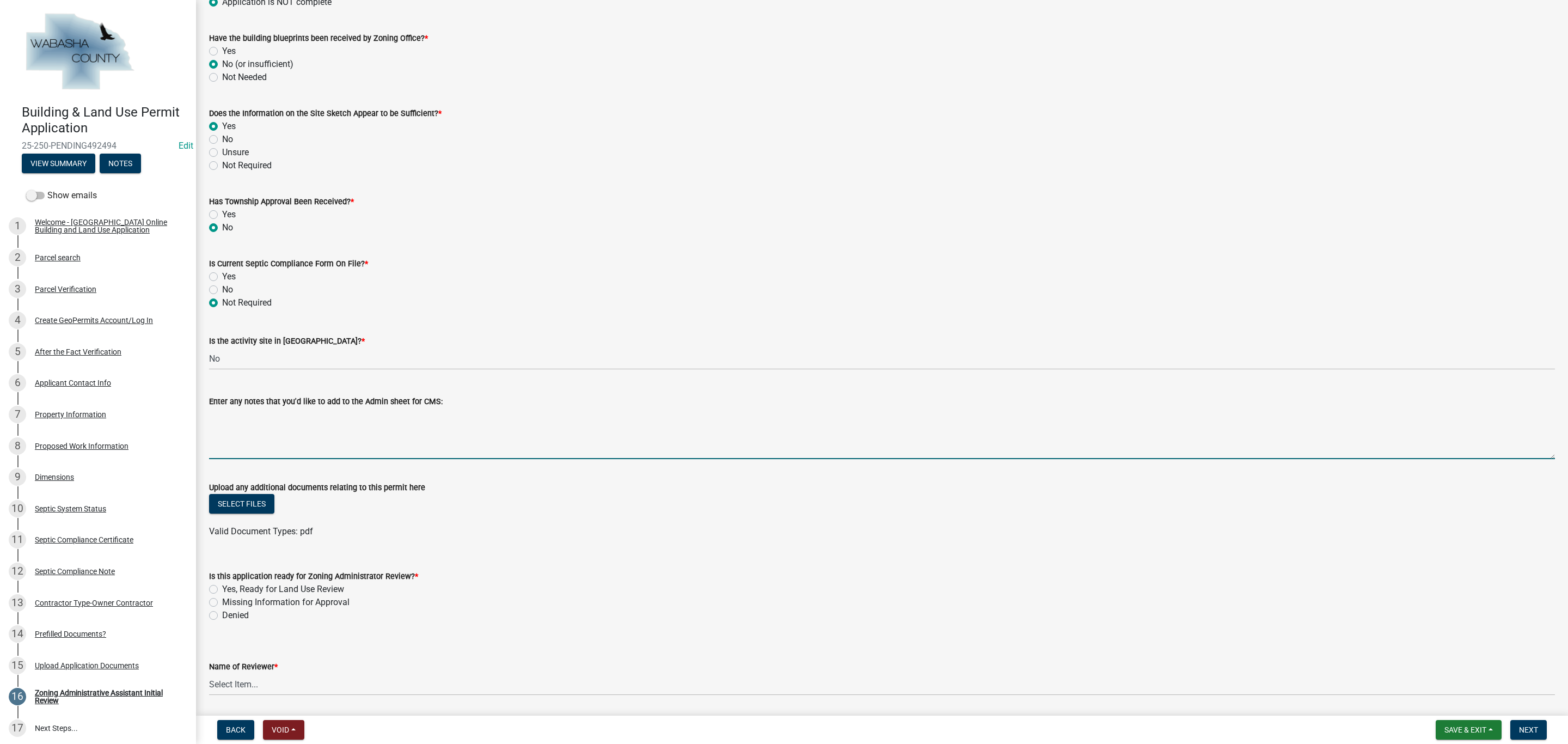
click at [265, 450] on textarea "Enter any notes that you'd like to add to the Admin sheet for CMS:" at bounding box center [882, 433] width 1346 height 51
type textarea "C"
type textarea "Requested Remaining Plans ([DATE])"
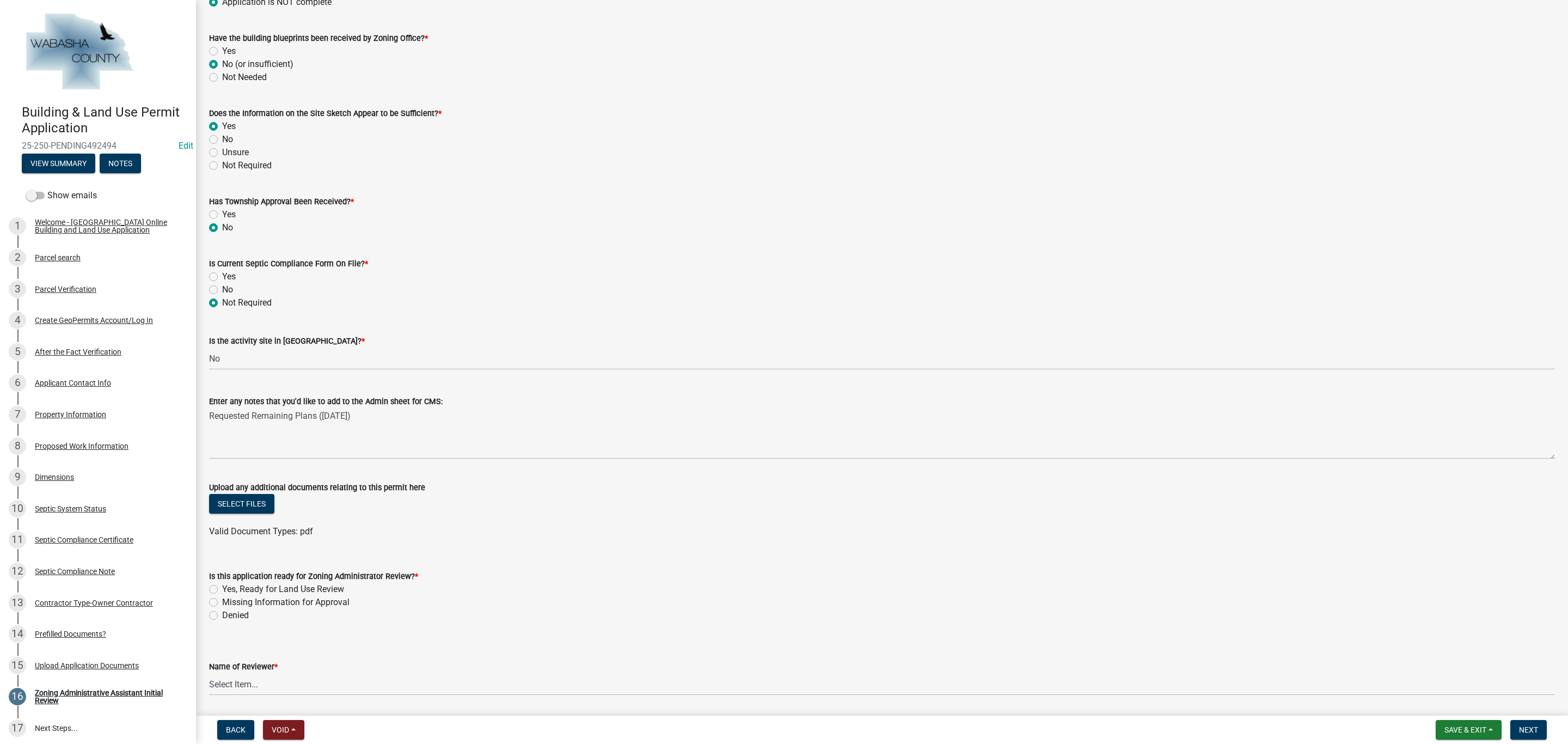
click at [222, 589] on label "Yes, Ready for Land Use Review" at bounding box center [283, 590] width 122 height 13
click at [222, 589] on input "Yes, Ready for Land Use Review" at bounding box center [225, 586] width 7 height 7
radio input "true"
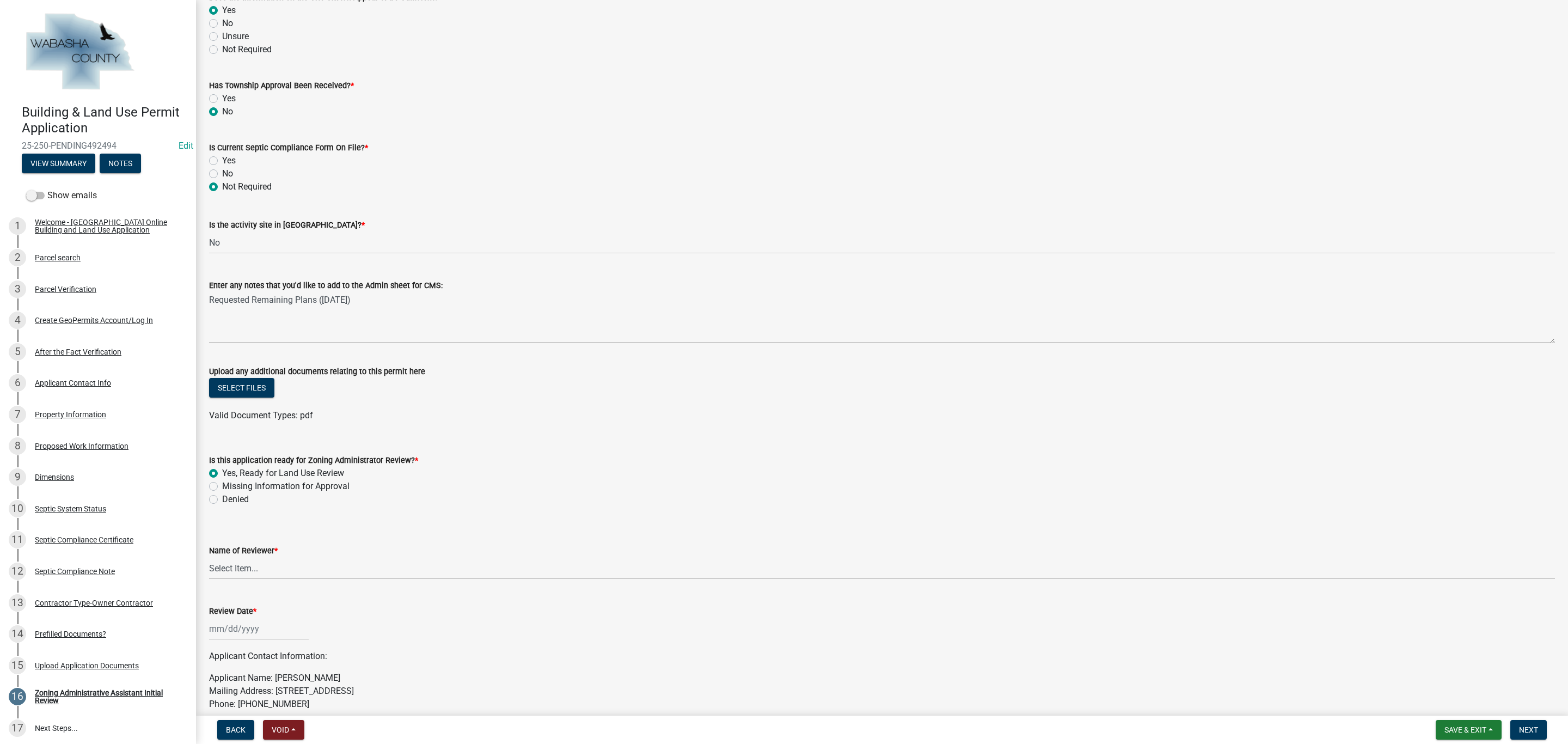
scroll to position [442, 0]
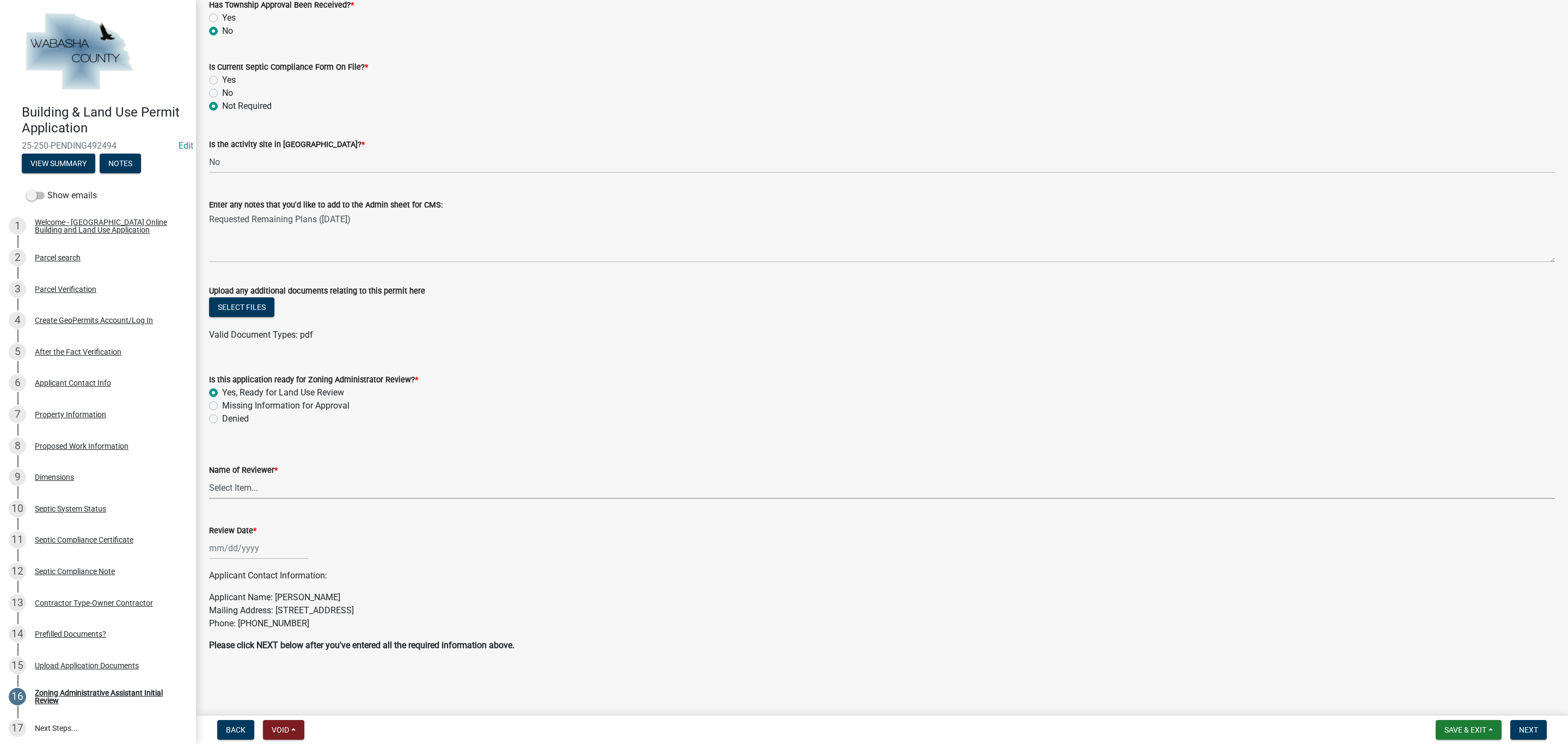
click at [314, 479] on select "Select Item... [PERSON_NAME] [PERSON_NAME] [PERSON_NAME]" at bounding box center [882, 487] width 1346 height 22
click at [209, 476] on select "Select Item... [PERSON_NAME] [PERSON_NAME] [PERSON_NAME]" at bounding box center [882, 487] width 1346 height 22
select select "d28b9a1b-667d-4cbd-98a3-080b17041148"
click at [237, 543] on div at bounding box center [258, 547] width 100 height 22
select select "10"
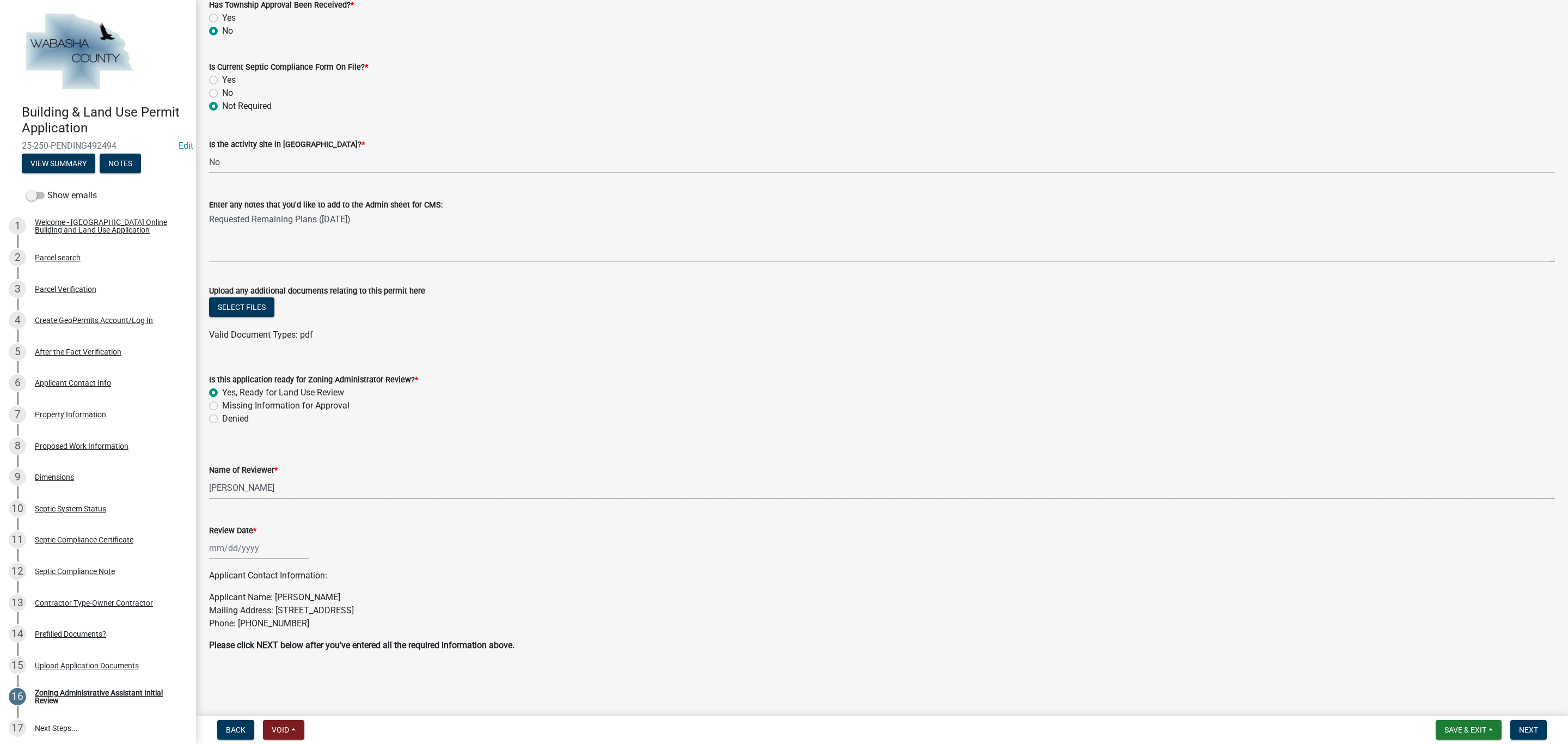
select select "2025"
click at [241, 637] on div "14" at bounding box center [237, 641] width 17 height 17
type input "[DATE]"
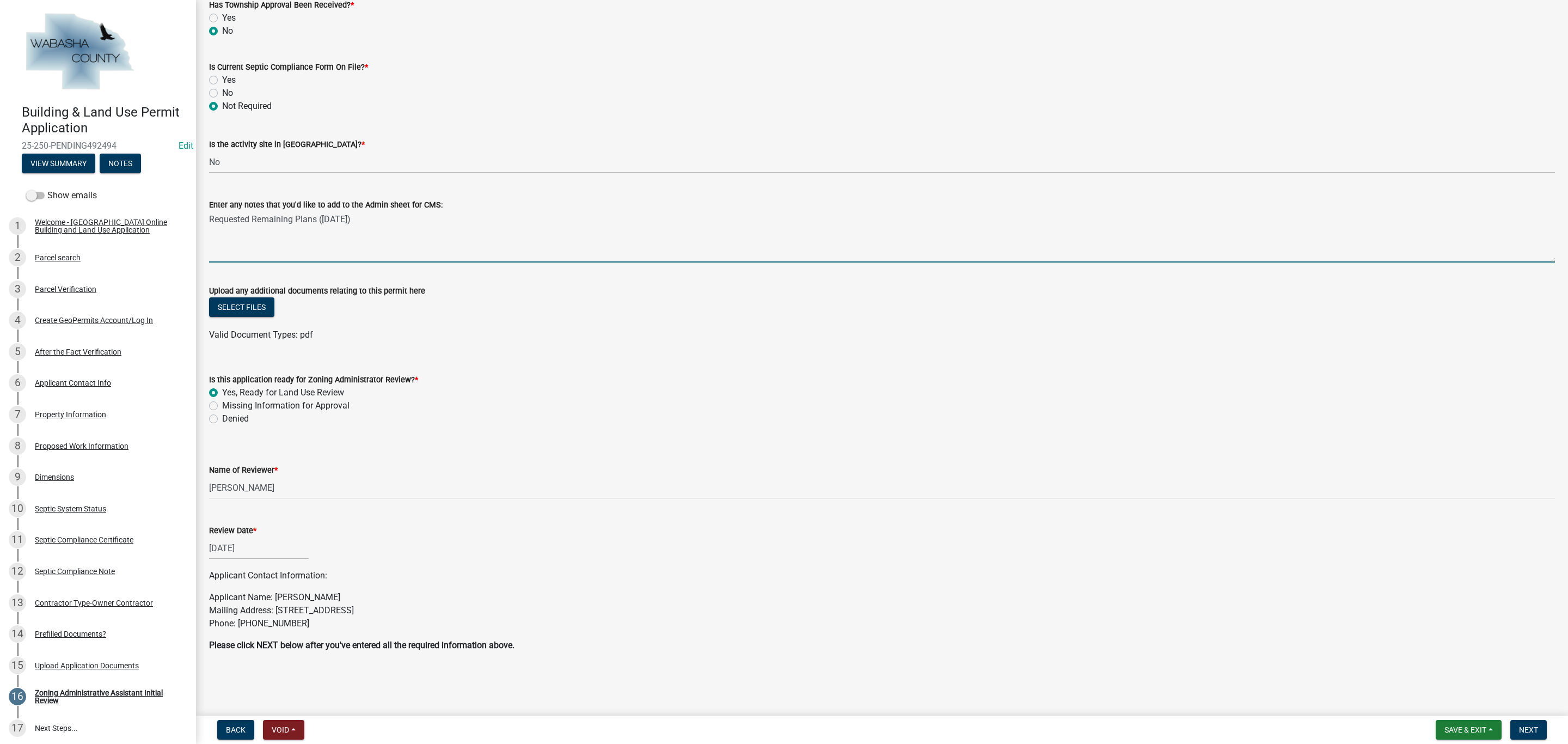
click at [377, 225] on textarea "Requested Remaining Plans ([DATE])" at bounding box center [882, 237] width 1346 height 51
type textarea "Requested Remaining Plans ([DATE]) cannot send to CMS until recieved."
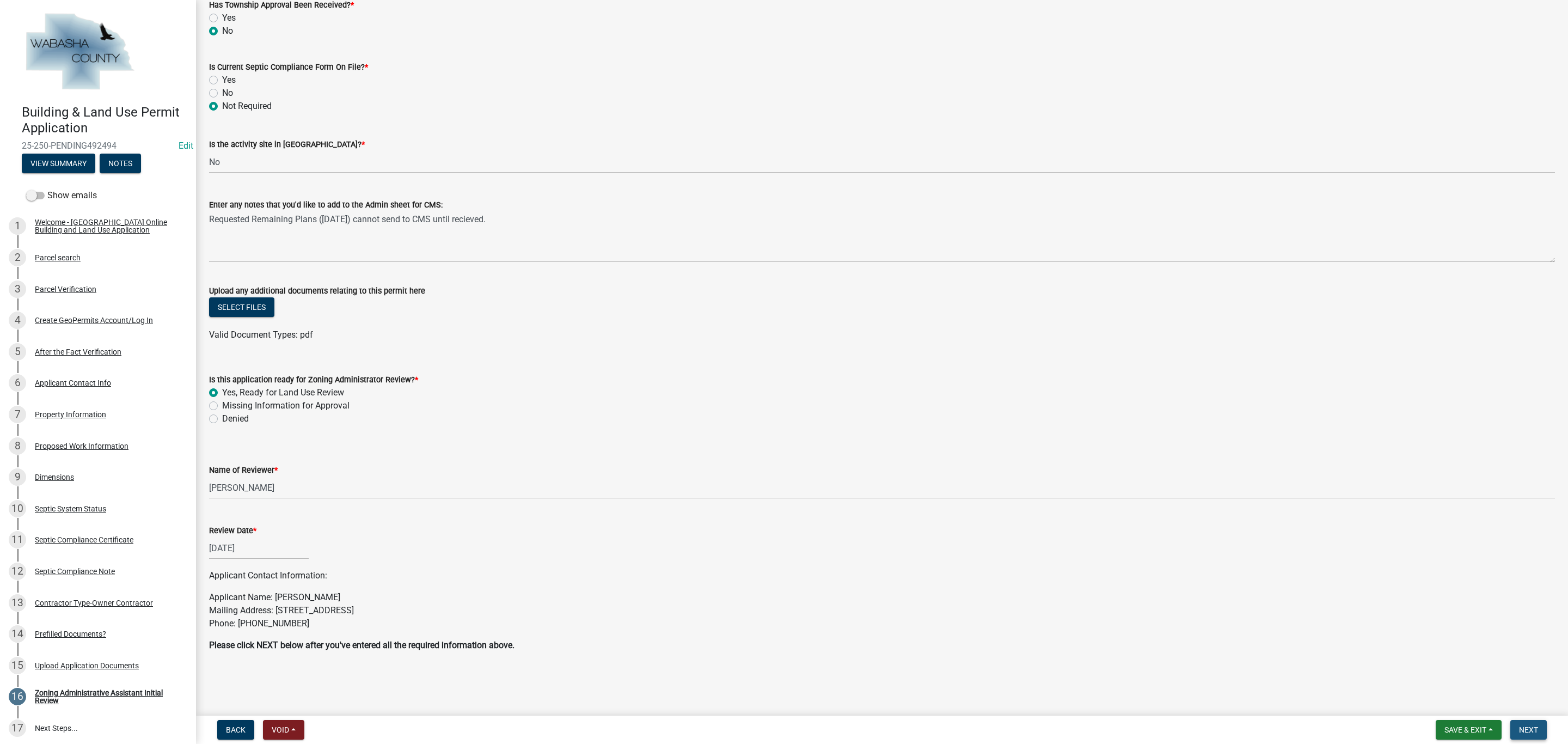
click at [1533, 729] on span "Next" at bounding box center [1528, 729] width 19 height 9
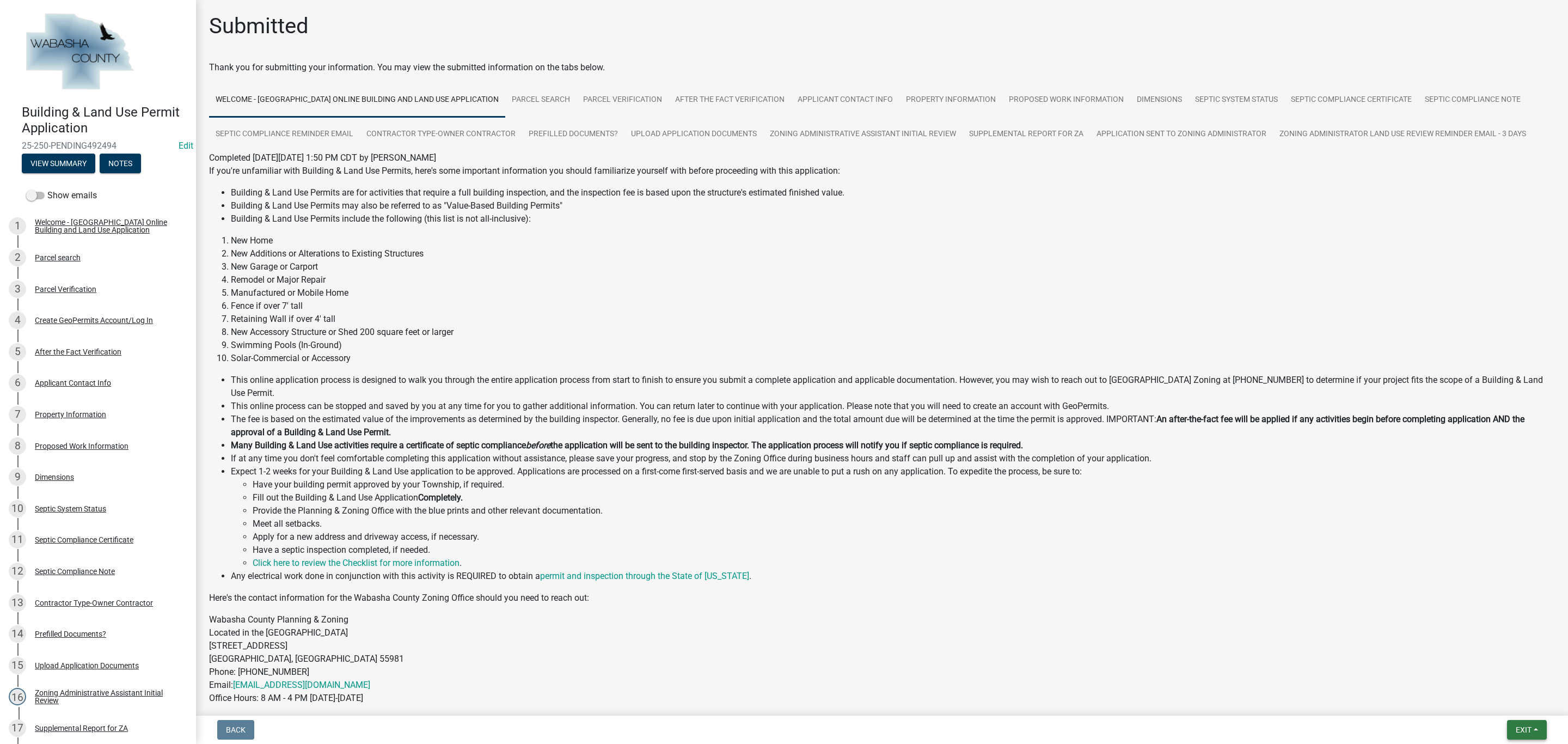
click at [1531, 732] on span "Exit" at bounding box center [1523, 729] width 15 height 9
click at [1498, 703] on button "Save & Exit" at bounding box center [1503, 702] width 87 height 26
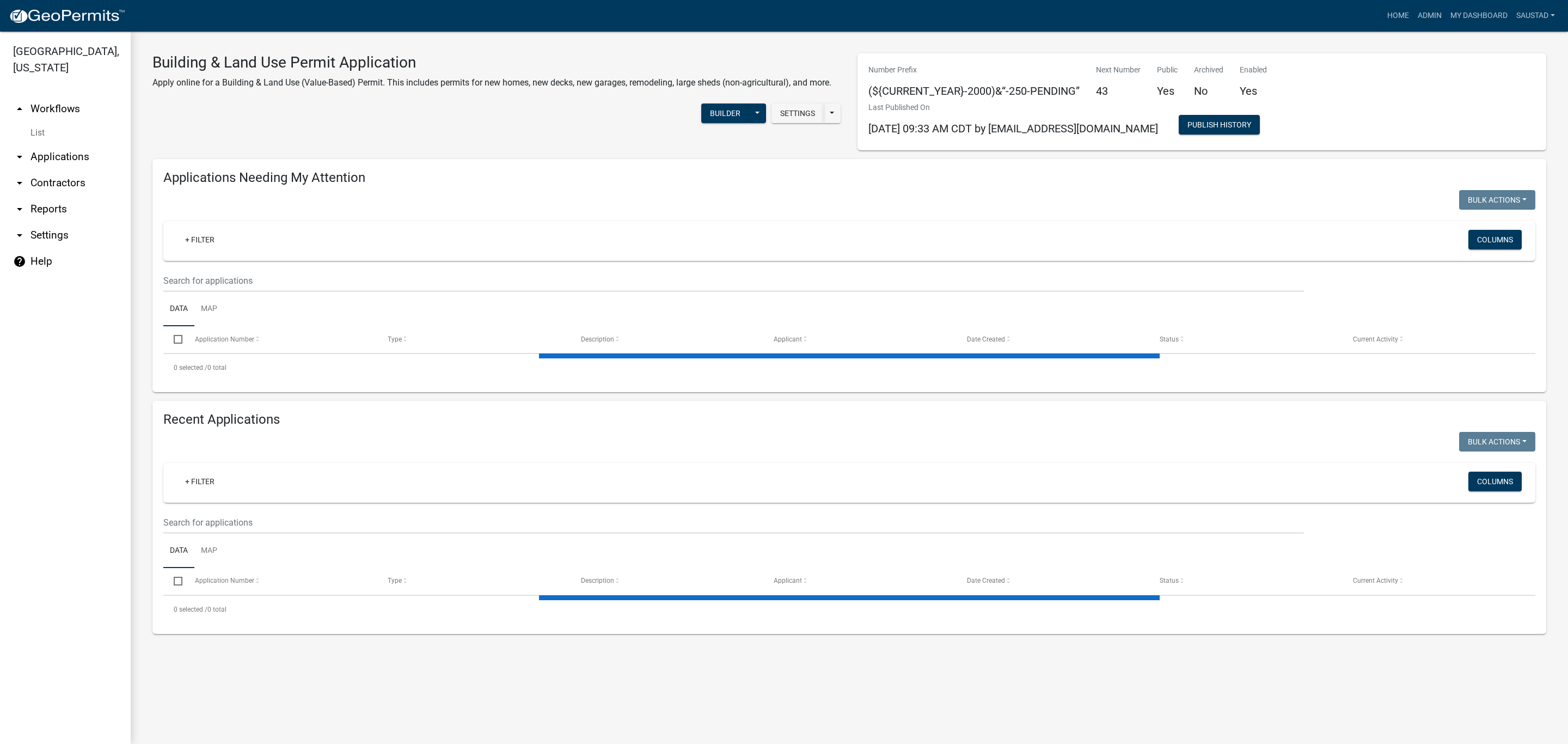
select select "3: 100"
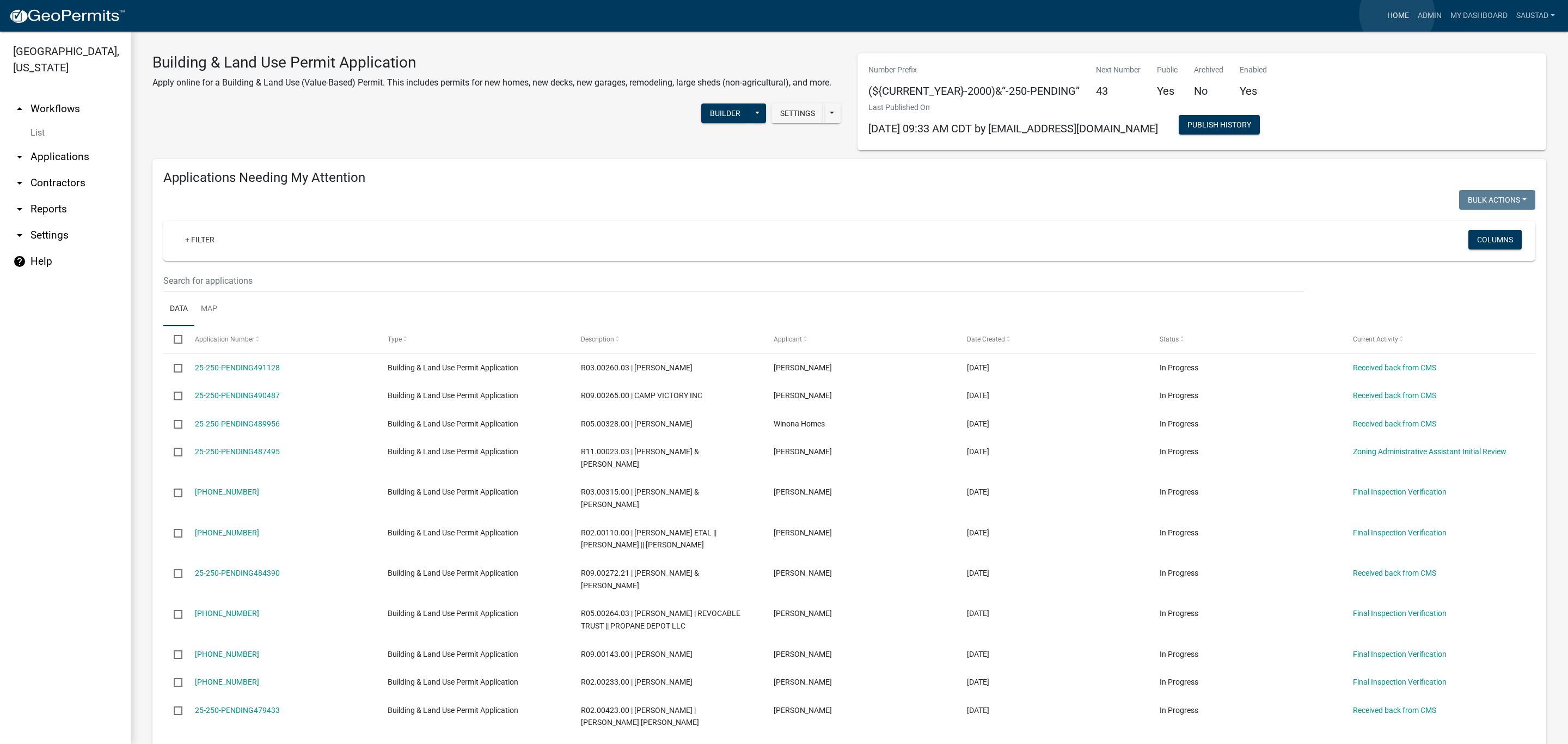
click at [1397, 14] on link "Home" at bounding box center [1398, 15] width 31 height 20
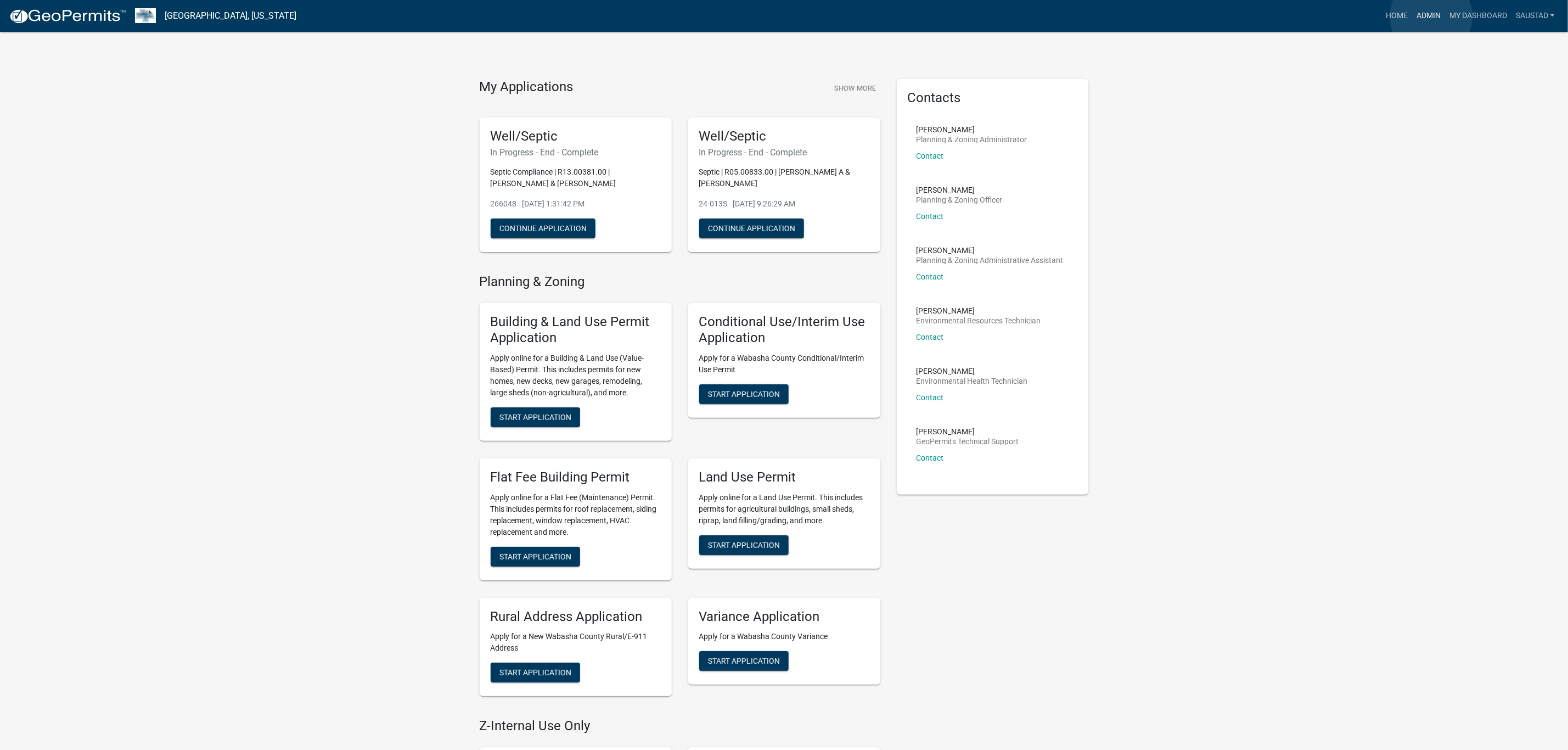
click at [1431, 16] on link "Admin" at bounding box center [1428, 16] width 33 height 20
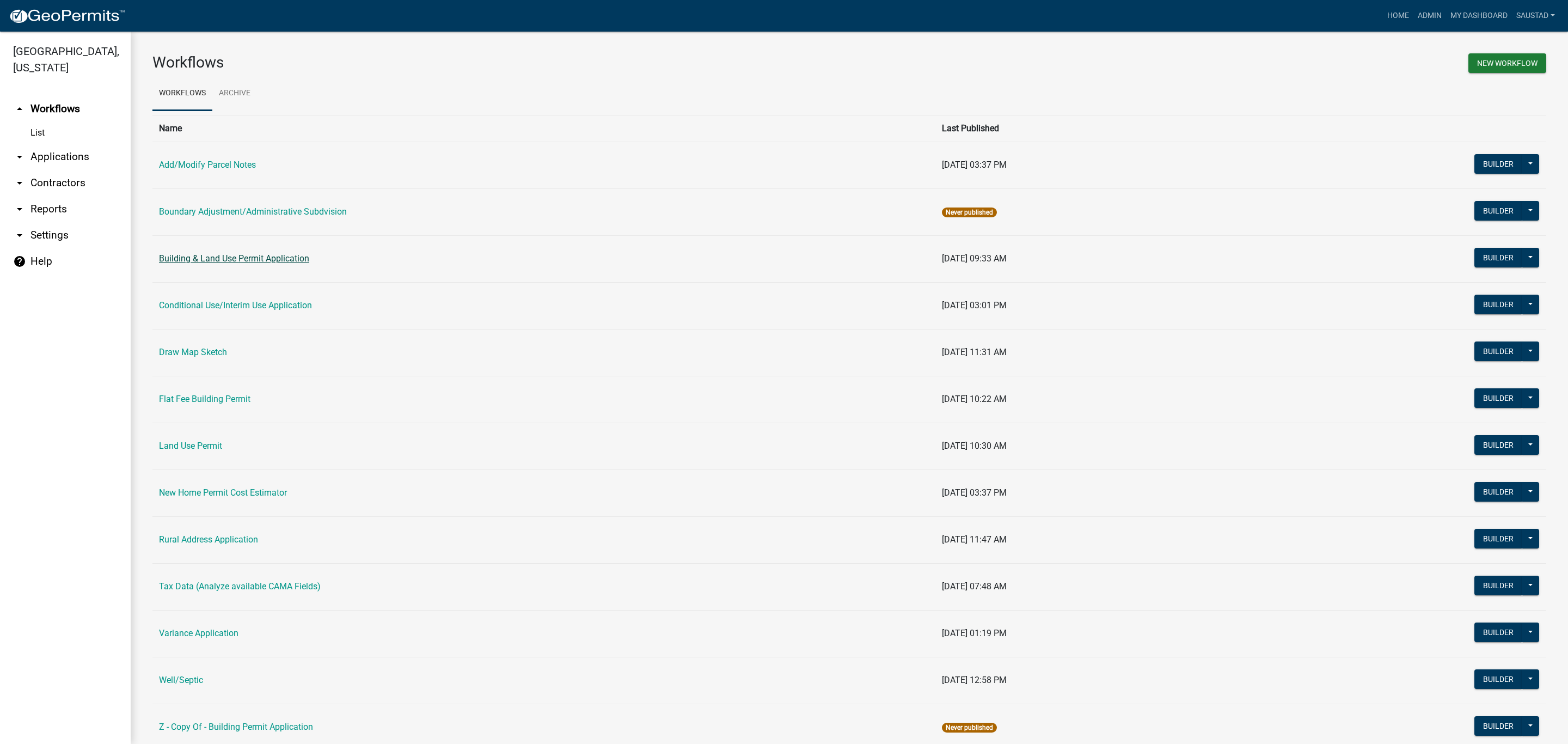
click at [252, 260] on link "Building & Land Use Permit Application" at bounding box center [234, 258] width 150 height 11
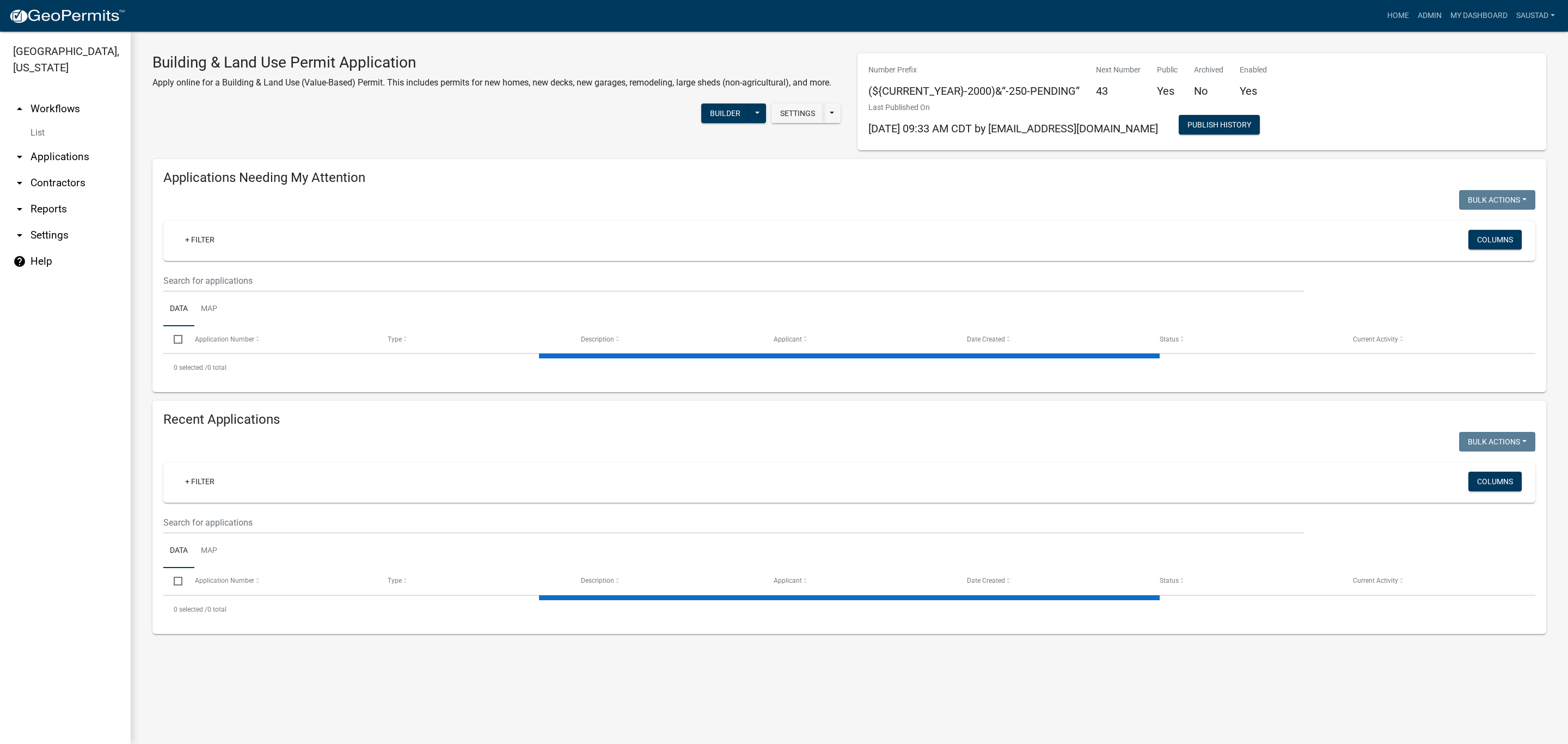
select select "3: 100"
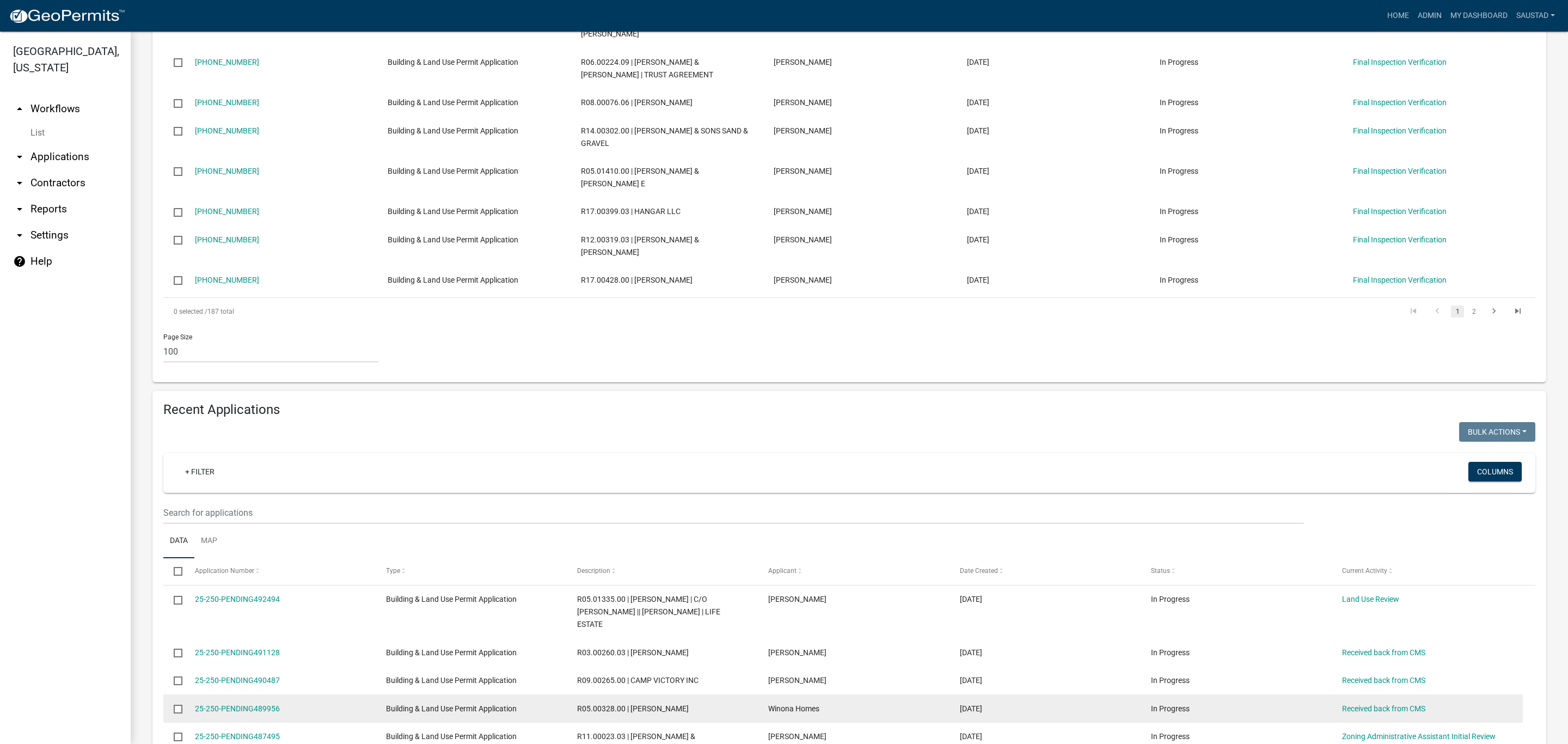
scroll to position [3676, 0]
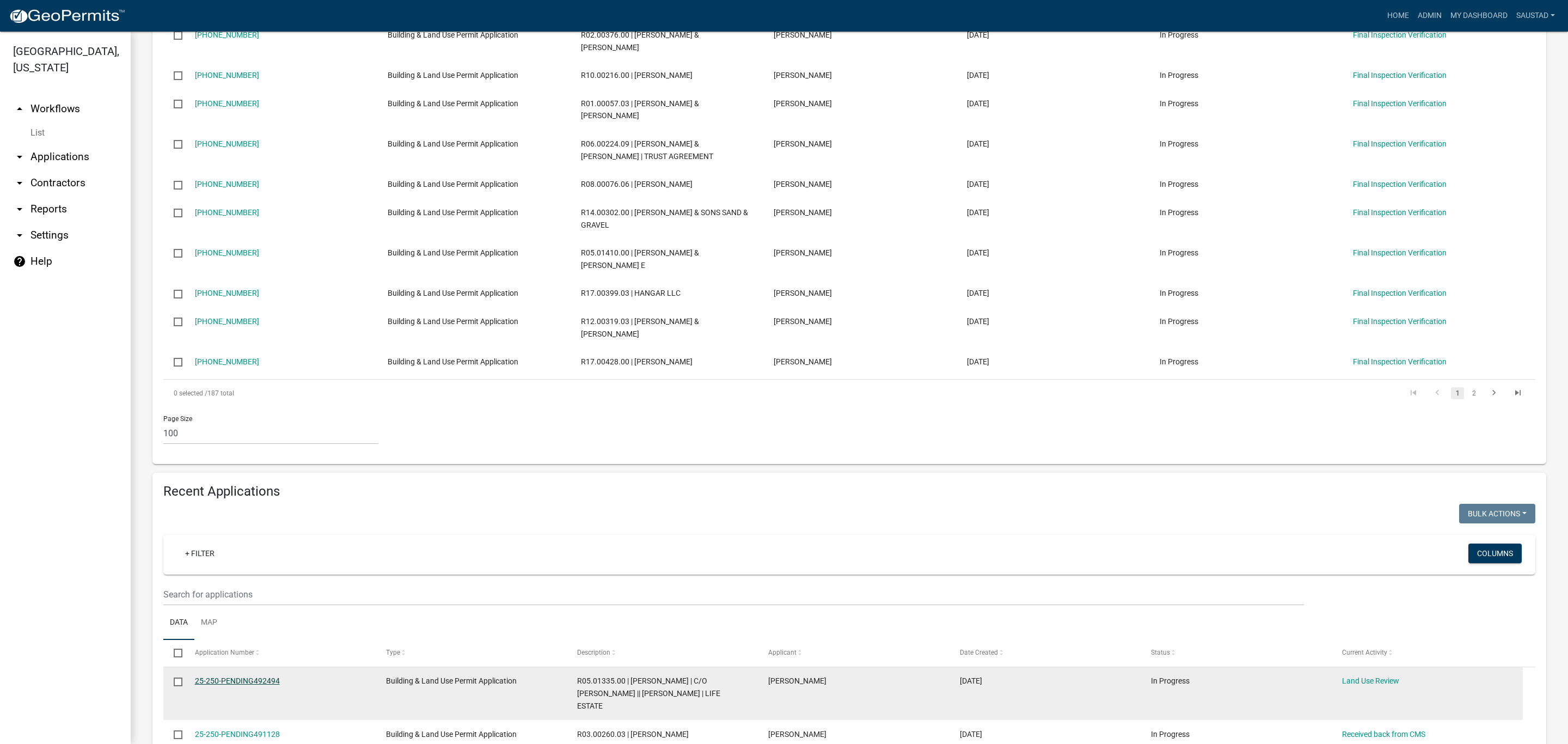
click at [247, 677] on link "25-250-PENDING492494" at bounding box center [237, 681] width 85 height 9
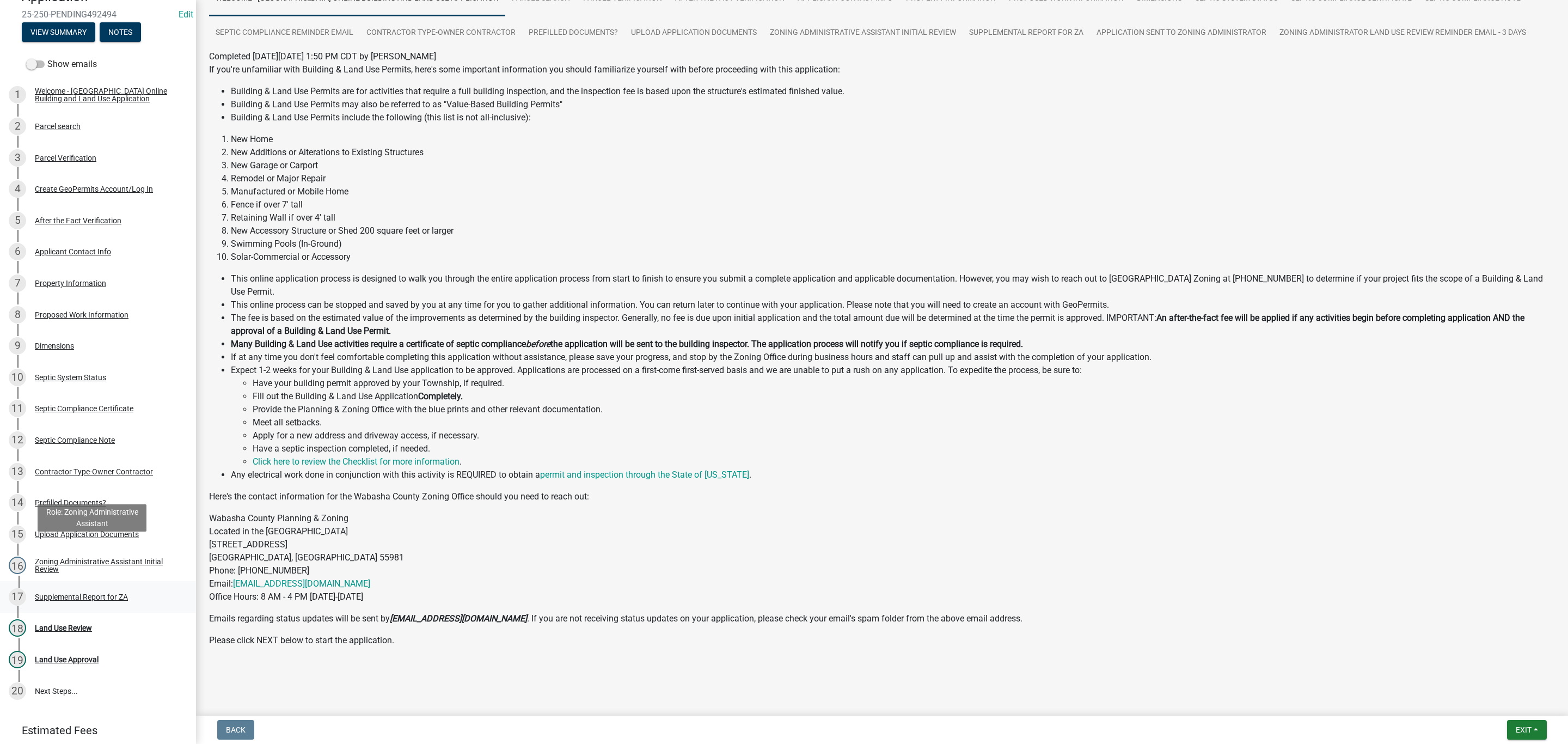
scroll to position [170, 0]
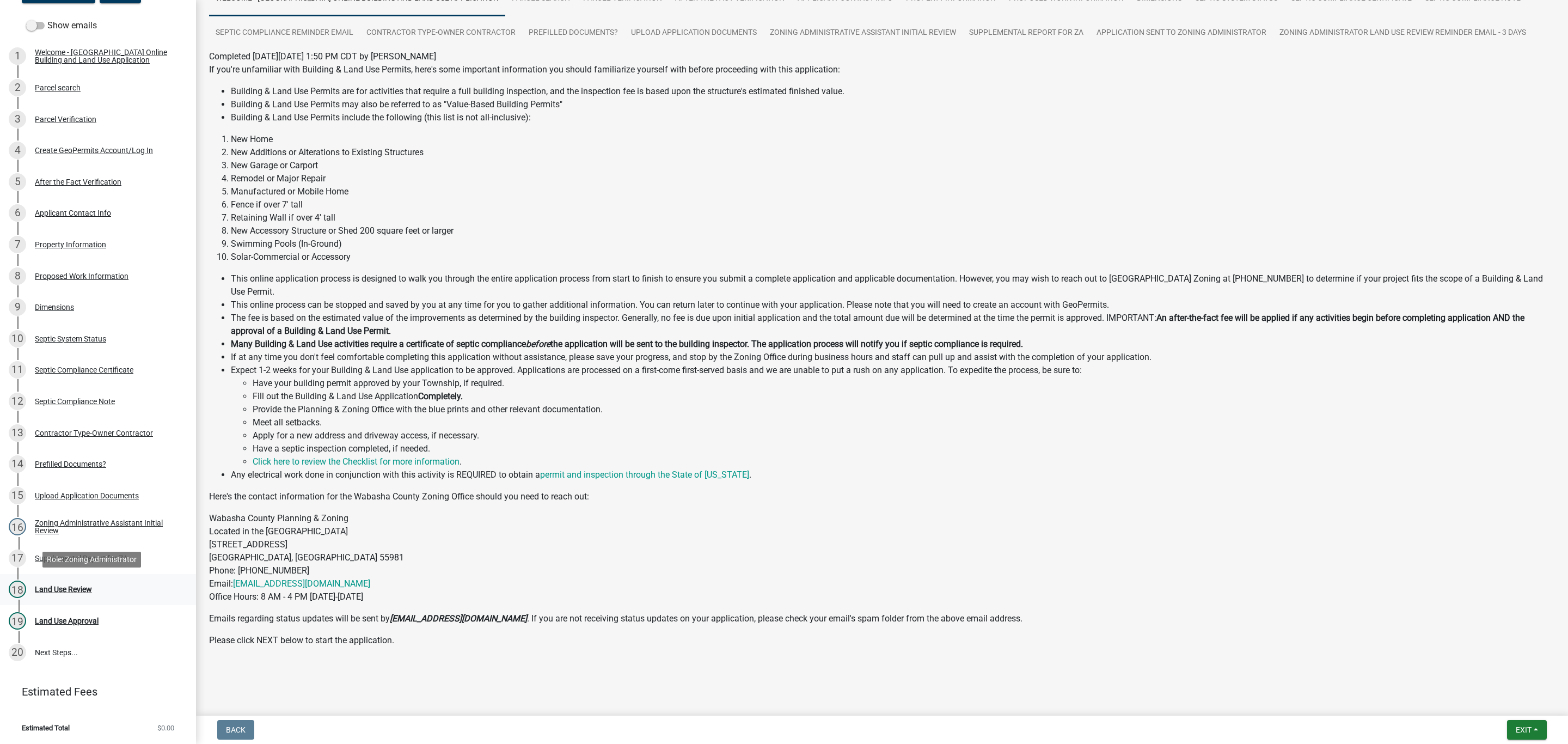
click at [61, 588] on div "Land Use Review" at bounding box center [63, 589] width 57 height 7
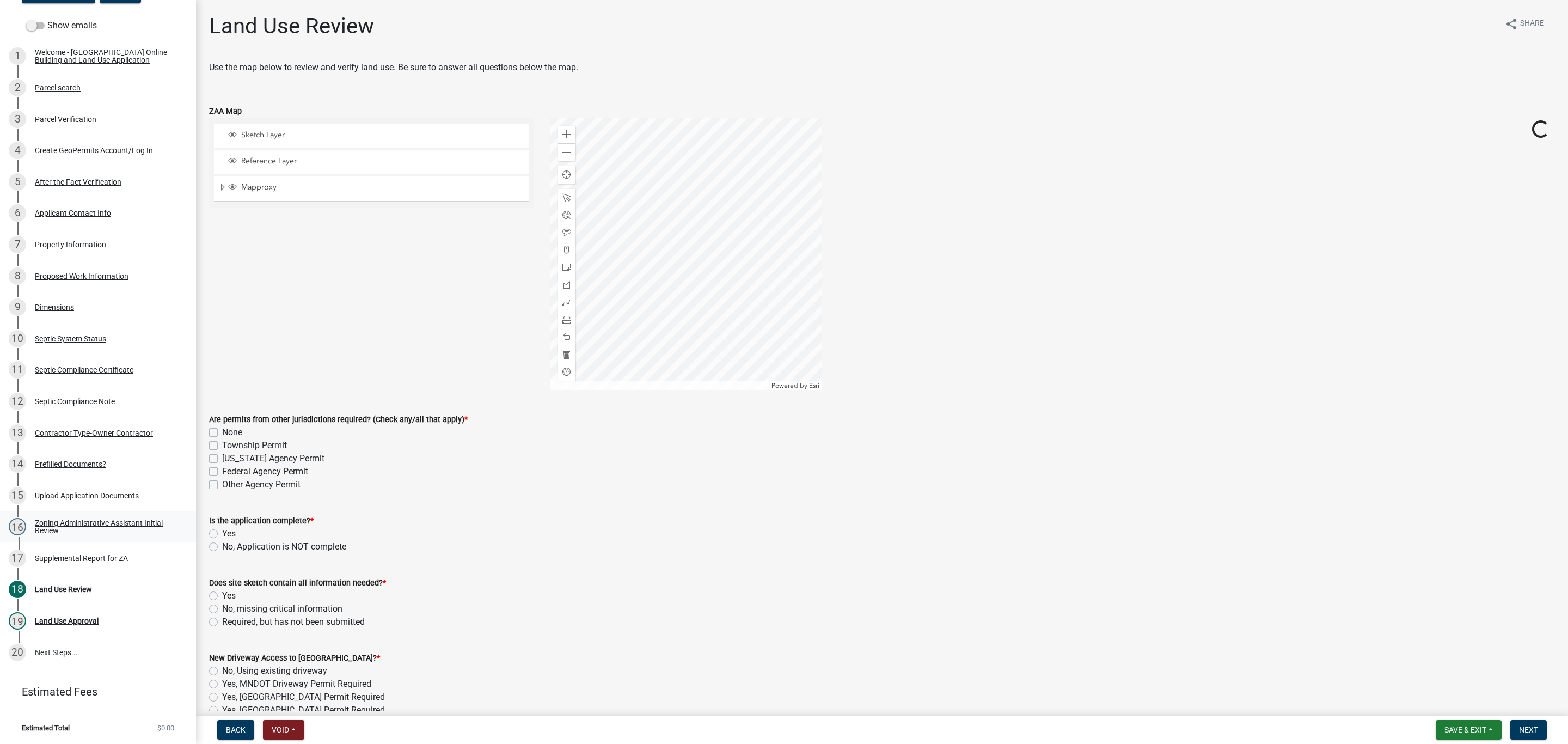
click at [79, 525] on div "Zoning Administrative Assistant Initial Review" at bounding box center [106, 526] width 144 height 15
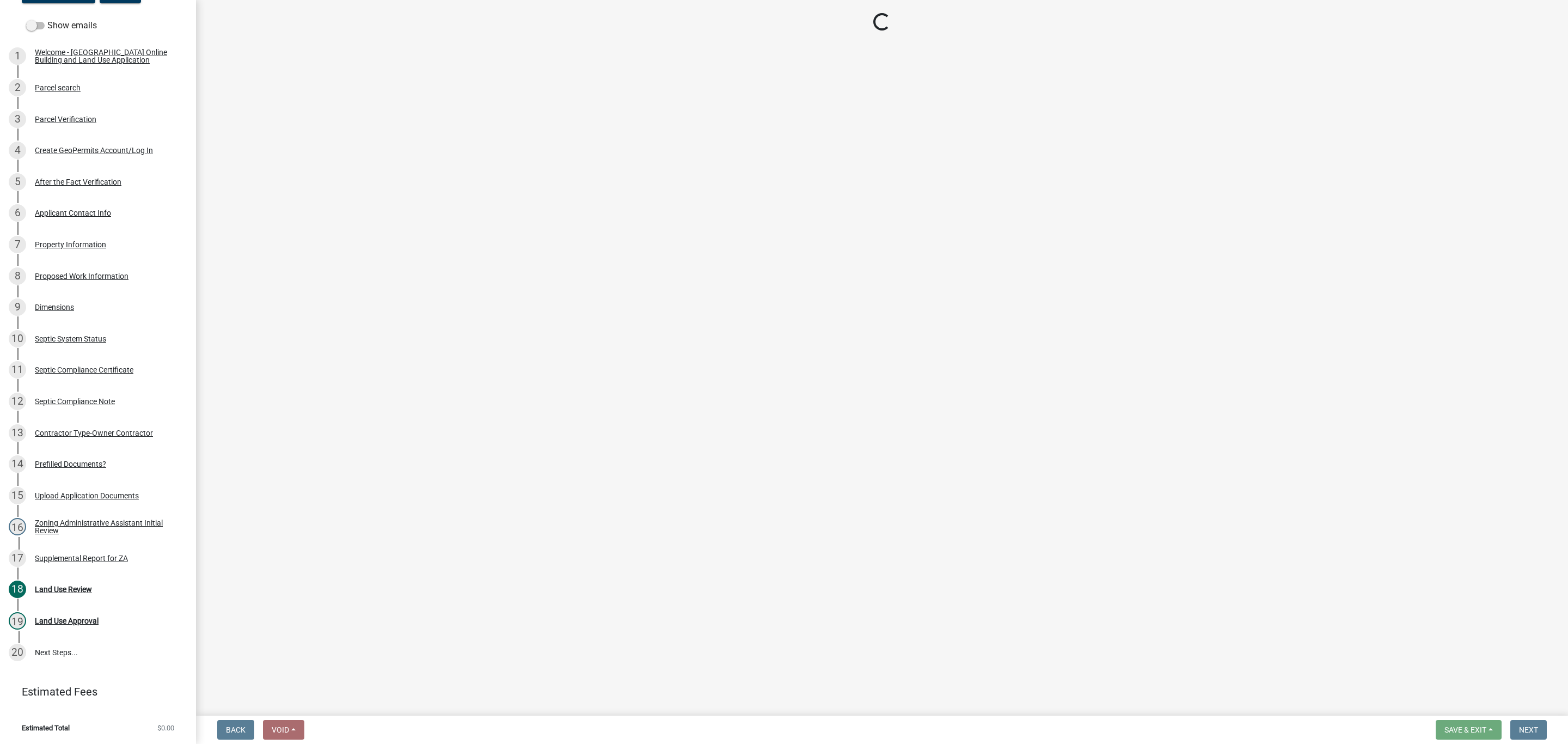
select select "d28b9a1b-667d-4cbd-98a3-080b17041148"
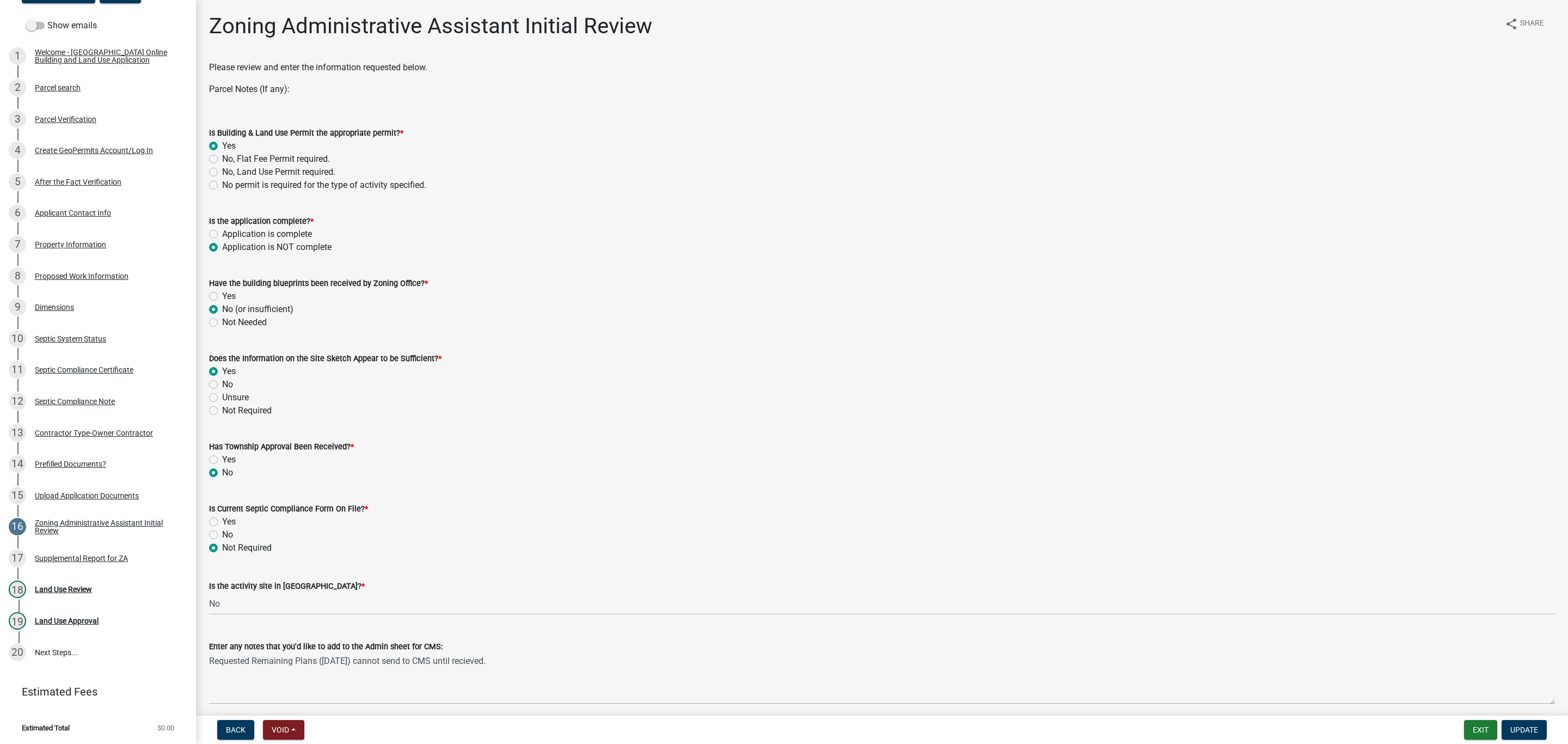
click at [222, 298] on label "Yes" at bounding box center [228, 296] width 14 height 13
click at [222, 297] on input "Yes" at bounding box center [225, 293] width 7 height 7
radio input "true"
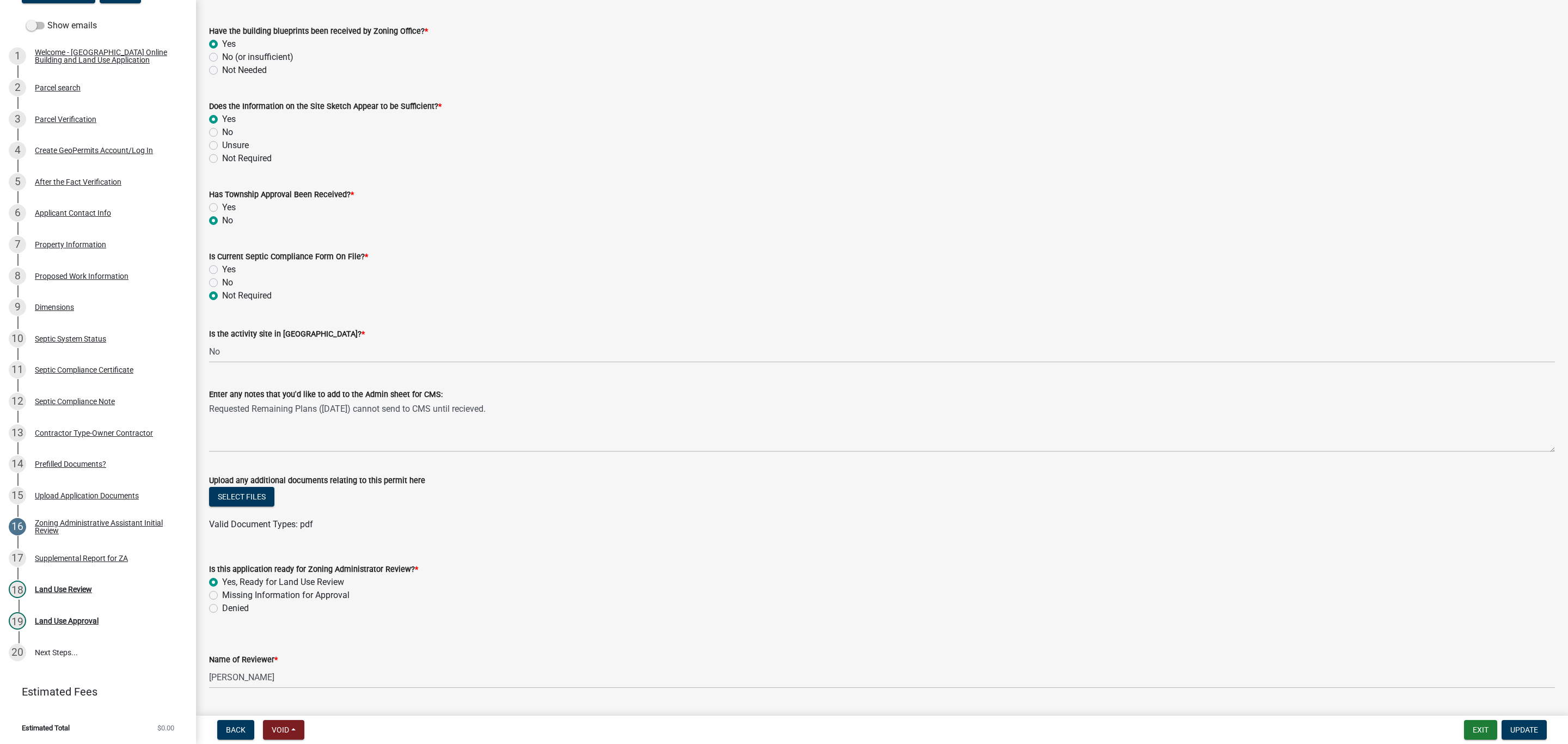
scroll to position [442, 0]
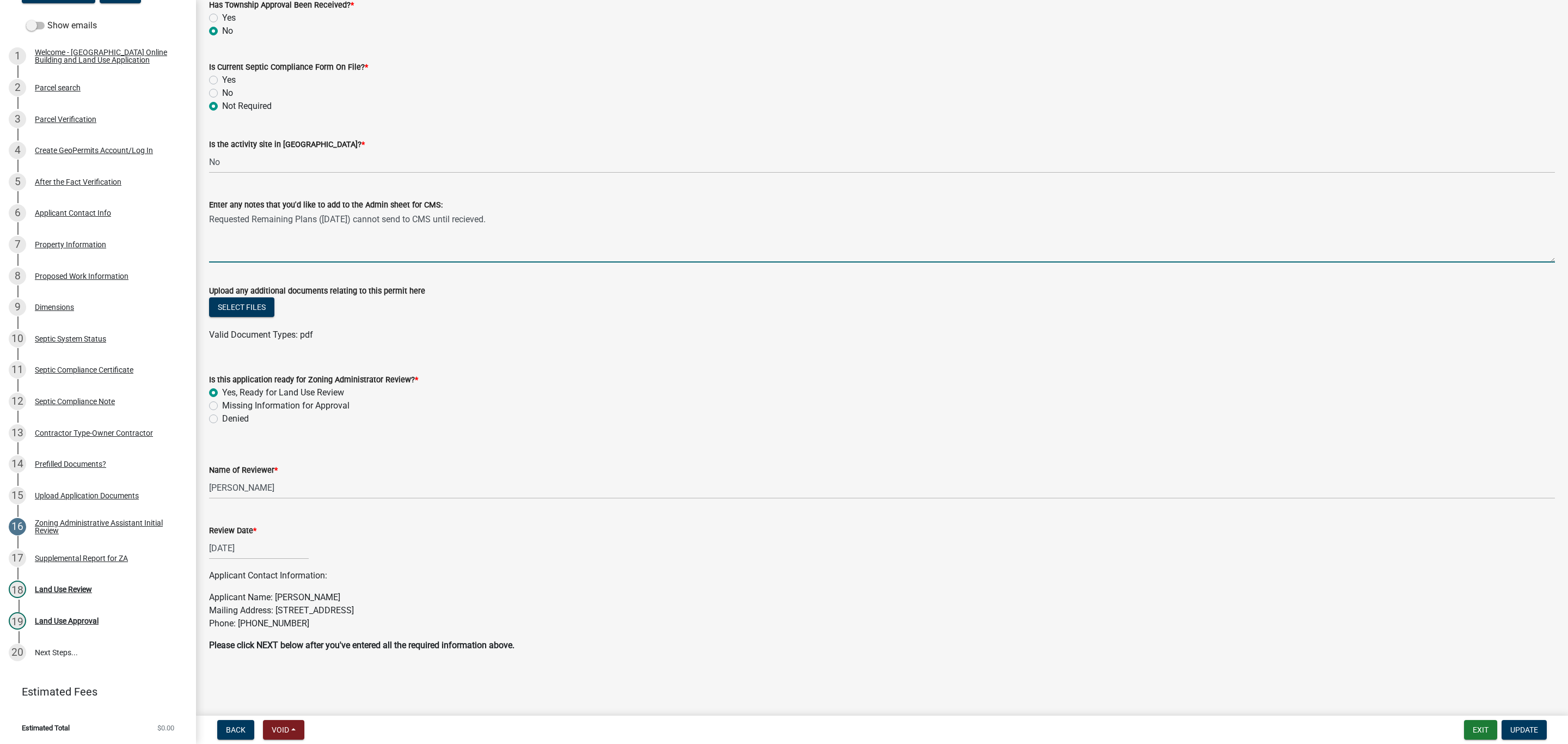
drag, startPoint x: 480, startPoint y: 211, endPoint x: 194, endPoint y: 199, distance: 286.3
click at [194, 199] on div "Building & Land Use Permit Application 25-250-PENDING492494 Edit View Summary N…" at bounding box center [784, 372] width 1568 height 744
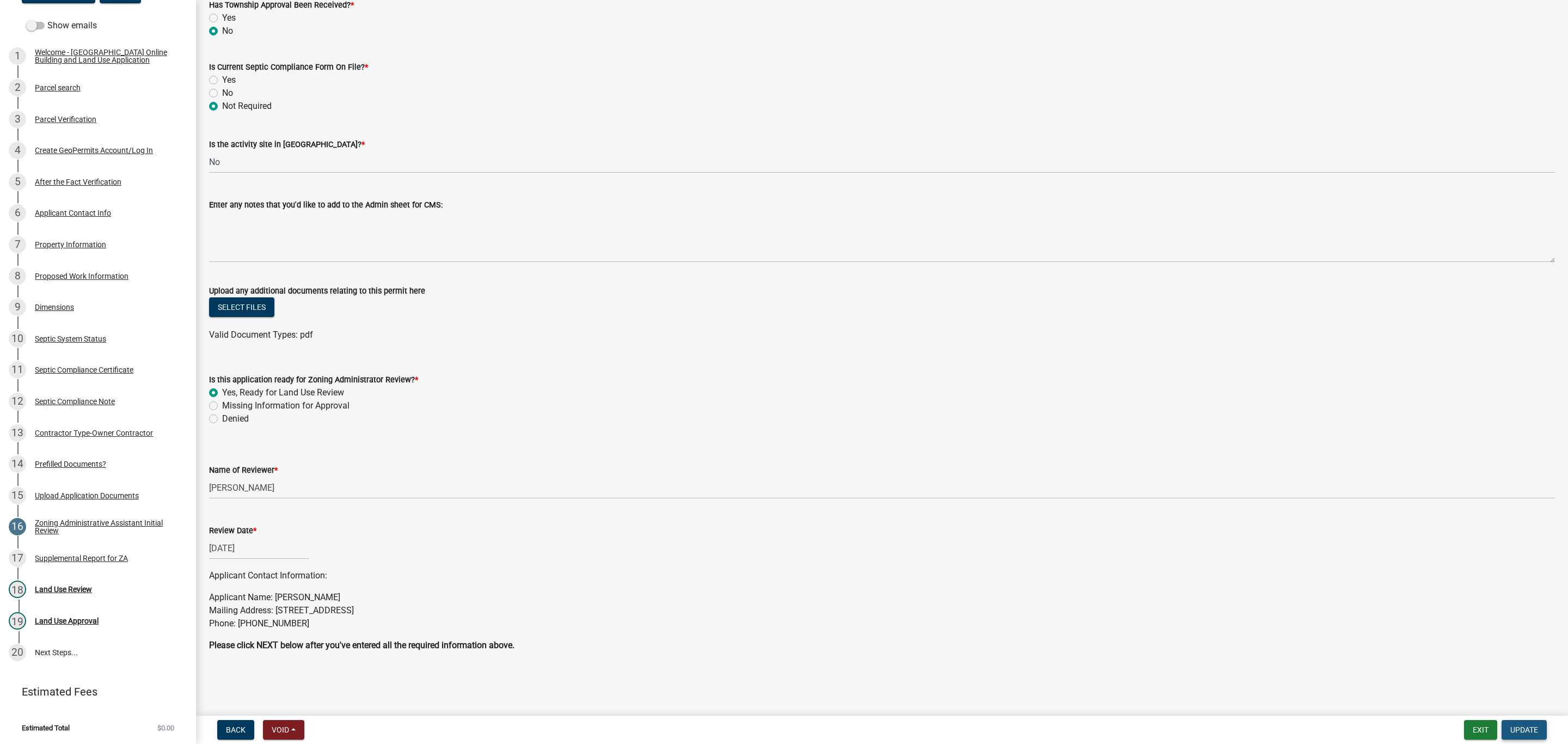
click at [1528, 725] on span "Update" at bounding box center [1524, 729] width 28 height 9
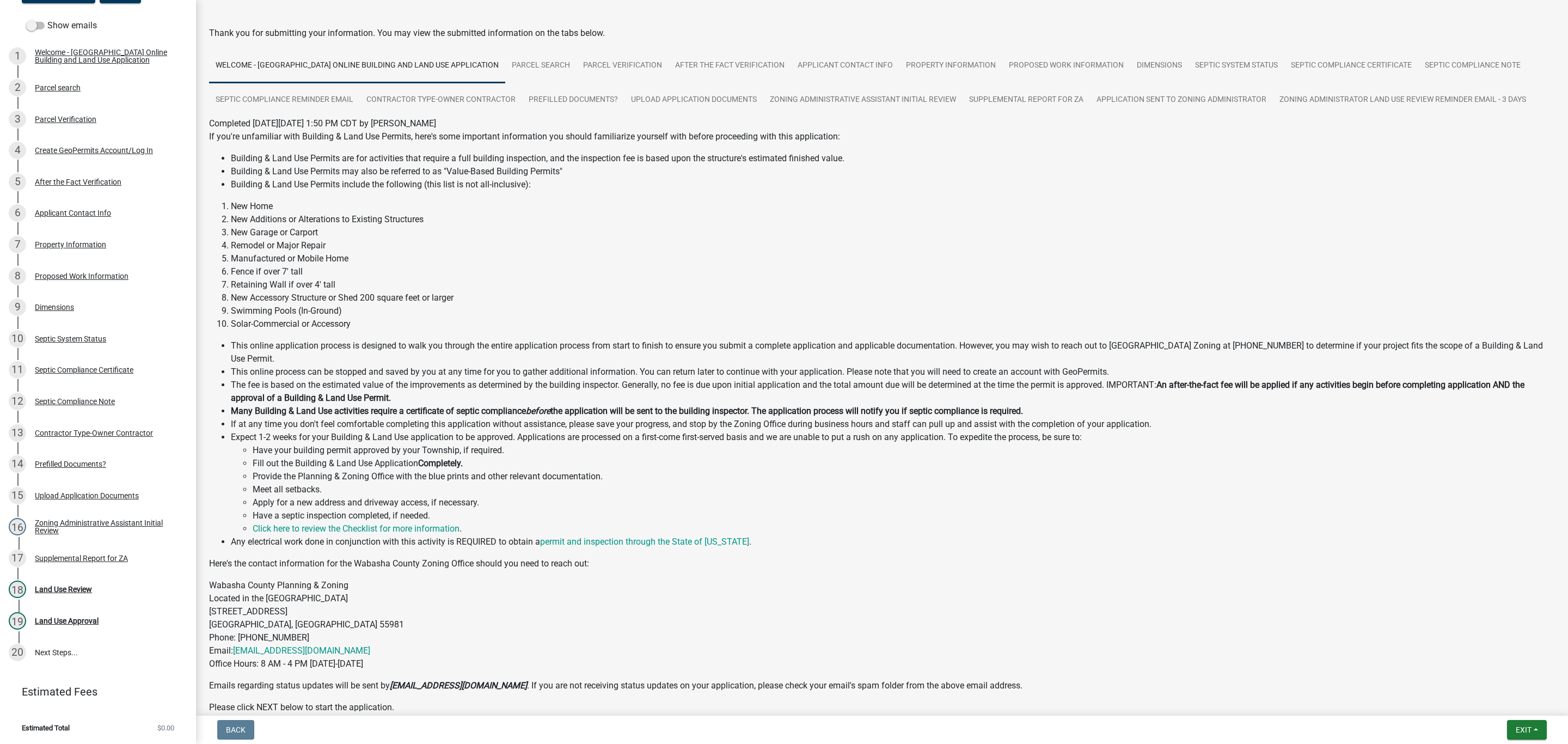
scroll to position [0, 0]
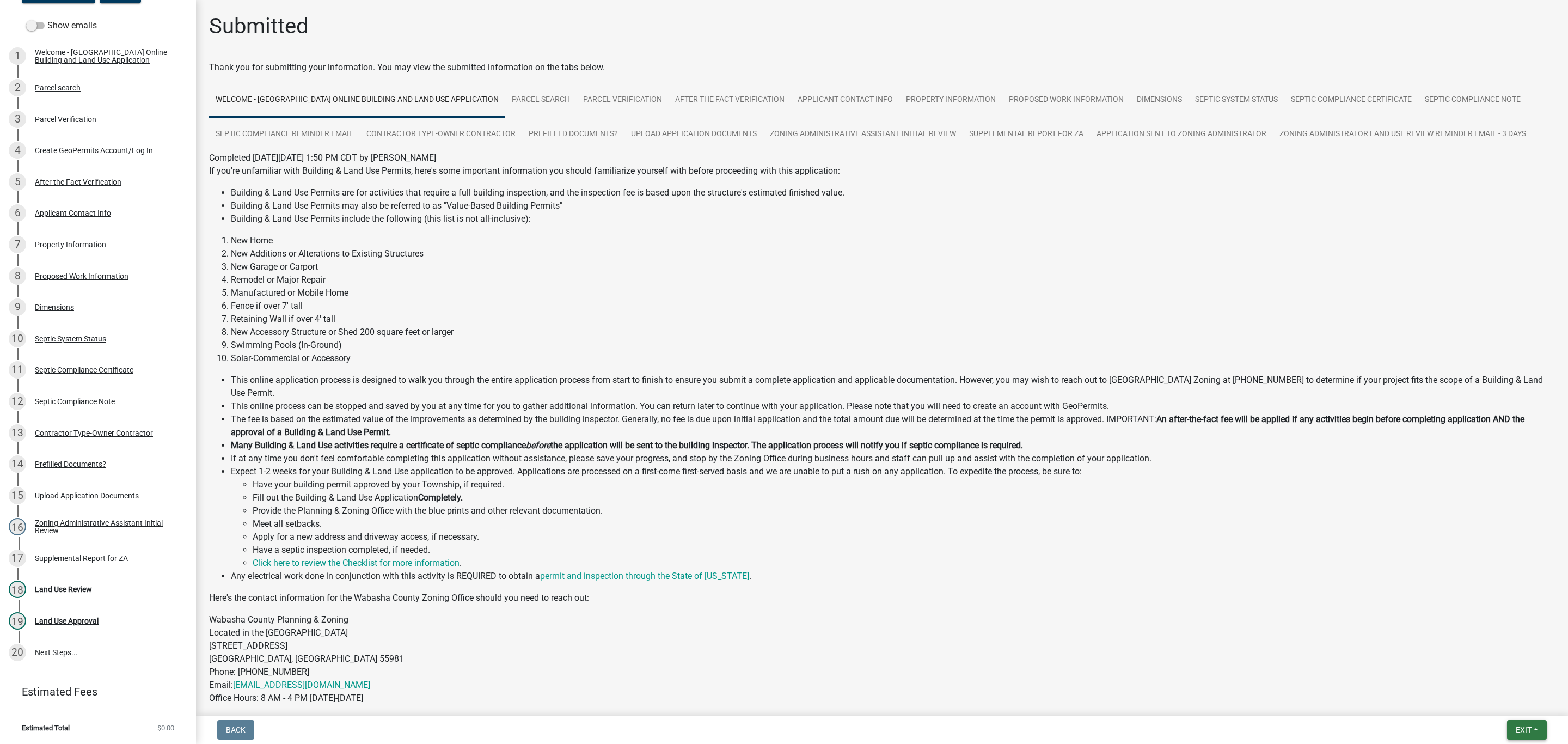
click at [1513, 728] on button "Exit" at bounding box center [1527, 729] width 40 height 20
click at [1493, 698] on button "Save & Exit" at bounding box center [1503, 702] width 87 height 26
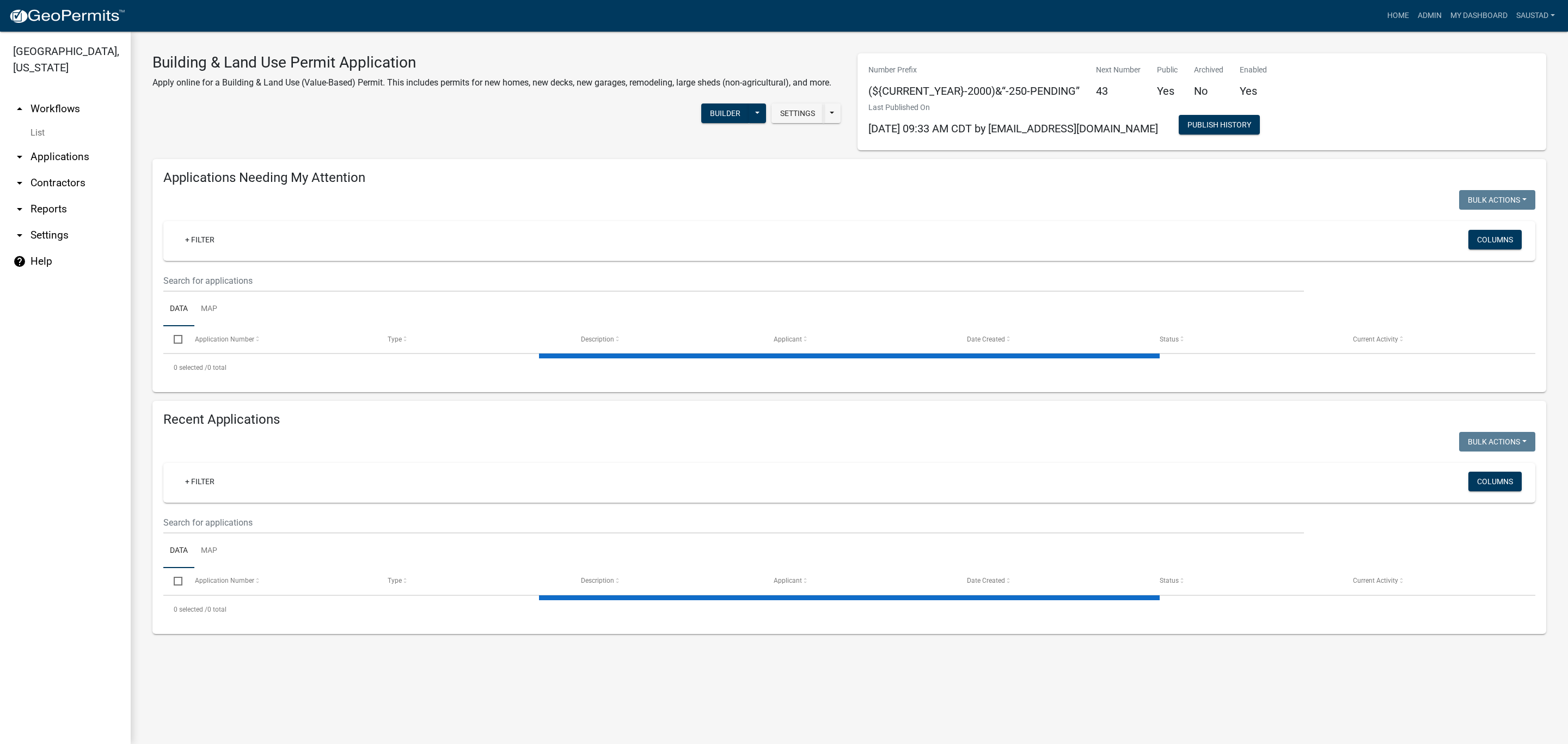
select select "3: 100"
